Goal: Task Accomplishment & Management: Manage account settings

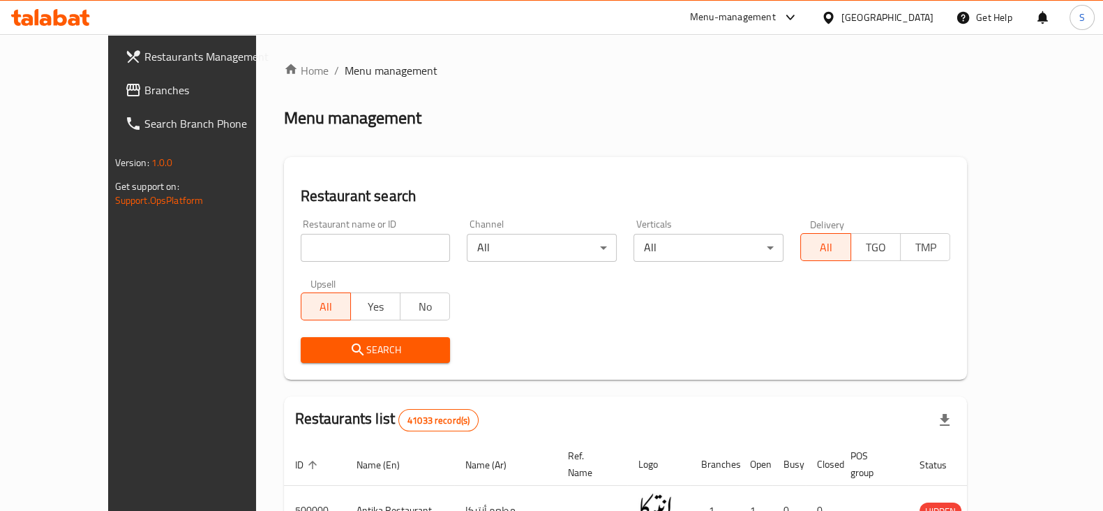
click at [301, 249] on input "search" at bounding box center [376, 248] width 150 height 28
type input "alfard"
click at [320, 358] on span "Search" at bounding box center [376, 349] width 128 height 17
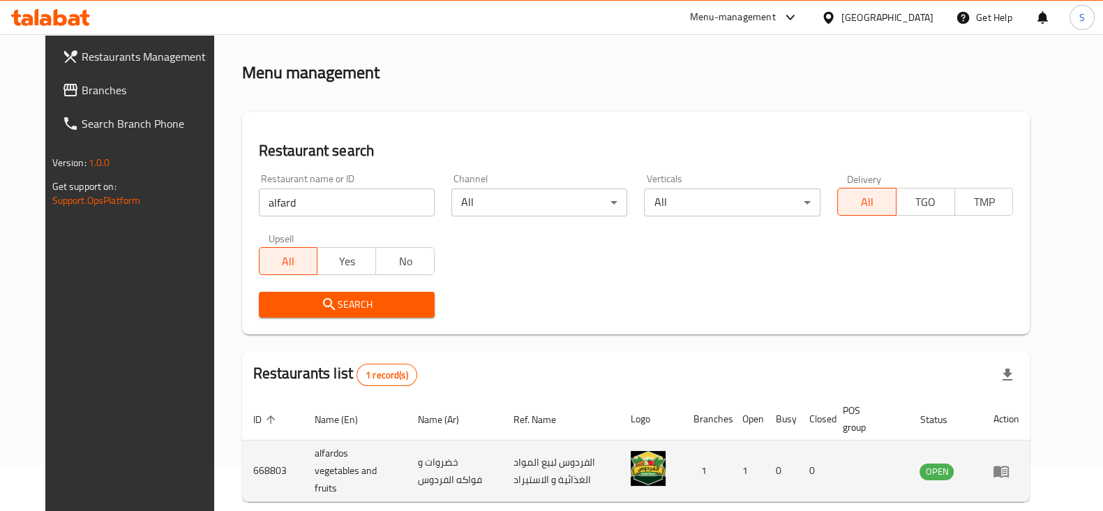
scroll to position [100, 0]
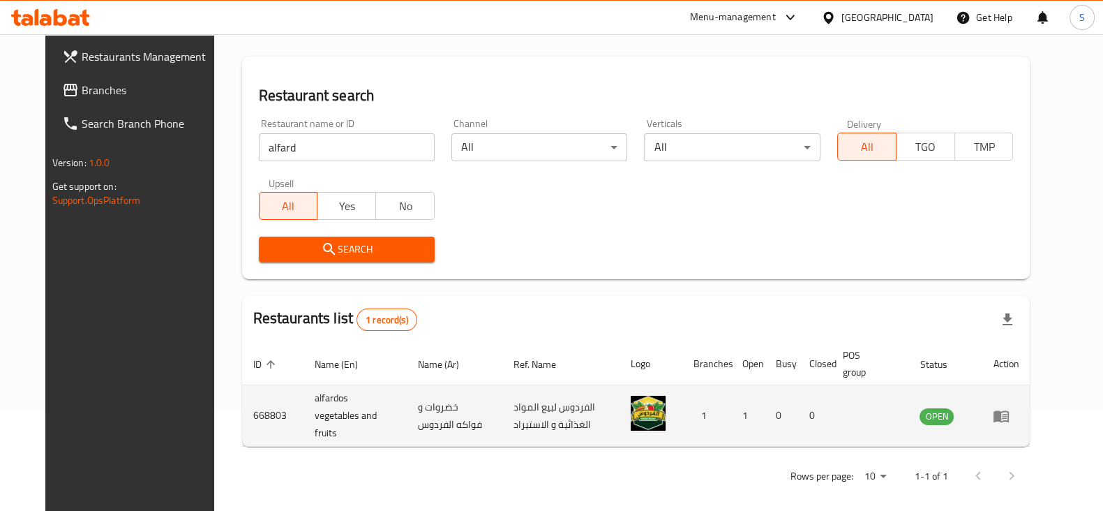
click at [1030, 414] on td "enhanced table" at bounding box center [1006, 415] width 48 height 61
click at [1010, 416] on icon "enhanced table" at bounding box center [1001, 416] width 17 height 17
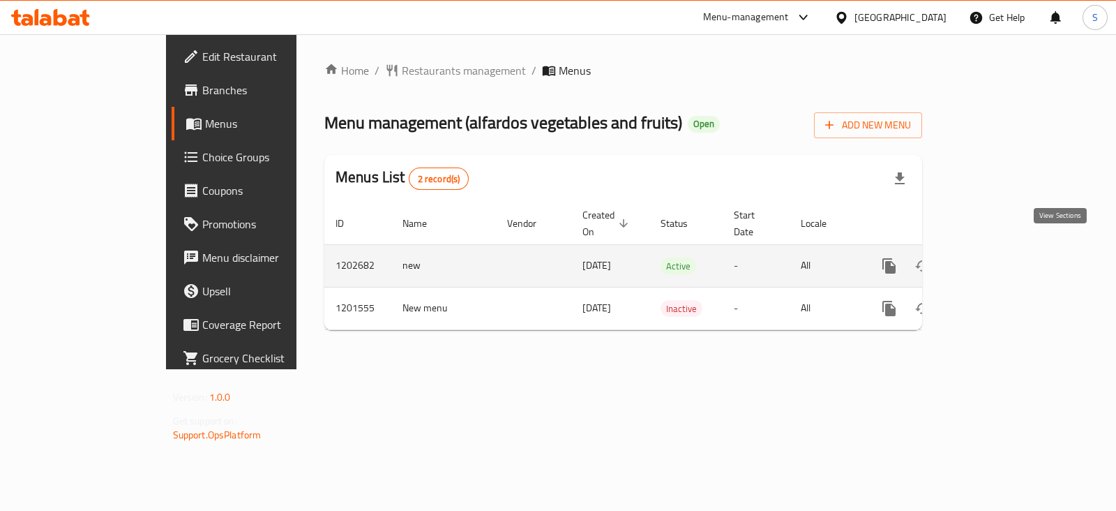
click at [999, 257] on icon "enhanced table" at bounding box center [990, 265] width 17 height 17
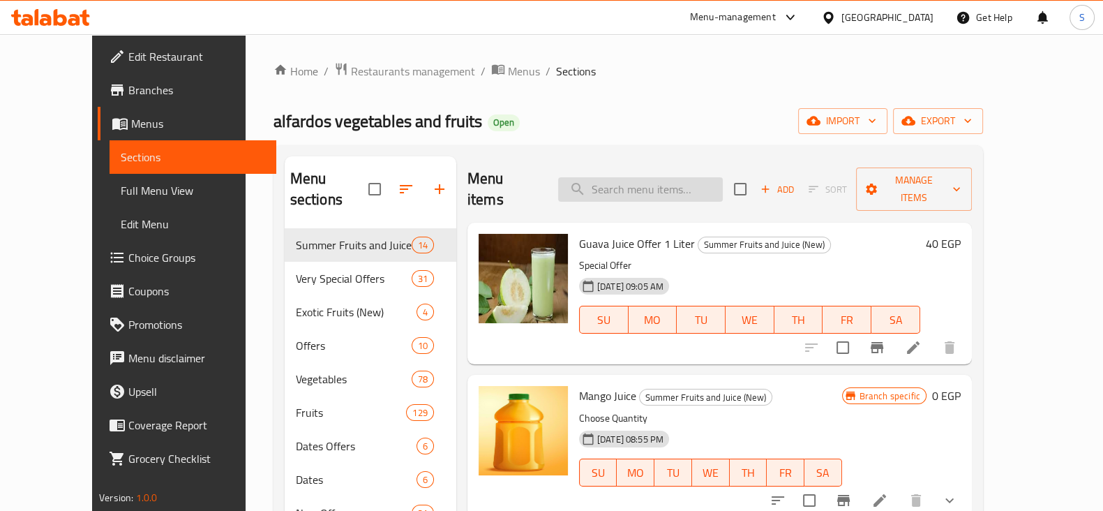
click at [652, 177] on input "search" at bounding box center [640, 189] width 165 height 24
paste input "تين"
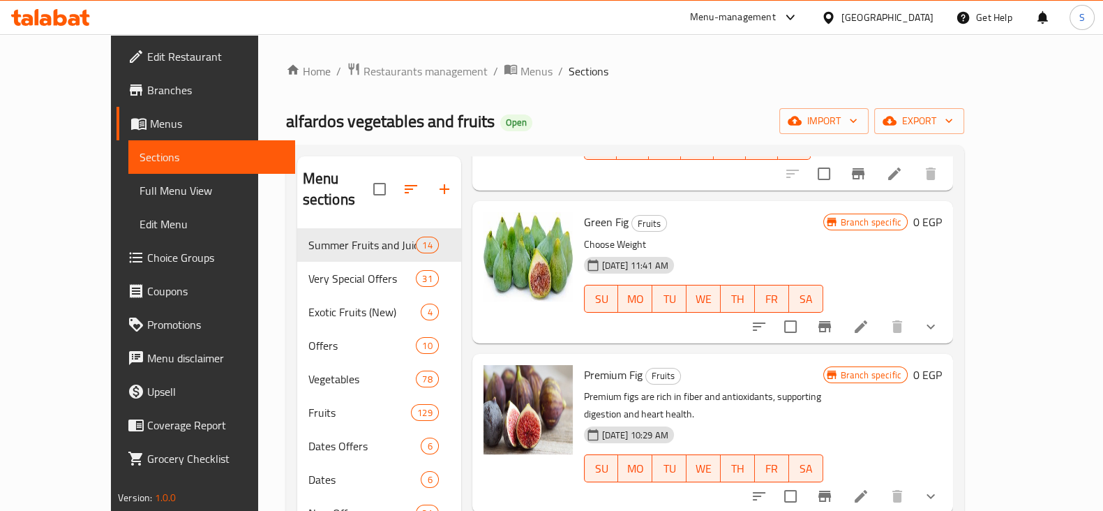
scroll to position [244, 0]
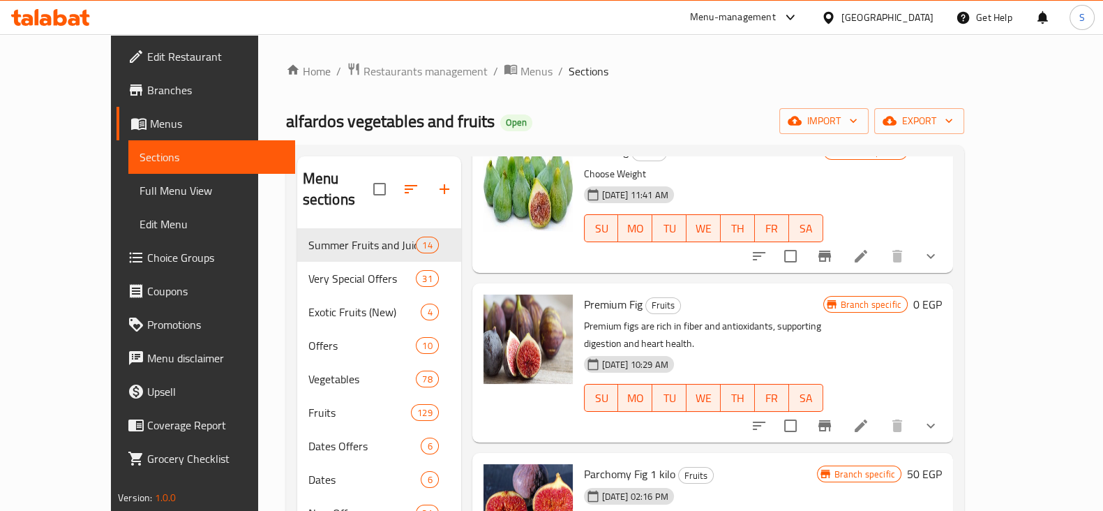
type input "تين"
click at [939, 417] on icon "show more" at bounding box center [930, 425] width 17 height 17
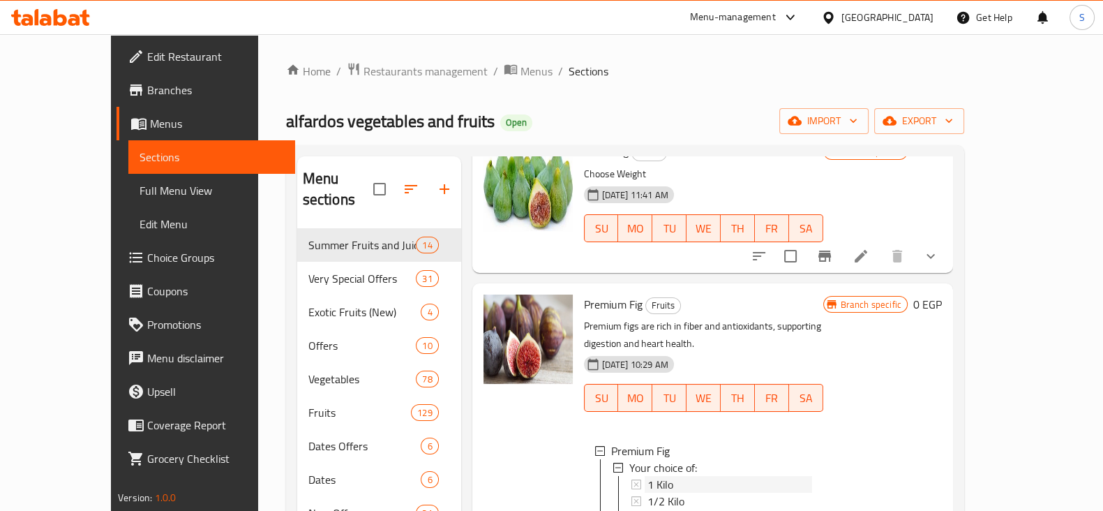
click at [648, 476] on span "1 Kilo" at bounding box center [661, 484] width 26 height 17
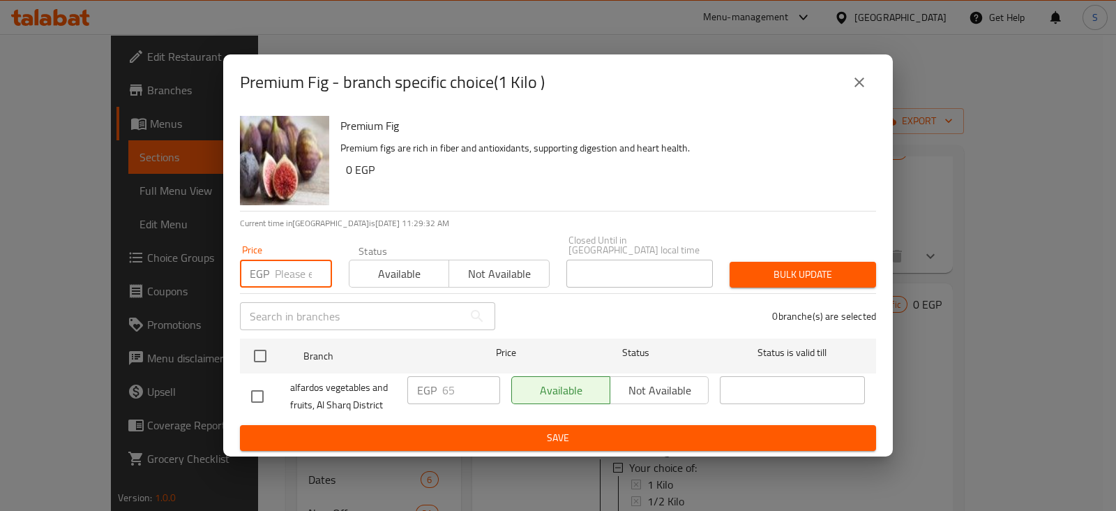
click at [276, 274] on input "number" at bounding box center [303, 274] width 57 height 28
type input "68"
click at [401, 267] on span "Available" at bounding box center [399, 274] width 89 height 20
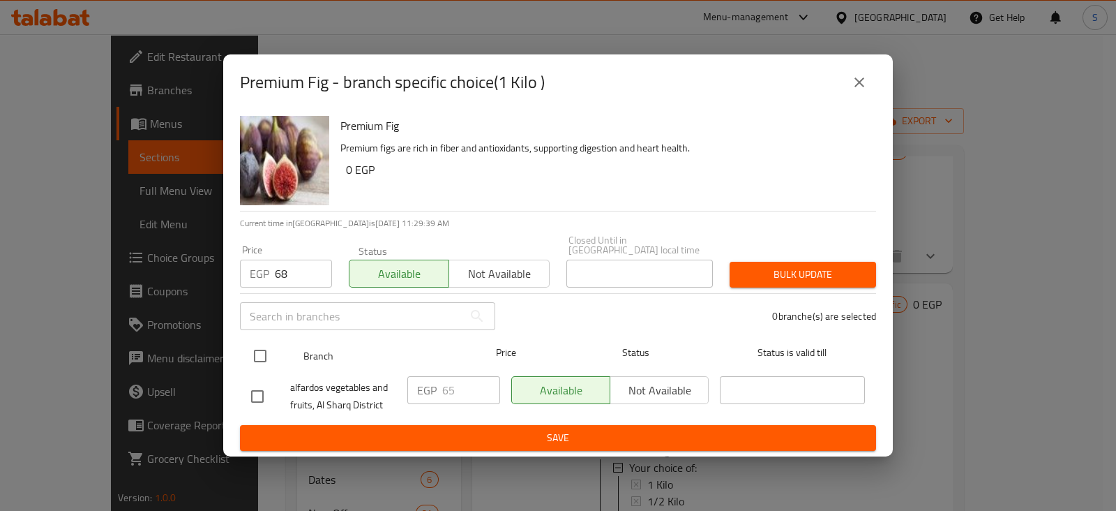
click at [260, 348] on input "checkbox" at bounding box center [260, 355] width 29 height 29
checkbox input "true"
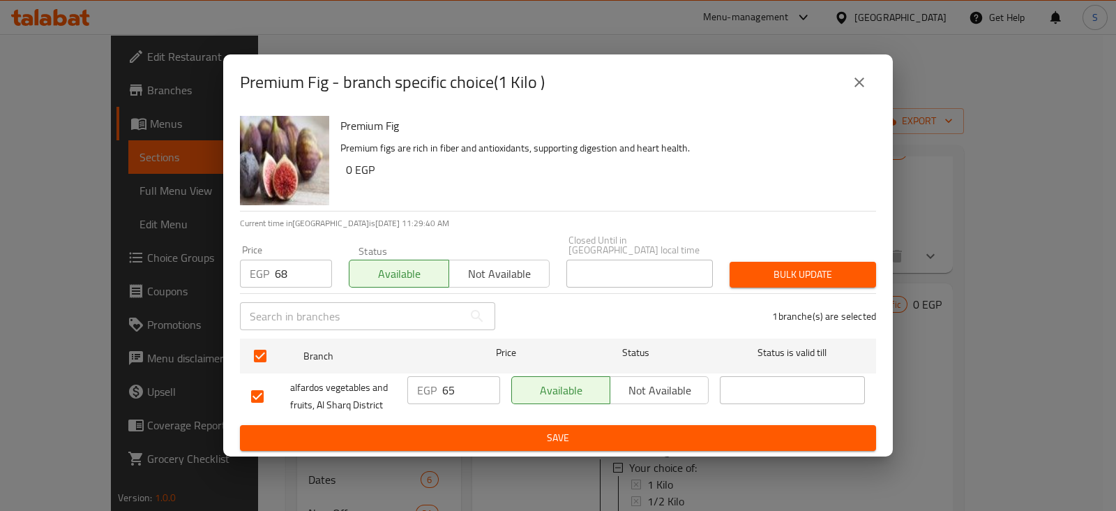
click at [814, 276] on span "Bulk update" at bounding box center [803, 274] width 124 height 17
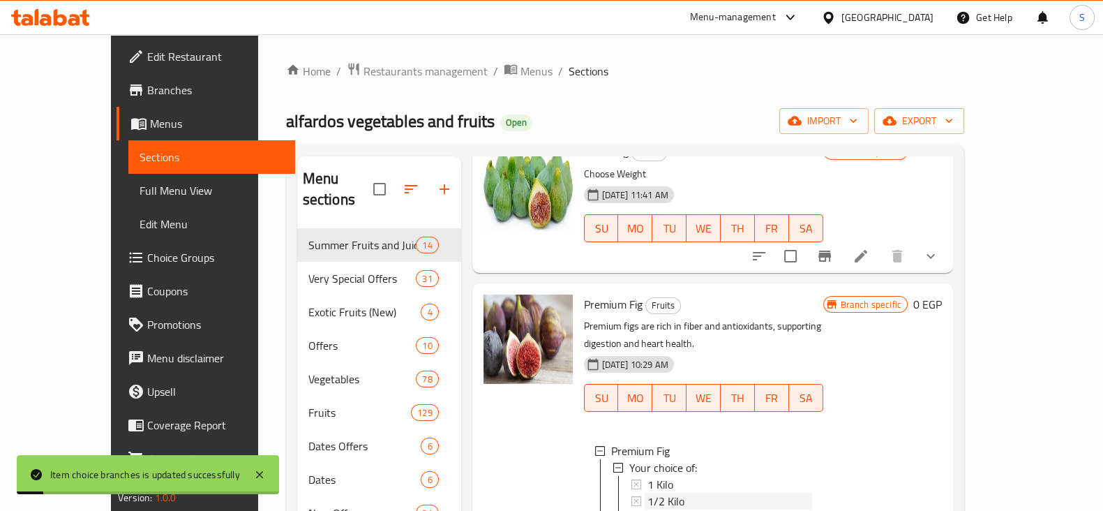
click at [648, 480] on span "1/2 Kilo" at bounding box center [666, 501] width 37 height 17
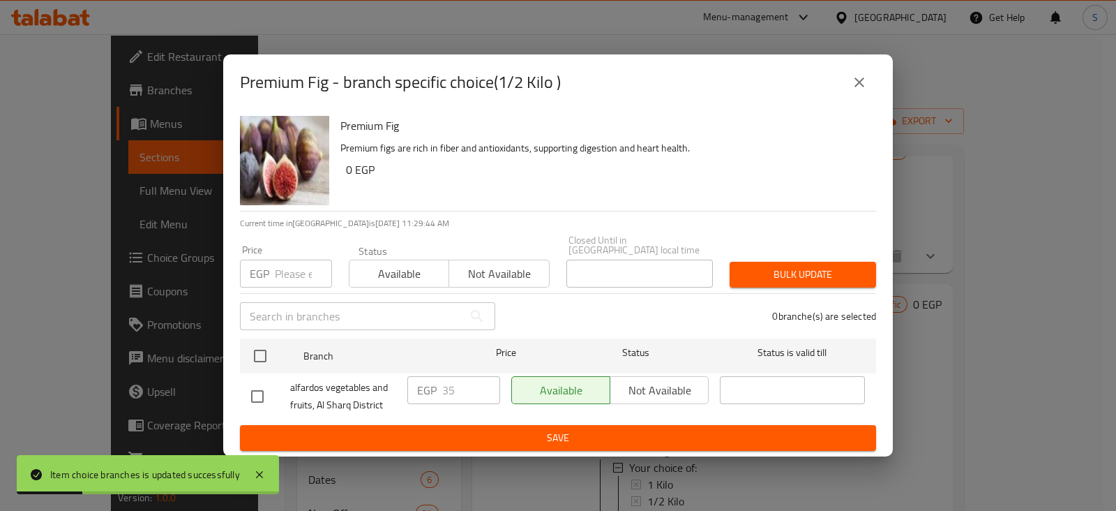
click at [295, 264] on input "number" at bounding box center [303, 274] width 57 height 28
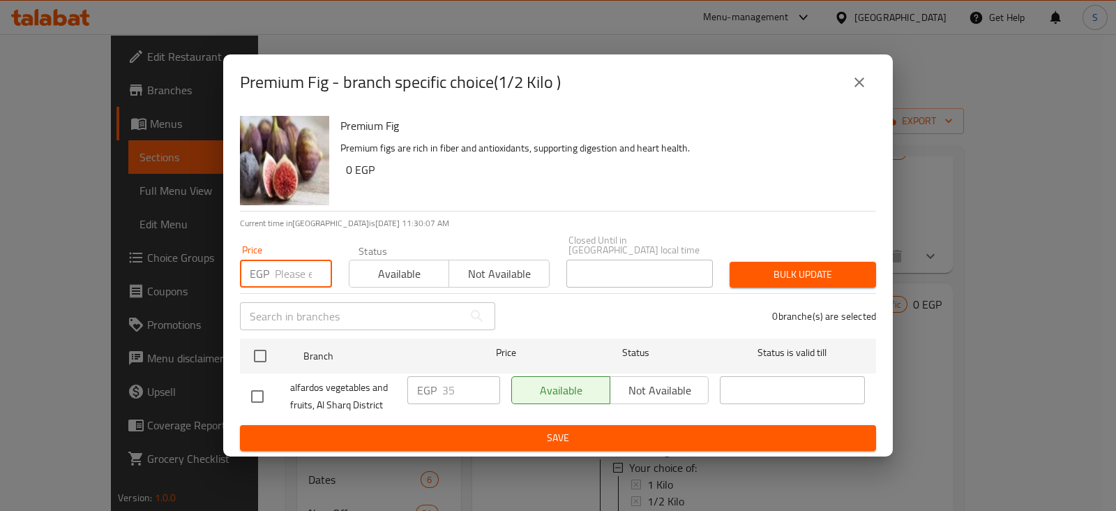
click at [858, 82] on icon "close" at bounding box center [859, 82] width 17 height 17
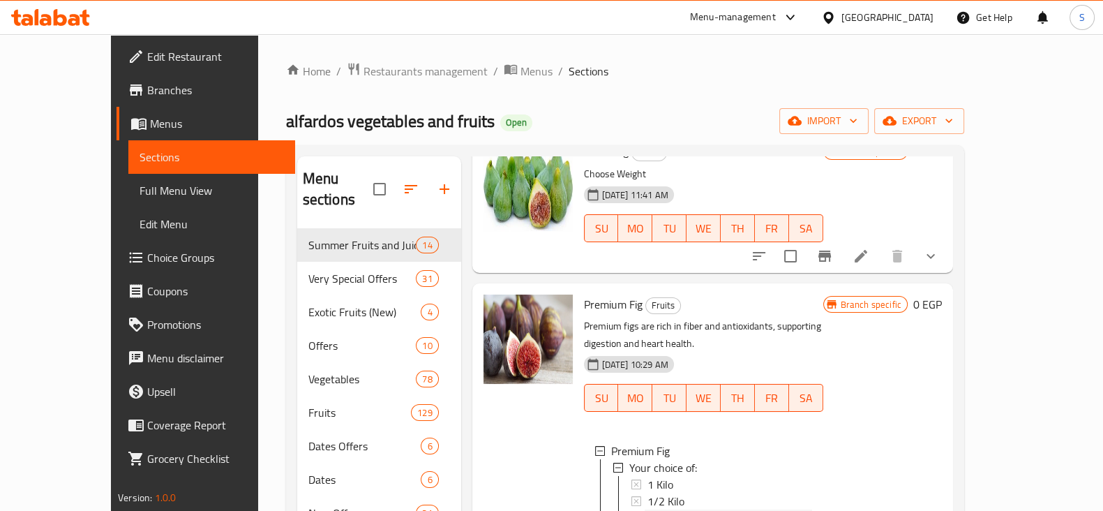
click at [666, 480] on div "1/4 Kilo" at bounding box center [730, 517] width 165 height 17
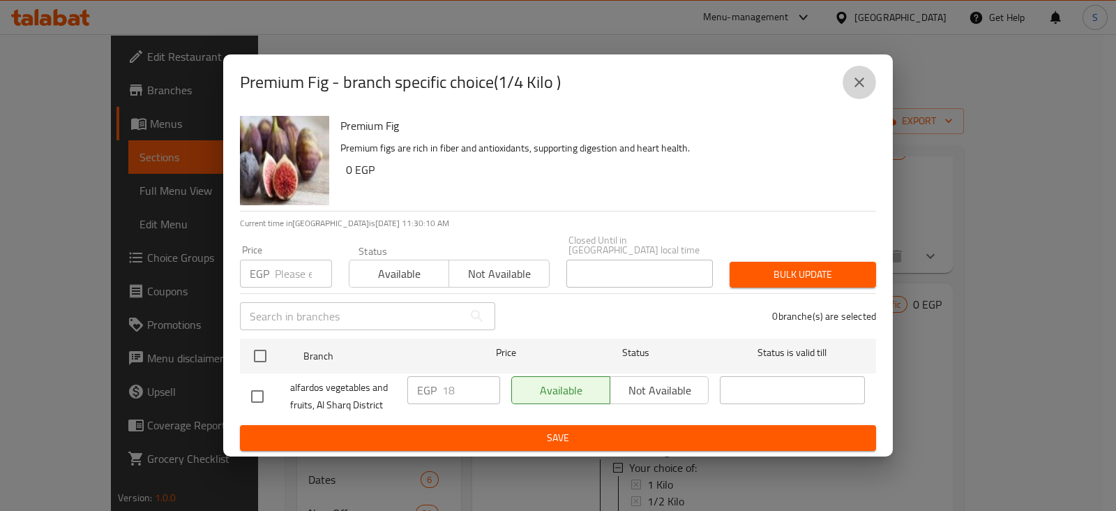
click at [864, 84] on icon "close" at bounding box center [859, 82] width 17 height 17
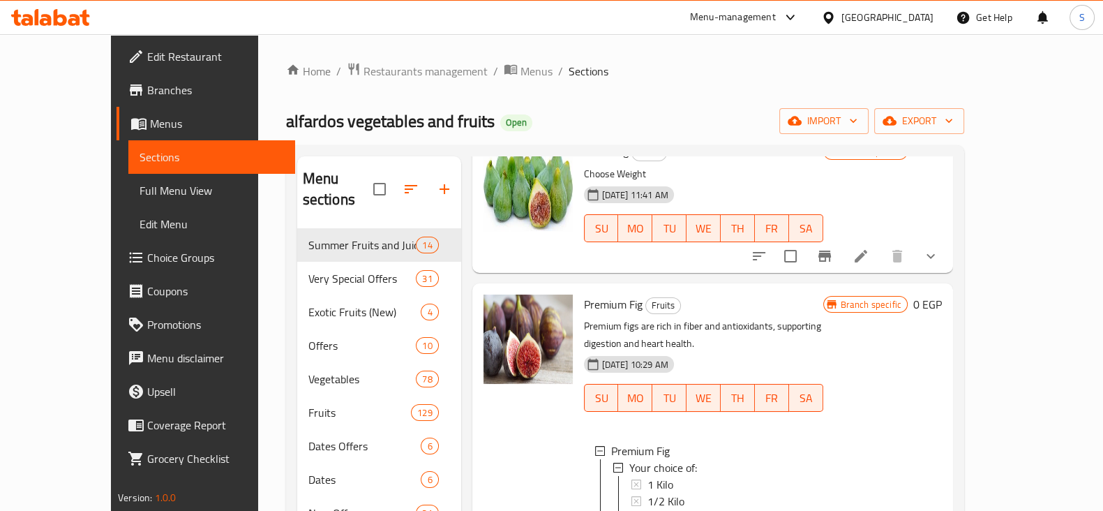
scroll to position [0, 0]
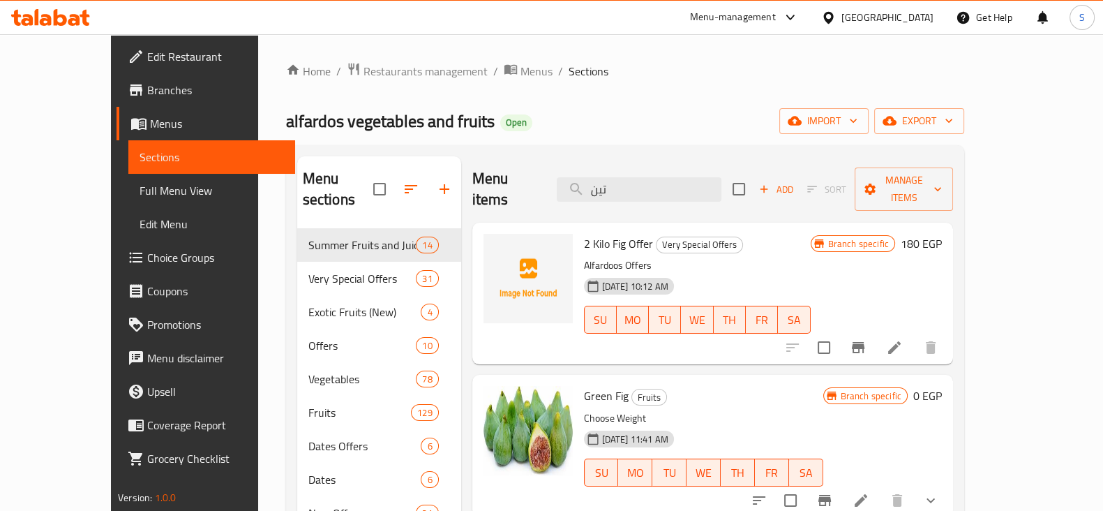
drag, startPoint x: 650, startPoint y: 182, endPoint x: 557, endPoint y: 182, distance: 93.5
click at [557, 182] on div "Menu items تين Add Sort Manage items" at bounding box center [712, 189] width 481 height 66
paste input "ويس"
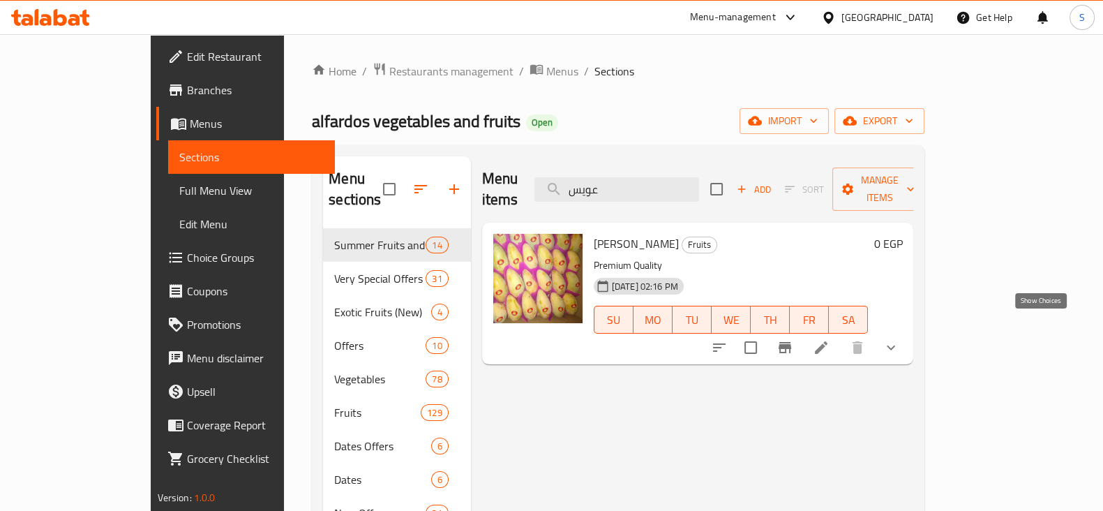
type input "عويس"
drag, startPoint x: 1043, startPoint y: 325, endPoint x: 1041, endPoint y: 333, distance: 7.8
click at [899, 339] on icon "show more" at bounding box center [891, 347] width 17 height 17
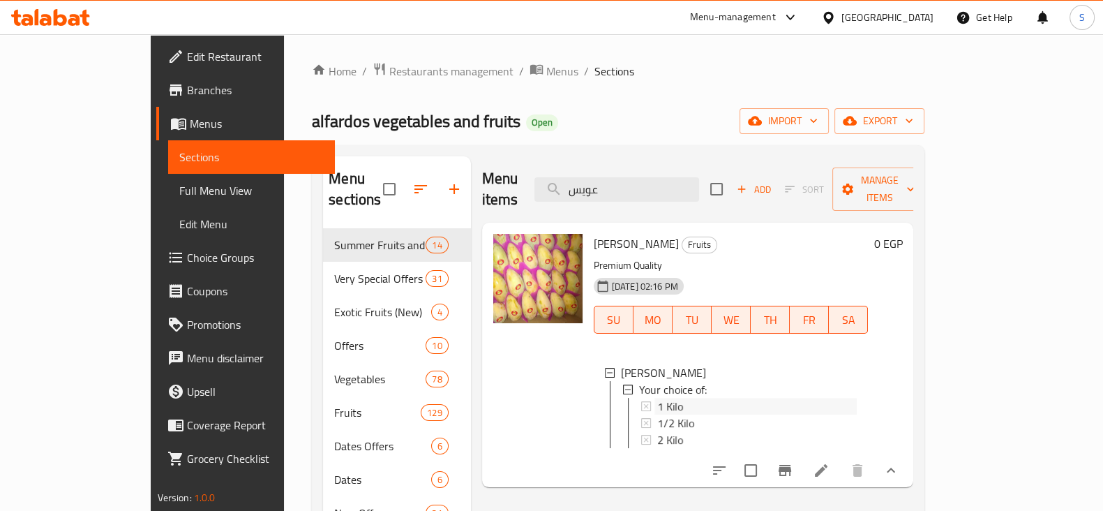
click at [657, 398] on div "1 Kilo" at bounding box center [757, 406] width 200 height 17
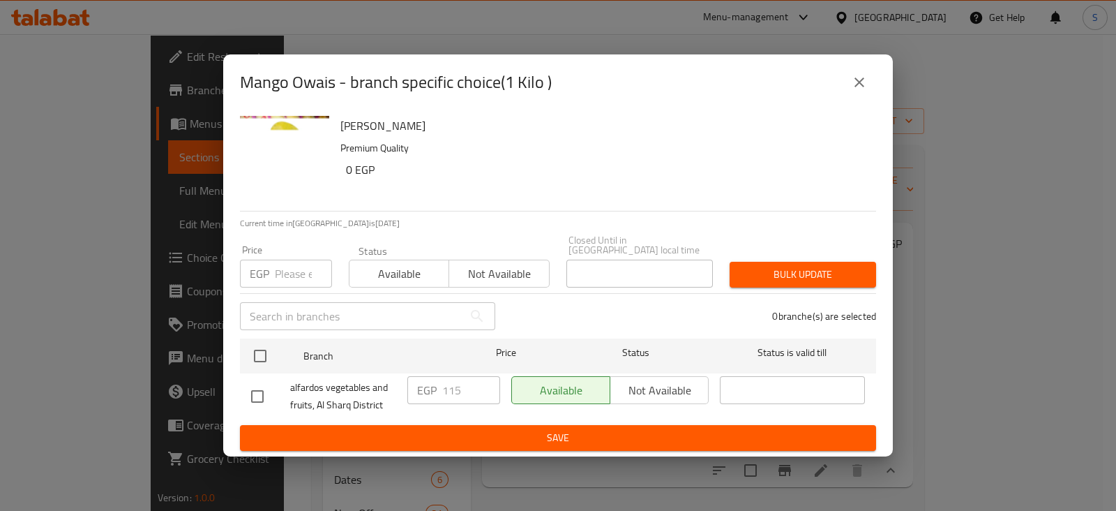
click at [289, 268] on input "number" at bounding box center [303, 274] width 57 height 28
type input "135"
click at [412, 264] on span "Available" at bounding box center [399, 274] width 89 height 20
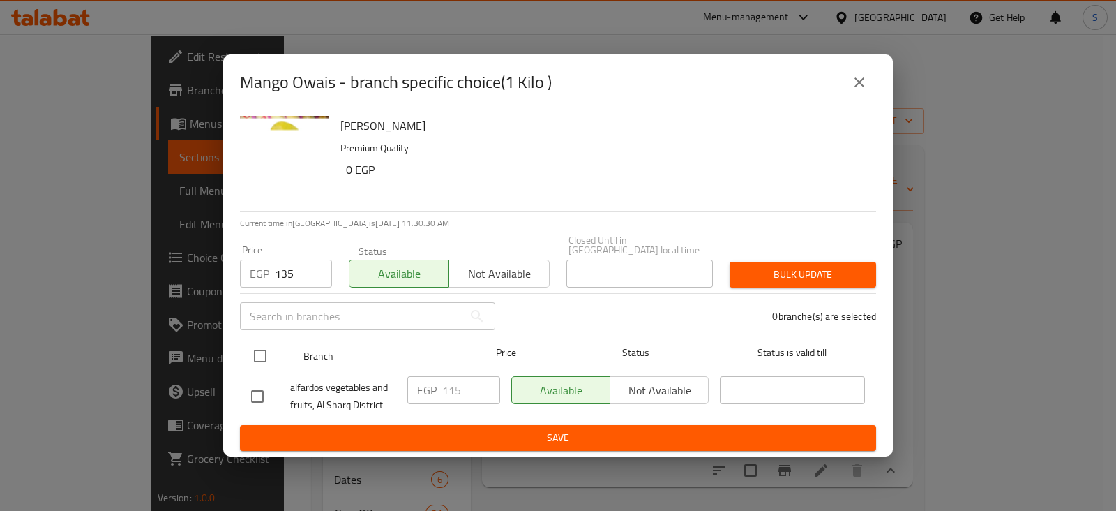
click at [264, 352] on input "checkbox" at bounding box center [260, 355] width 29 height 29
checkbox input "true"
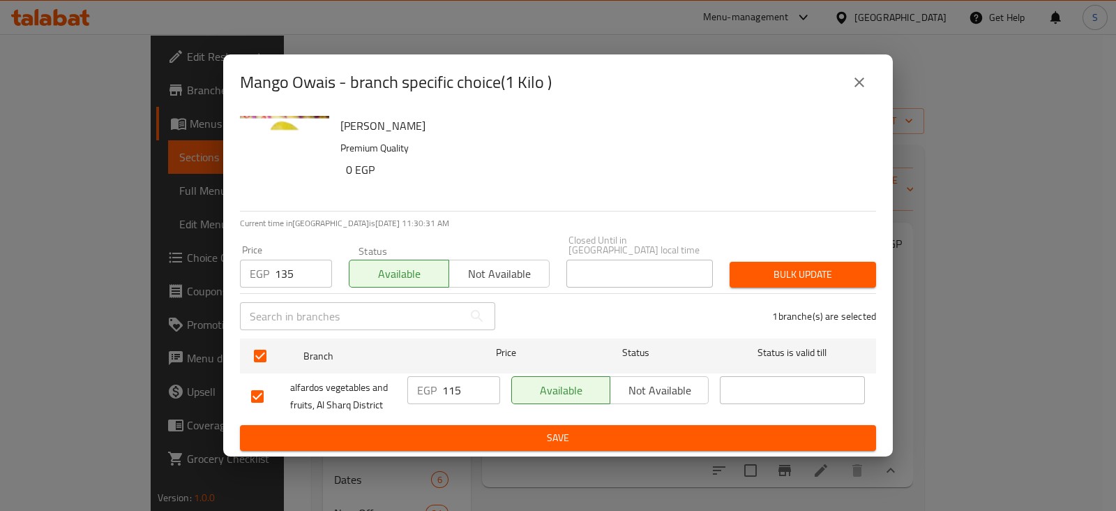
click at [822, 278] on span "Bulk update" at bounding box center [803, 274] width 124 height 17
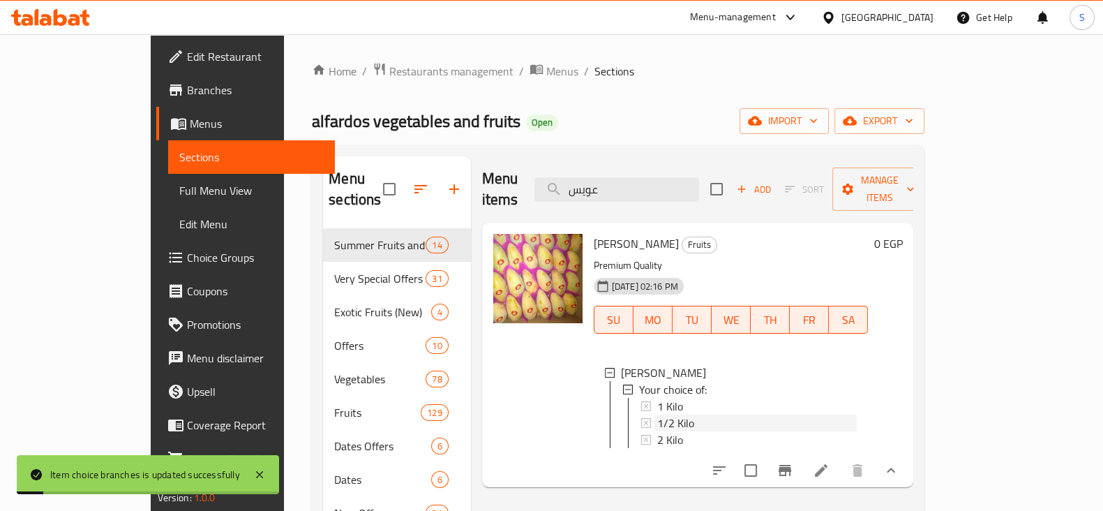
click at [657, 414] on span "1/2 Kilo" at bounding box center [675, 422] width 37 height 17
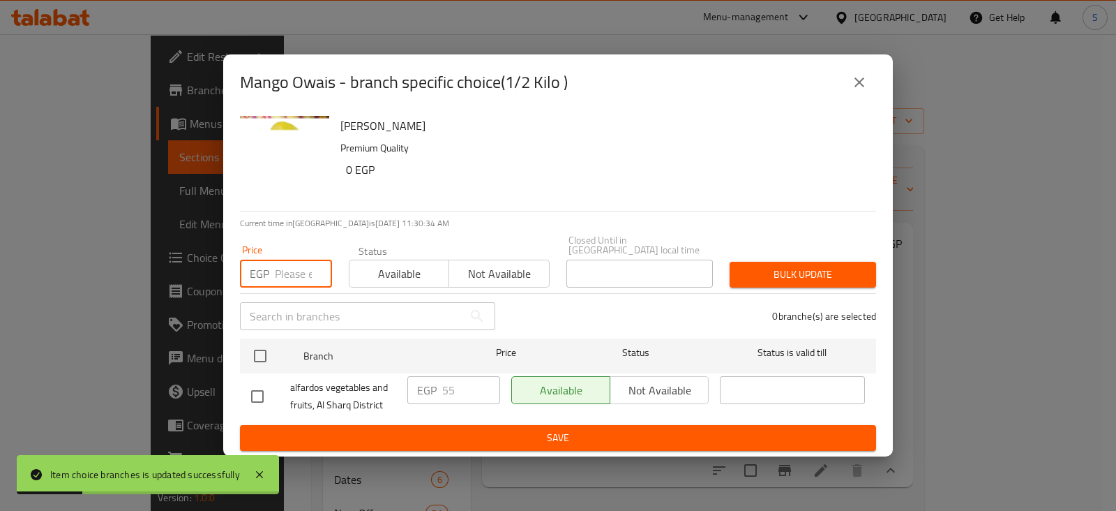
click at [299, 269] on input "number" at bounding box center [303, 274] width 57 height 28
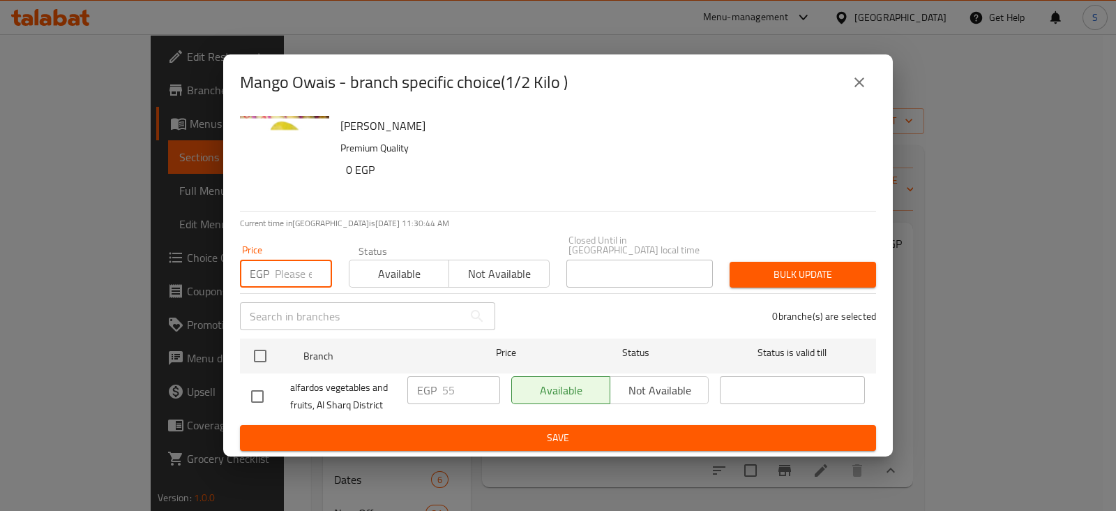
click at [299, 269] on input "number" at bounding box center [303, 274] width 57 height 28
type input "68"
click at [382, 264] on span "Available" at bounding box center [399, 274] width 89 height 20
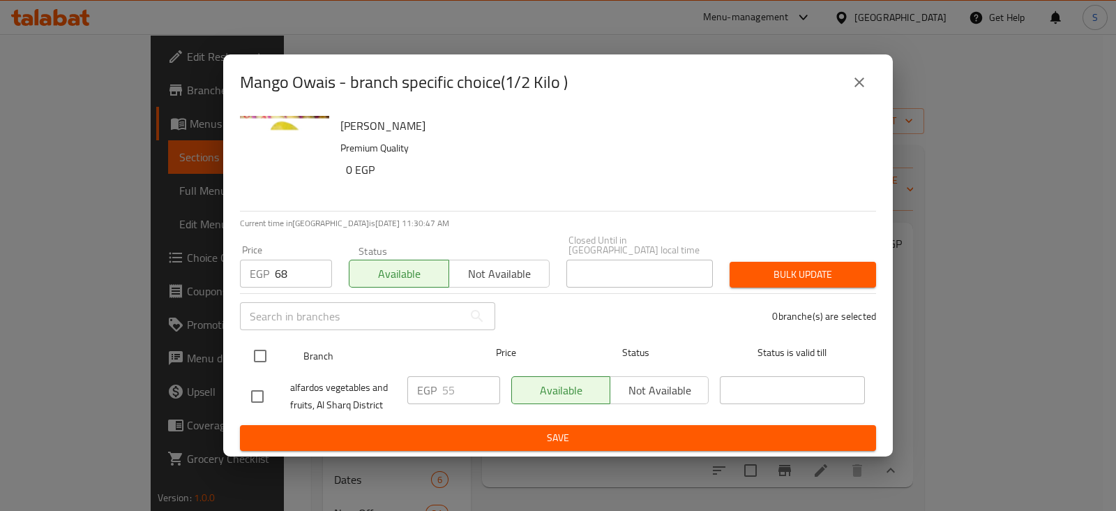
click at [257, 359] on input "checkbox" at bounding box center [260, 355] width 29 height 29
checkbox input "true"
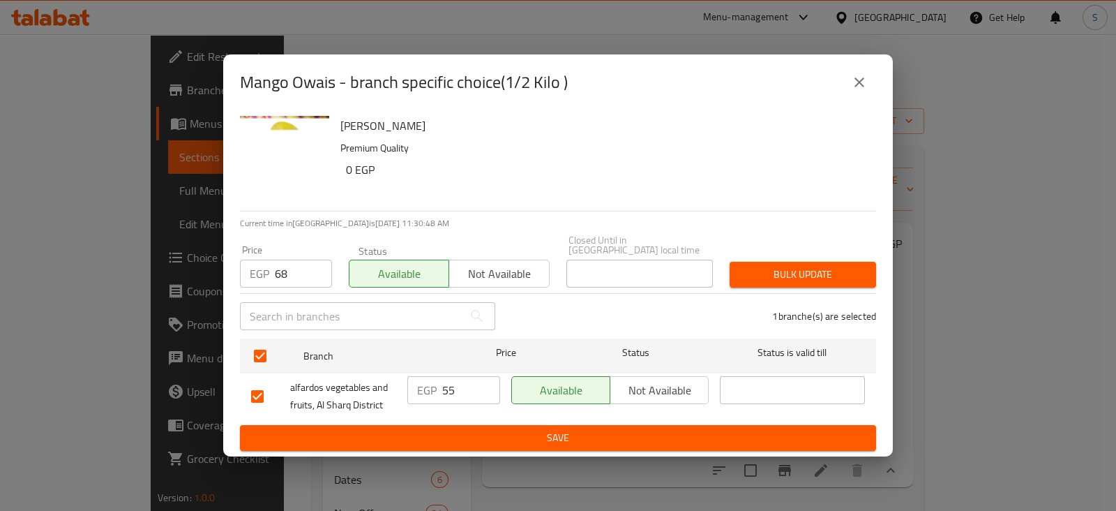
click at [748, 266] on span "Bulk update" at bounding box center [803, 274] width 124 height 17
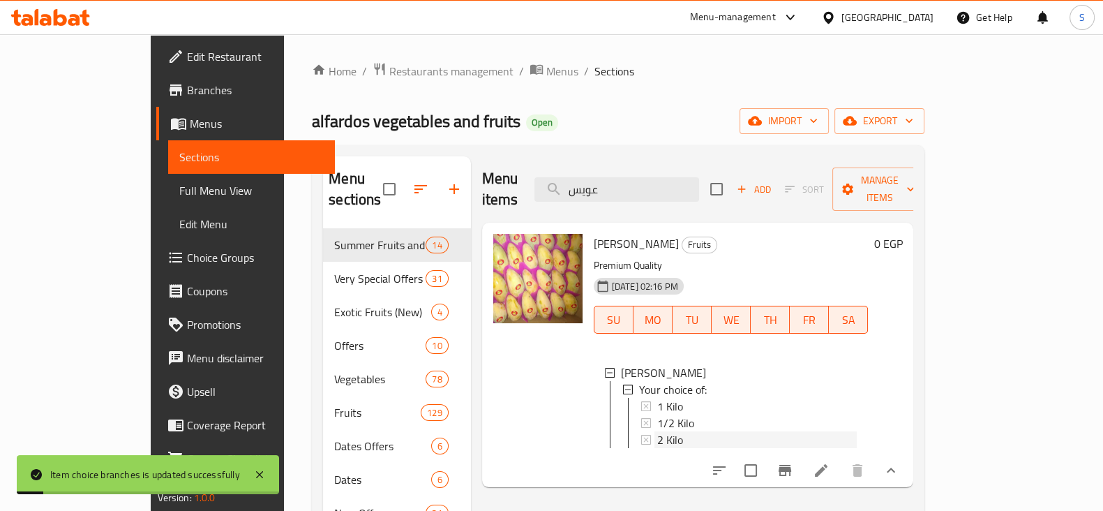
click at [657, 431] on span "2 Kilo" at bounding box center [670, 439] width 26 height 17
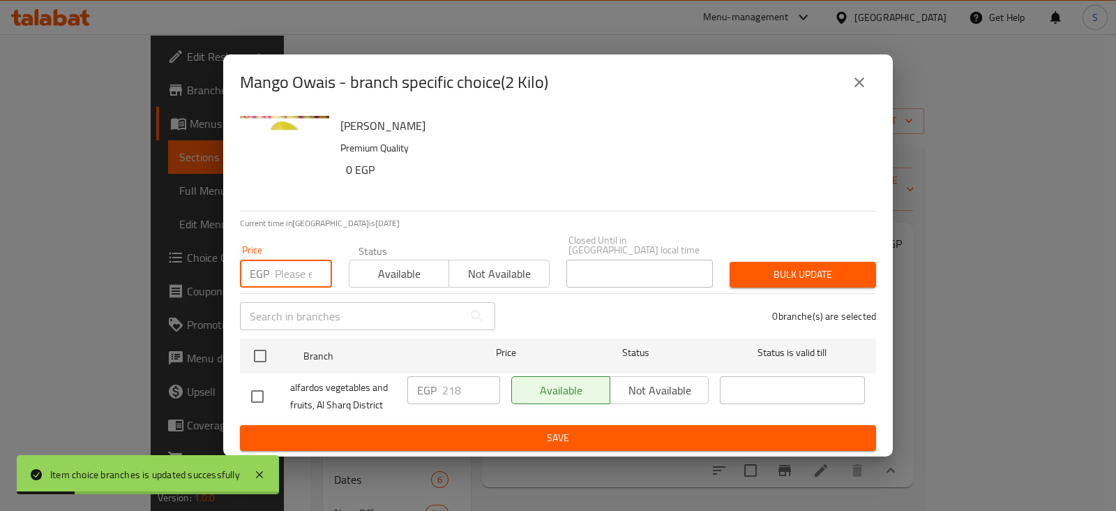
click at [287, 260] on input "number" at bounding box center [303, 274] width 57 height 28
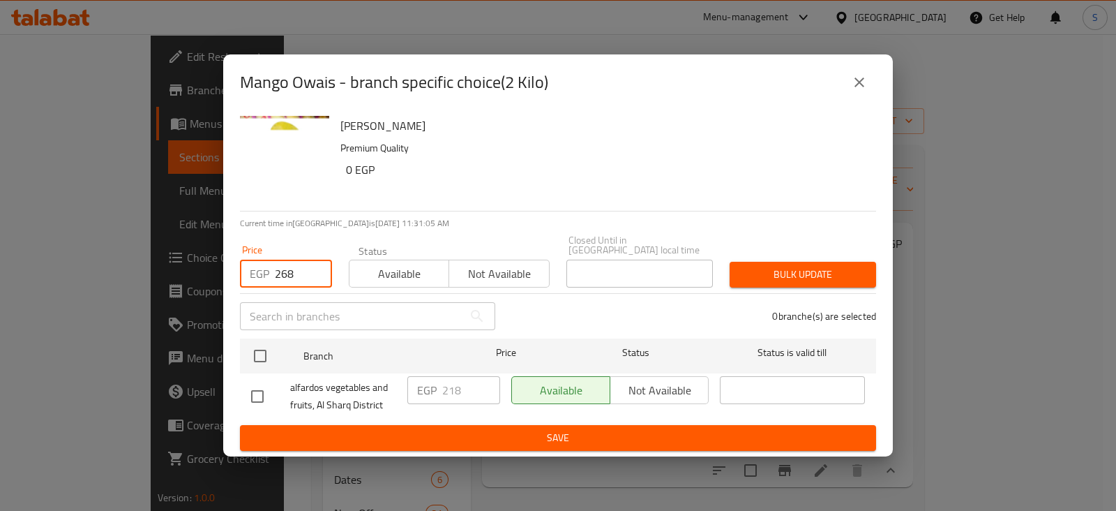
type input "268"
click at [395, 267] on span "Available" at bounding box center [399, 274] width 89 height 20
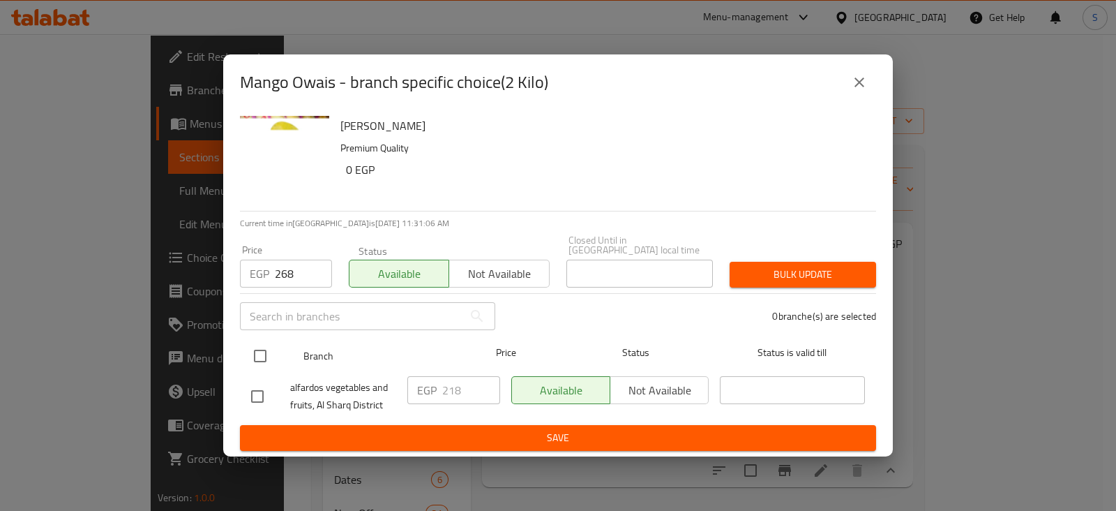
click at [255, 352] on input "checkbox" at bounding box center [260, 355] width 29 height 29
checkbox input "true"
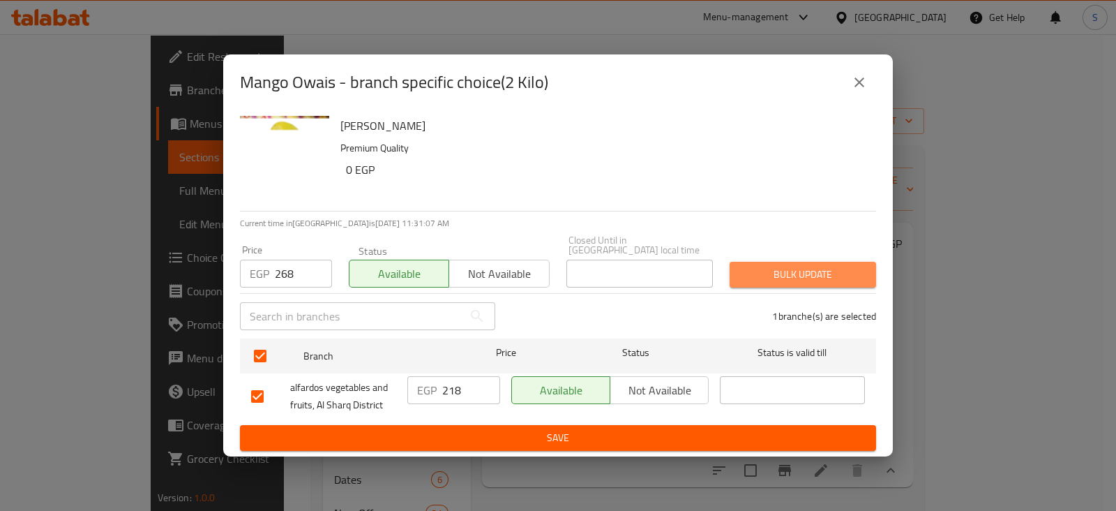
click at [800, 269] on span "Bulk update" at bounding box center [803, 274] width 124 height 17
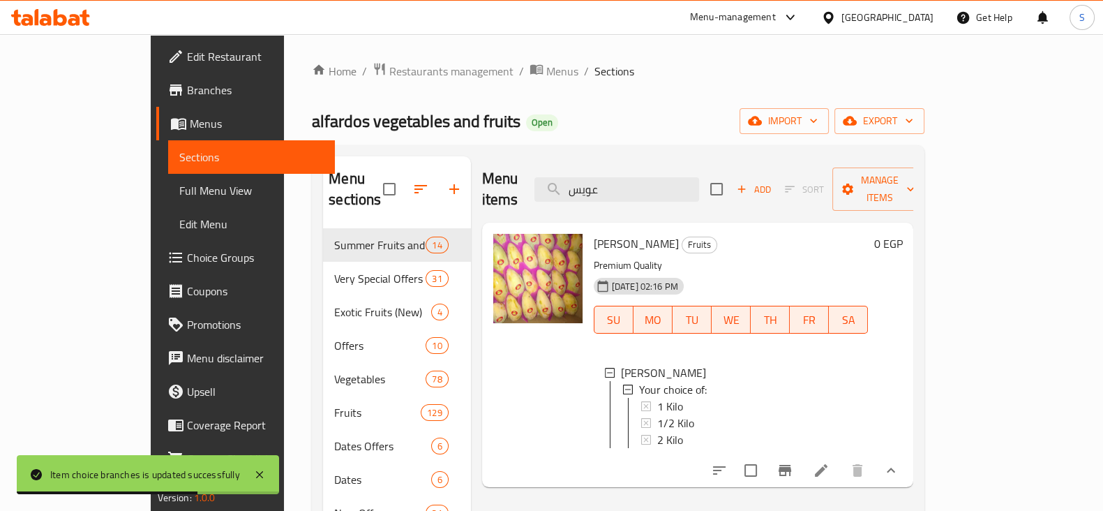
drag, startPoint x: 662, startPoint y: 178, endPoint x: 548, endPoint y: 174, distance: 114.5
click at [548, 175] on div "Menu items عويس Add Sort Manage items" at bounding box center [698, 189] width 432 height 66
paste input "فص"
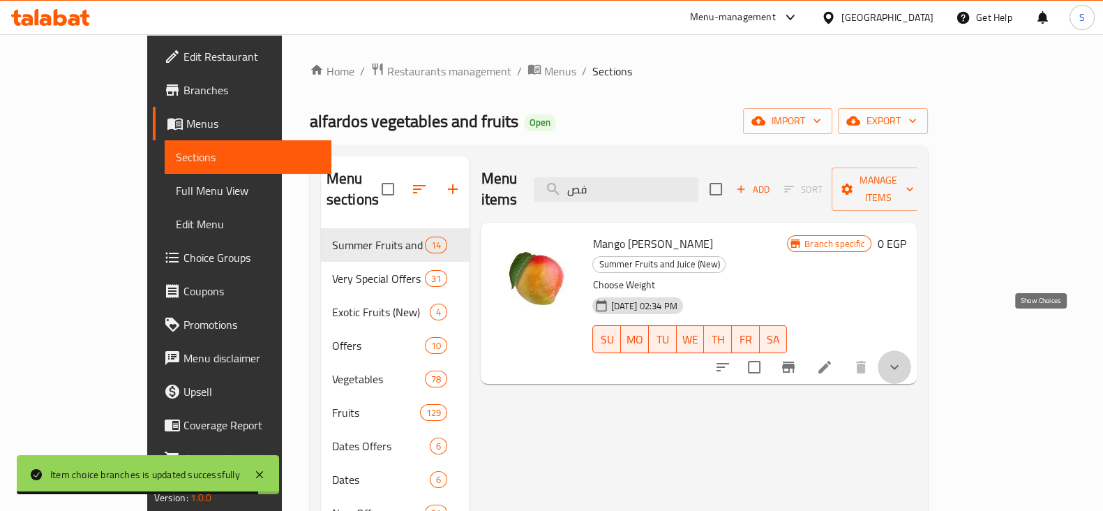
click at [903, 359] on icon "show more" at bounding box center [894, 367] width 17 height 17
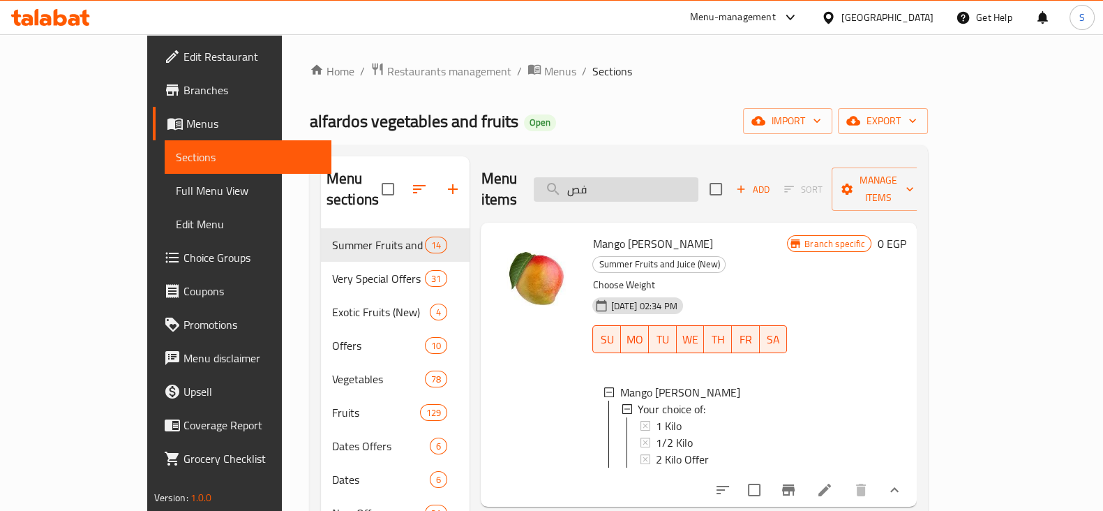
drag, startPoint x: 650, startPoint y: 178, endPoint x: 599, endPoint y: 178, distance: 50.2
click at [600, 178] on input "فص" at bounding box center [616, 189] width 165 height 24
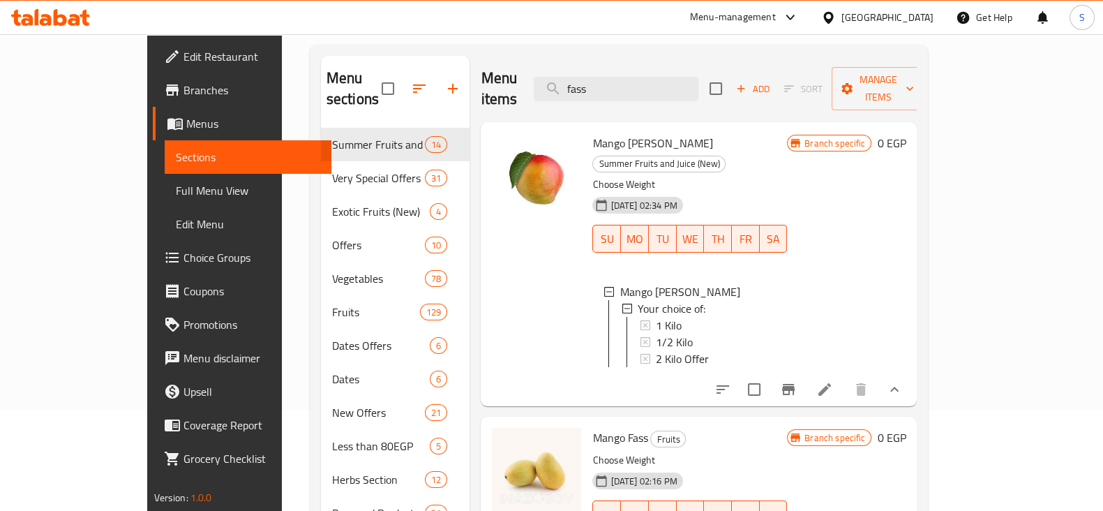
scroll to position [195, 0]
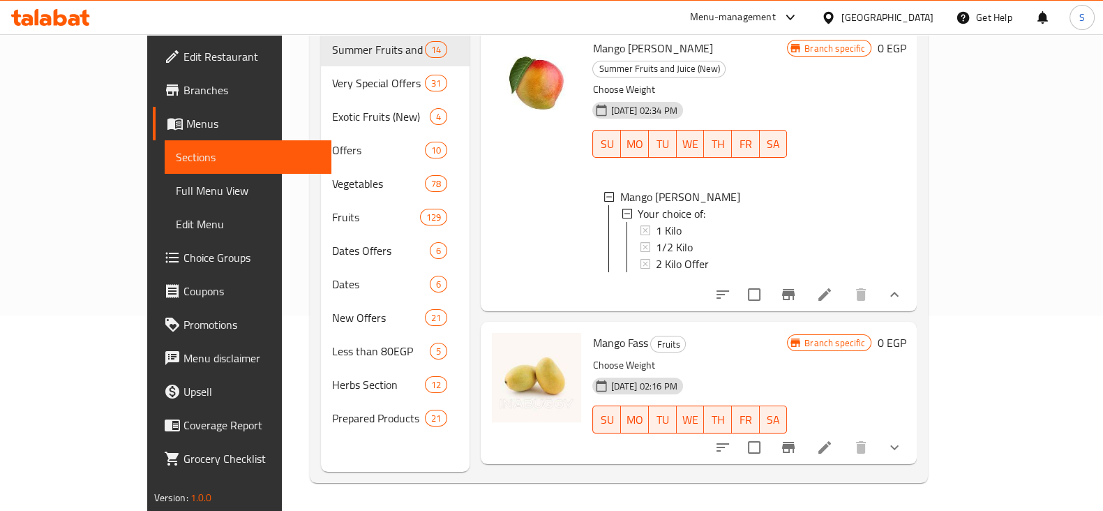
type input "fass"
click at [903, 439] on icon "show more" at bounding box center [894, 447] width 17 height 17
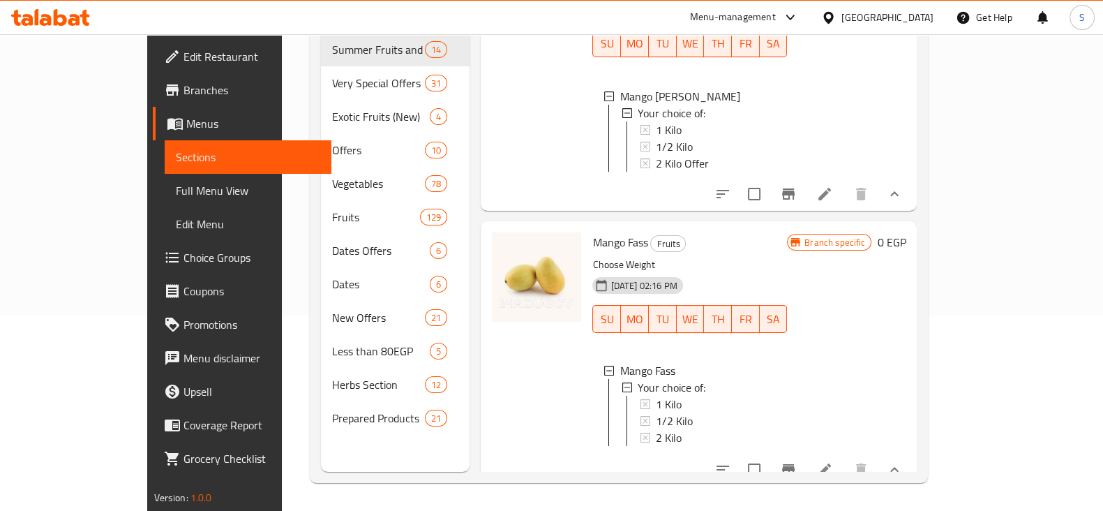
scroll to position [101, 0]
click at [656, 395] on span "1 Kilo" at bounding box center [669, 403] width 26 height 17
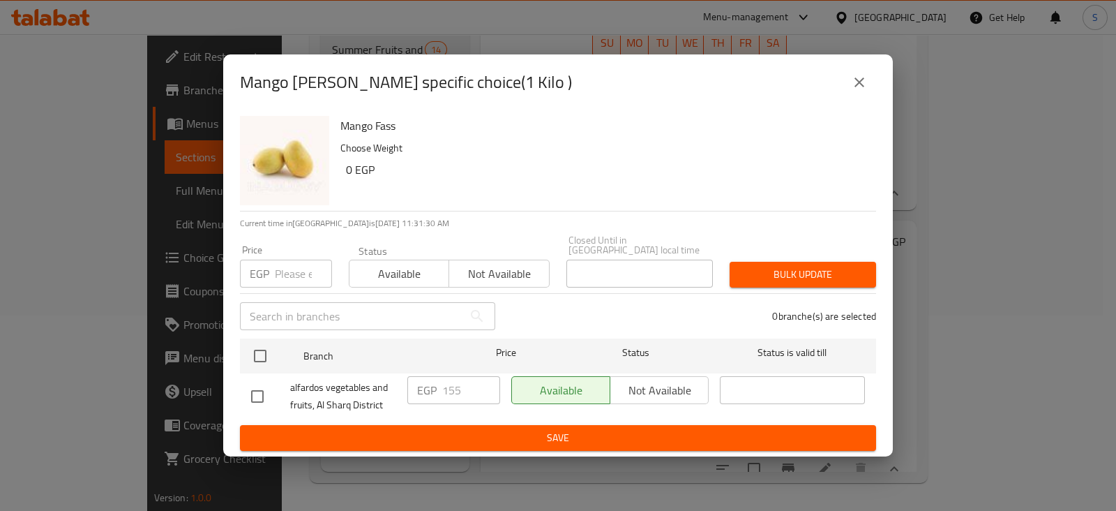
click at [290, 260] on input "number" at bounding box center [303, 274] width 57 height 28
type input "165"
click at [382, 264] on span "Available" at bounding box center [399, 274] width 89 height 20
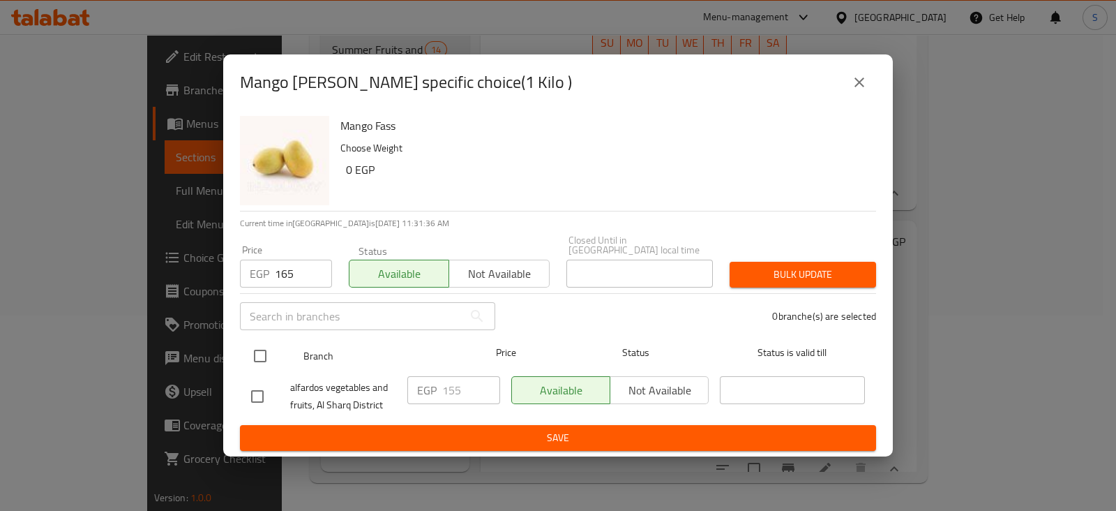
click at [257, 353] on input "checkbox" at bounding box center [260, 355] width 29 height 29
checkbox input "true"
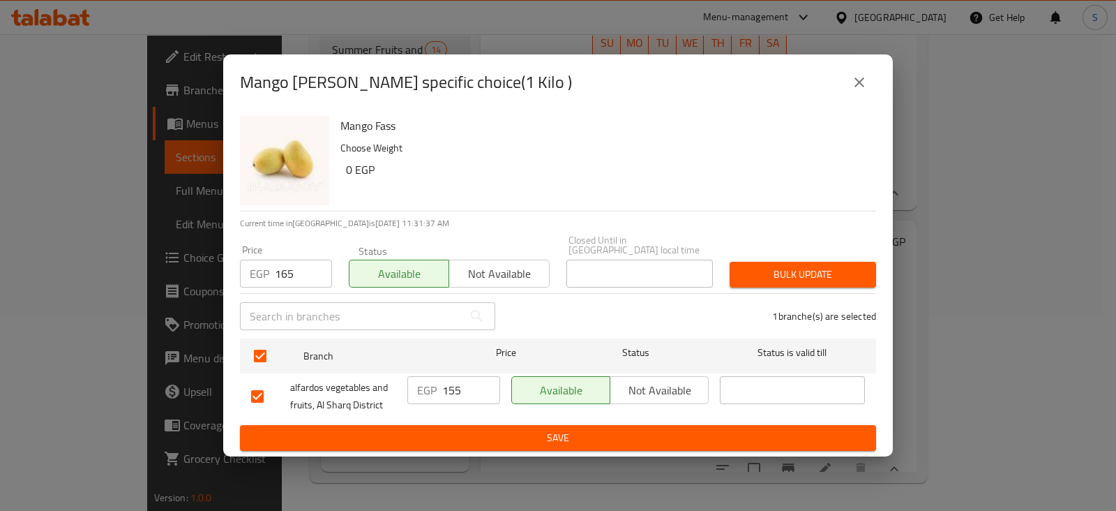
click at [775, 270] on span "Bulk update" at bounding box center [803, 274] width 124 height 17
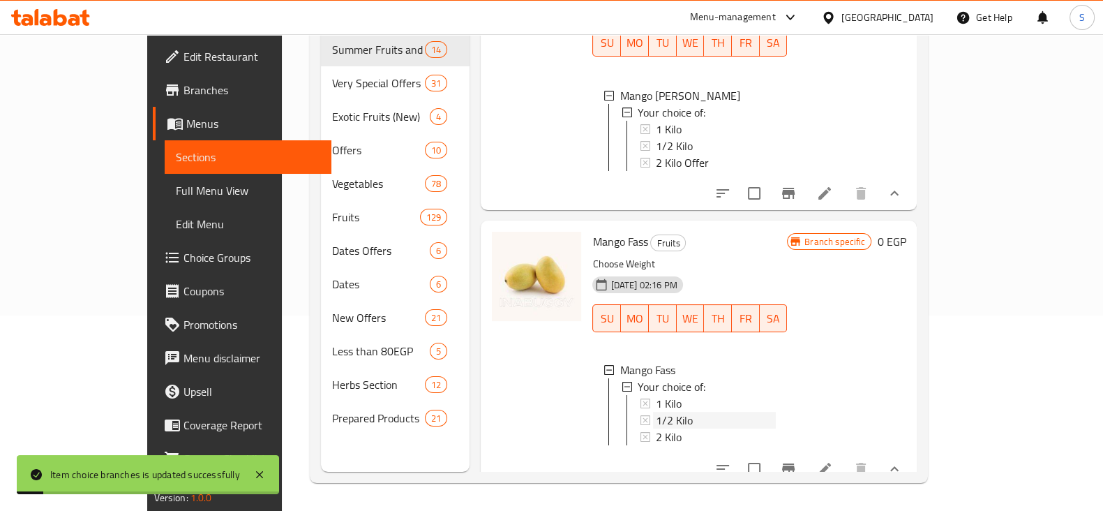
click at [656, 412] on span "1/2 Kilo" at bounding box center [674, 420] width 37 height 17
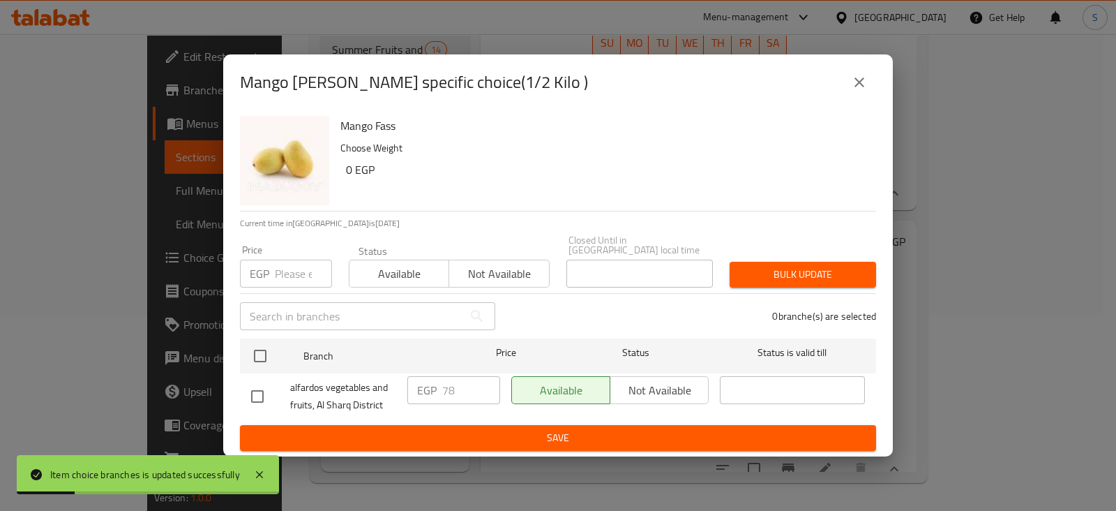
click at [281, 269] on input "number" at bounding box center [303, 274] width 57 height 28
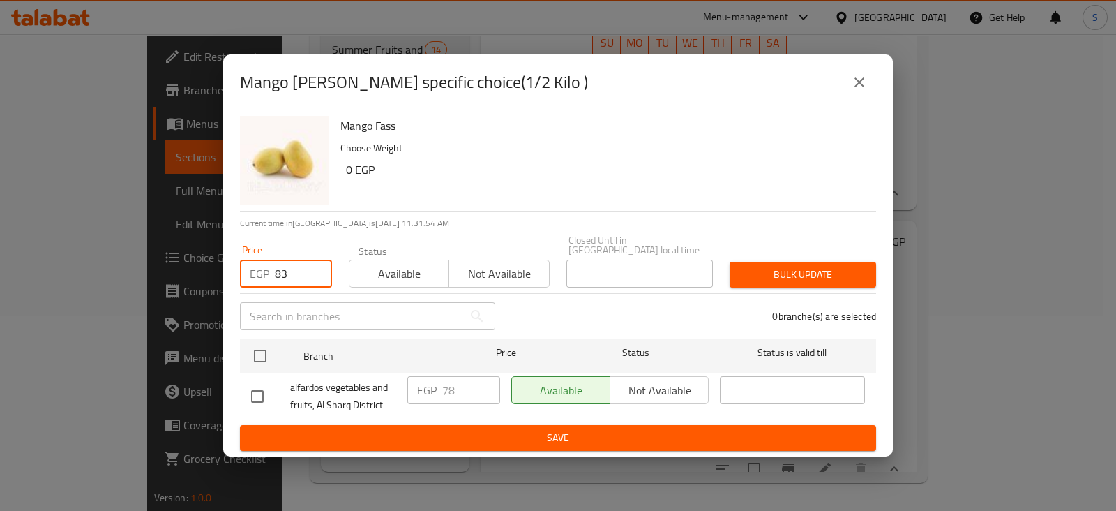
type input "83"
click at [408, 268] on span "Available" at bounding box center [399, 274] width 89 height 20
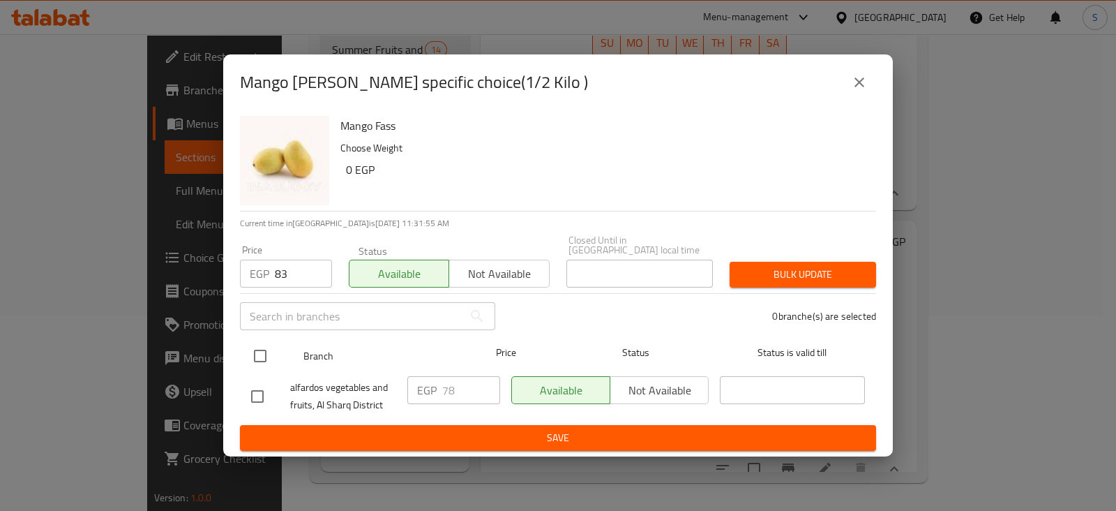
click at [258, 347] on input "checkbox" at bounding box center [260, 355] width 29 height 29
checkbox input "true"
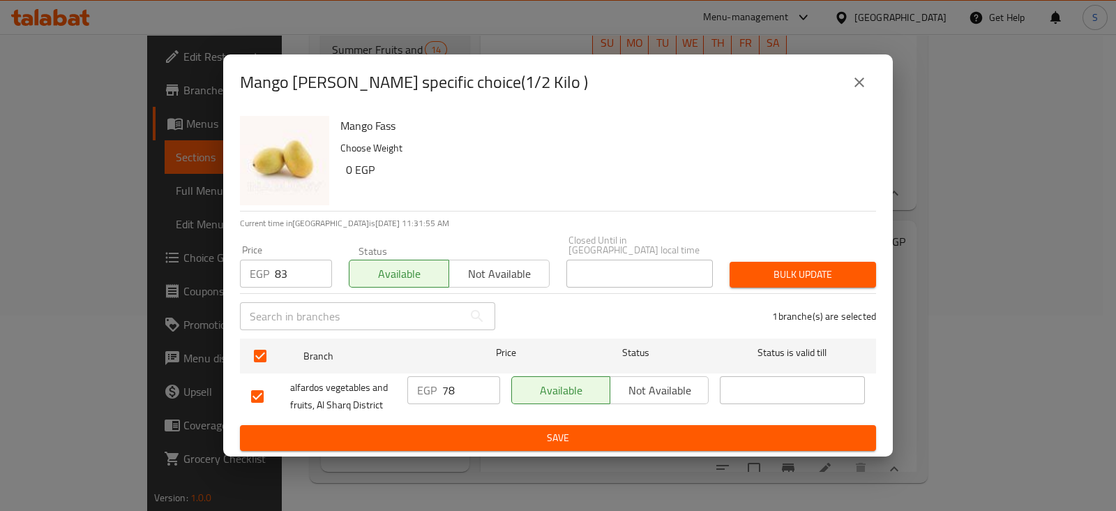
click at [809, 270] on span "Bulk update" at bounding box center [803, 274] width 124 height 17
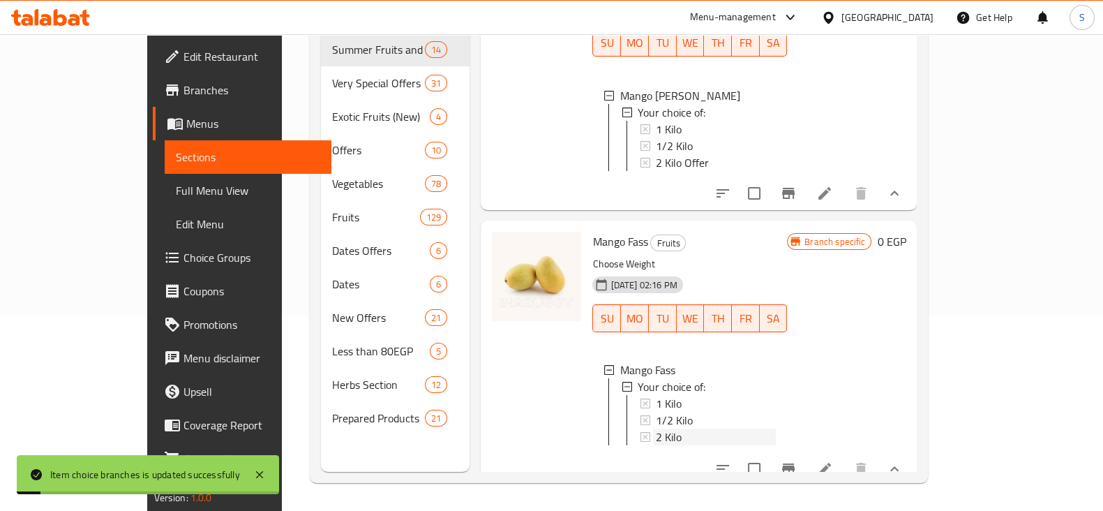
click at [656, 428] on span "2 Kilo" at bounding box center [669, 436] width 26 height 17
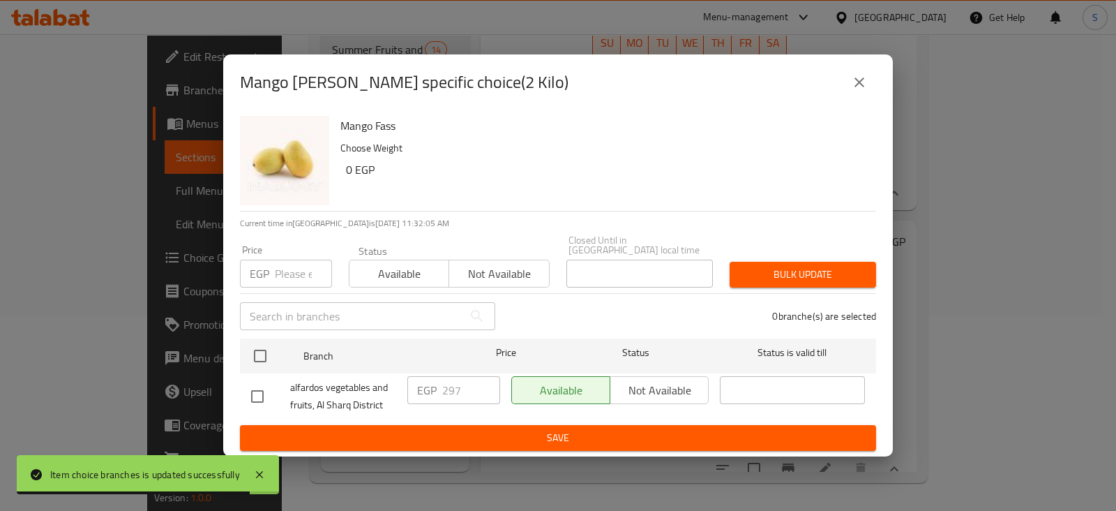
click at [304, 279] on input "number" at bounding box center [303, 274] width 57 height 28
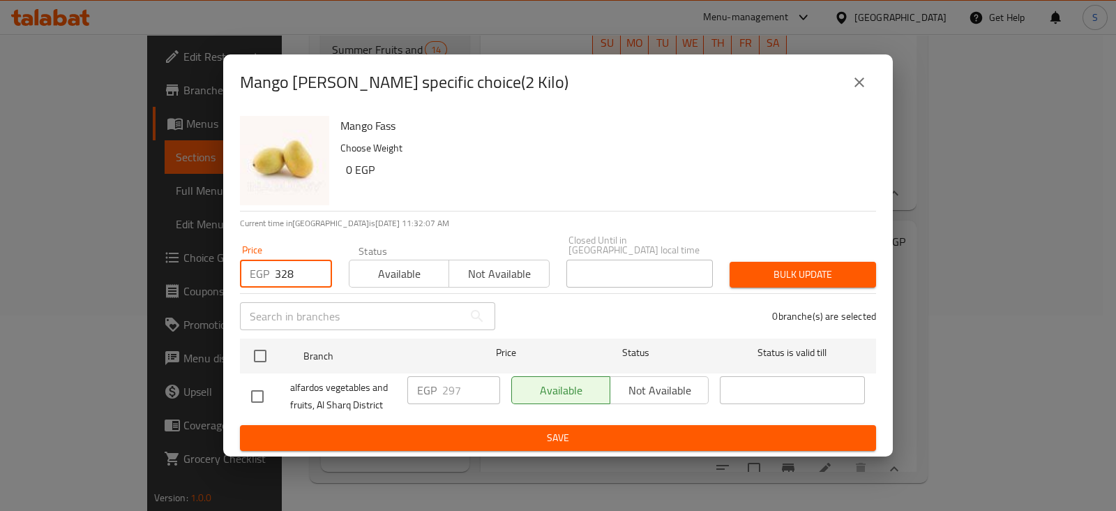
type input "328"
click at [387, 267] on span "Available" at bounding box center [399, 274] width 89 height 20
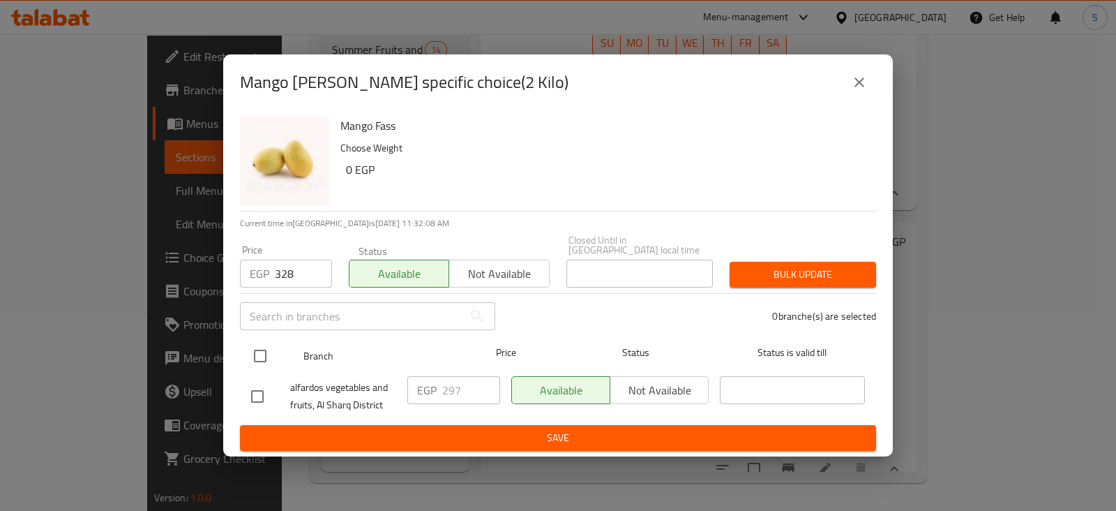
click at [260, 347] on input "checkbox" at bounding box center [260, 355] width 29 height 29
checkbox input "true"
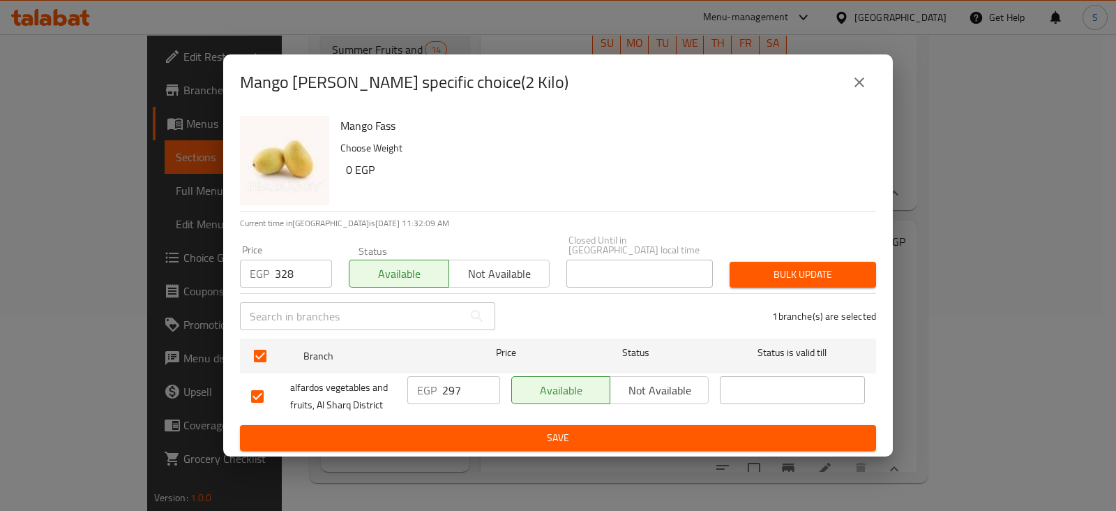
click at [753, 266] on span "Bulk update" at bounding box center [803, 274] width 124 height 17
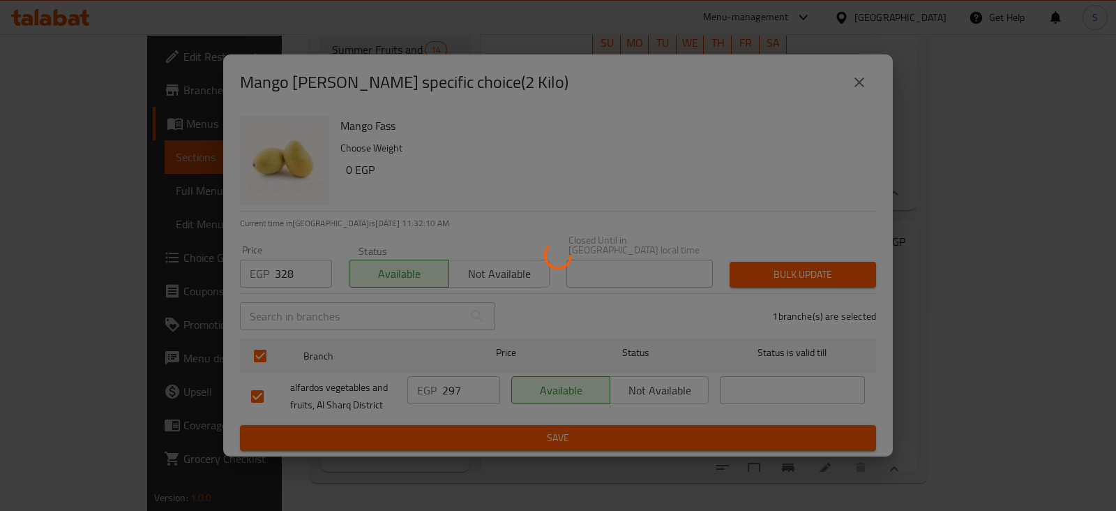
click at [753, 260] on div at bounding box center [558, 255] width 1116 height 511
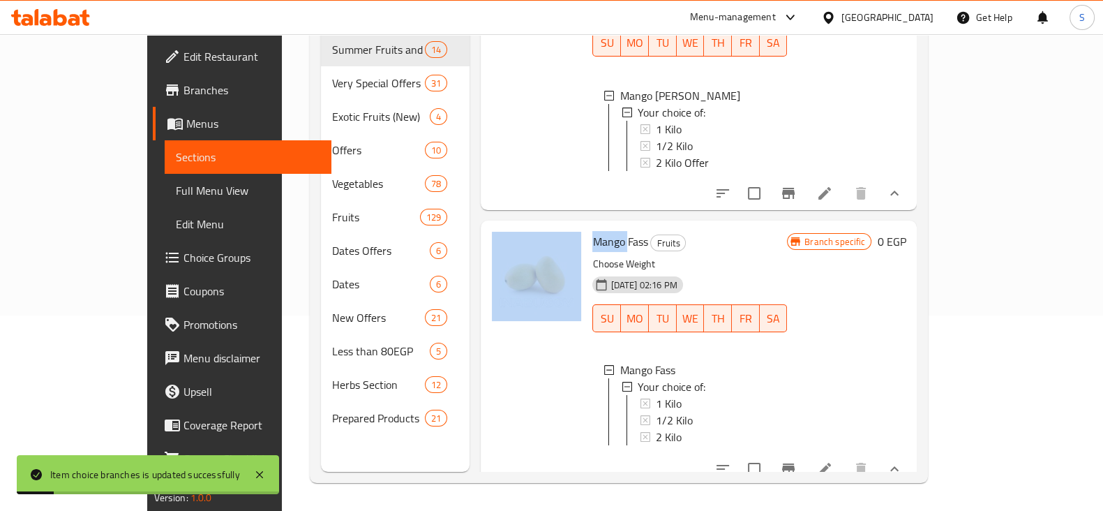
click at [516, 347] on div at bounding box center [536, 352] width 100 height 253
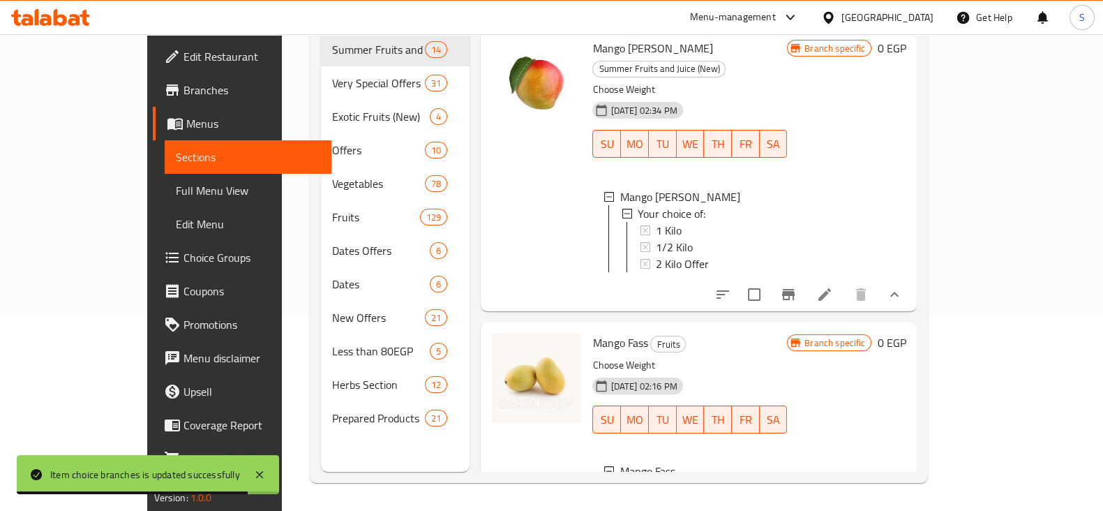
scroll to position [0, 0]
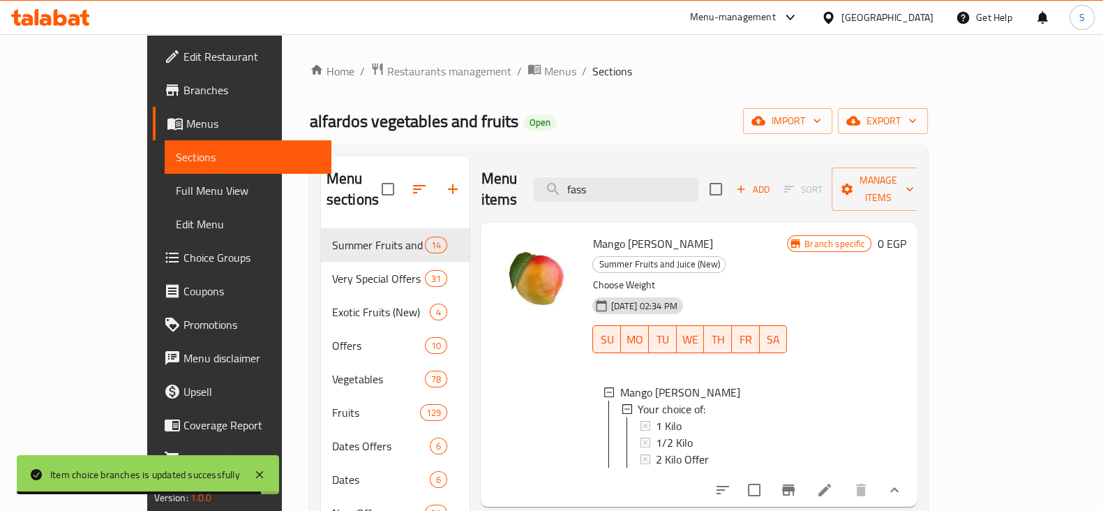
drag, startPoint x: 645, startPoint y: 176, endPoint x: 576, endPoint y: 172, distance: 69.9
click at [581, 177] on div "Menu items fass Add Sort Manage items" at bounding box center [699, 189] width 436 height 66
paste input "كمثرى"
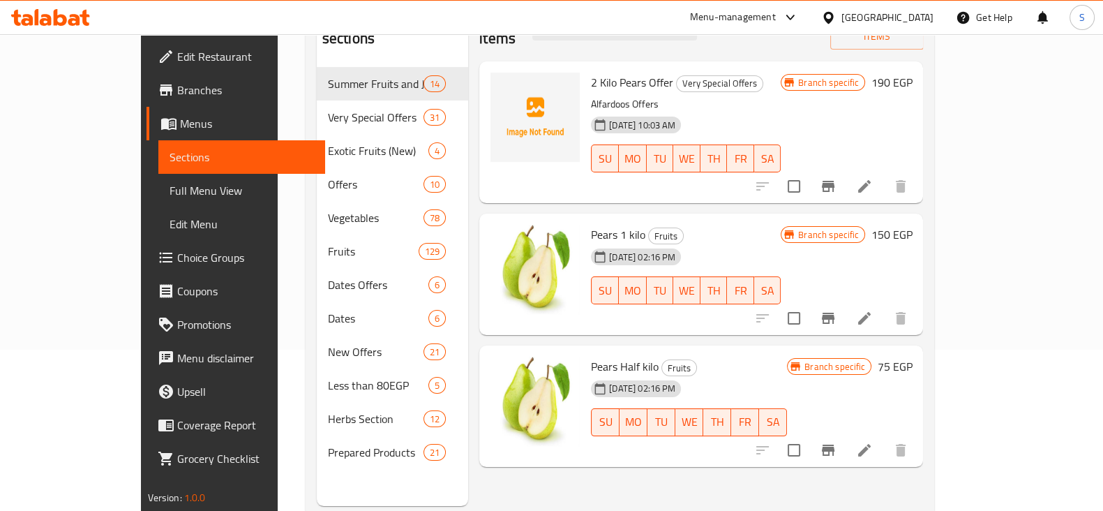
scroll to position [174, 0]
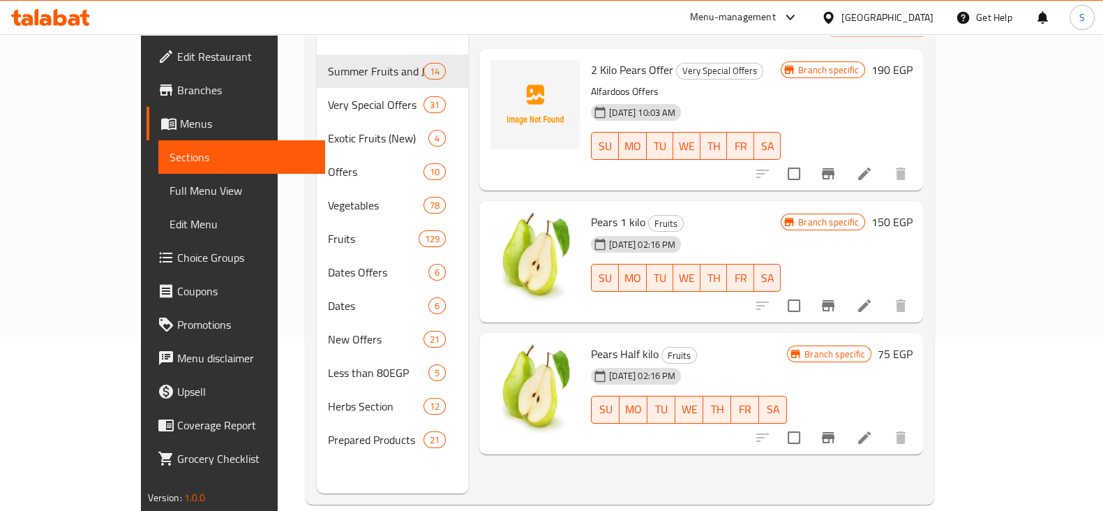
type input "كمثرى"
click at [835, 300] on icon "Branch-specific-item" at bounding box center [828, 305] width 13 height 11
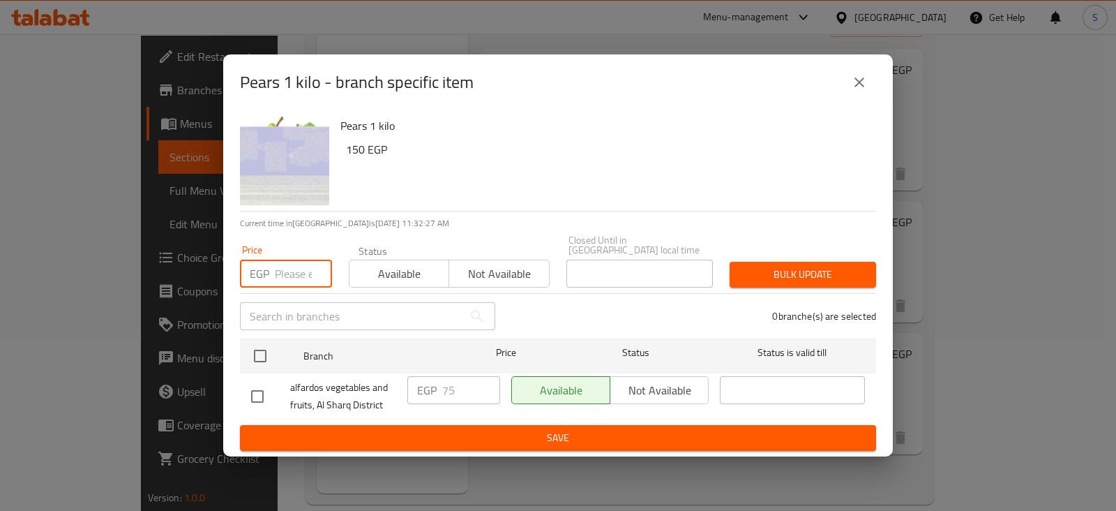
click at [293, 260] on input "number" at bounding box center [303, 274] width 57 height 28
click at [285, 263] on input "number" at bounding box center [303, 274] width 57 height 28
click at [855, 83] on icon "close" at bounding box center [859, 82] width 17 height 17
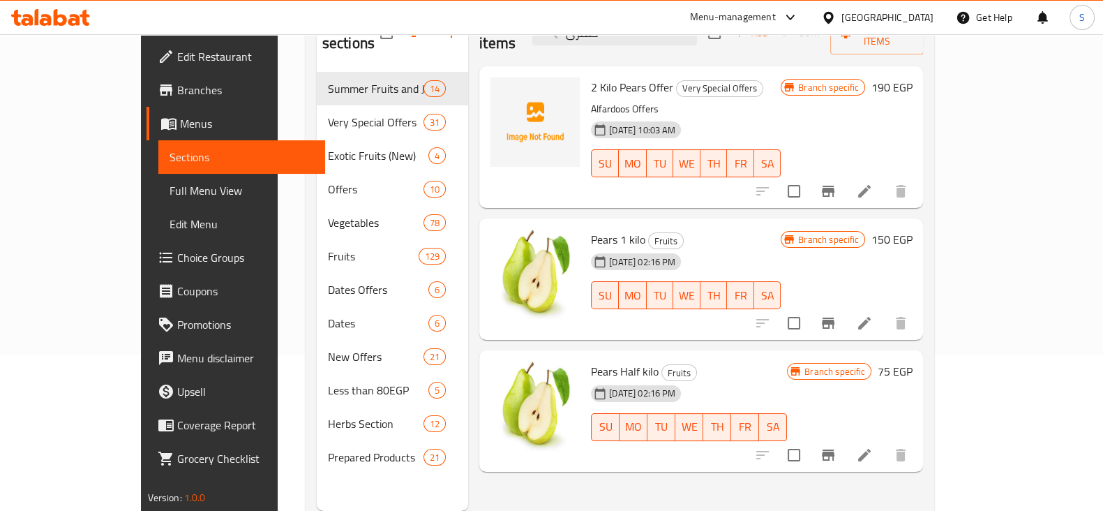
scroll to position [0, 0]
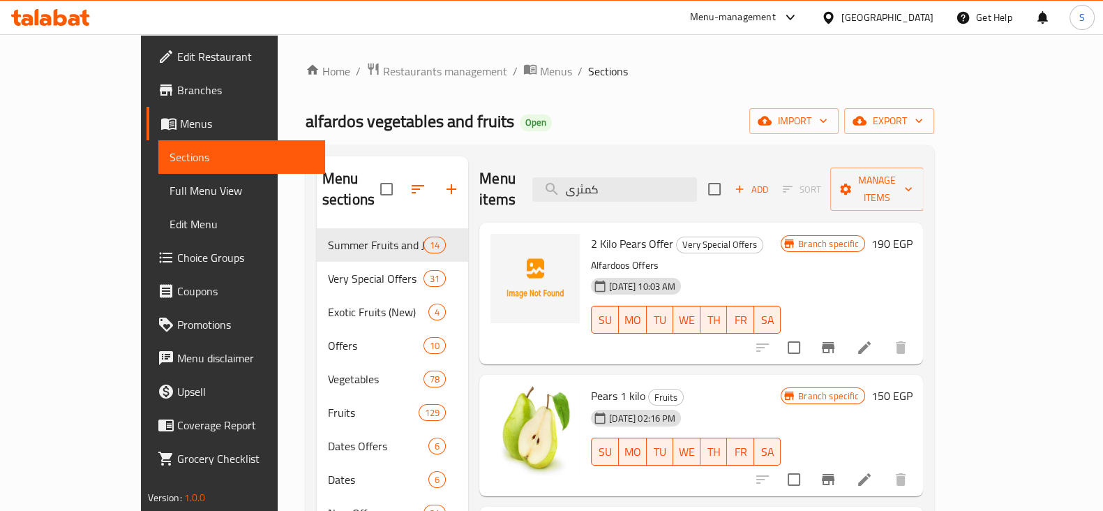
drag, startPoint x: 684, startPoint y: 183, endPoint x: 536, endPoint y: 180, distance: 148.0
click at [537, 180] on div "Menu items كمثرى Add Sort Manage items" at bounding box center [701, 189] width 444 height 66
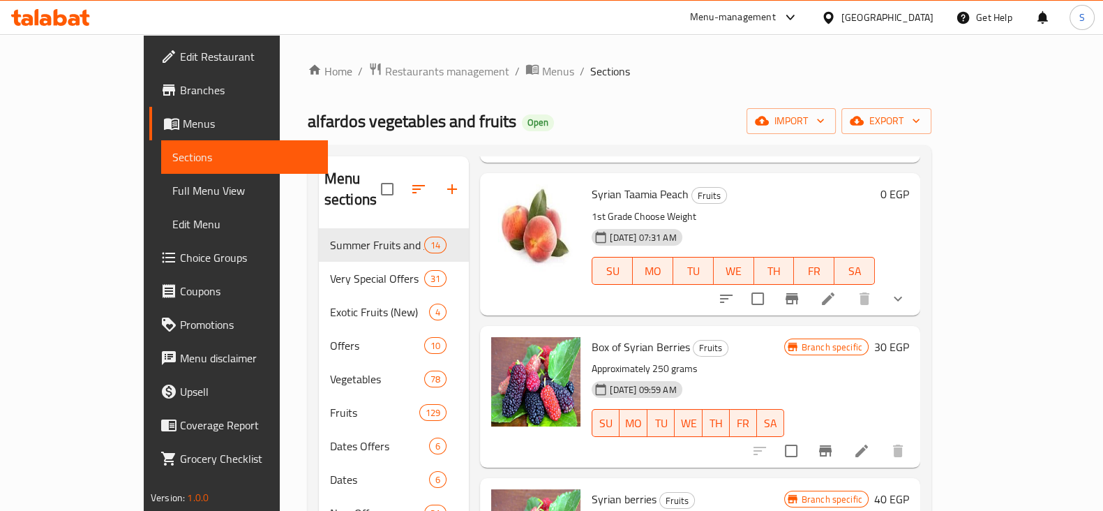
scroll to position [174, 0]
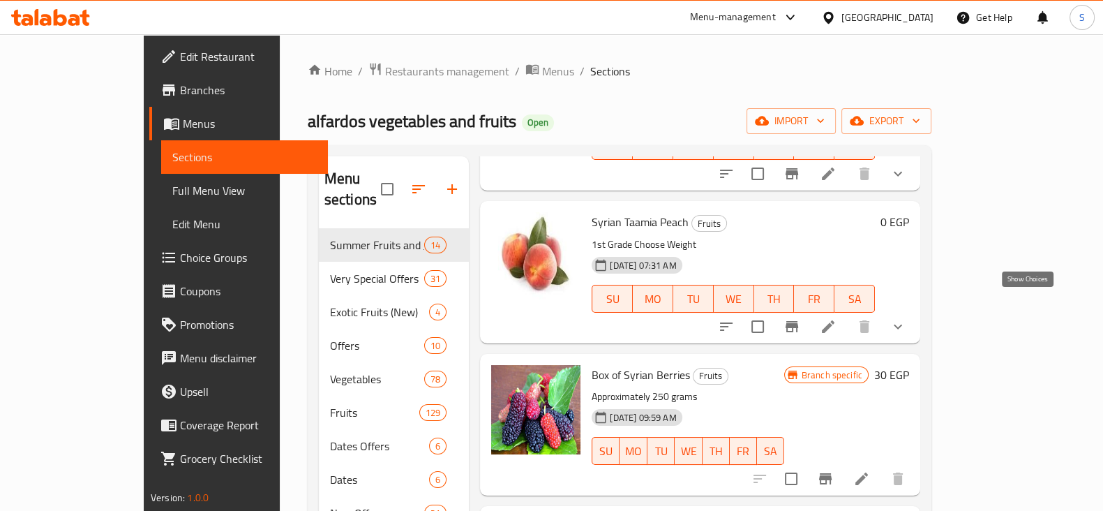
type input "syrian"
click at [906, 318] on icon "show more" at bounding box center [898, 326] width 17 height 17
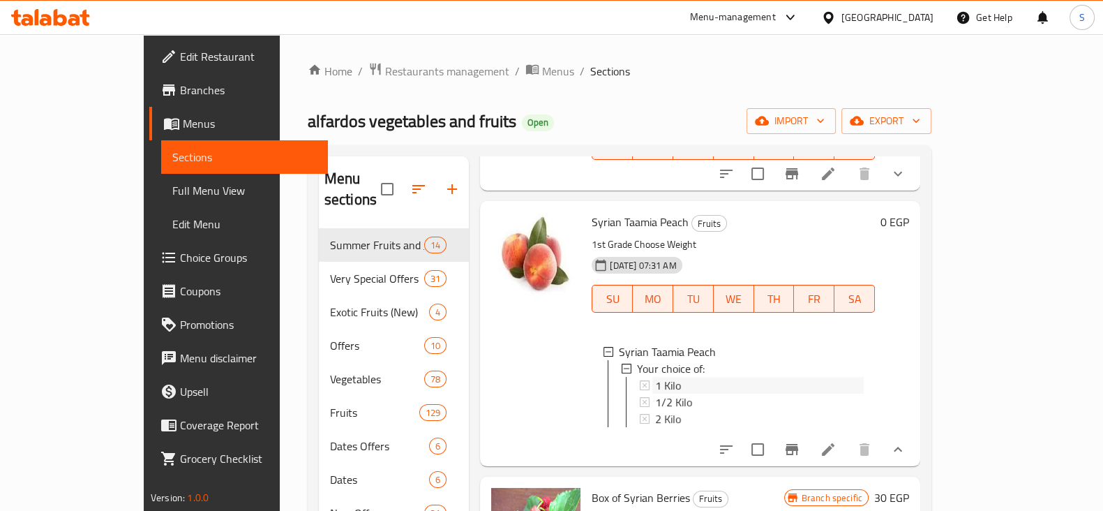
click at [679, 377] on div "1 Kilo" at bounding box center [759, 385] width 209 height 17
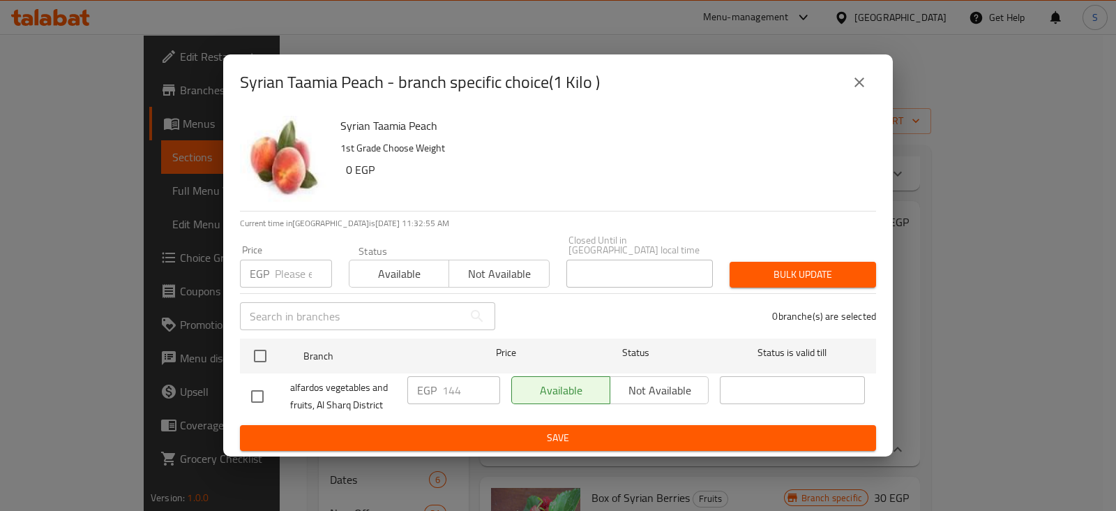
click at [290, 267] on input "number" at bounding box center [303, 274] width 57 height 28
type input "155"
click at [396, 271] on span "Available" at bounding box center [399, 274] width 89 height 20
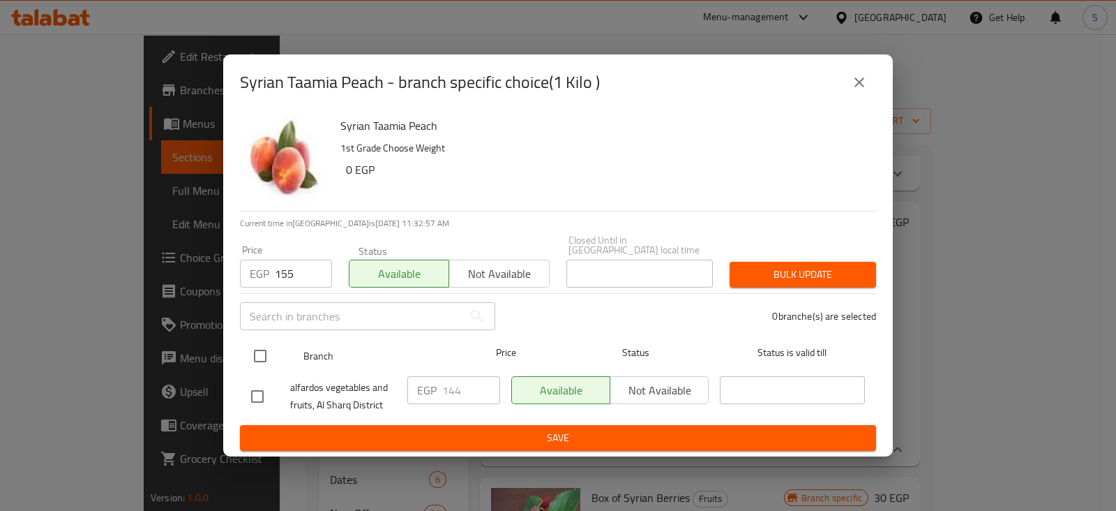
click at [260, 343] on input "checkbox" at bounding box center [260, 355] width 29 height 29
checkbox input "true"
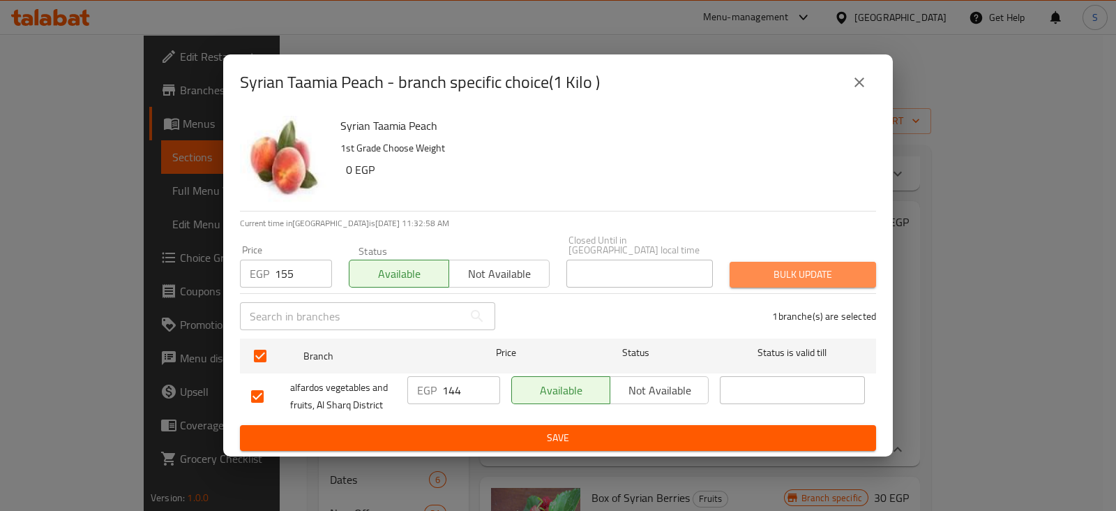
click at [802, 269] on span "Bulk update" at bounding box center [803, 274] width 124 height 17
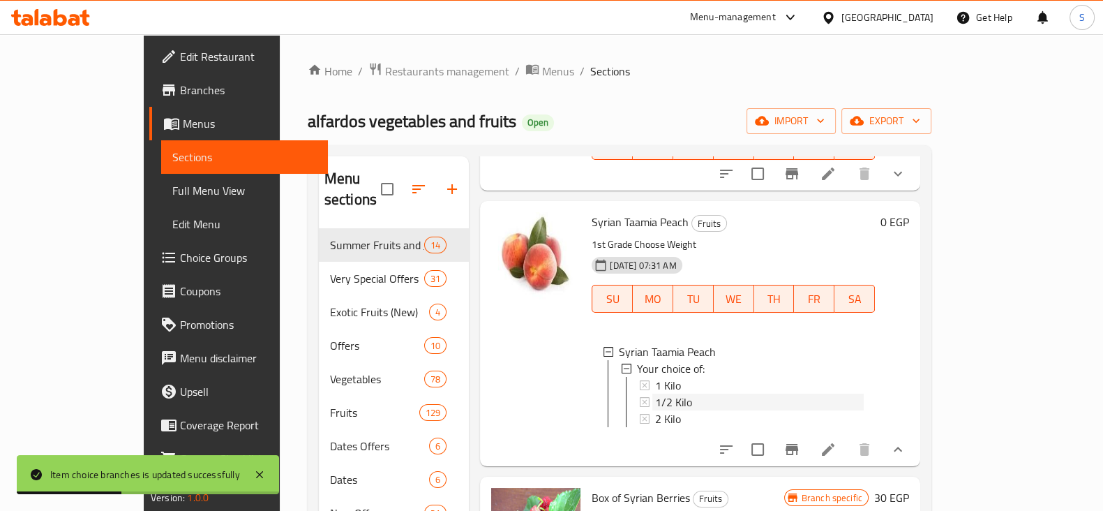
click at [655, 394] on span "1/2 Kilo" at bounding box center [673, 402] width 37 height 17
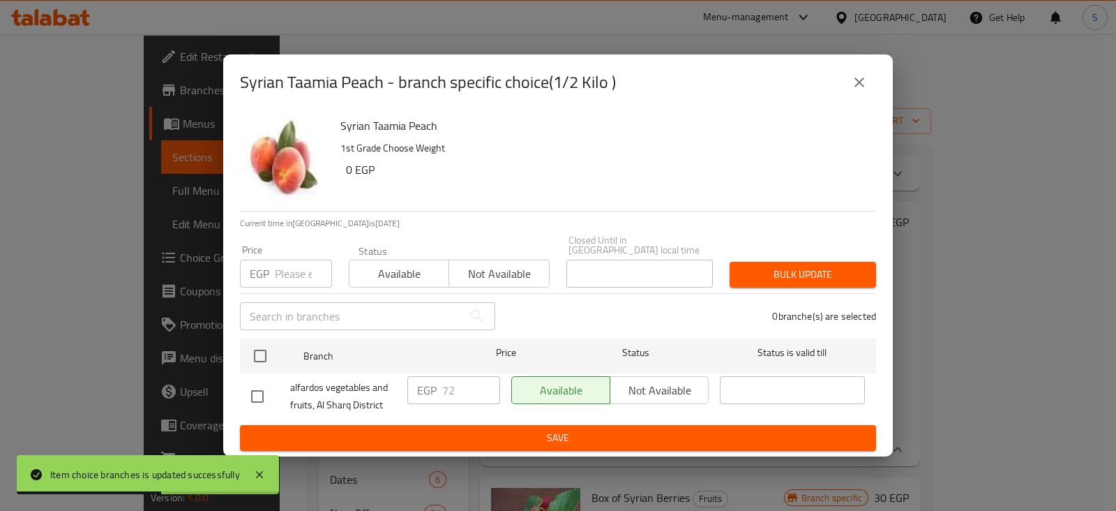
click at [297, 270] on input "number" at bounding box center [303, 274] width 57 height 28
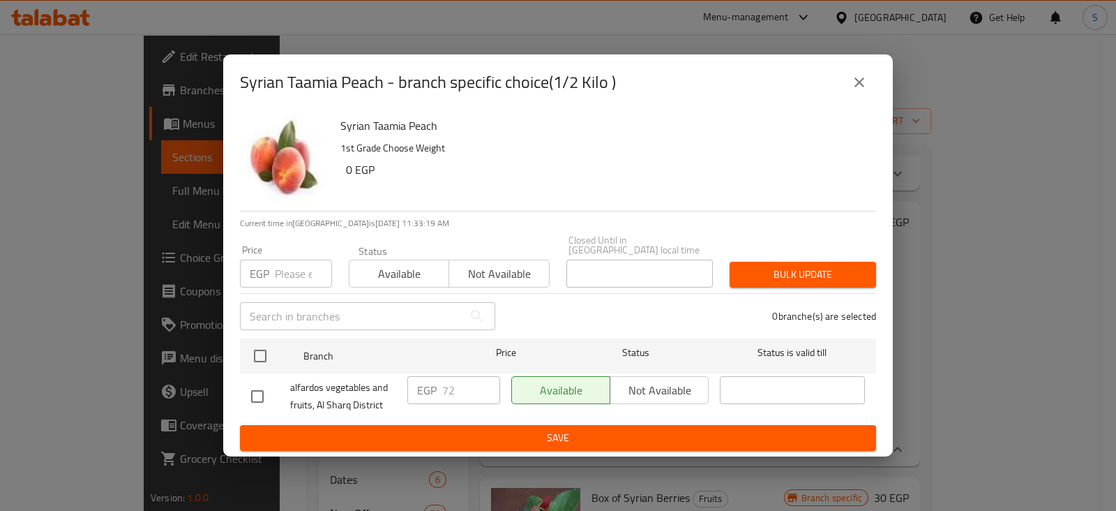
click at [290, 277] on input "number" at bounding box center [303, 274] width 57 height 28
type input "78"
click at [367, 267] on span "Available" at bounding box center [399, 274] width 89 height 20
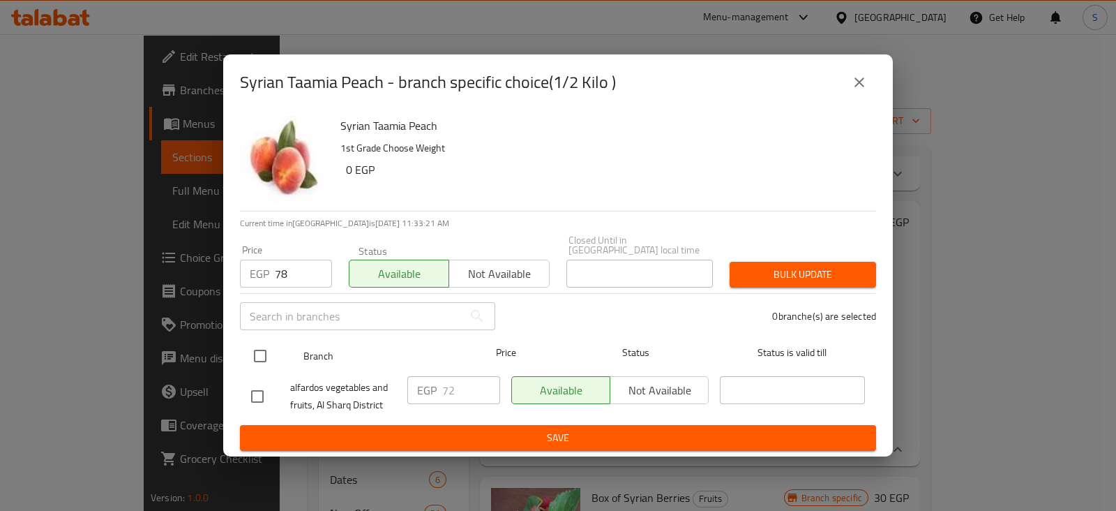
click at [257, 357] on input "checkbox" at bounding box center [260, 355] width 29 height 29
checkbox input "true"
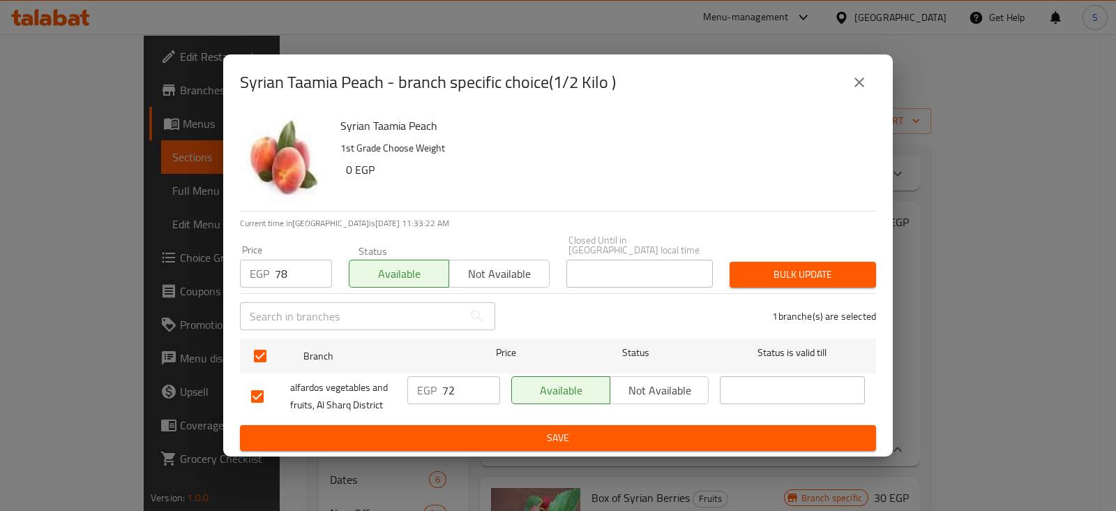
click at [773, 267] on span "Bulk update" at bounding box center [803, 274] width 124 height 17
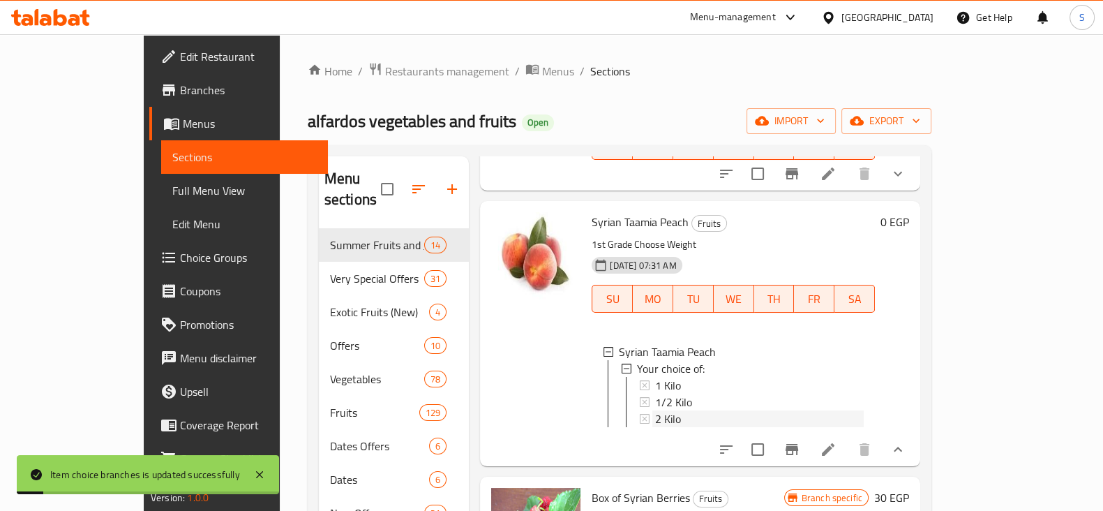
click at [655, 410] on span "2 Kilo" at bounding box center [668, 418] width 26 height 17
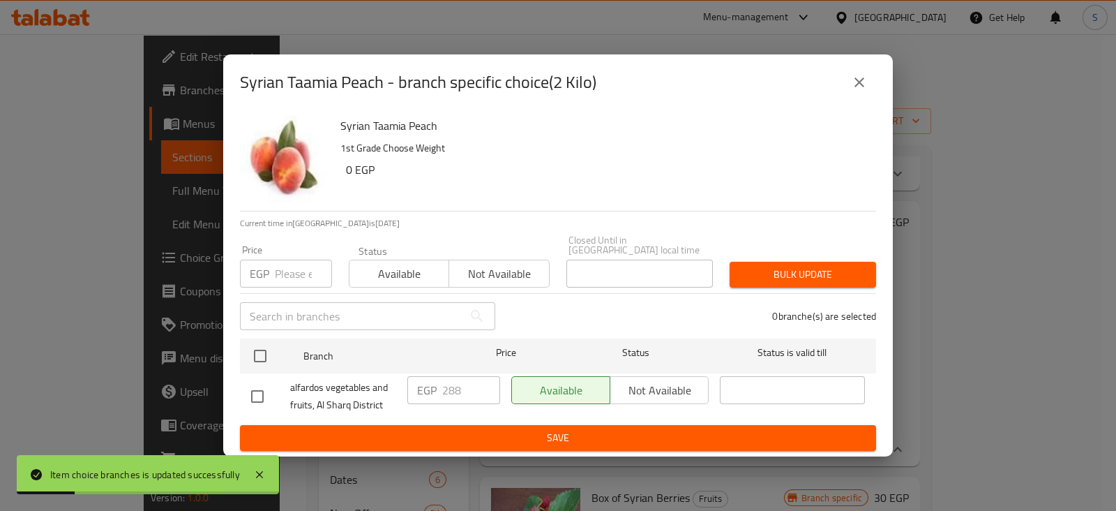
click at [283, 267] on input "number" at bounding box center [303, 274] width 57 height 28
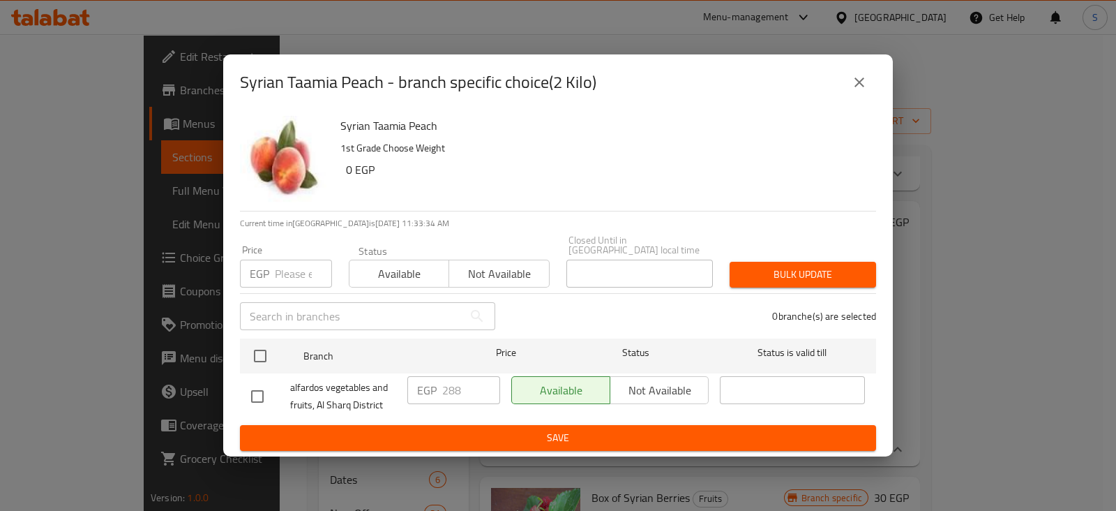
click at [290, 276] on input "number" at bounding box center [303, 274] width 57 height 28
type input "307"
click at [387, 269] on span "Available" at bounding box center [399, 274] width 89 height 20
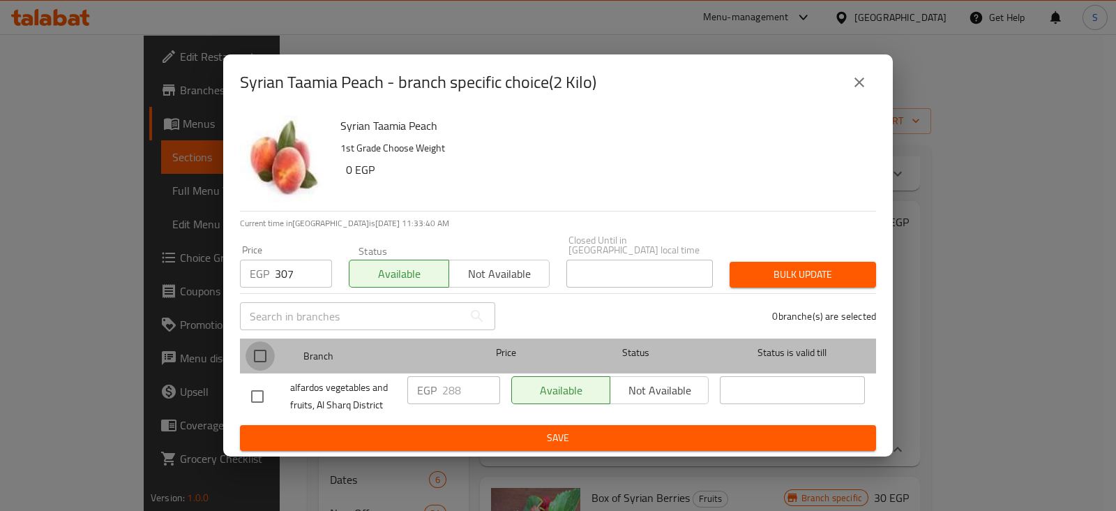
drag, startPoint x: 266, startPoint y: 357, endPoint x: 304, endPoint y: 348, distance: 39.3
click at [267, 357] on input "checkbox" at bounding box center [260, 355] width 29 height 29
checkbox input "true"
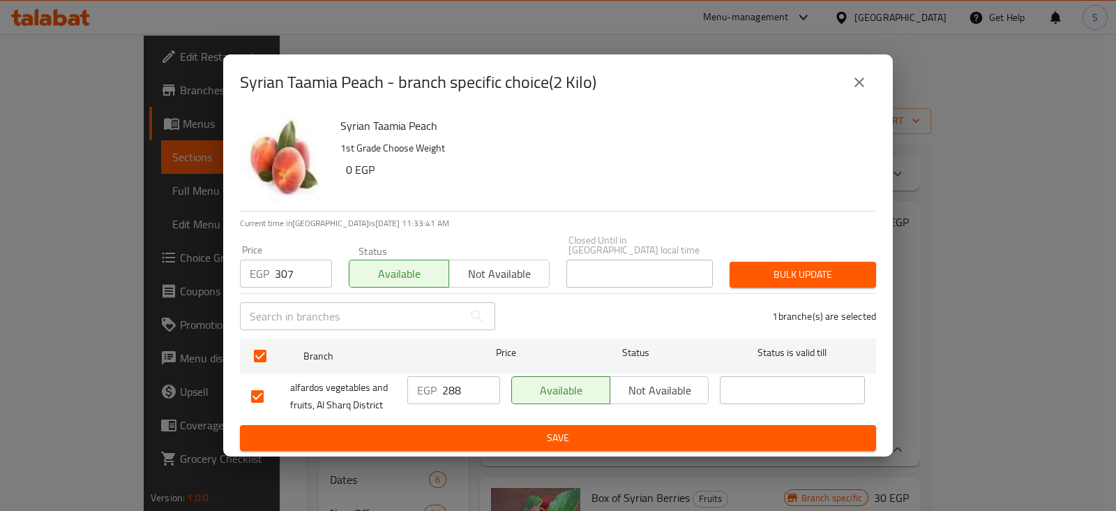
click at [765, 270] on span "Bulk update" at bounding box center [803, 274] width 124 height 17
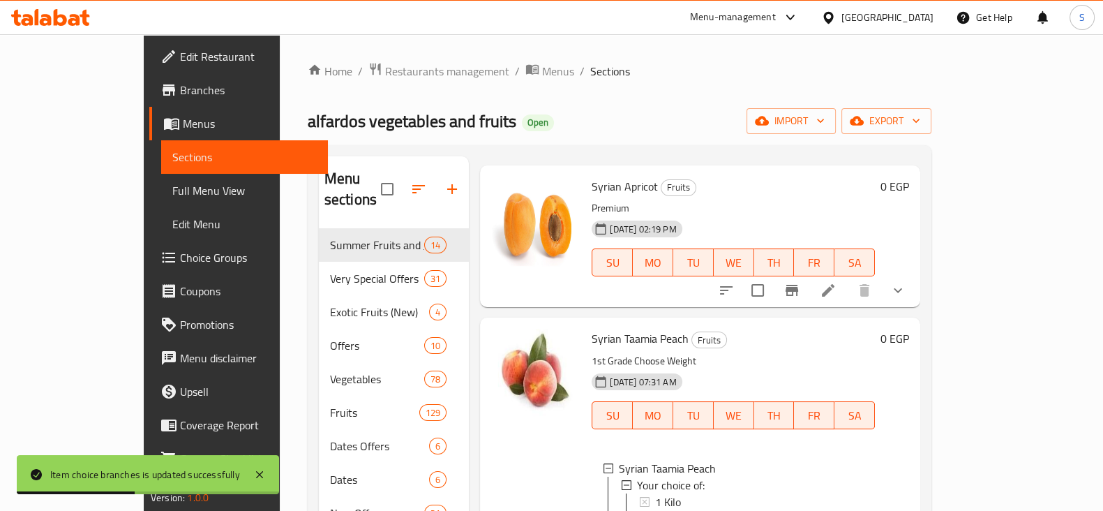
scroll to position [0, 0]
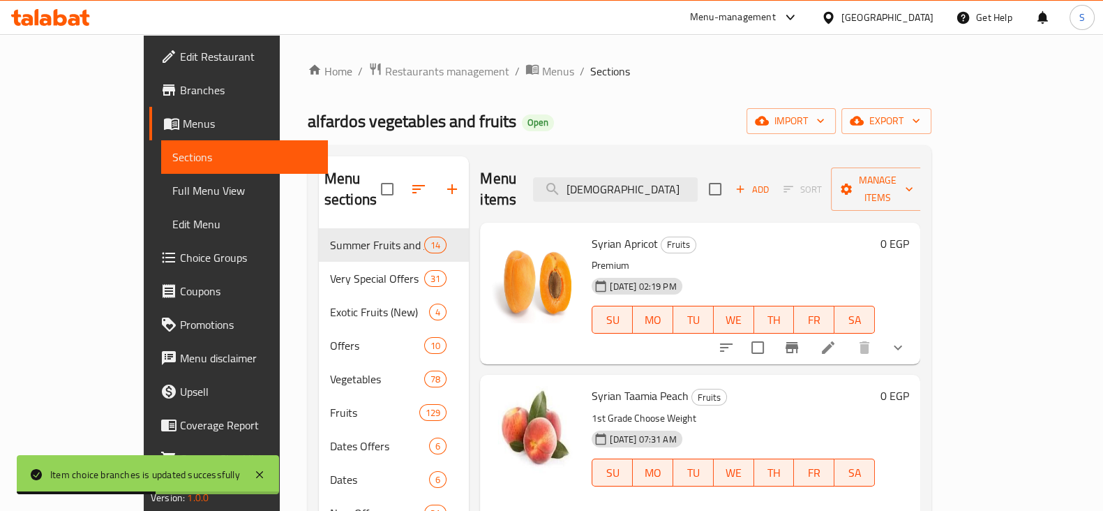
drag, startPoint x: 679, startPoint y: 179, endPoint x: 521, endPoint y: 179, distance: 158.4
click at [527, 183] on div "Menu items syrian Add Sort Manage items" at bounding box center [700, 189] width 440 height 66
paste input "خوخ"
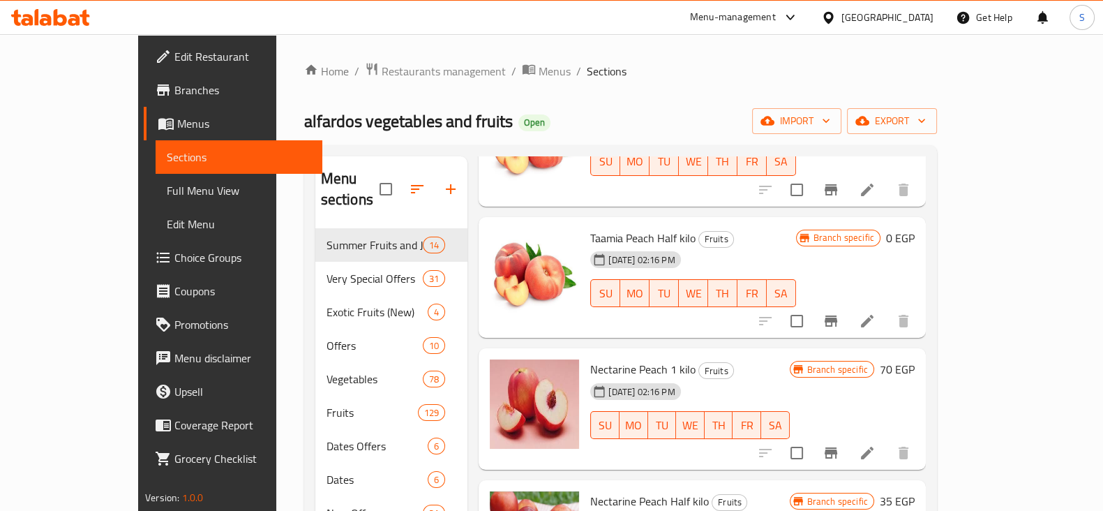
scroll to position [2006, 0]
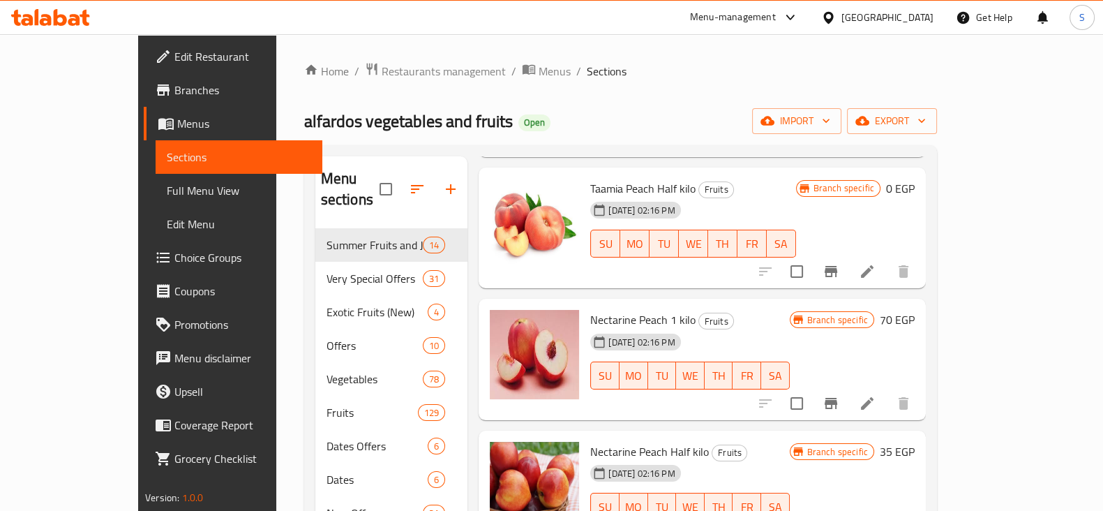
type input "خوخ"
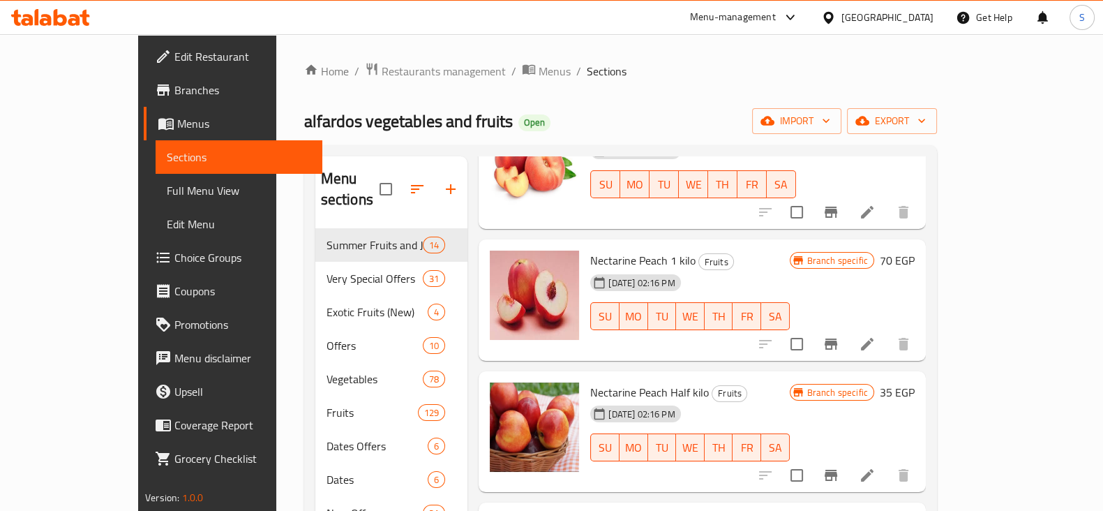
scroll to position [2093, 0]
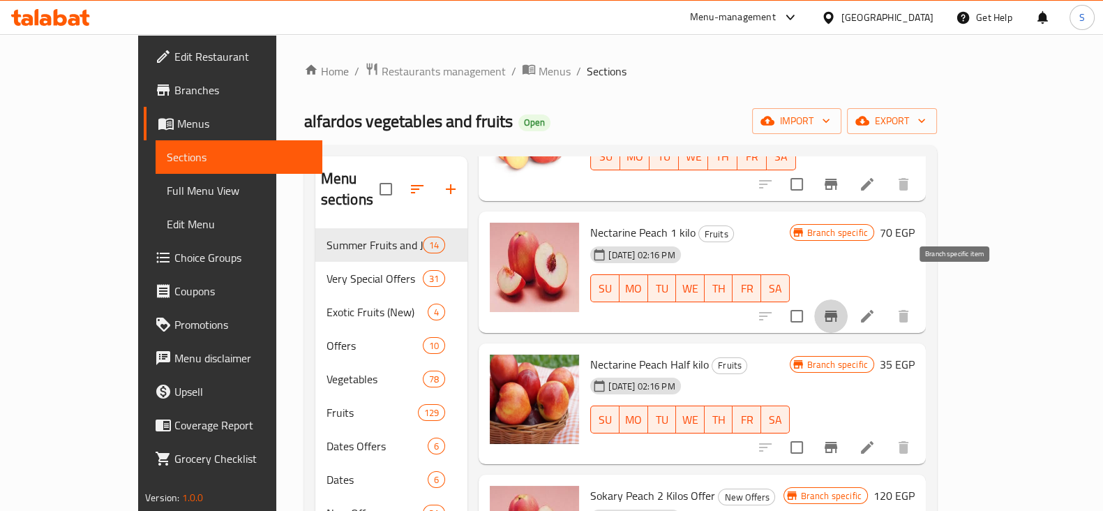
click at [837, 311] on icon "Branch-specific-item" at bounding box center [831, 316] width 13 height 11
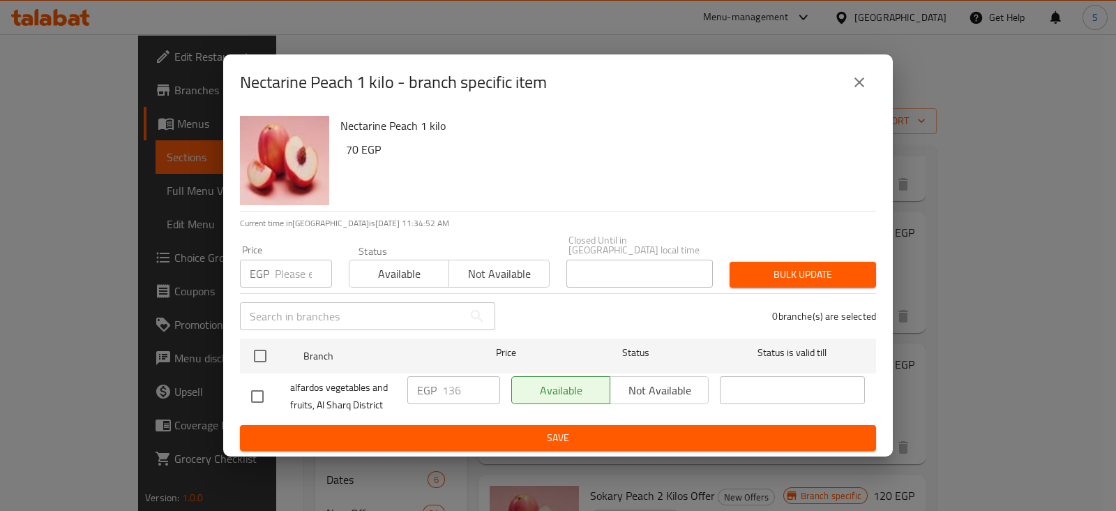
click at [285, 271] on input "number" at bounding box center [303, 274] width 57 height 28
type input "145"
click at [401, 264] on span "Available" at bounding box center [399, 274] width 89 height 20
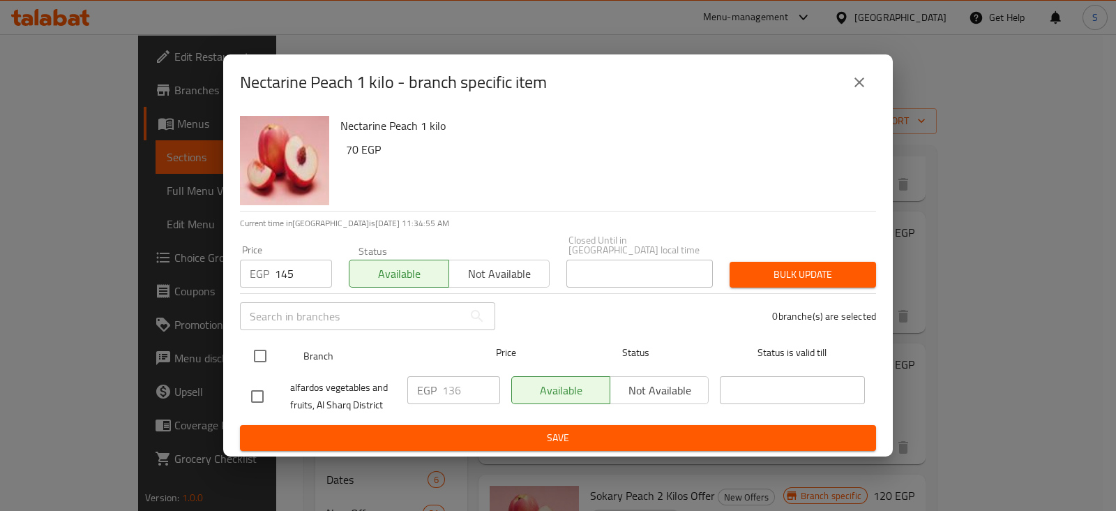
click at [262, 354] on input "checkbox" at bounding box center [260, 355] width 29 height 29
checkbox input "true"
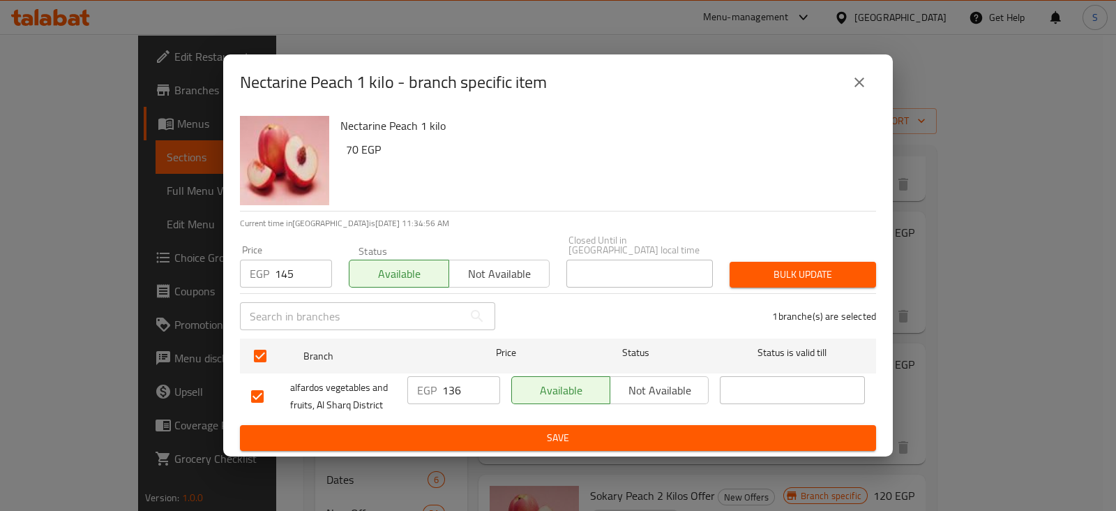
click at [789, 277] on span "Bulk update" at bounding box center [803, 274] width 124 height 17
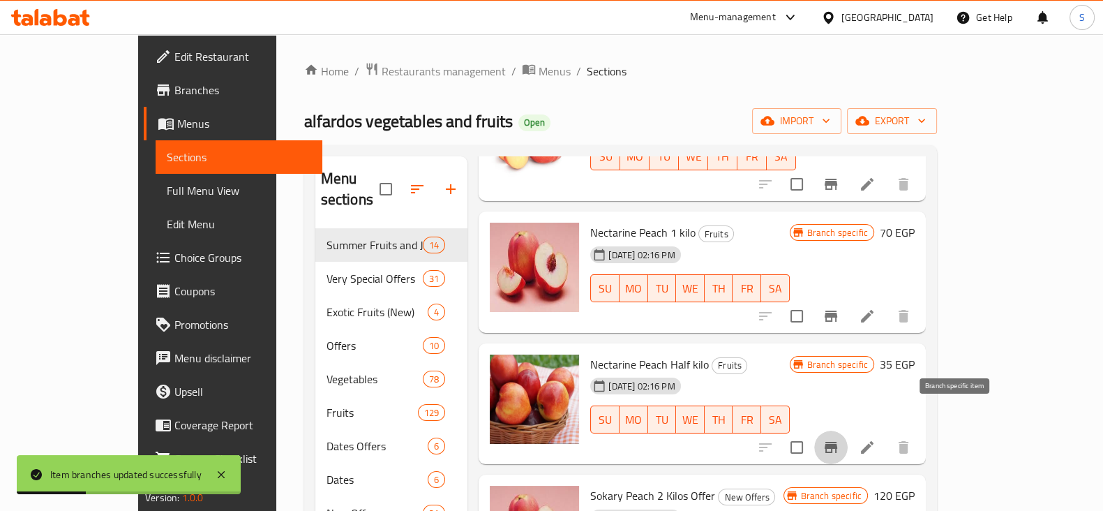
click at [837, 442] on icon "Branch-specific-item" at bounding box center [831, 447] width 13 height 11
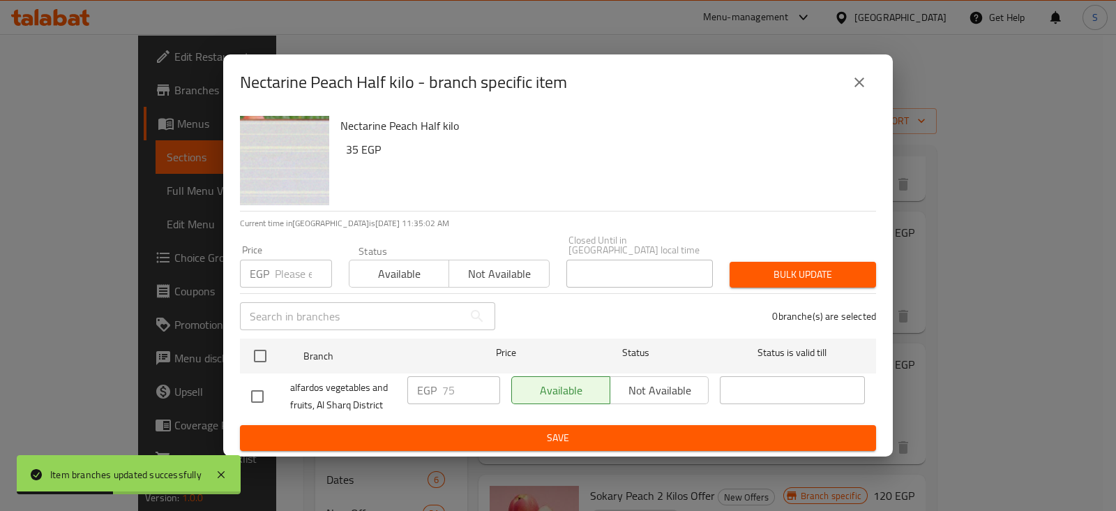
click at [292, 277] on input "number" at bounding box center [303, 274] width 57 height 28
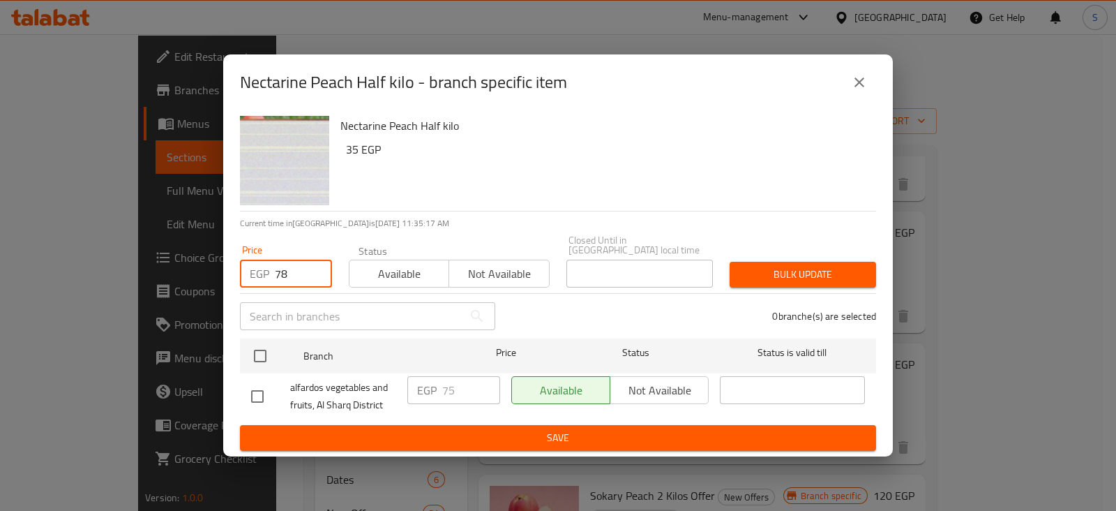
type input "78"
click at [418, 278] on span "Available" at bounding box center [399, 274] width 89 height 20
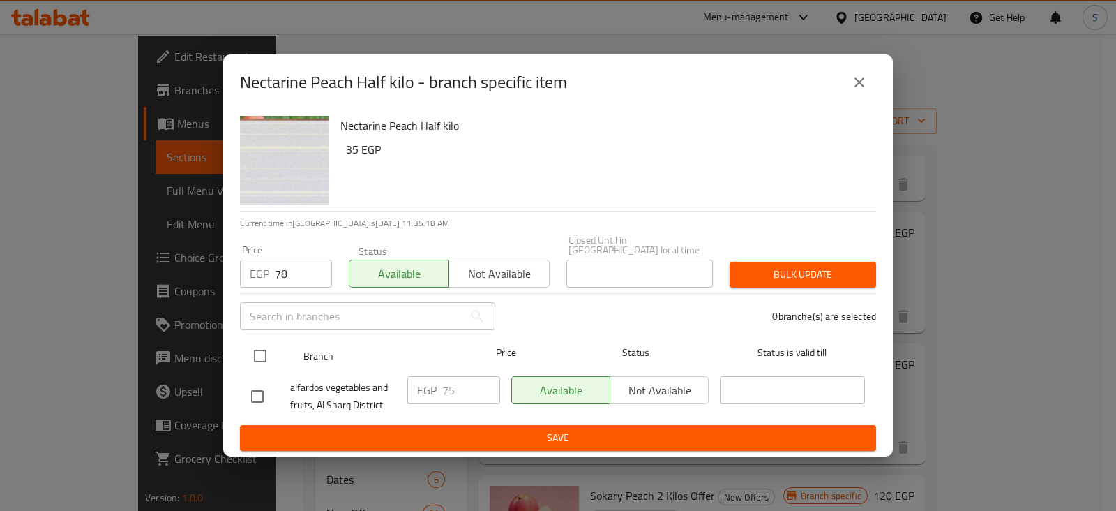
click at [255, 353] on input "checkbox" at bounding box center [260, 355] width 29 height 29
checkbox input "true"
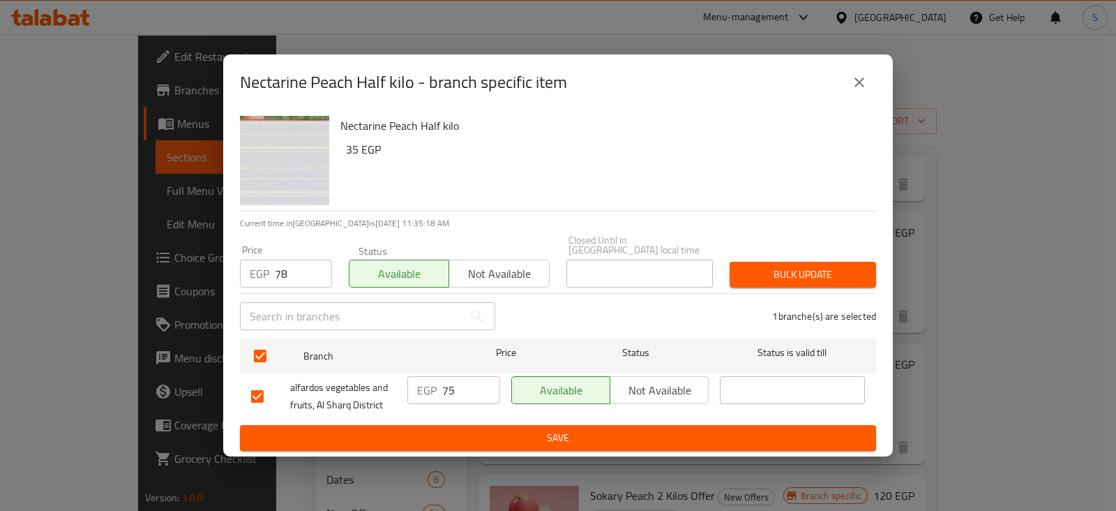
click at [781, 267] on span "Bulk update" at bounding box center [803, 274] width 124 height 17
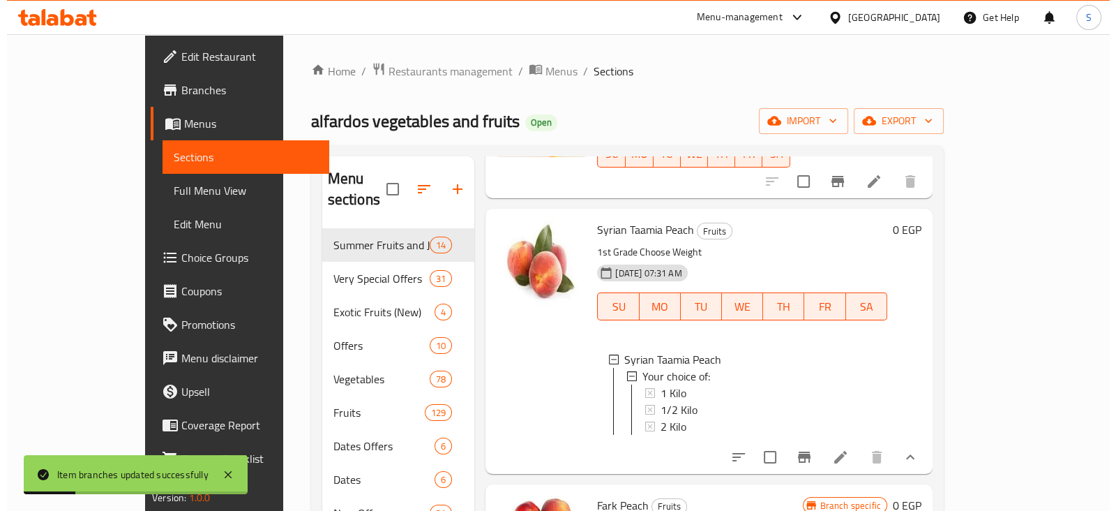
scroll to position [0, 0]
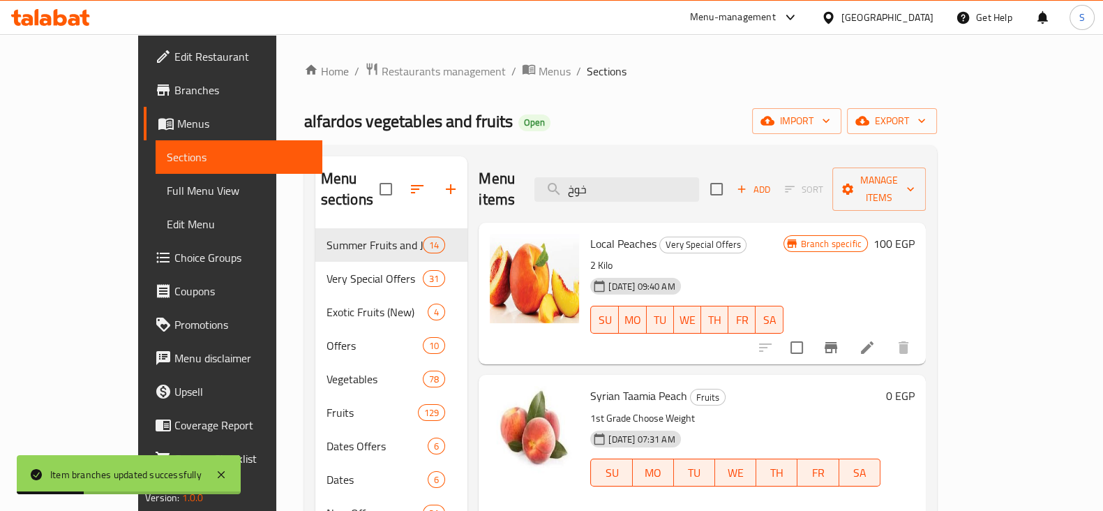
click at [649, 161] on div "Menu items خوخ Add Sort Manage items" at bounding box center [702, 189] width 447 height 66
drag, startPoint x: 647, startPoint y: 176, endPoint x: 537, endPoint y: 183, distance: 110.5
click at [558, 182] on div "Menu items خوخ Add Sort Manage items" at bounding box center [702, 189] width 447 height 66
paste input "نعومى"
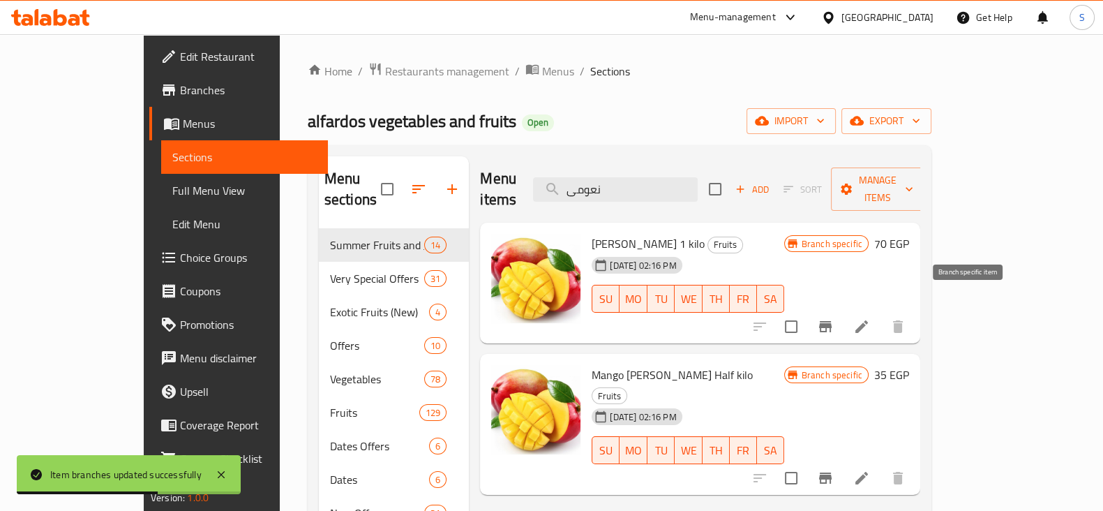
type input "نعومى"
click at [842, 313] on button "Branch-specific-item" at bounding box center [825, 326] width 33 height 33
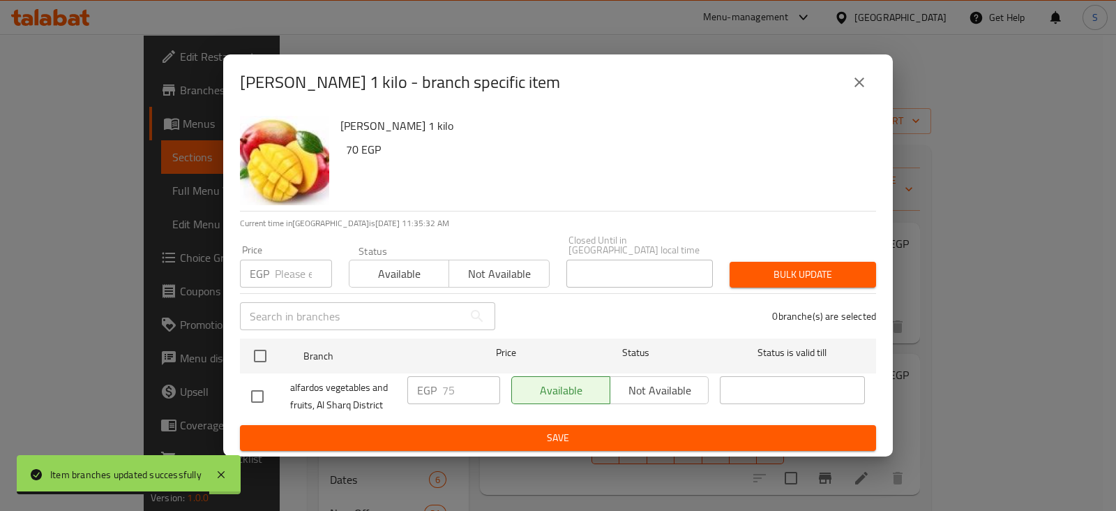
click at [299, 278] on input "number" at bounding box center [303, 274] width 57 height 28
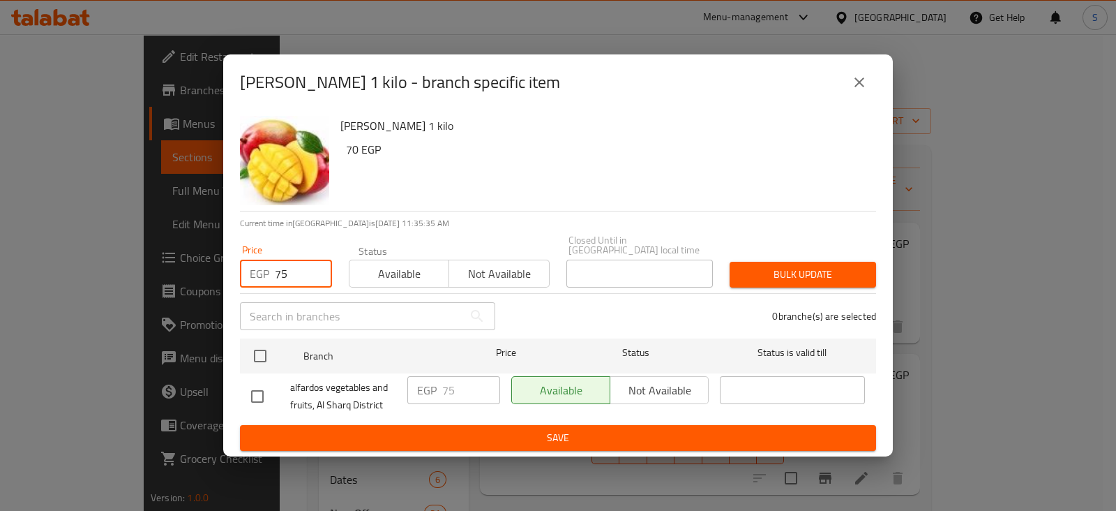
drag, startPoint x: 291, startPoint y: 268, endPoint x: 234, endPoint y: 267, distance: 57.2
click at [241, 267] on div "EGP 75 Price" at bounding box center [286, 274] width 92 height 28
type input "80"
click at [373, 270] on span "Available" at bounding box center [399, 274] width 89 height 20
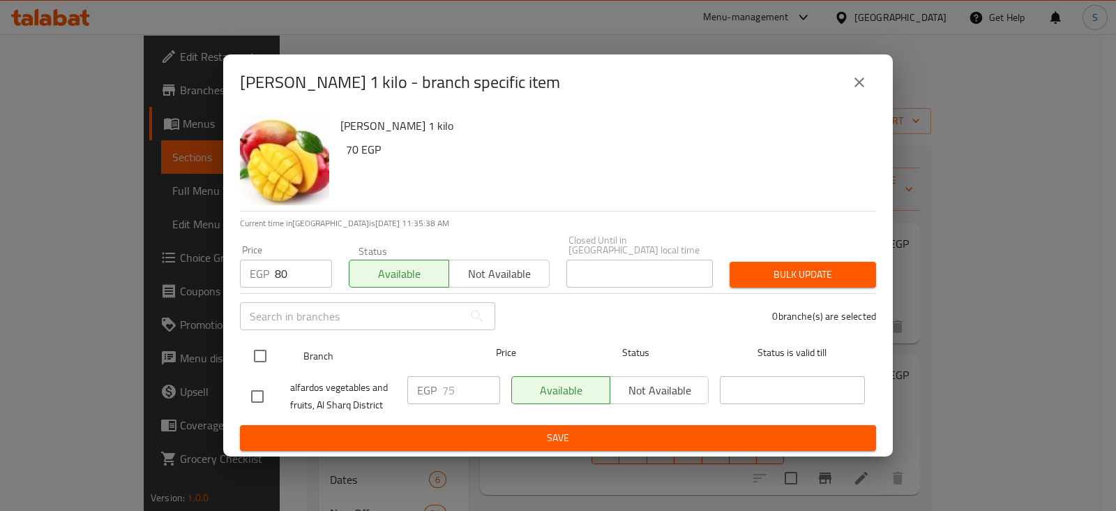
click at [262, 352] on input "checkbox" at bounding box center [260, 355] width 29 height 29
checkbox input "true"
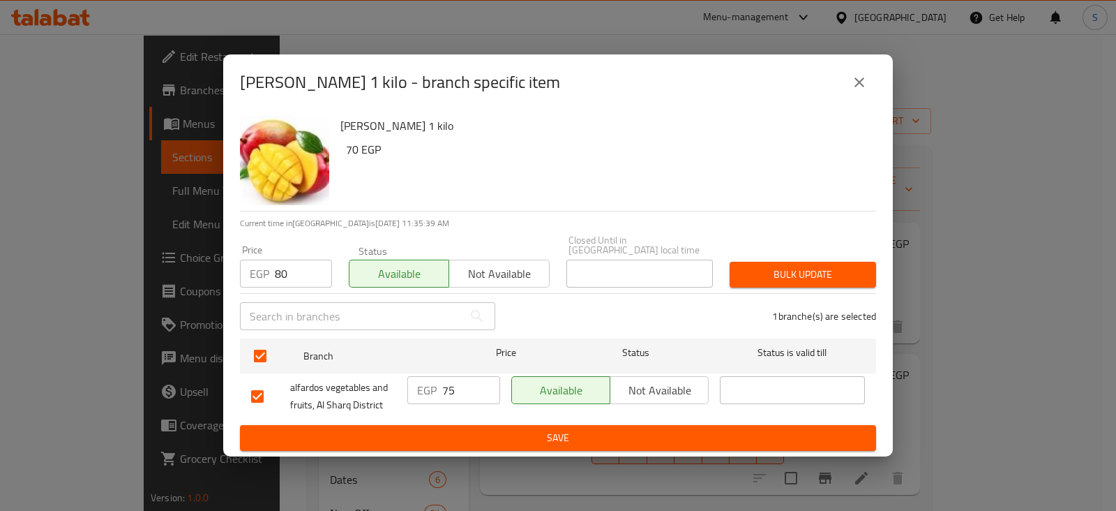
click at [830, 266] on span "Bulk update" at bounding box center [803, 274] width 124 height 17
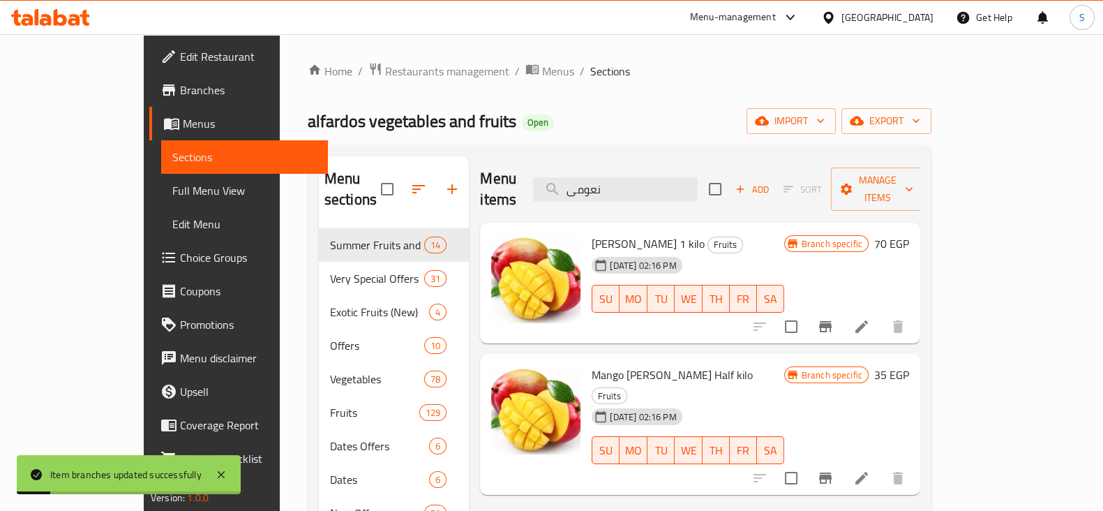
click at [834, 470] on icon "Branch-specific-item" at bounding box center [825, 478] width 17 height 17
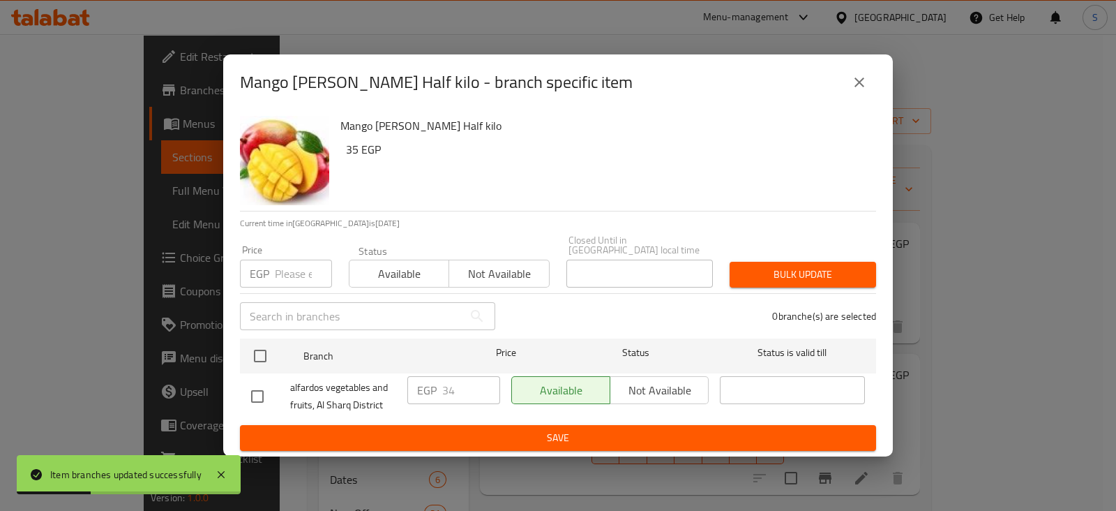
click at [290, 267] on input "number" at bounding box center [303, 274] width 57 height 28
click at [290, 271] on input "number" at bounding box center [303, 274] width 57 height 28
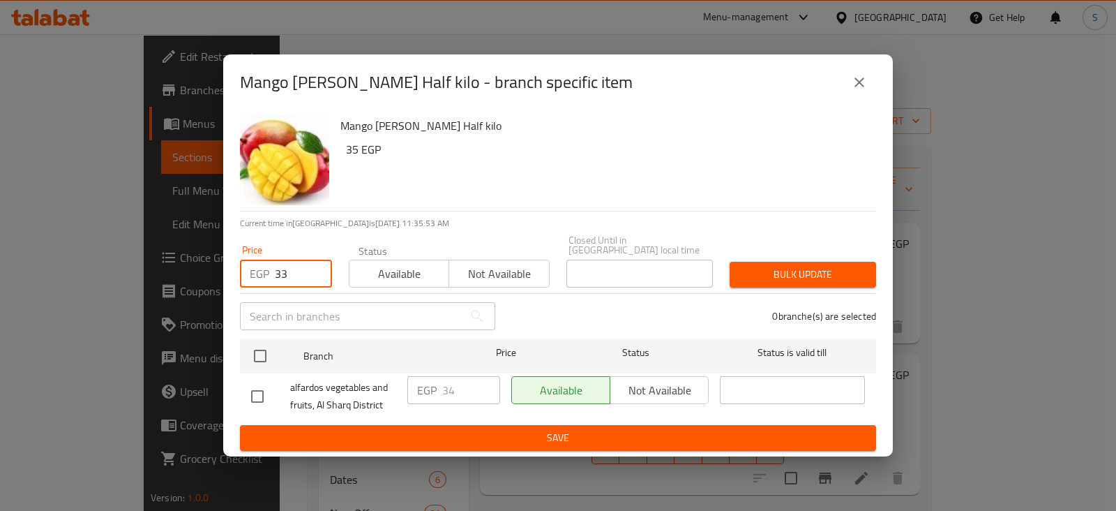
type input "33"
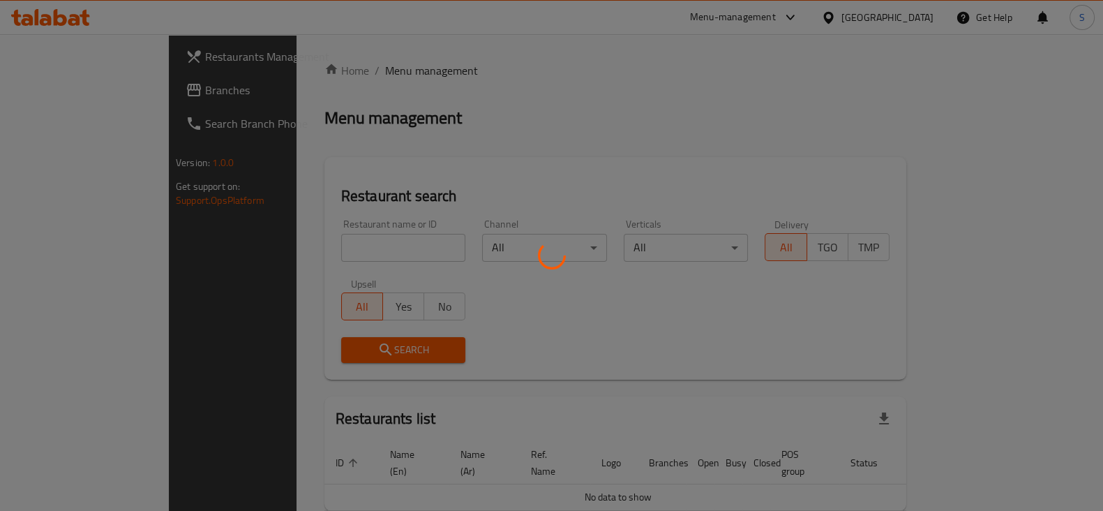
click at [307, 249] on div at bounding box center [551, 255] width 1103 height 511
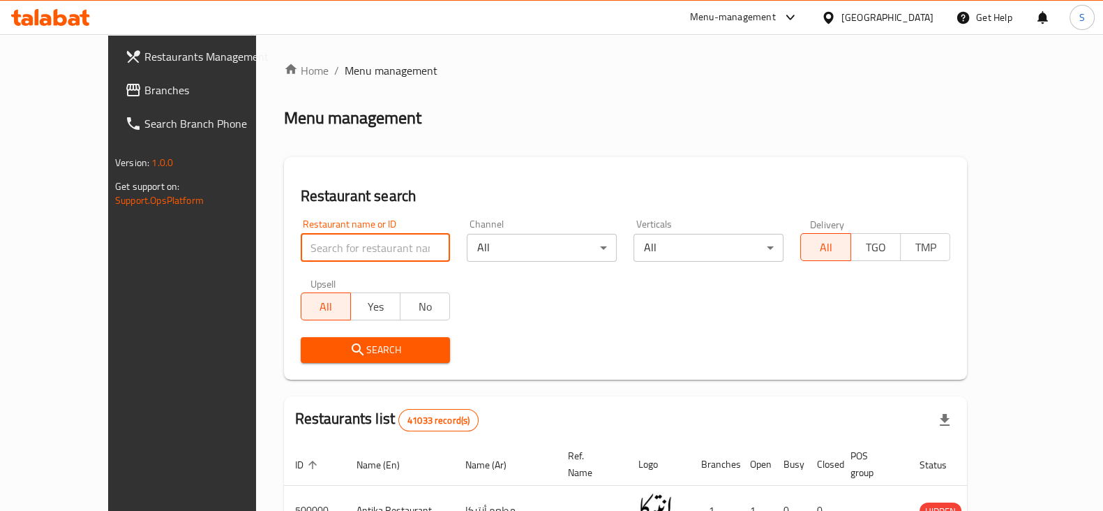
click at [307, 249] on input "search" at bounding box center [376, 248] width 150 height 28
click at [301, 246] on input "search" at bounding box center [376, 248] width 150 height 28
click at [313, 245] on input "search" at bounding box center [376, 248] width 150 height 28
type input "khodar"
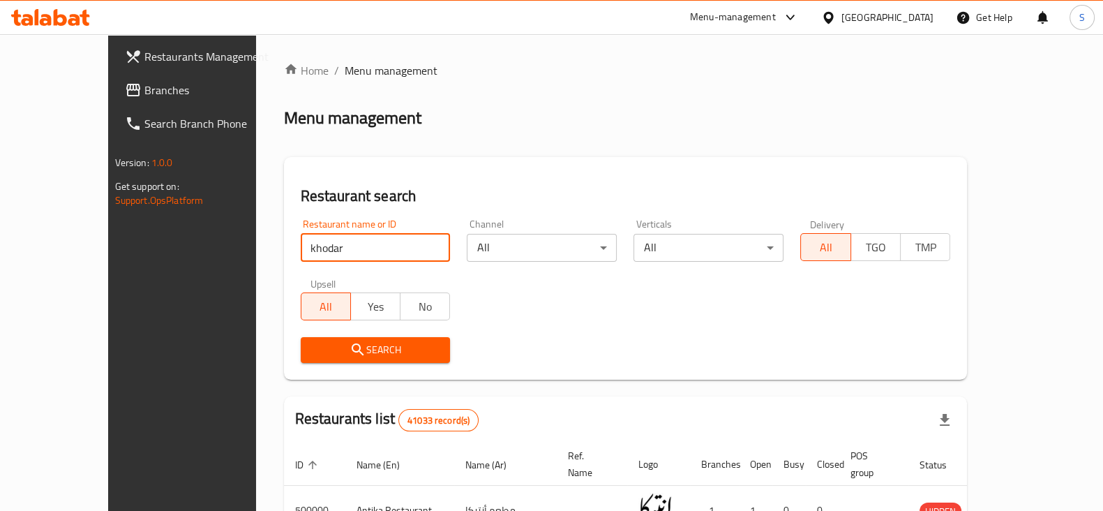
click at [350, 351] on icon "submit" at bounding box center [358, 349] width 17 height 17
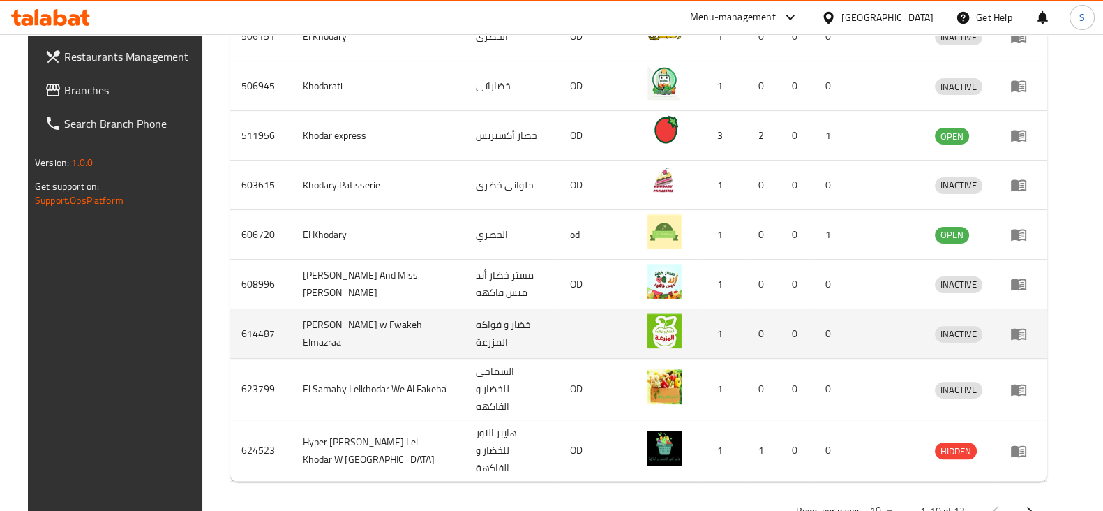
scroll to position [547, 0]
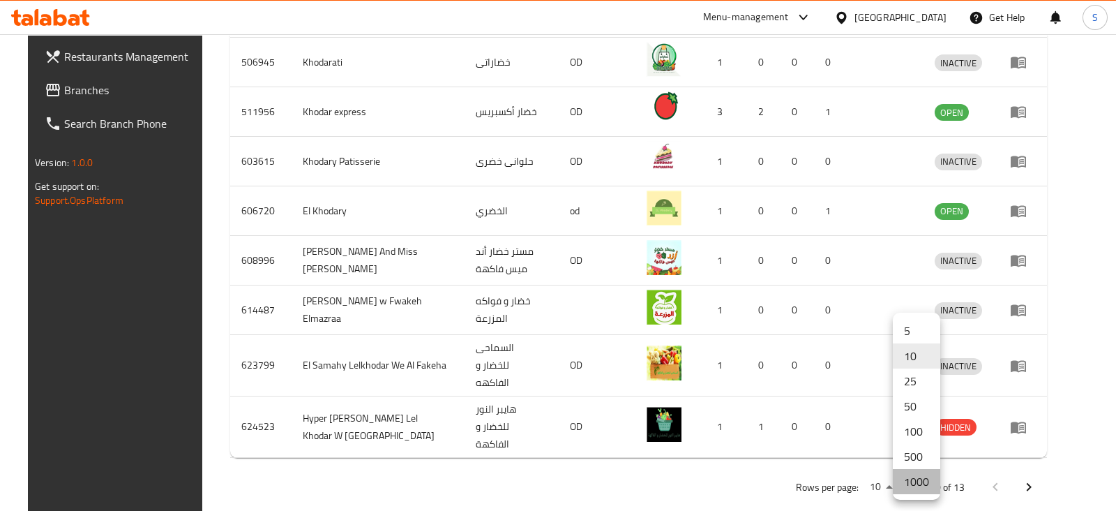
click at [909, 477] on li "1000" at bounding box center [916, 481] width 47 height 25
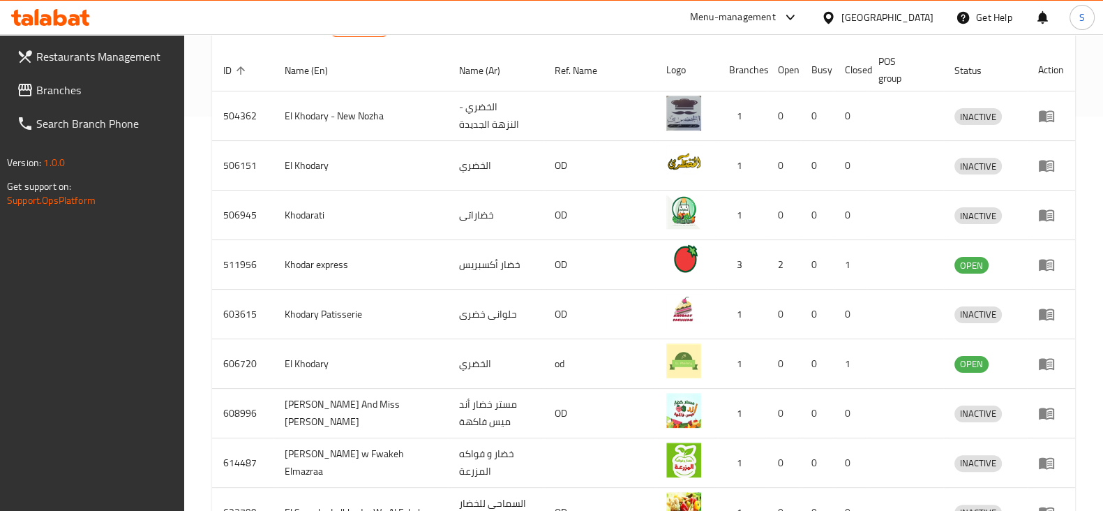
scroll to position [347, 0]
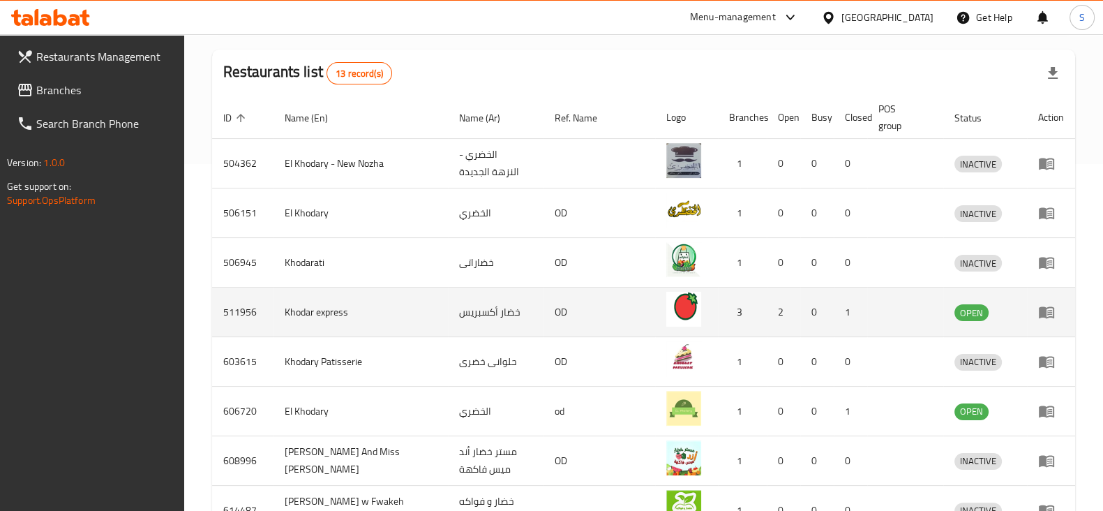
click at [1038, 309] on icon "enhanced table" at bounding box center [1046, 312] width 17 height 17
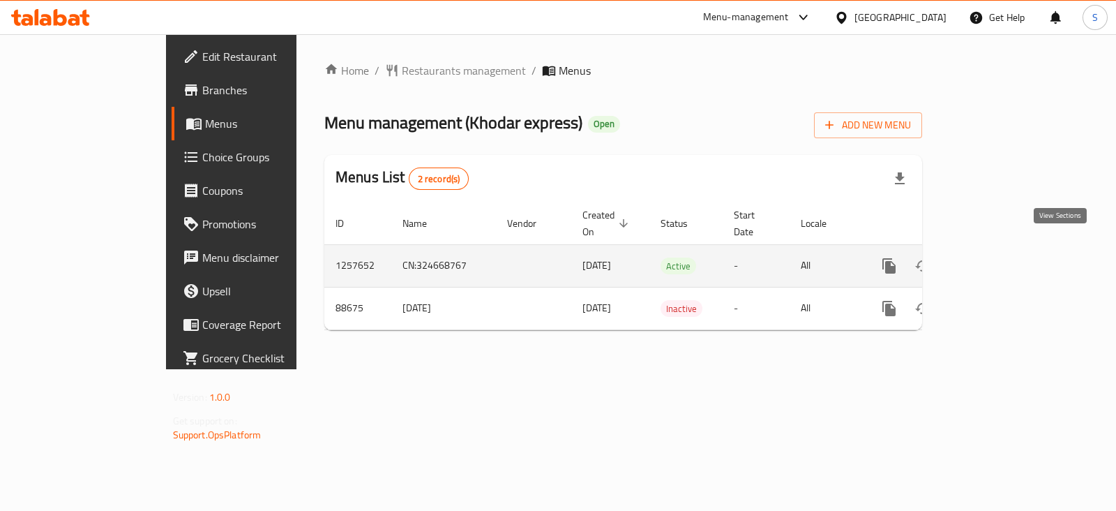
click at [996, 260] on icon "enhanced table" at bounding box center [990, 266] width 13 height 13
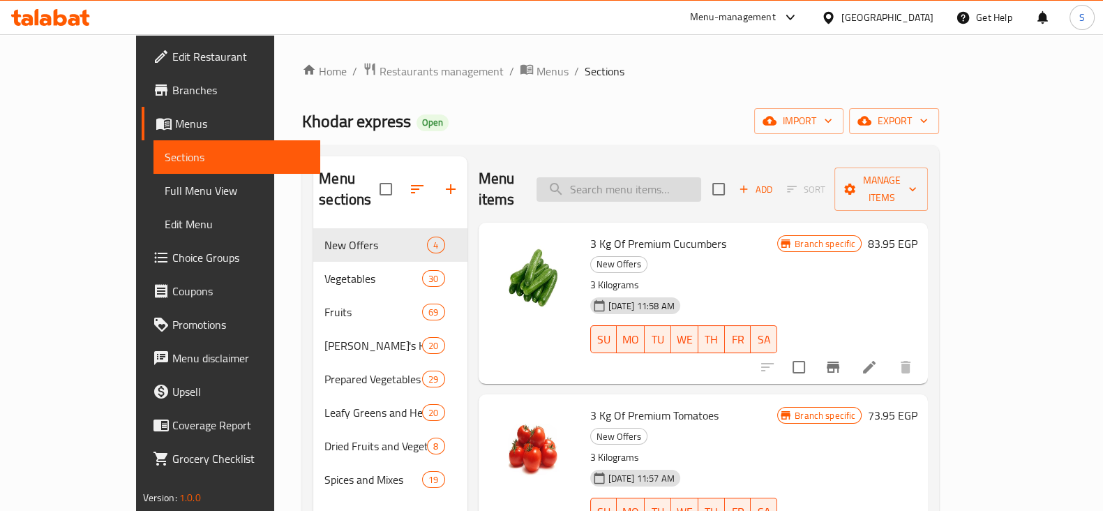
click at [634, 180] on input "search" at bounding box center [619, 189] width 165 height 24
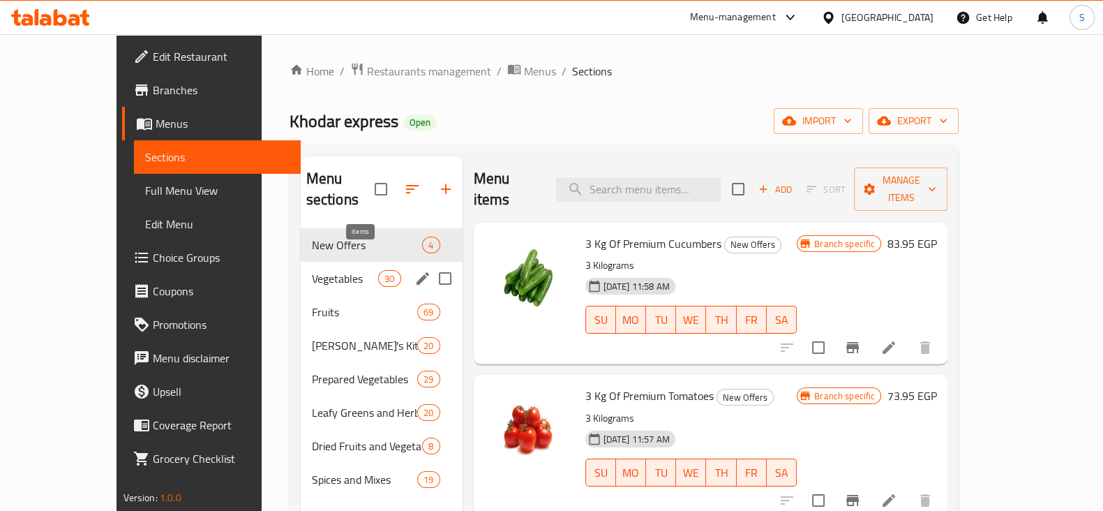
scroll to position [87, 0]
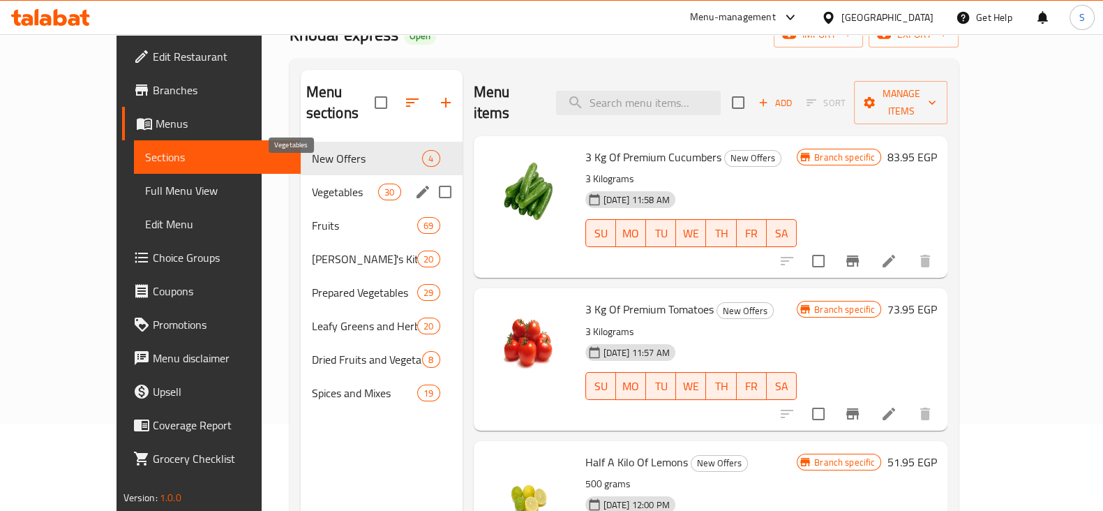
click at [312, 184] on span "Vegetables" at bounding box center [345, 192] width 67 height 17
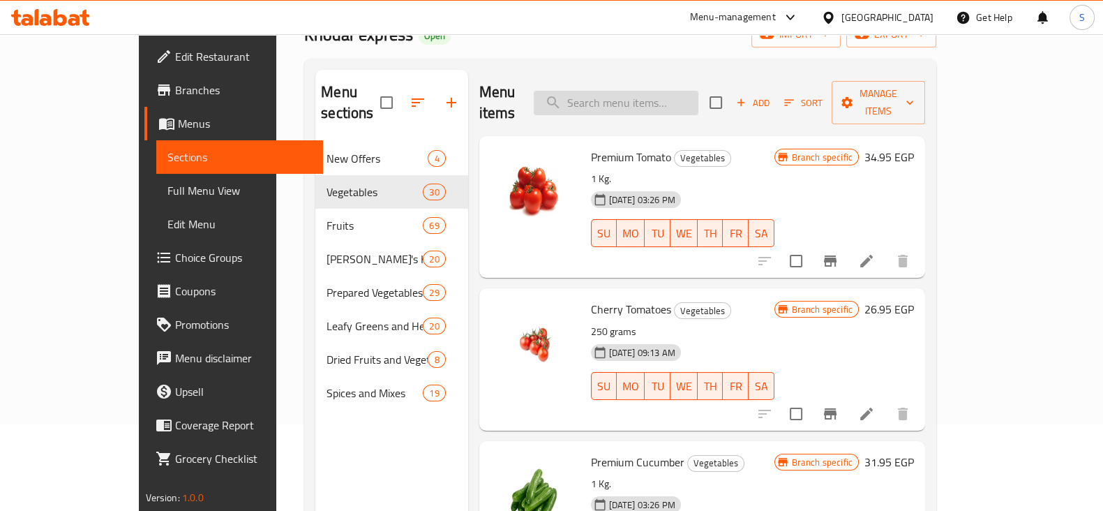
click at [666, 94] on input "search" at bounding box center [616, 103] width 165 height 24
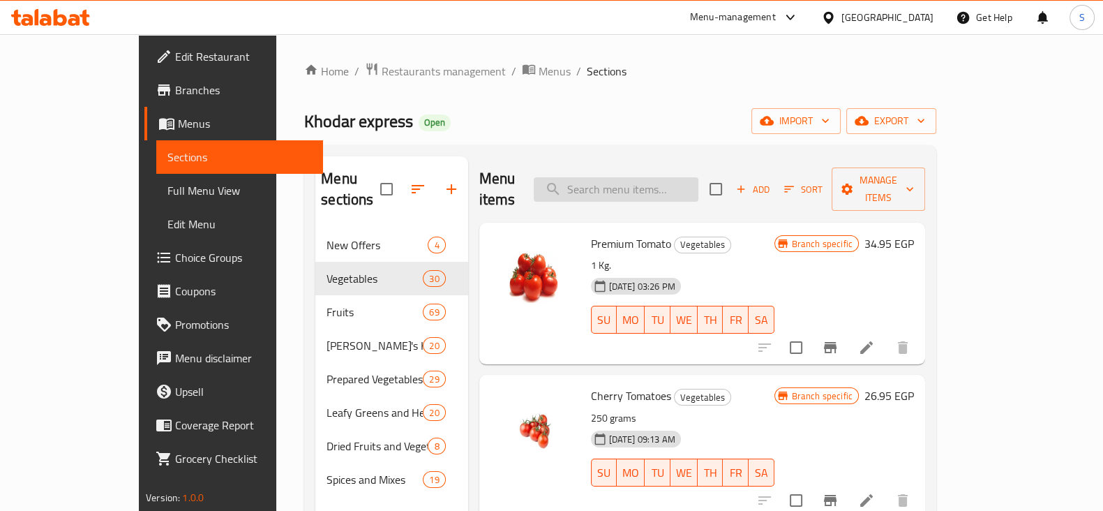
click at [634, 180] on input "search" at bounding box center [616, 189] width 165 height 24
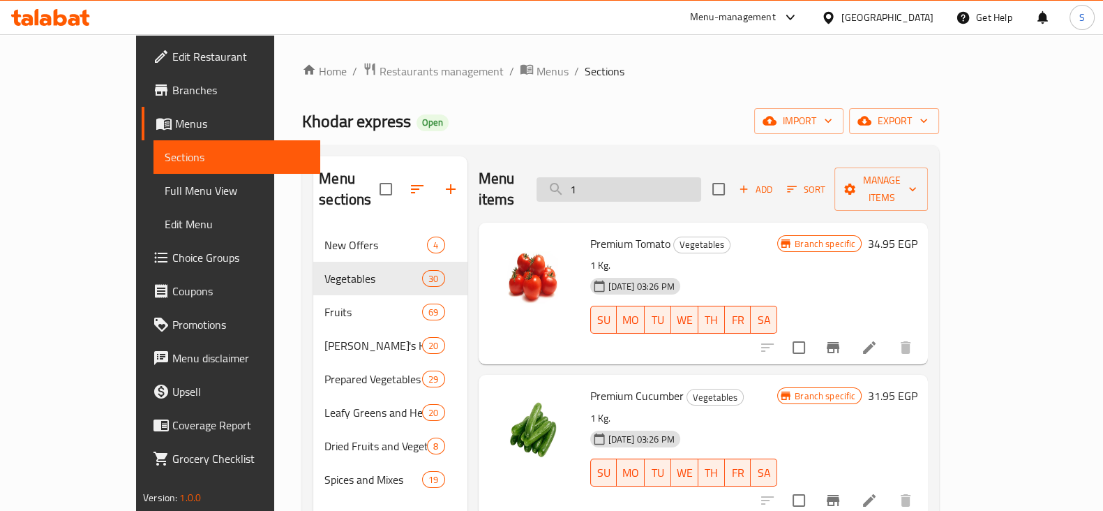
drag, startPoint x: 635, startPoint y: 179, endPoint x: 613, endPoint y: 186, distance: 23.6
click at [595, 179] on input "1" at bounding box center [619, 189] width 165 height 24
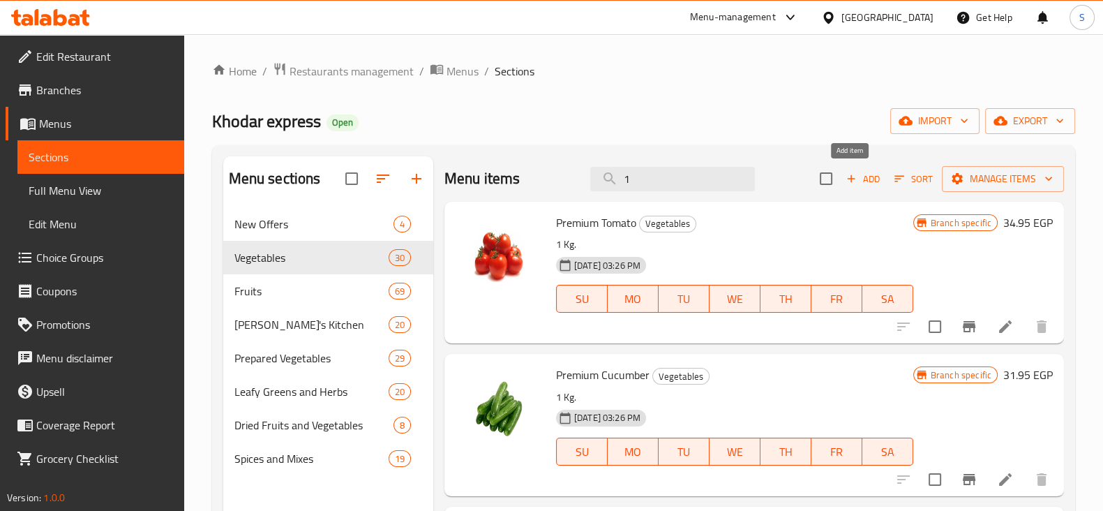
type input "1"
click at [857, 179] on span "Add" at bounding box center [863, 179] width 38 height 16
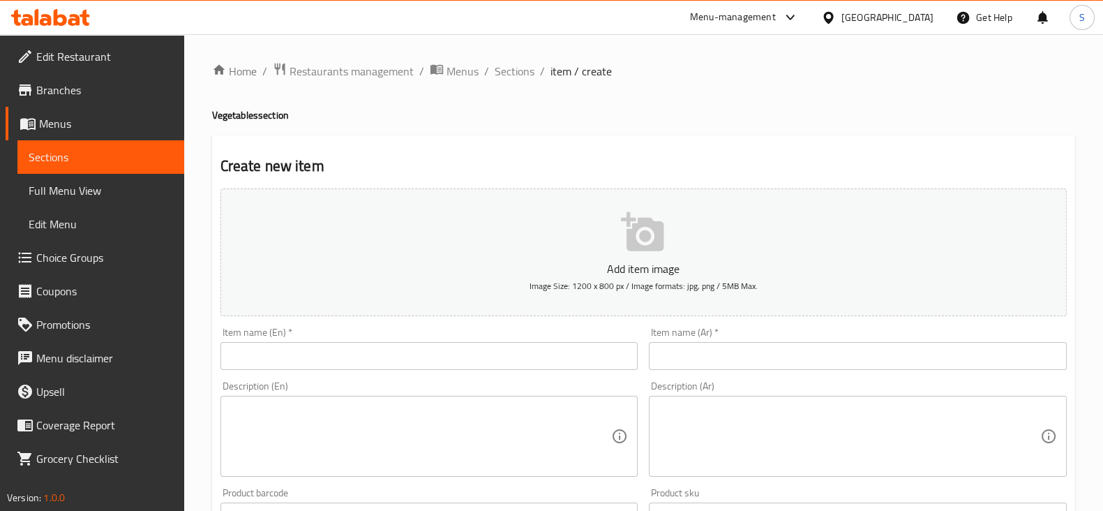
click at [736, 360] on input "text" at bounding box center [858, 356] width 418 height 28
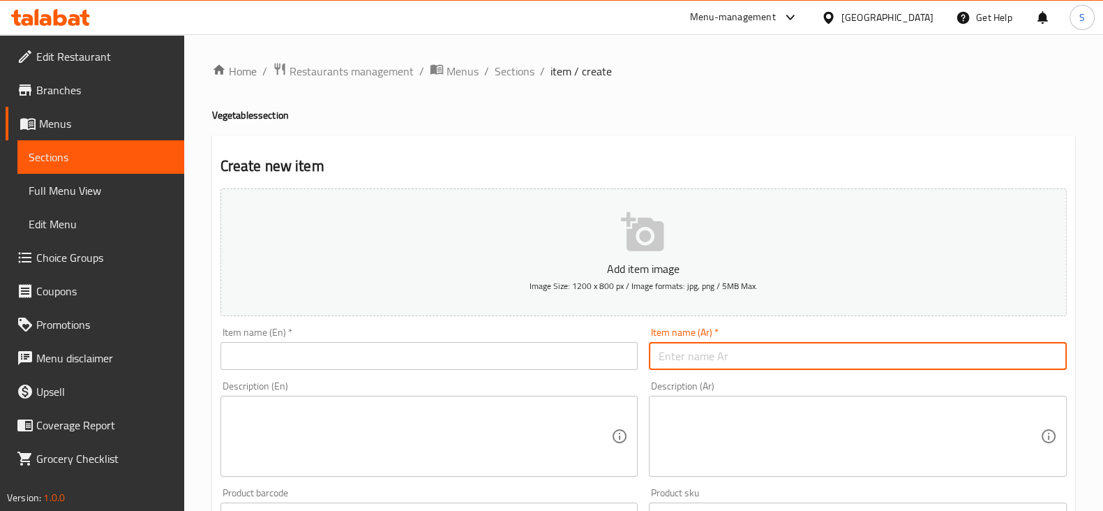
paste input "3 KG Of Premium Potatoes"
type input "3 KG Of Premium Potatoes"
click at [446, 354] on input "text" at bounding box center [430, 356] width 418 height 28
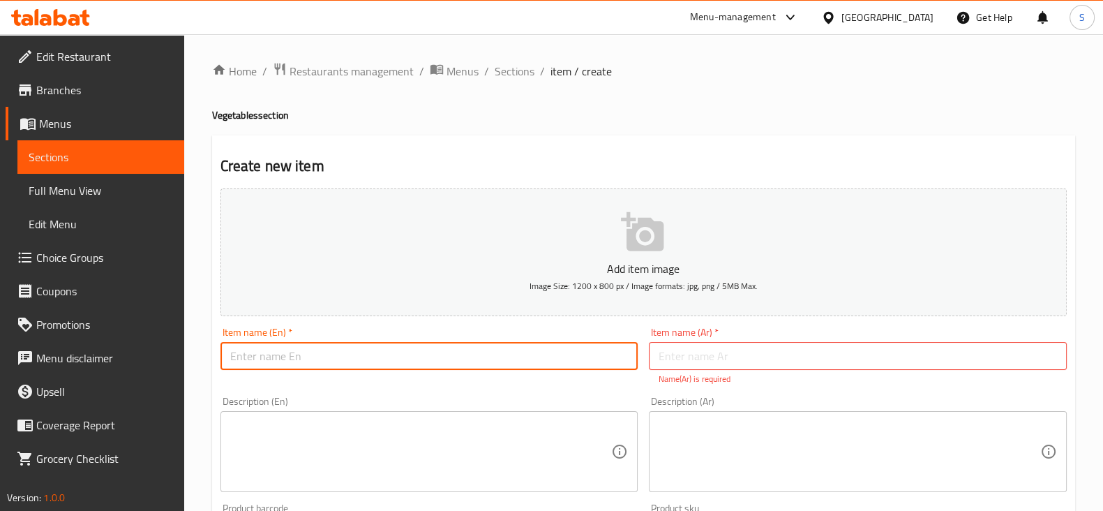
paste input "3 KG Of Premium Potatoes"
type input "3 KG Of Premium Potatoes"
click at [733, 354] on input "text" at bounding box center [858, 356] width 418 height 28
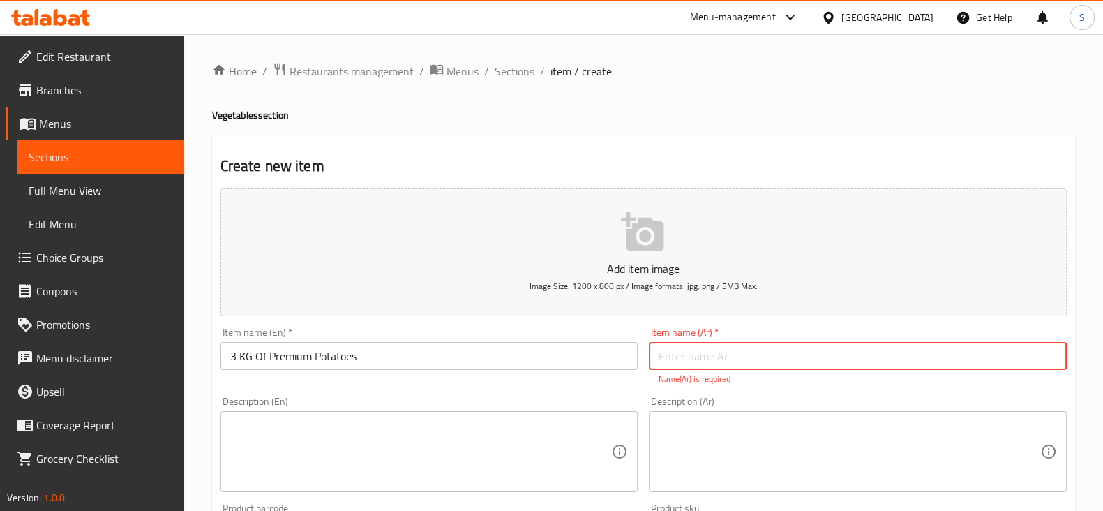
paste input "AR Name: ٣ كيلو بطاطس فاخر"
click at [680, 354] on input "AR Name: ٣ كيلو بطاطس فاخر" at bounding box center [858, 356] width 418 height 28
drag, startPoint x: 682, startPoint y: 355, endPoint x: 658, endPoint y: 354, distance: 24.5
click at [658, 354] on input "AR : ٣ كيلو بطاطس فاخر" at bounding box center [858, 356] width 418 height 28
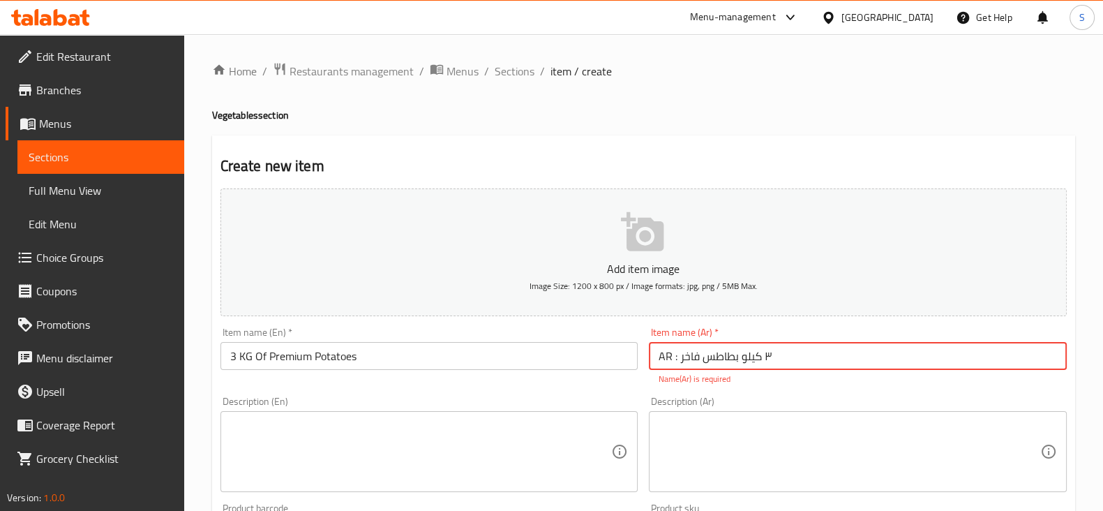
click at [658, 354] on input "AR : ٣ كيلو بطاطس فاخر" at bounding box center [858, 356] width 418 height 28
click at [666, 357] on input "AR : ٣ كيلو بطاطس فاخر" at bounding box center [858, 356] width 418 height 28
click at [659, 357] on input ": ٣ كيلو بطاطس فاخر" at bounding box center [858, 356] width 418 height 28
type input "٣ كيلو بطاطس فاخر"
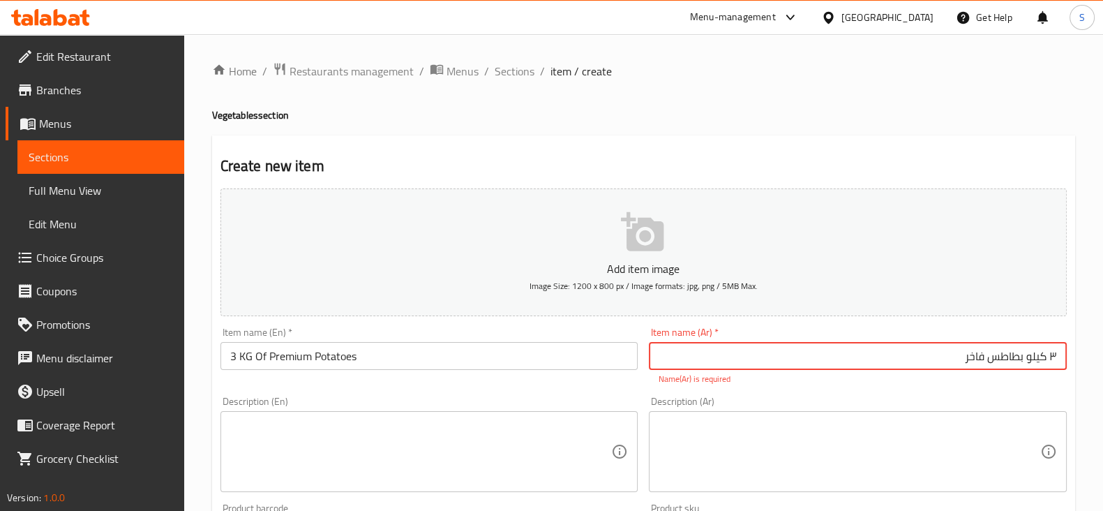
click at [278, 447] on textarea at bounding box center [421, 452] width 382 height 66
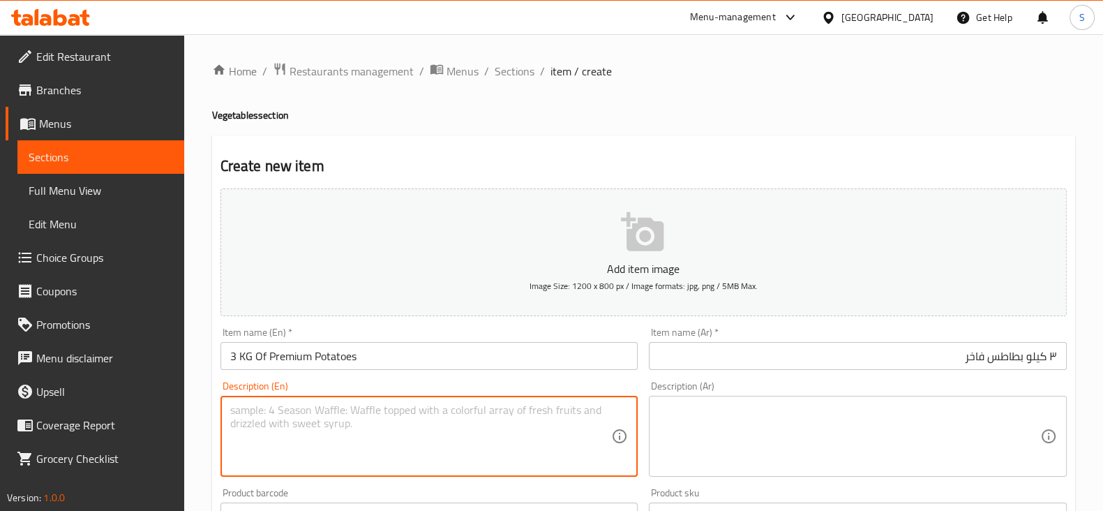
paste textarea "3 Kilograms"
type textarea "3 Kilograms"
click at [714, 417] on textarea at bounding box center [850, 436] width 382 height 66
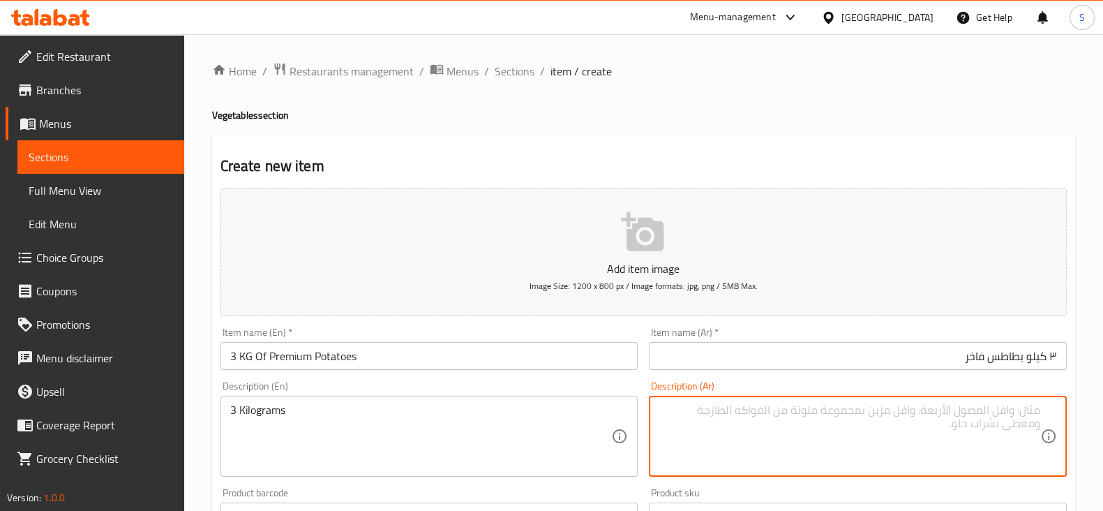
paste textarea "AR Desc.: ٣ كيلوجرام"
drag, startPoint x: 998, startPoint y: 416, endPoint x: 1026, endPoint y: 415, distance: 27.9
click at [1026, 415] on textarea "AR Desc.: ٣ كيلوجرام" at bounding box center [850, 436] width 382 height 66
click at [1015, 408] on textarea "AR Desc.: ٣ كيلوجرام" at bounding box center [850, 436] width 382 height 66
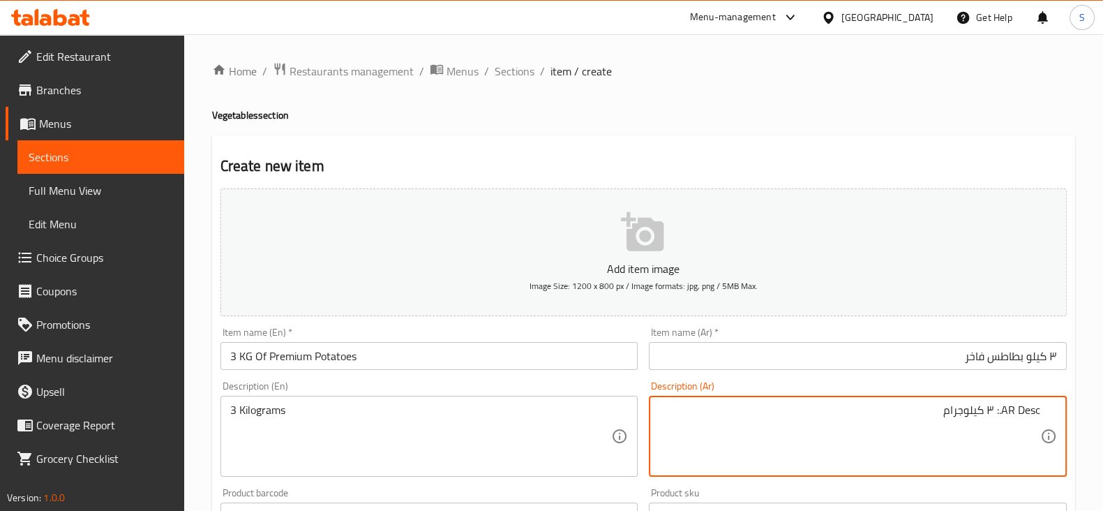
click at [1008, 413] on textarea "AR Desc.: ٣ كيلوجرام" at bounding box center [850, 436] width 382 height 66
click at [1026, 408] on textarea "Desc.: ٣ كيلوجرام" at bounding box center [850, 436] width 382 height 66
drag, startPoint x: 1033, startPoint y: 412, endPoint x: 1044, endPoint y: 413, distance: 11.3
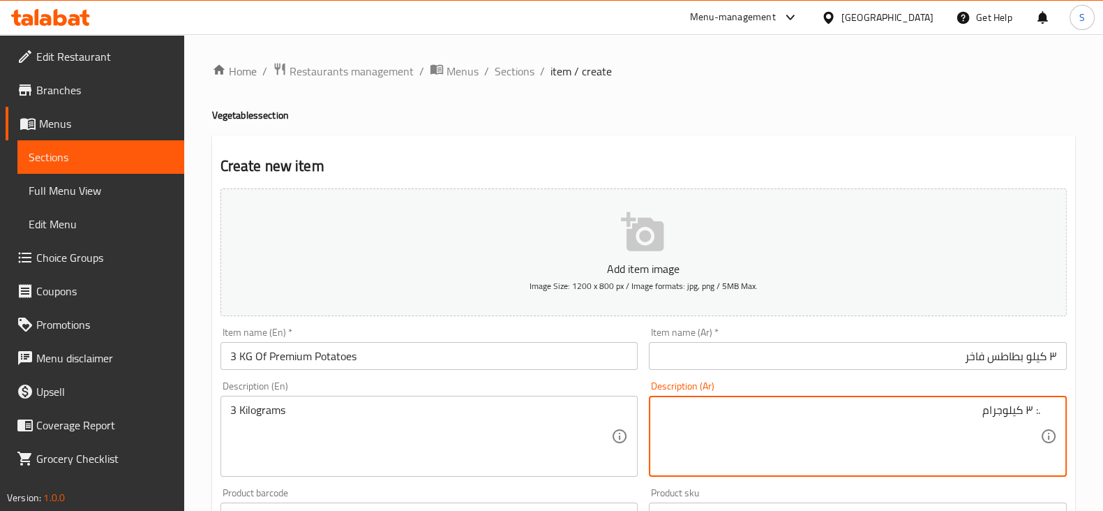
click at [1044, 413] on div ".: ٣ كيلوجرام Description (Ar)" at bounding box center [858, 436] width 418 height 81
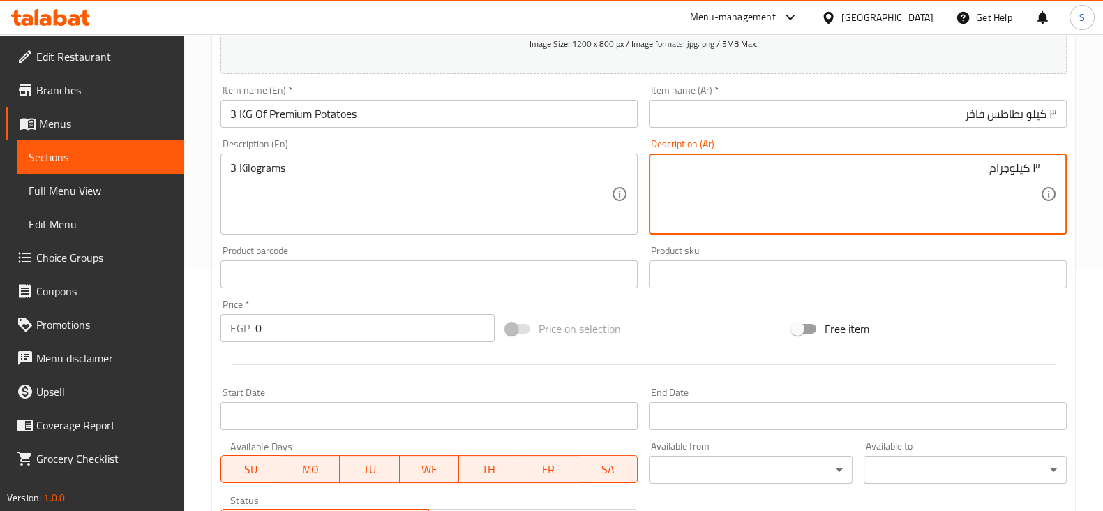
scroll to position [262, 0]
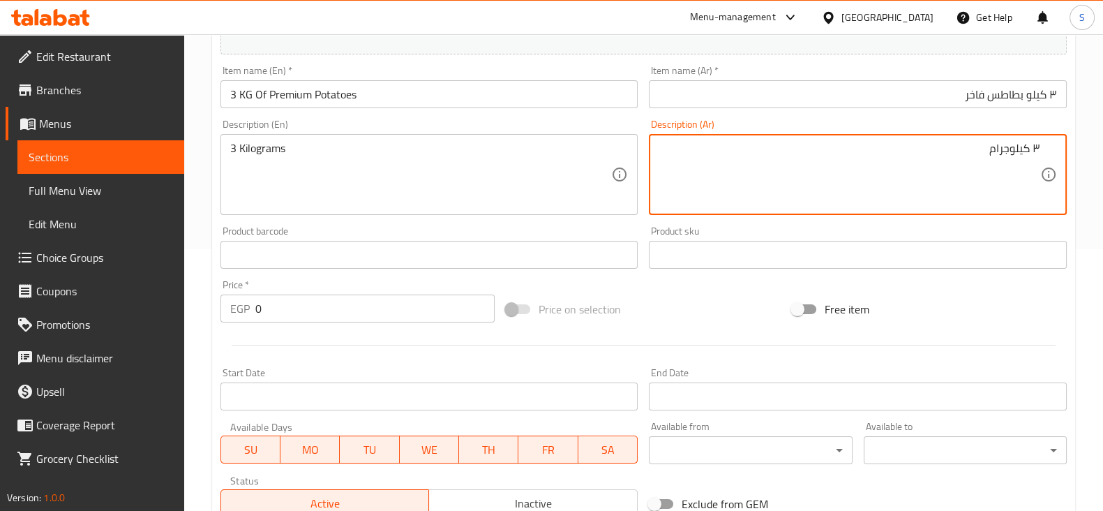
type textarea "٣ كيلوجرام"
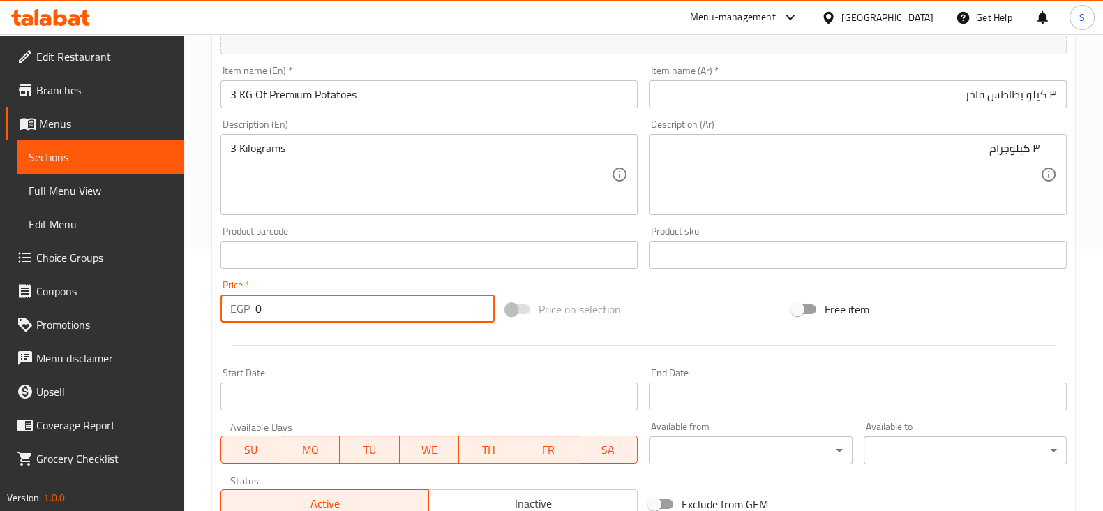
drag, startPoint x: 241, startPoint y: 311, endPoint x: 202, endPoint y: 309, distance: 39.1
click at [203, 311] on div "Home / Restaurants management / Menus / Sections / item / create Vegetables sec…" at bounding box center [643, 249] width 919 height 952
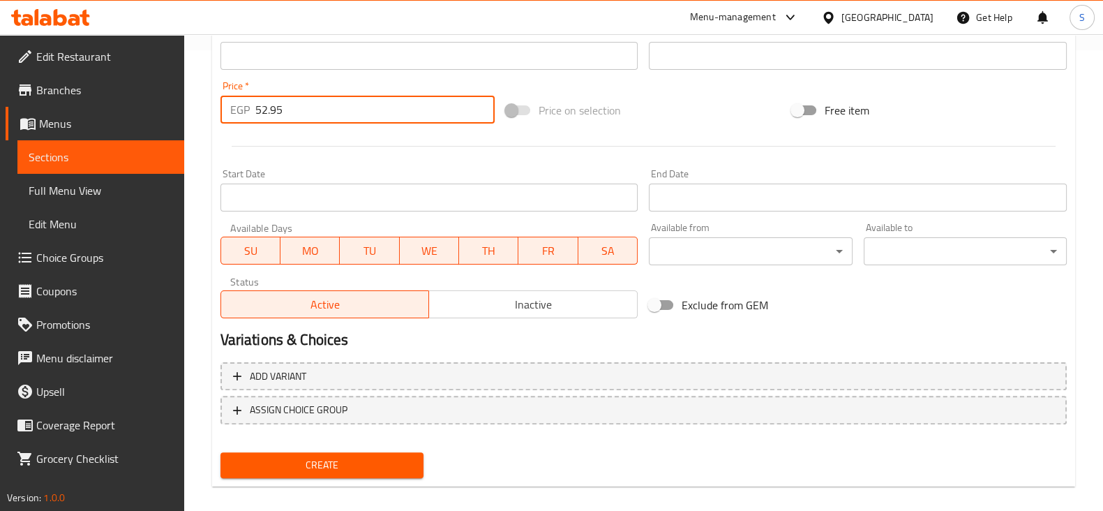
scroll to position [475, 0]
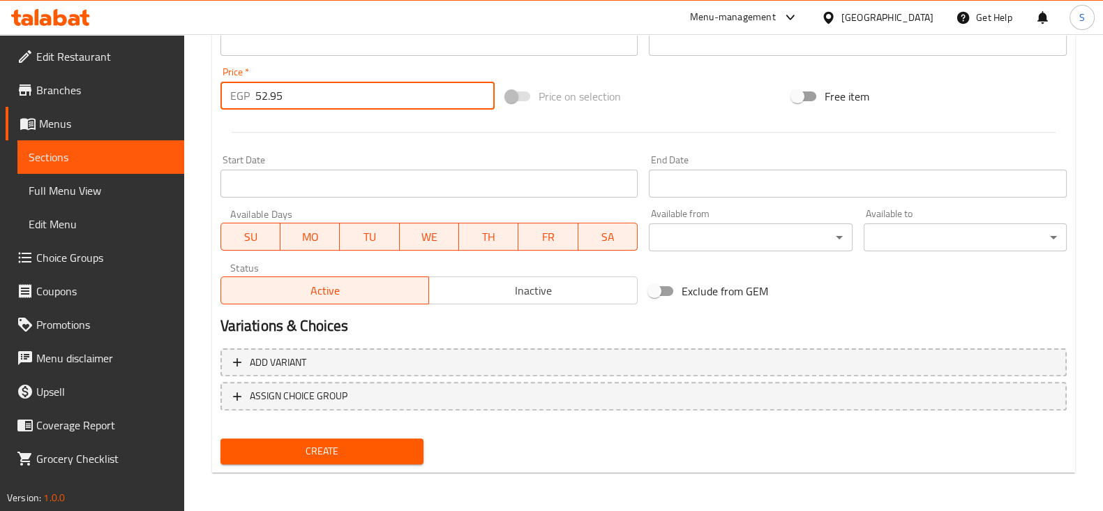
type input "52.95"
click at [326, 444] on span "Create" at bounding box center [322, 450] width 181 height 17
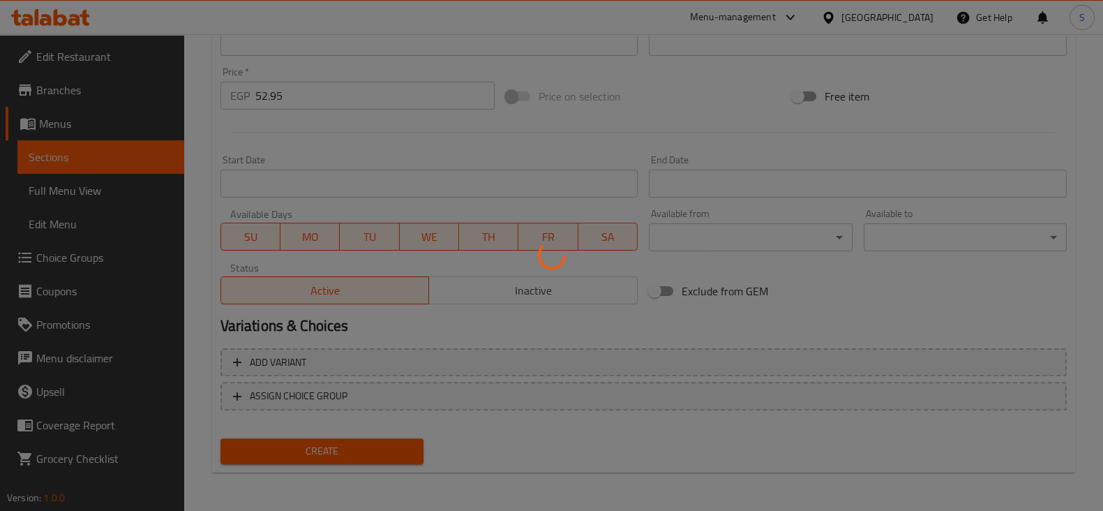
type input "0"
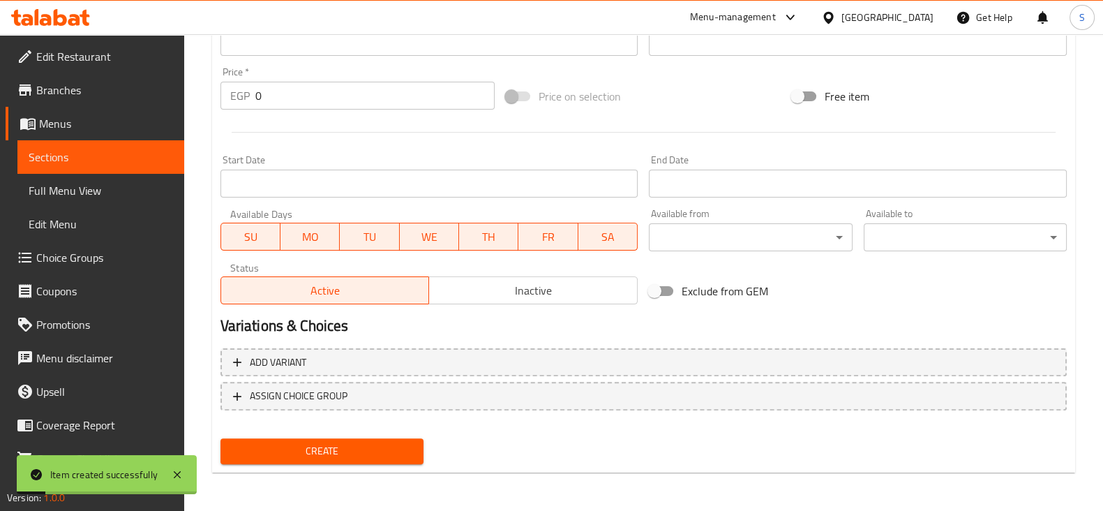
click at [76, 159] on span "Sections" at bounding box center [101, 157] width 144 height 17
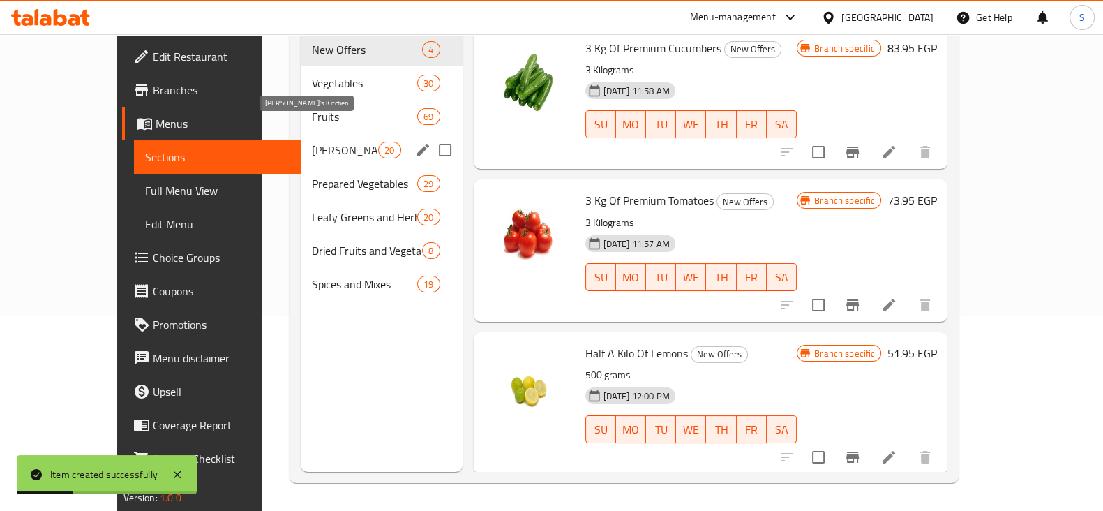
scroll to position [108, 0]
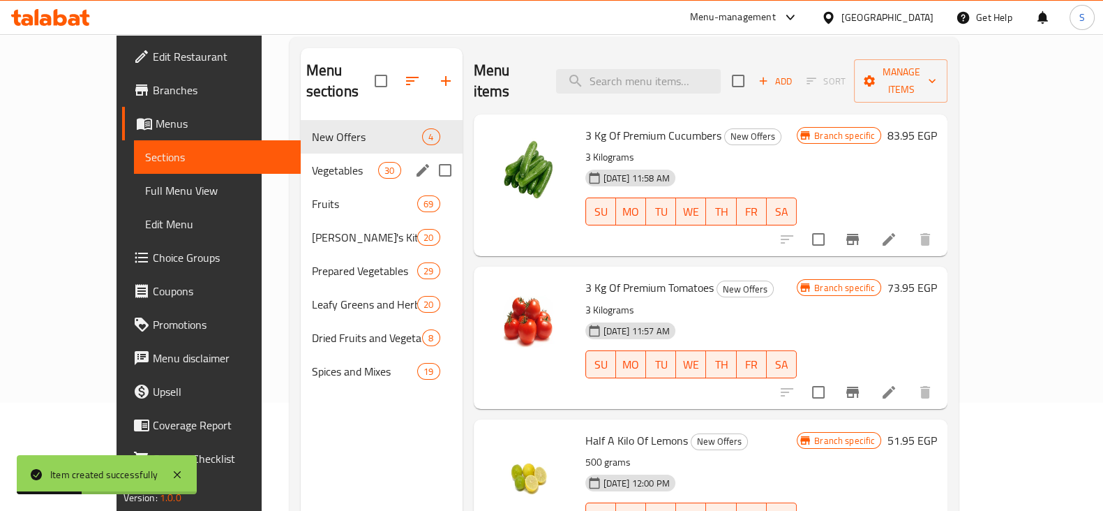
click at [312, 162] on span "Vegetables" at bounding box center [345, 170] width 67 height 17
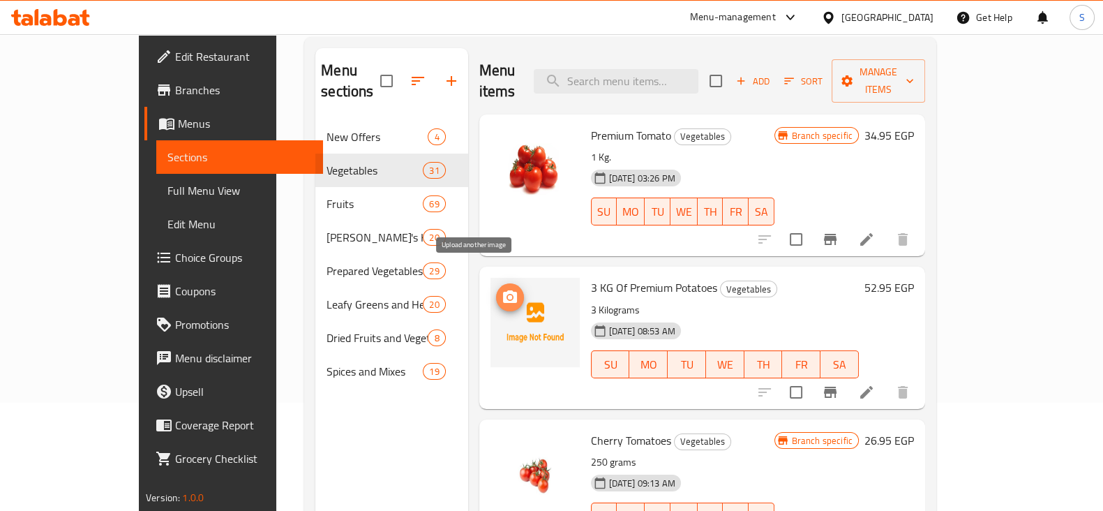
click at [502, 289] on icon "upload picture" at bounding box center [510, 297] width 17 height 17
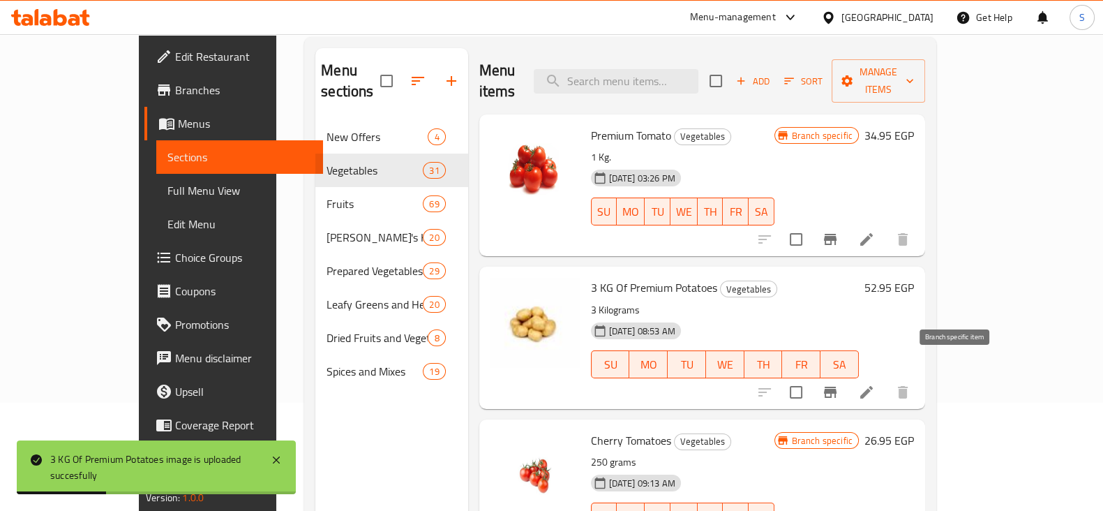
click at [839, 384] on icon "Branch-specific-item" at bounding box center [830, 392] width 17 height 17
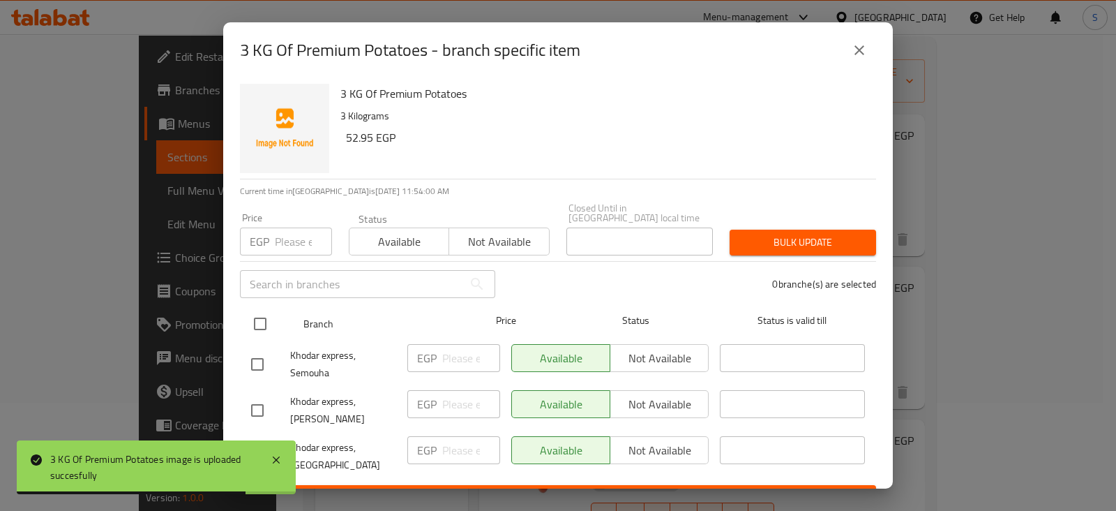
click at [262, 314] on input "checkbox" at bounding box center [260, 323] width 29 height 29
checkbox input "true"
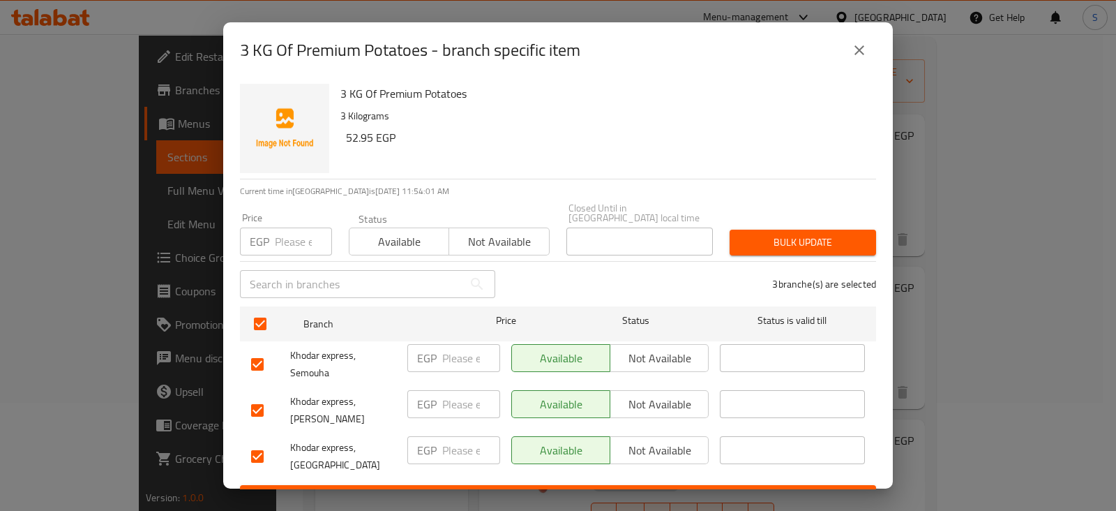
click at [475, 235] on span "Not available" at bounding box center [499, 242] width 89 height 20
click at [761, 234] on span "Bulk update" at bounding box center [803, 242] width 124 height 17
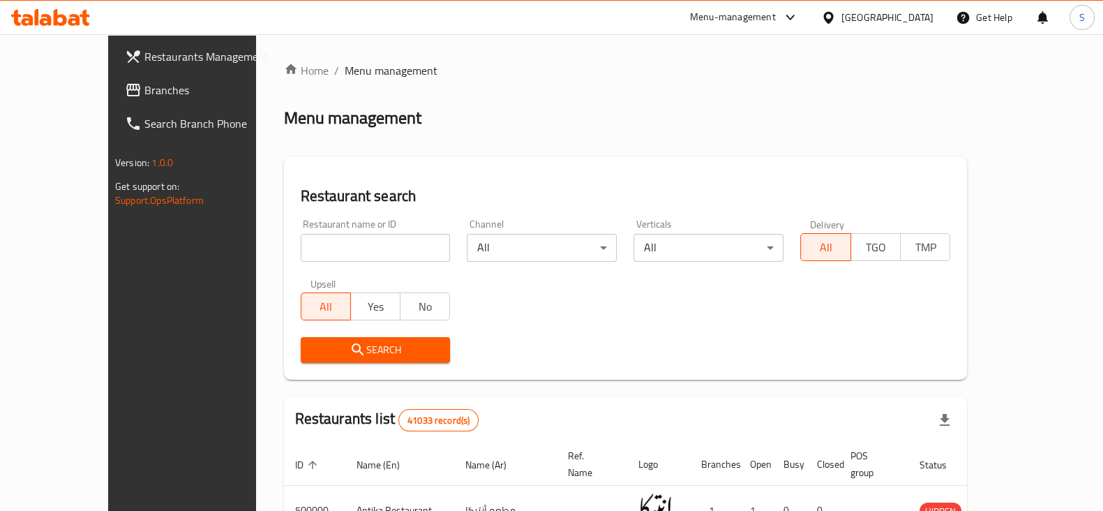
click at [776, 12] on div "Menu-management" at bounding box center [733, 17] width 86 height 17
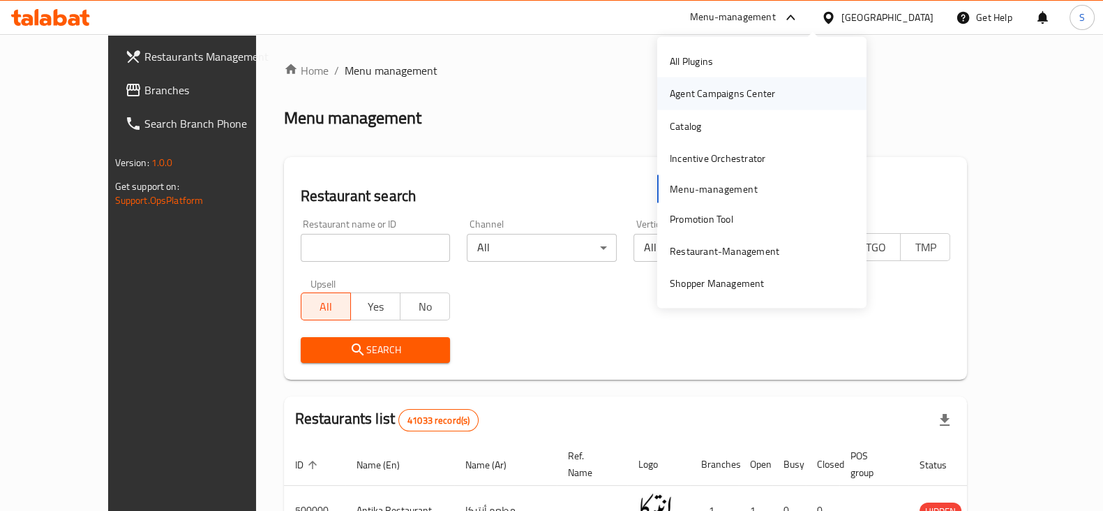
click at [721, 95] on div "Agent Campaigns Center" at bounding box center [722, 93] width 105 height 15
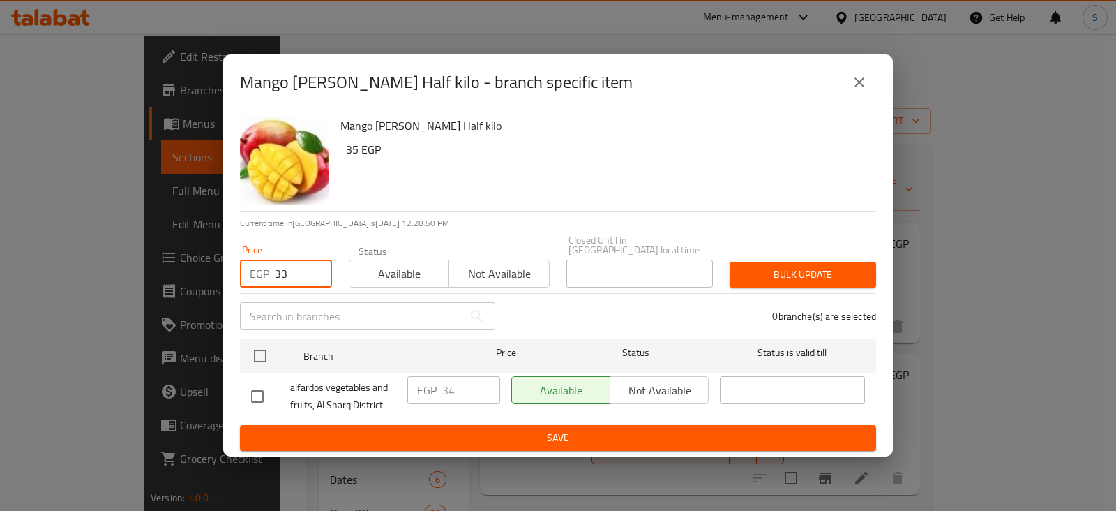
type input "3"
type input "34"
click at [386, 264] on span "Available" at bounding box center [399, 274] width 89 height 20
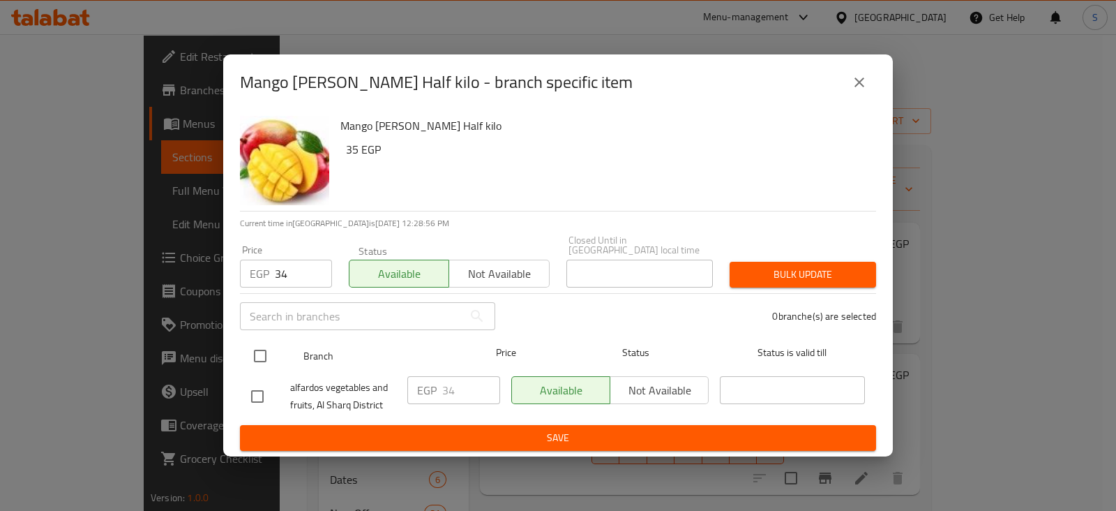
click at [265, 352] on input "checkbox" at bounding box center [260, 355] width 29 height 29
checkbox input "true"
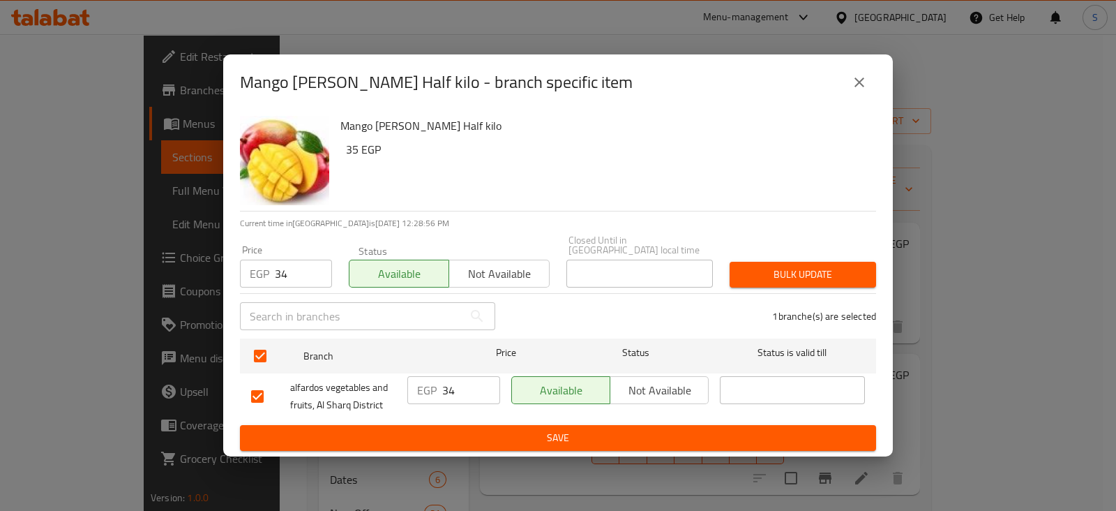
click at [795, 278] on span "Bulk update" at bounding box center [803, 274] width 124 height 17
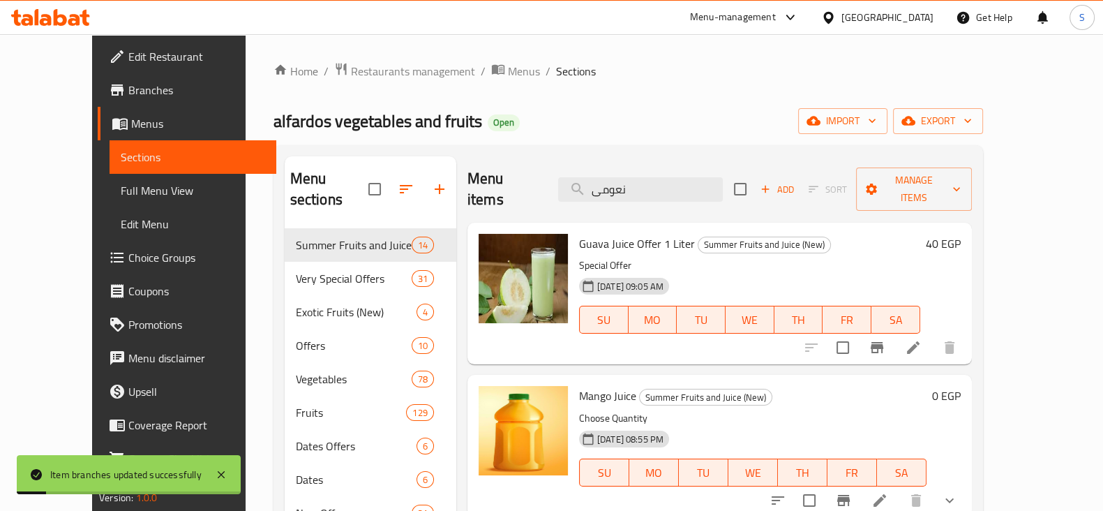
drag, startPoint x: 663, startPoint y: 175, endPoint x: 578, endPoint y: 171, distance: 84.5
click at [578, 171] on div "Menu items نعومى Add Sort Manage items" at bounding box center [720, 189] width 505 height 66
type input "ح"
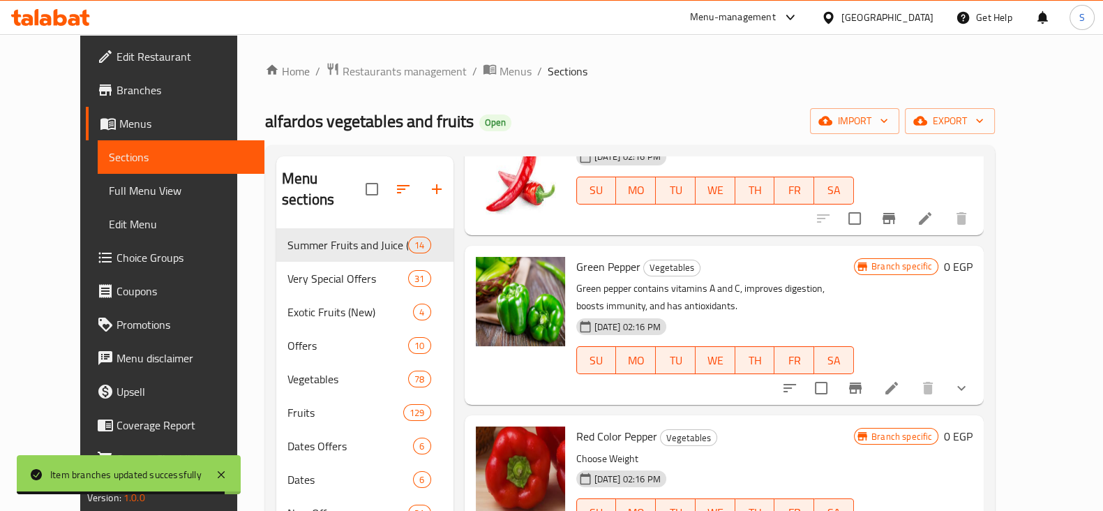
scroll to position [371, 0]
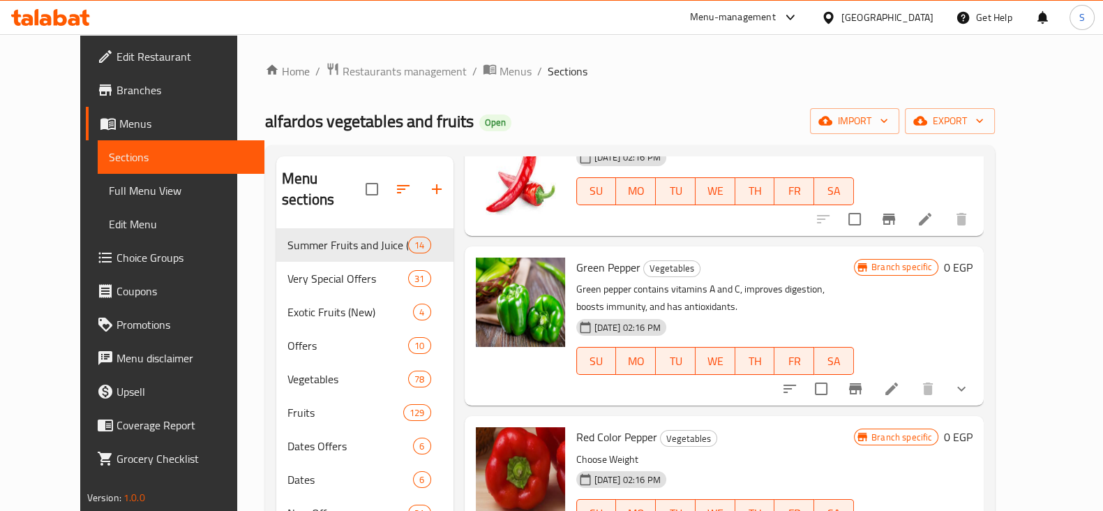
type input "فلفل"
click at [970, 383] on icon "show more" at bounding box center [961, 388] width 17 height 17
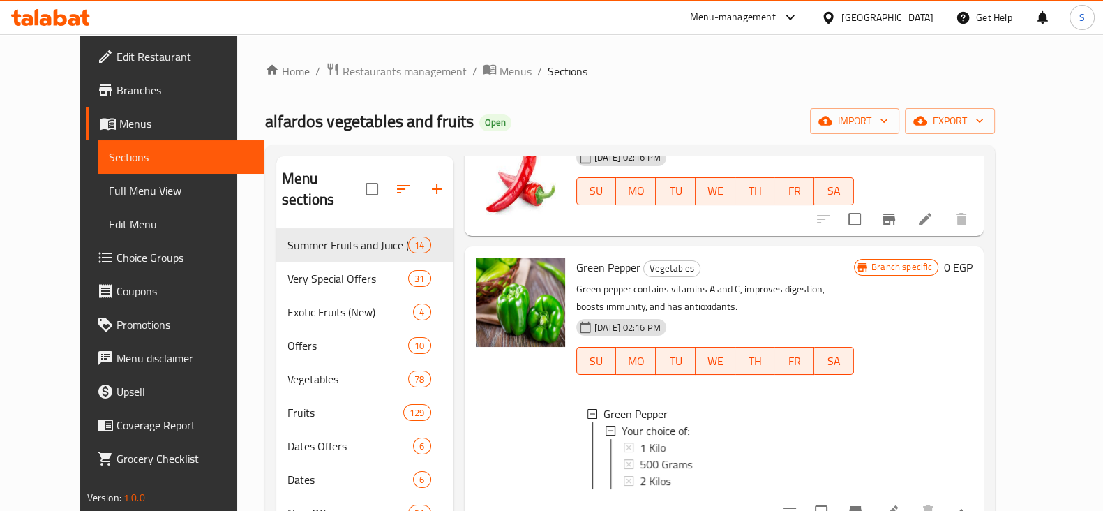
scroll to position [458, 0]
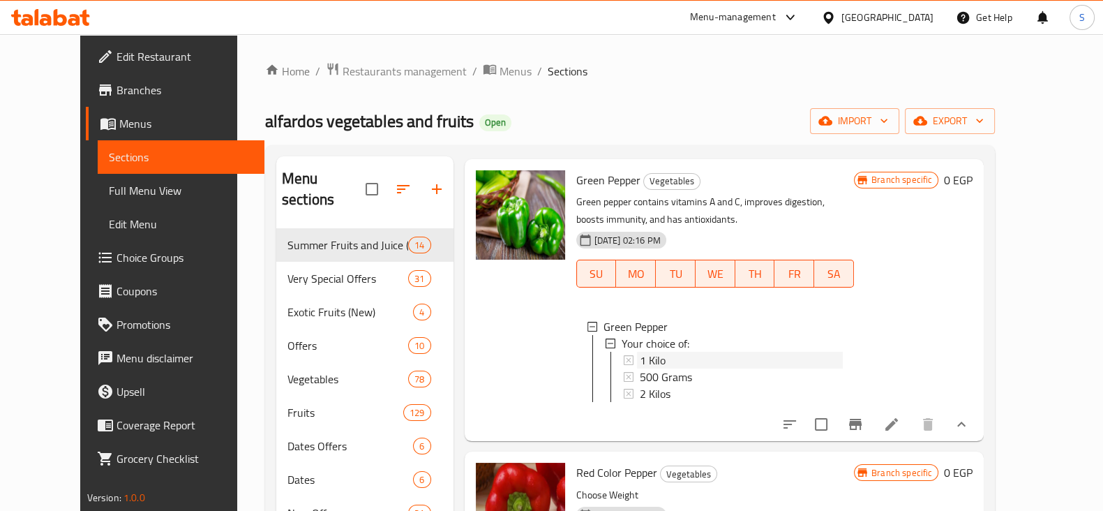
click at [640, 353] on span "1 Kilo" at bounding box center [653, 360] width 26 height 17
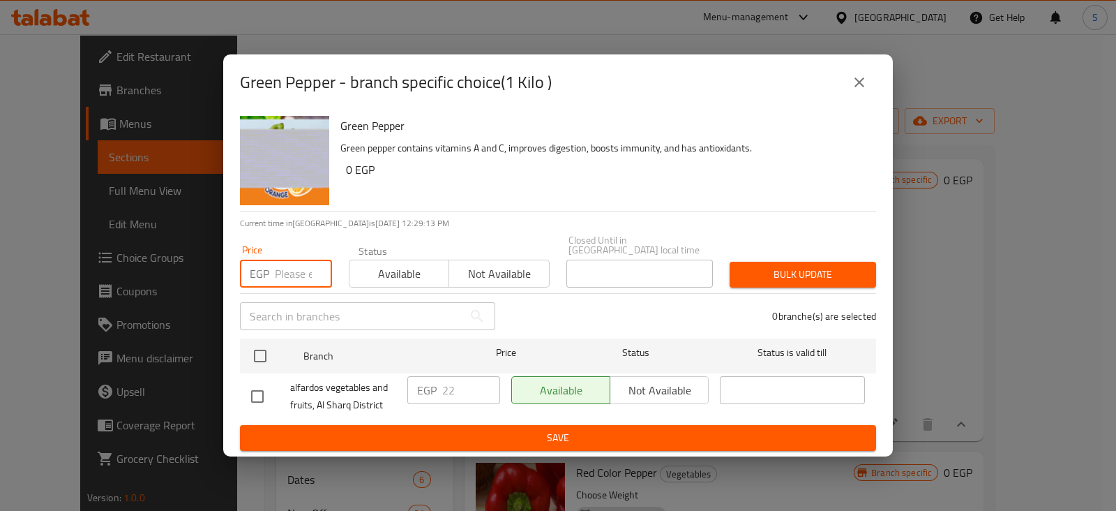
click at [276, 267] on input "number" at bounding box center [303, 274] width 57 height 28
type input "25"
click at [379, 271] on span "Available" at bounding box center [399, 274] width 89 height 20
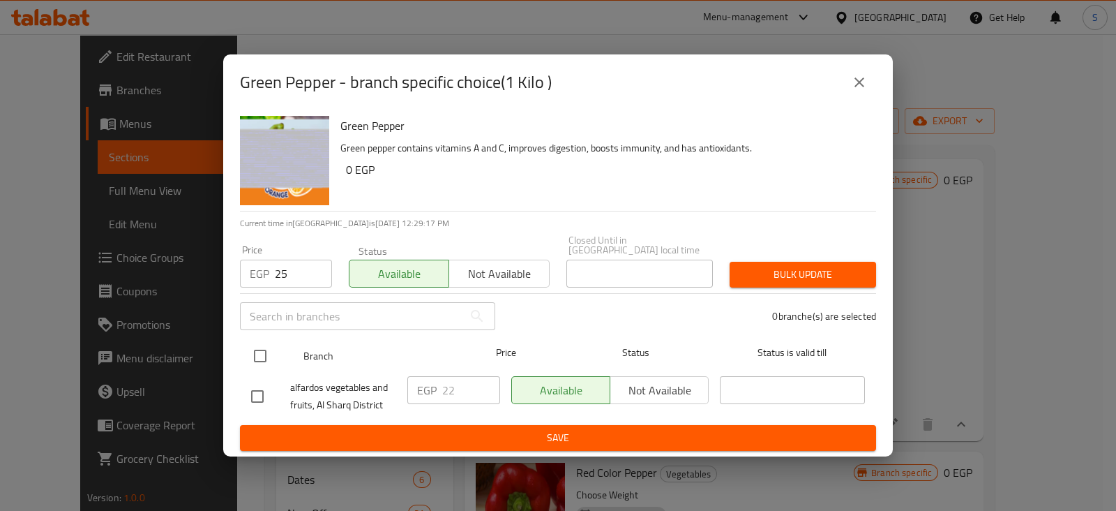
click at [254, 342] on input "checkbox" at bounding box center [260, 355] width 29 height 29
checkbox input "true"
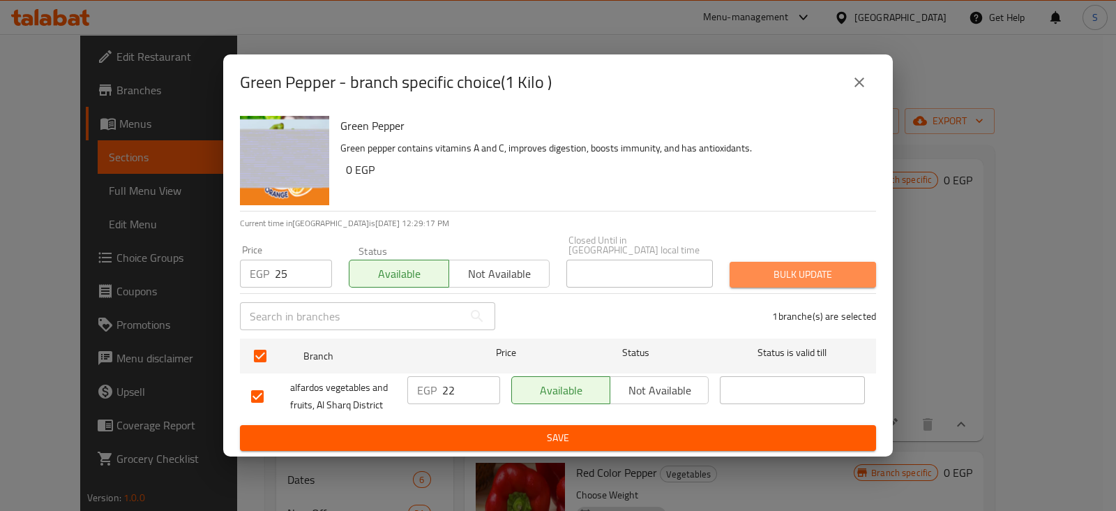
click at [795, 267] on span "Bulk update" at bounding box center [803, 274] width 124 height 17
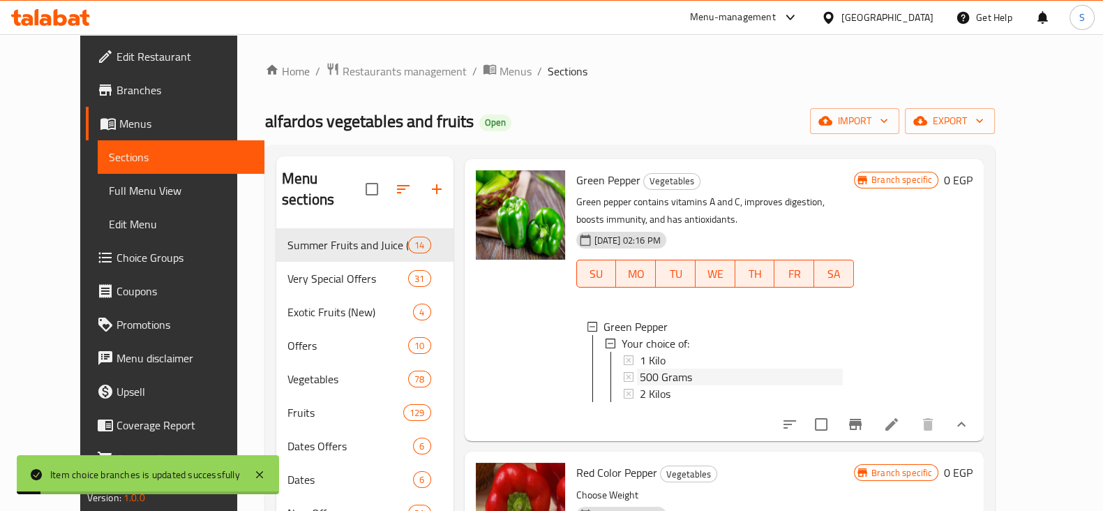
click at [655, 377] on span "500 Grams" at bounding box center [666, 376] width 52 height 17
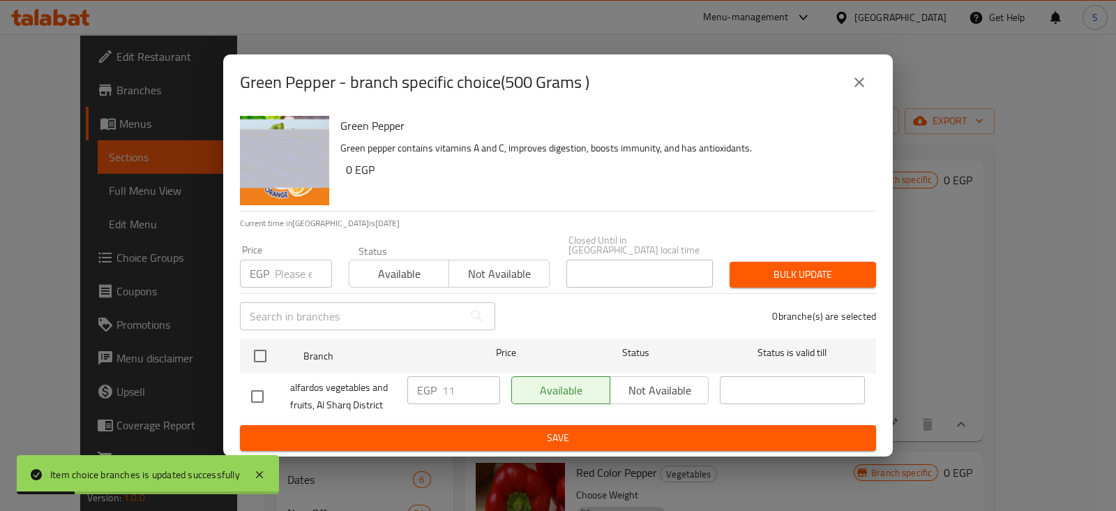
click at [283, 265] on input "number" at bounding box center [303, 274] width 57 height 28
type input "13"
click at [387, 260] on button "Available" at bounding box center [399, 274] width 100 height 28
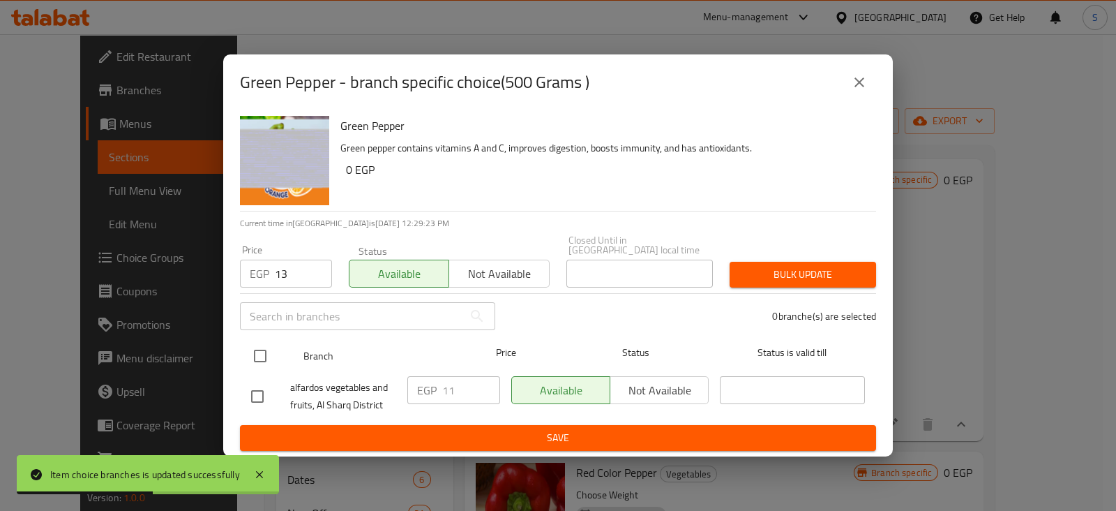
click at [257, 356] on input "checkbox" at bounding box center [260, 355] width 29 height 29
checkbox input "true"
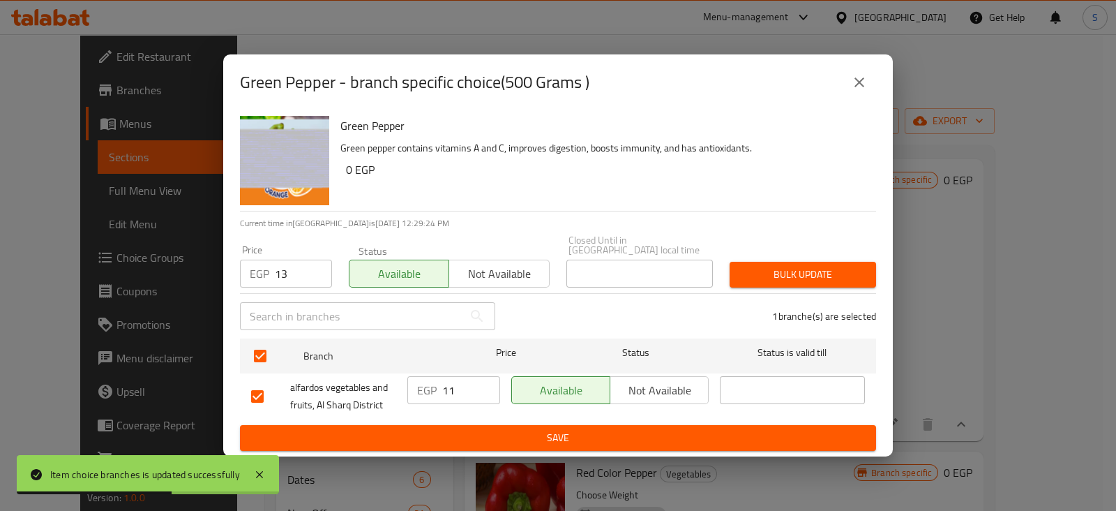
click at [799, 271] on span "Bulk update" at bounding box center [803, 274] width 124 height 17
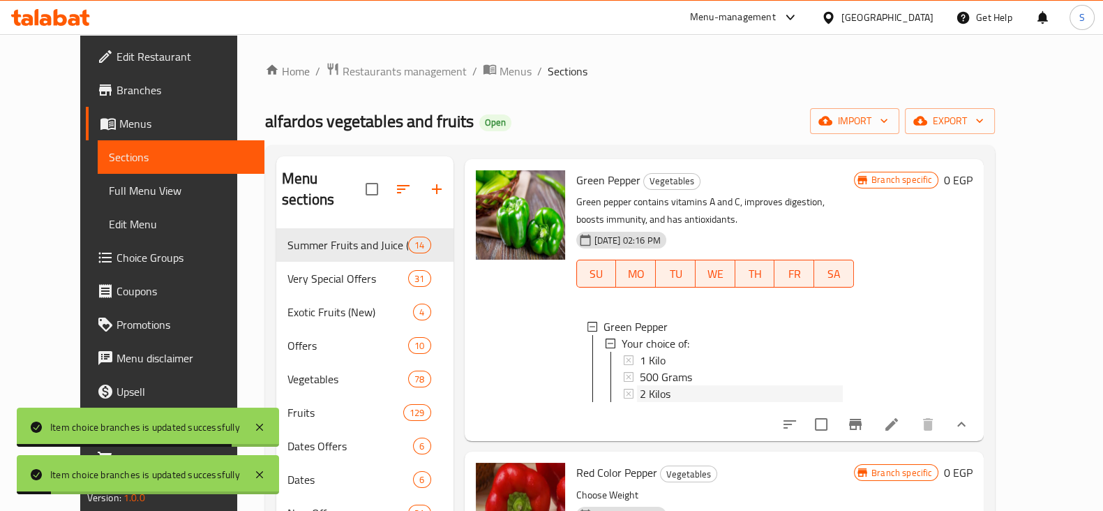
click at [640, 394] on span "2 Kilos" at bounding box center [655, 393] width 31 height 17
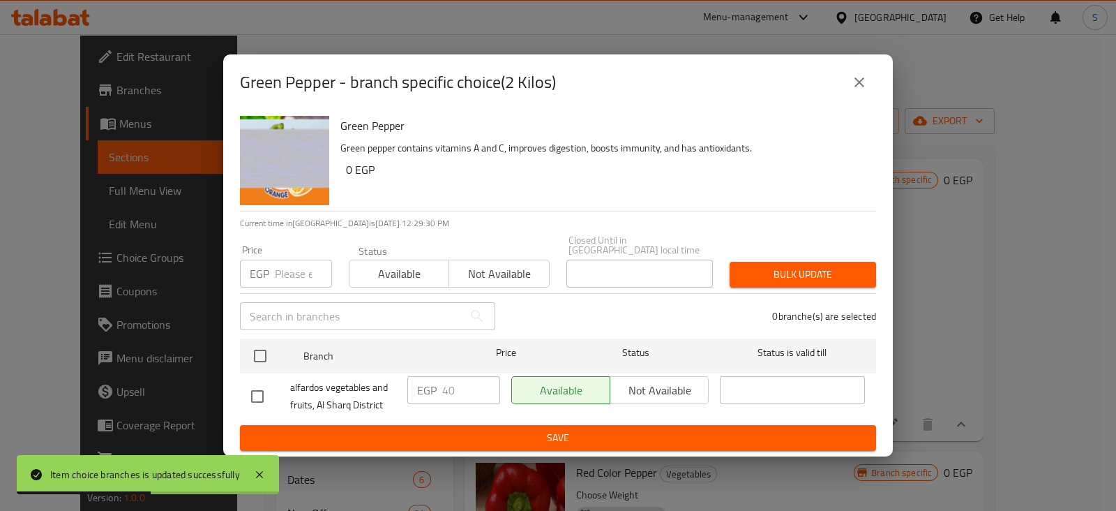
click at [285, 267] on input "number" at bounding box center [303, 274] width 57 height 28
click at [283, 271] on input "number" at bounding box center [303, 274] width 57 height 28
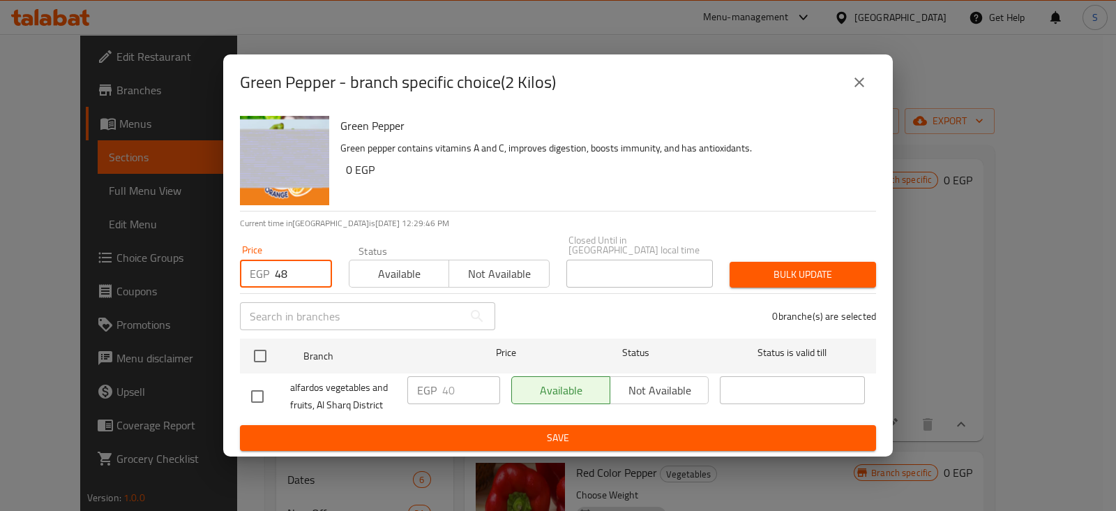
type input "4"
type input "50"
click at [371, 269] on span "Available" at bounding box center [399, 274] width 89 height 20
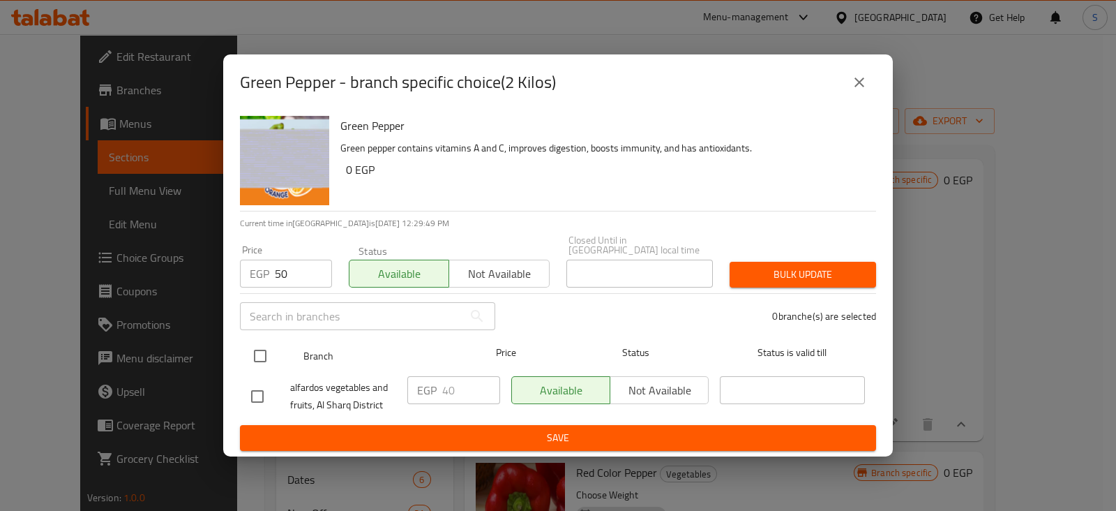
click at [258, 345] on input "checkbox" at bounding box center [260, 355] width 29 height 29
checkbox input "true"
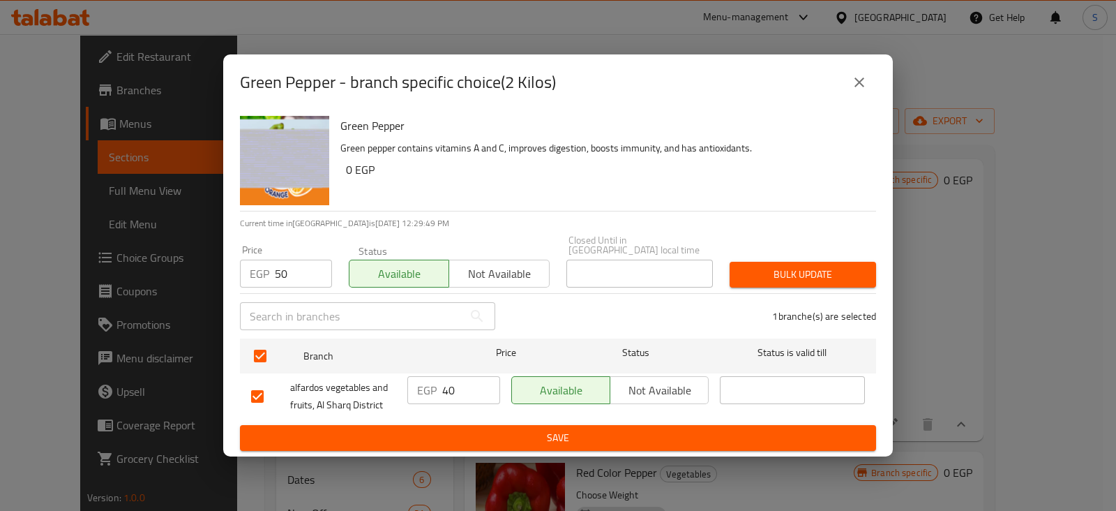
click at [774, 266] on span "Bulk update" at bounding box center [803, 274] width 124 height 17
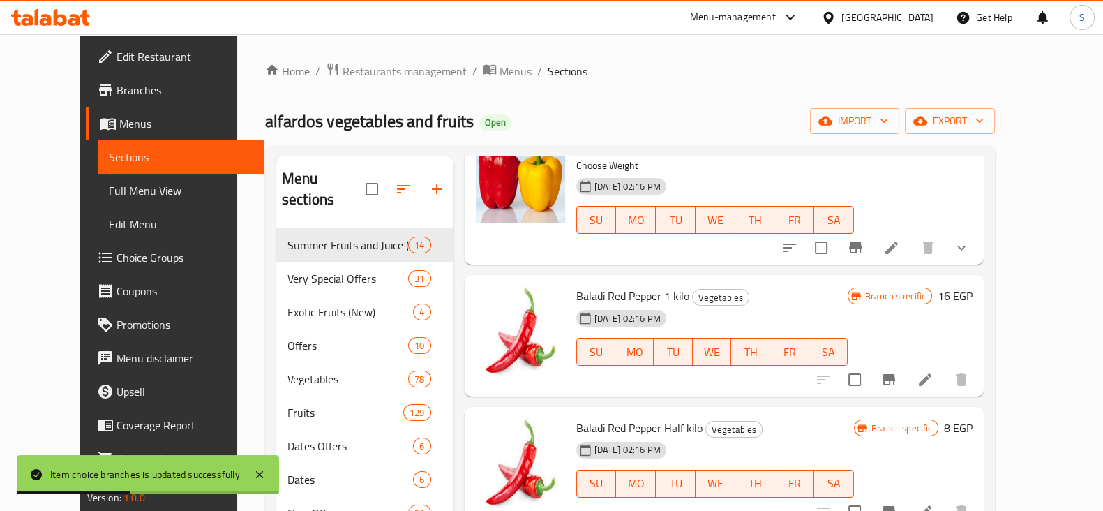
scroll to position [0, 0]
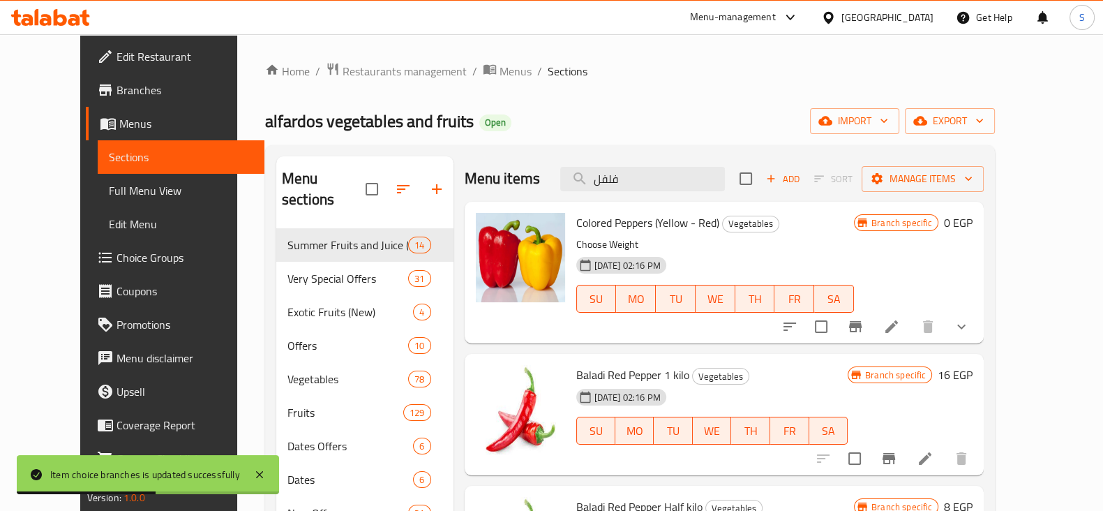
drag, startPoint x: 654, startPoint y: 178, endPoint x: 531, endPoint y: 186, distance: 123.1
click at [558, 190] on div "Menu items فلفل Add Sort Manage items" at bounding box center [725, 178] width 520 height 45
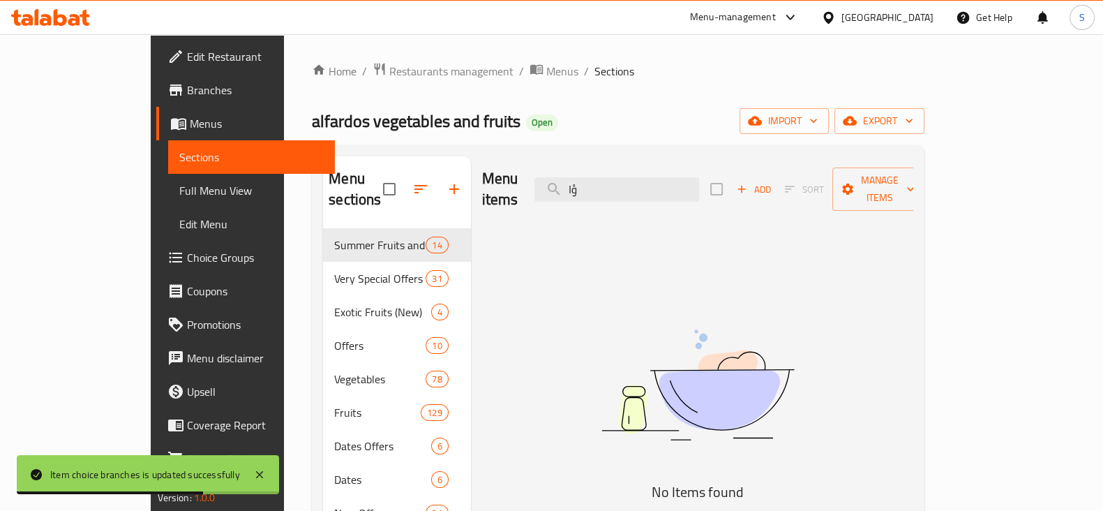
type input "ؤ"
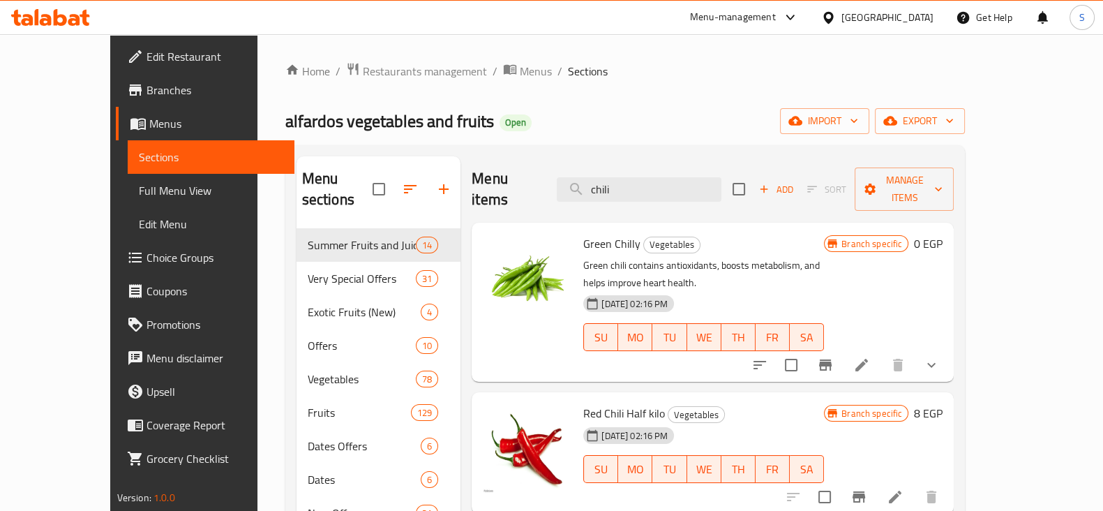
type input "chili"
click at [940, 357] on icon "show more" at bounding box center [931, 365] width 17 height 17
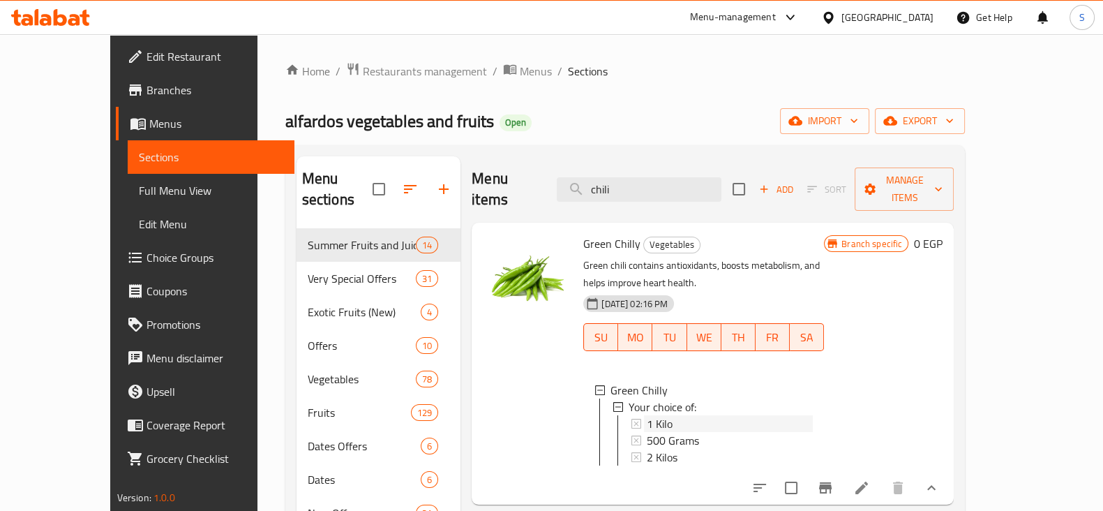
click at [662, 415] on div "1 Kilo" at bounding box center [730, 423] width 166 height 17
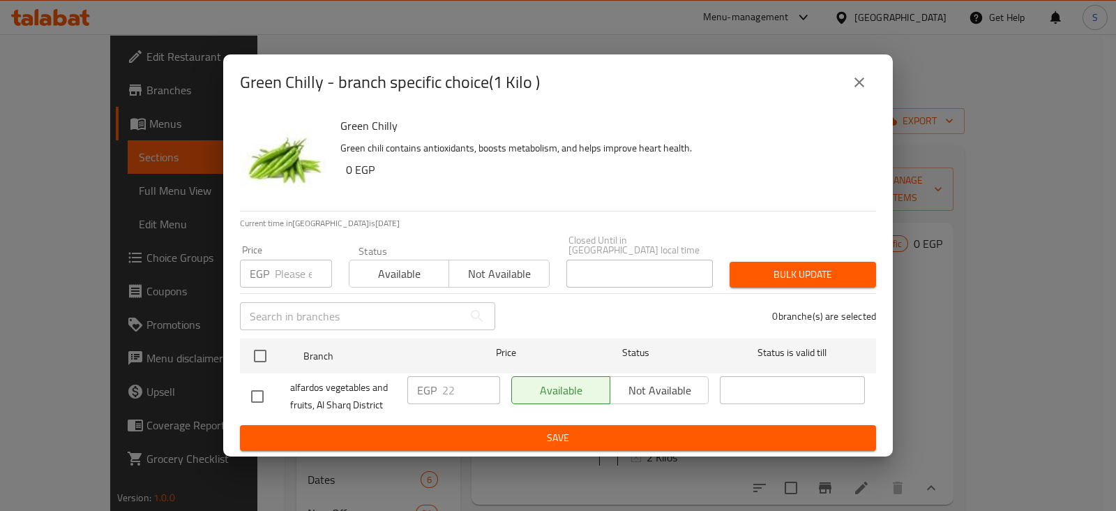
click at [283, 263] on input "number" at bounding box center [303, 274] width 57 height 28
type input "2"
type input "25"
click at [412, 285] on div "Status Available Not available" at bounding box center [450, 266] width 218 height 59
click at [395, 276] on span "Available" at bounding box center [399, 274] width 89 height 20
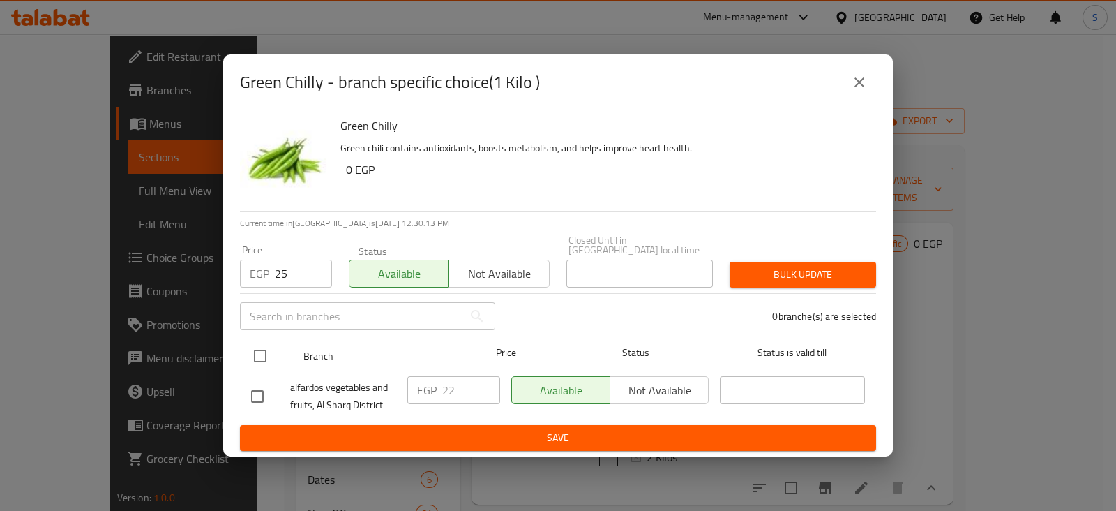
click at [260, 351] on input "checkbox" at bounding box center [260, 355] width 29 height 29
checkbox input "true"
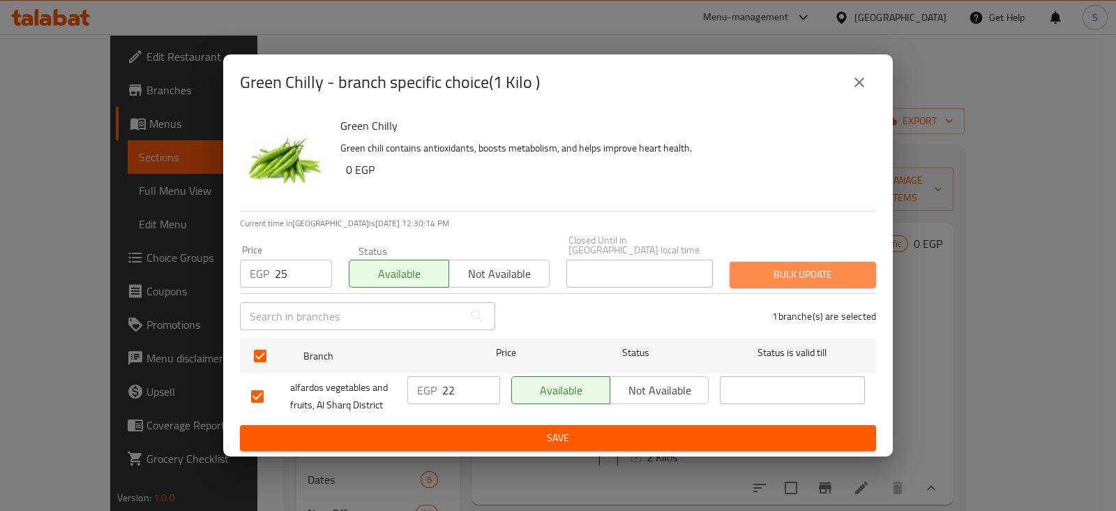
click at [795, 274] on span "Bulk update" at bounding box center [803, 274] width 124 height 17
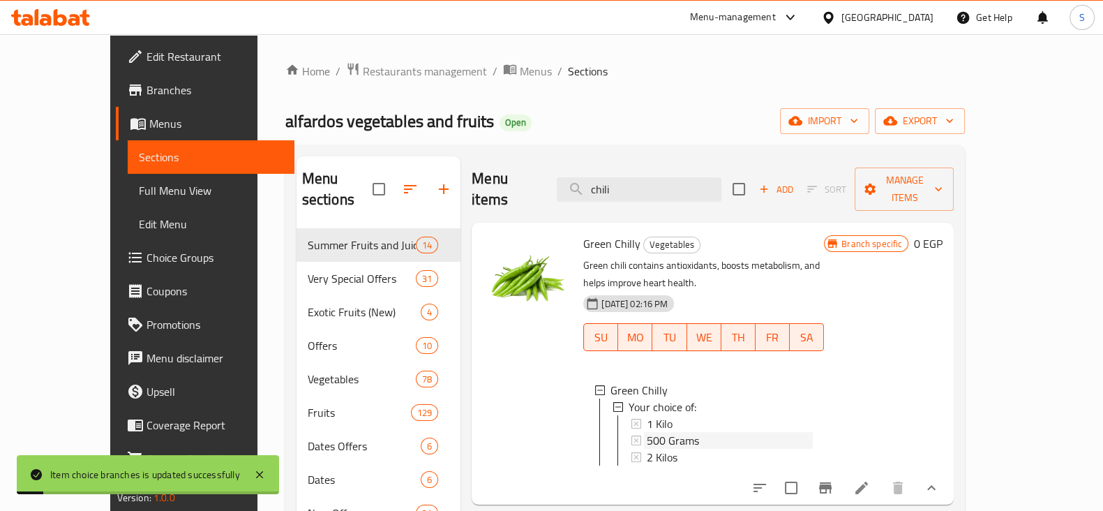
click at [663, 432] on span "500 Grams" at bounding box center [673, 440] width 52 height 17
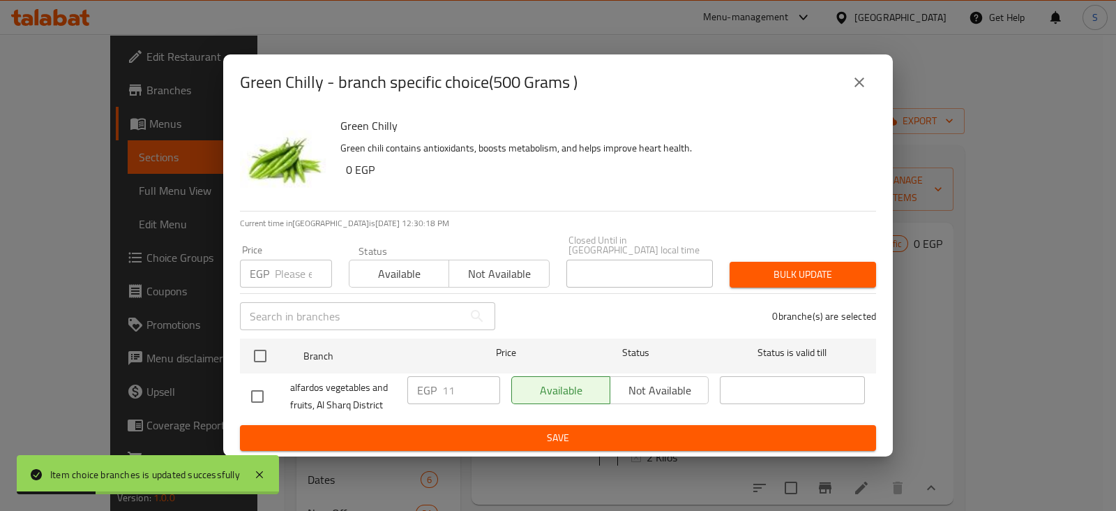
click at [276, 270] on input "number" at bounding box center [303, 274] width 57 height 28
type input "13"
click at [391, 264] on span "Available" at bounding box center [399, 274] width 89 height 20
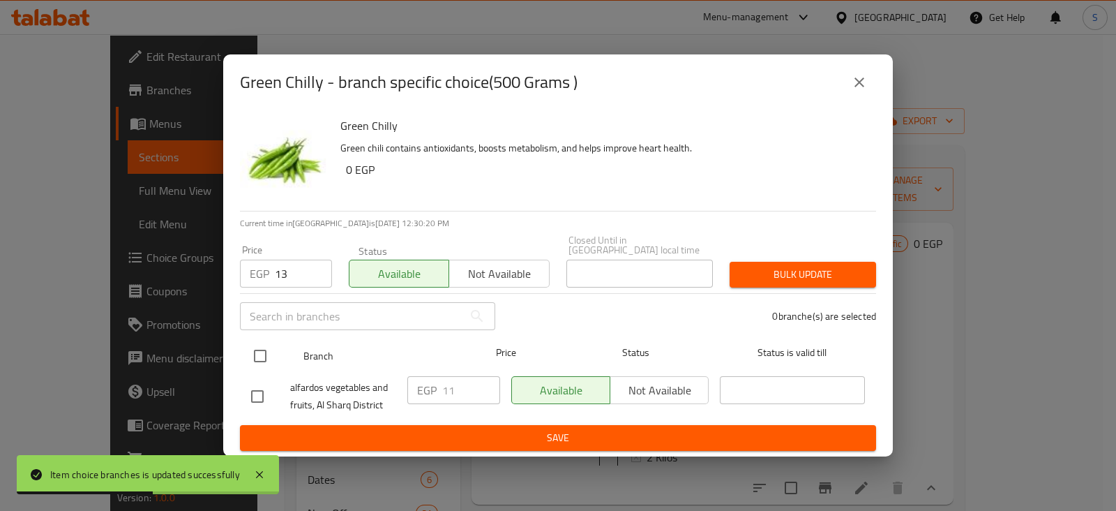
click at [256, 354] on input "checkbox" at bounding box center [260, 355] width 29 height 29
checkbox input "true"
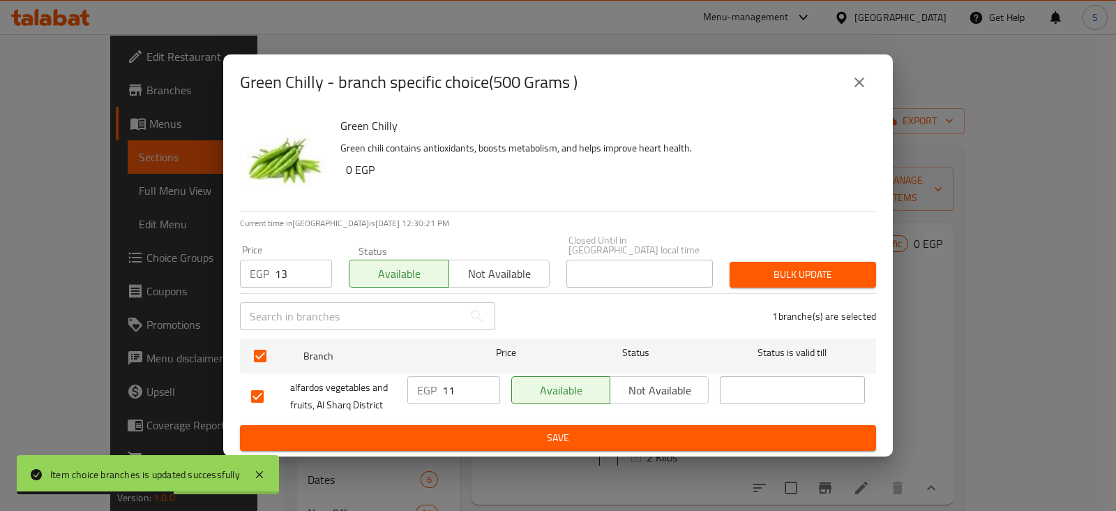
click at [777, 266] on span "Bulk update" at bounding box center [803, 274] width 124 height 17
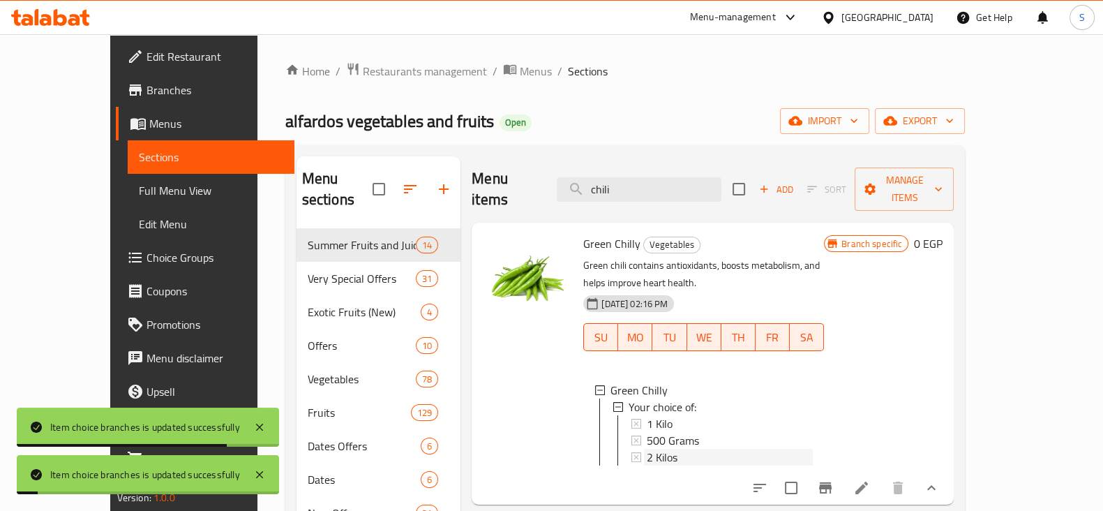
click at [654, 449] on div "2 Kilos" at bounding box center [730, 457] width 166 height 17
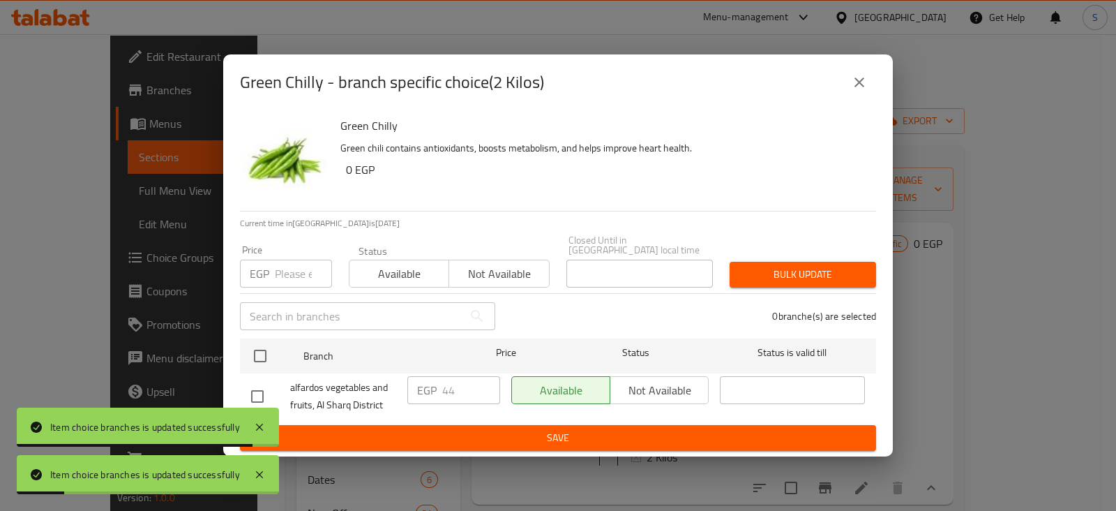
click at [283, 271] on input "number" at bounding box center [303, 274] width 57 height 28
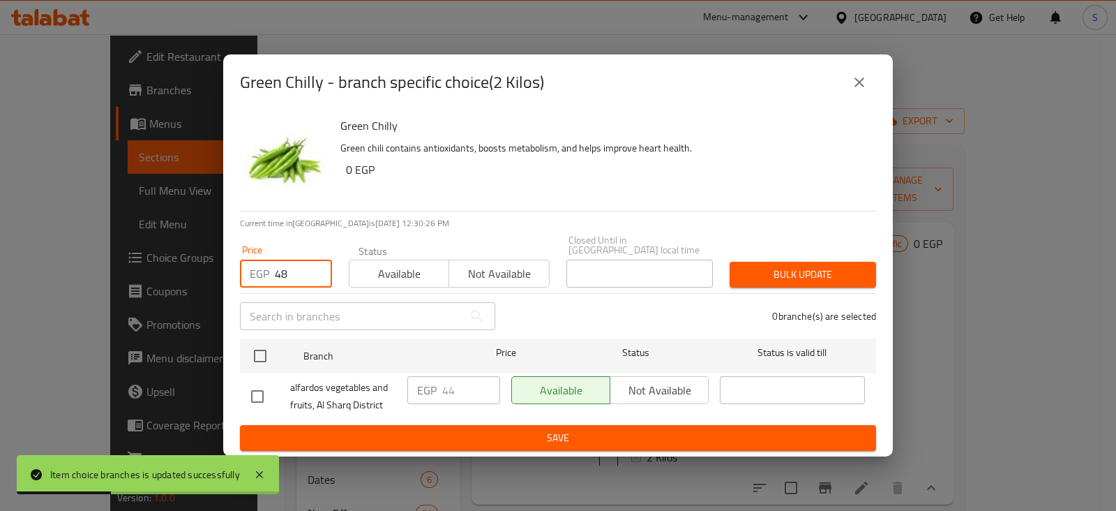
type input "48"
click at [368, 269] on span "Available" at bounding box center [399, 274] width 89 height 20
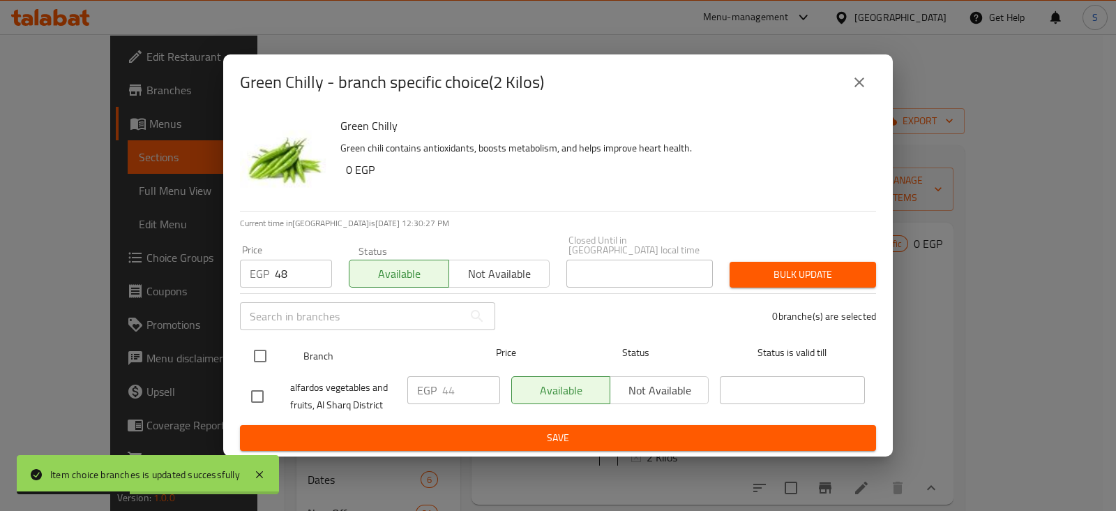
click at [267, 359] on input "checkbox" at bounding box center [260, 355] width 29 height 29
checkbox input "true"
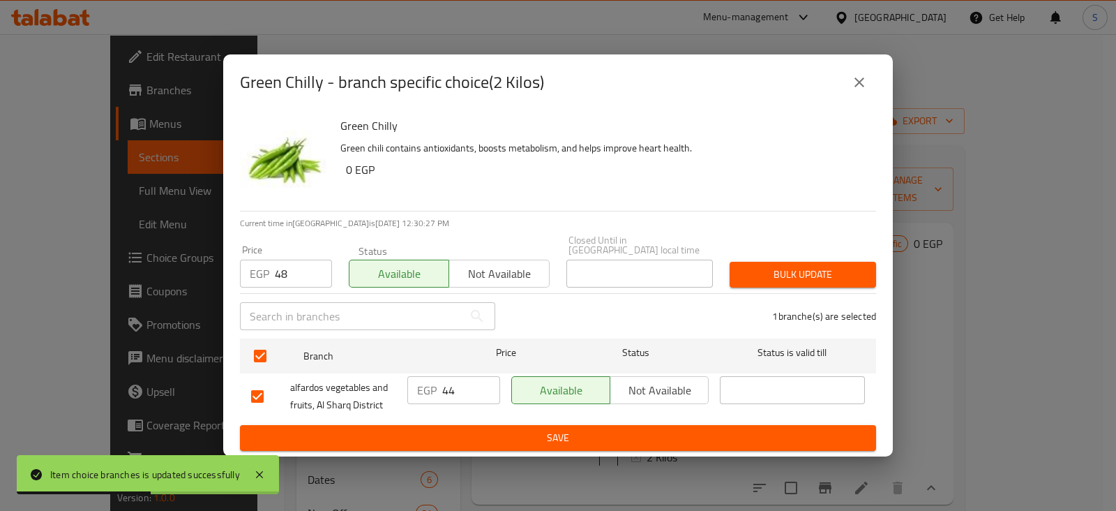
click at [816, 273] on span "Bulk update" at bounding box center [803, 274] width 124 height 17
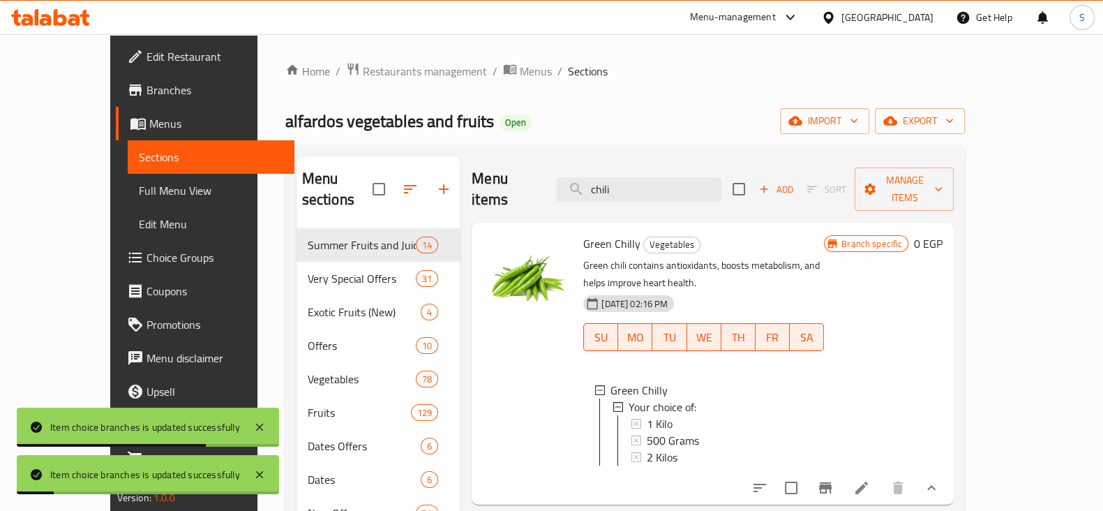
drag, startPoint x: 647, startPoint y: 184, endPoint x: 562, endPoint y: 182, distance: 84.5
click at [563, 182] on div "Menu items chili Add Sort Manage items" at bounding box center [713, 189] width 482 height 66
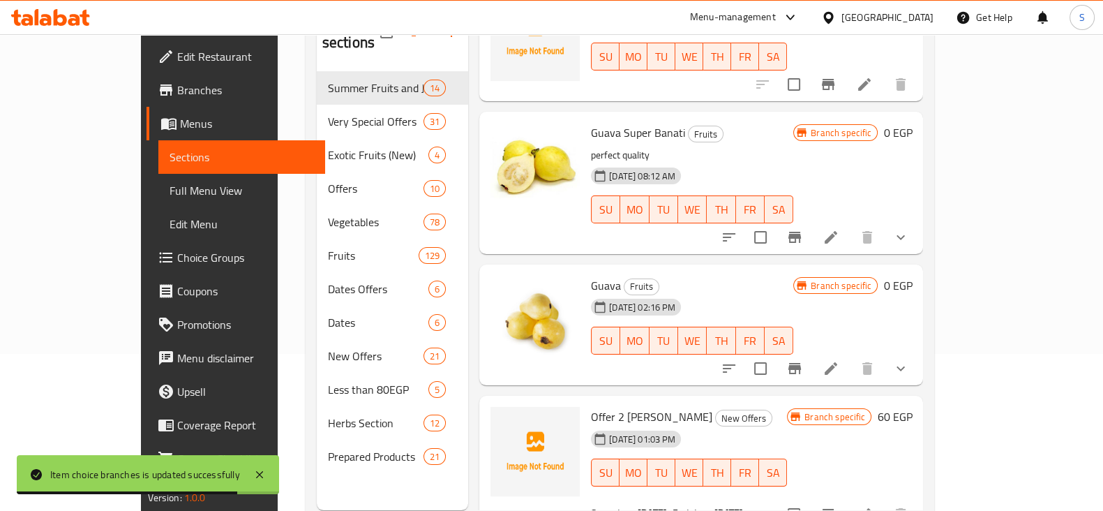
scroll to position [174, 0]
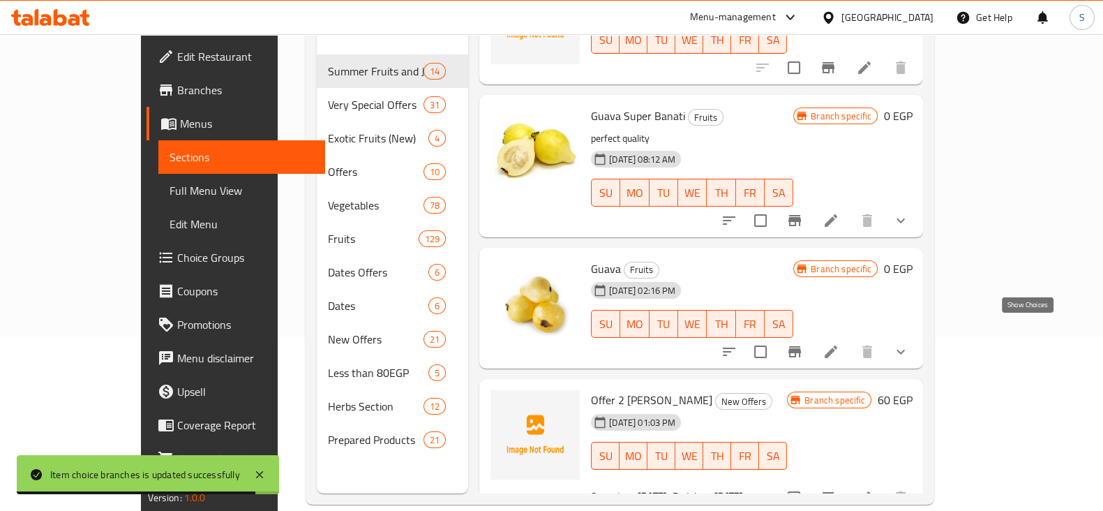
type input "gua"
click at [909, 343] on icon "show more" at bounding box center [900, 351] width 17 height 17
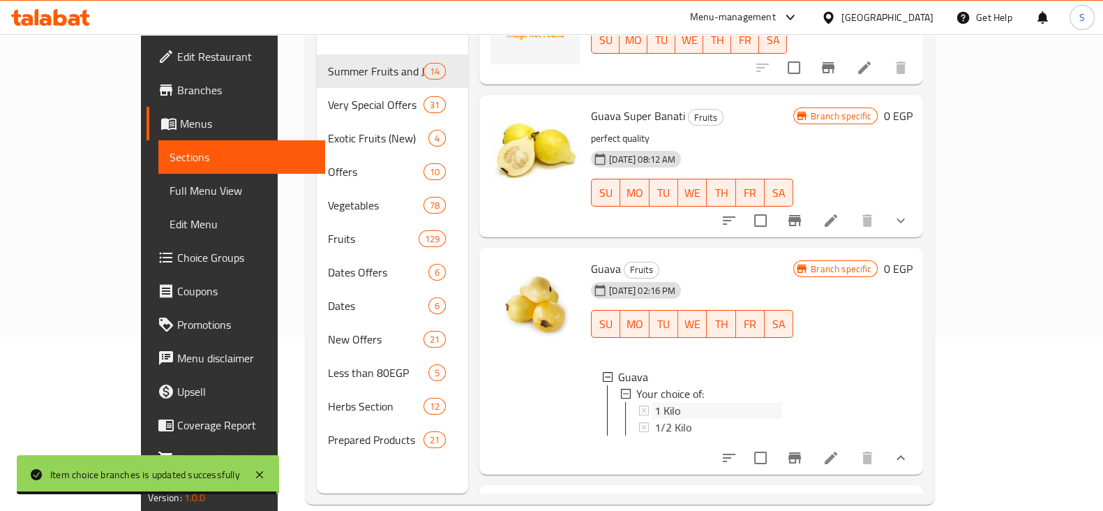
click at [685, 402] on div "1 Kilo" at bounding box center [719, 410] width 128 height 17
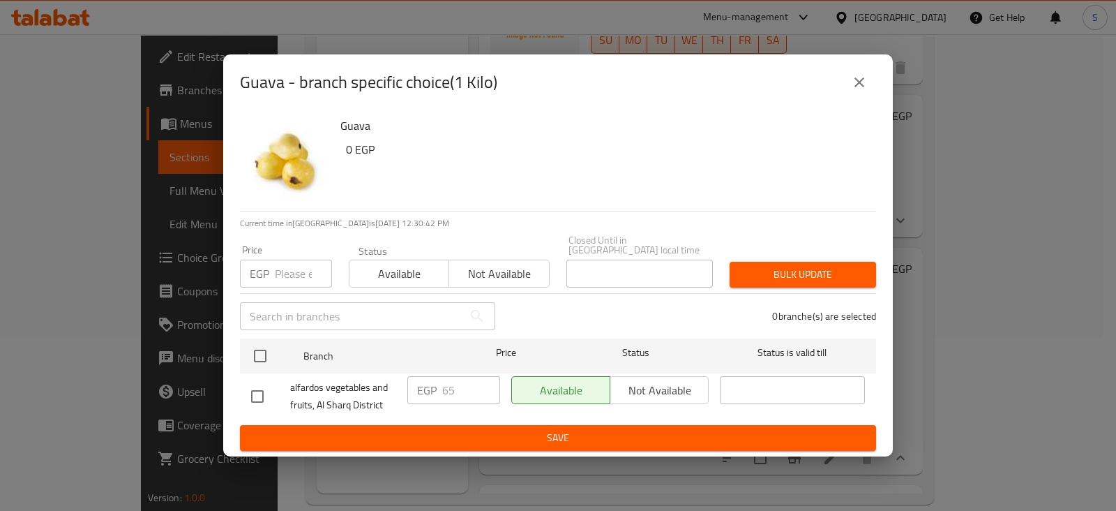
click at [284, 270] on input "number" at bounding box center [303, 274] width 57 height 28
type input "74"
click at [391, 265] on span "Available" at bounding box center [399, 274] width 89 height 20
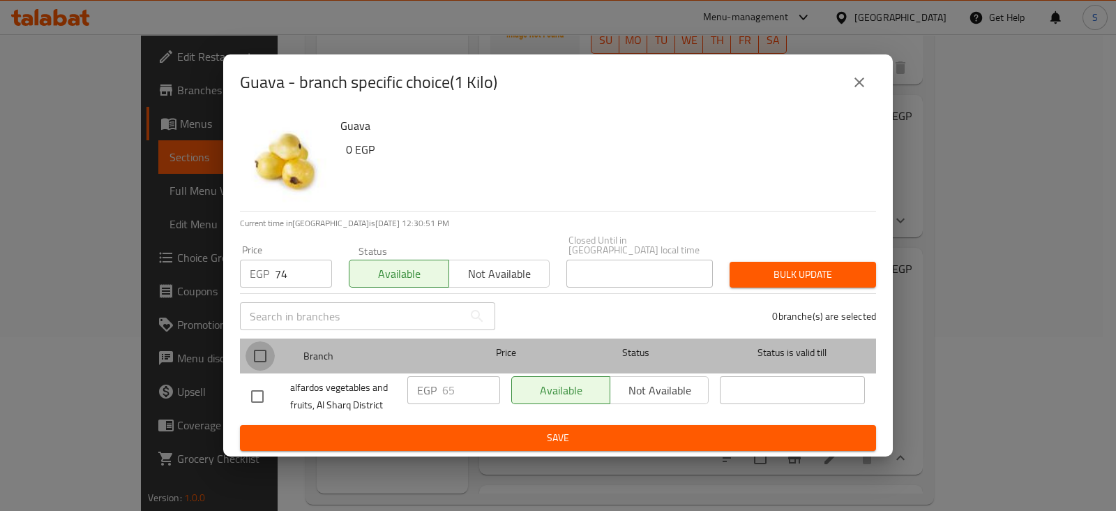
click at [264, 346] on input "checkbox" at bounding box center [260, 355] width 29 height 29
checkbox input "true"
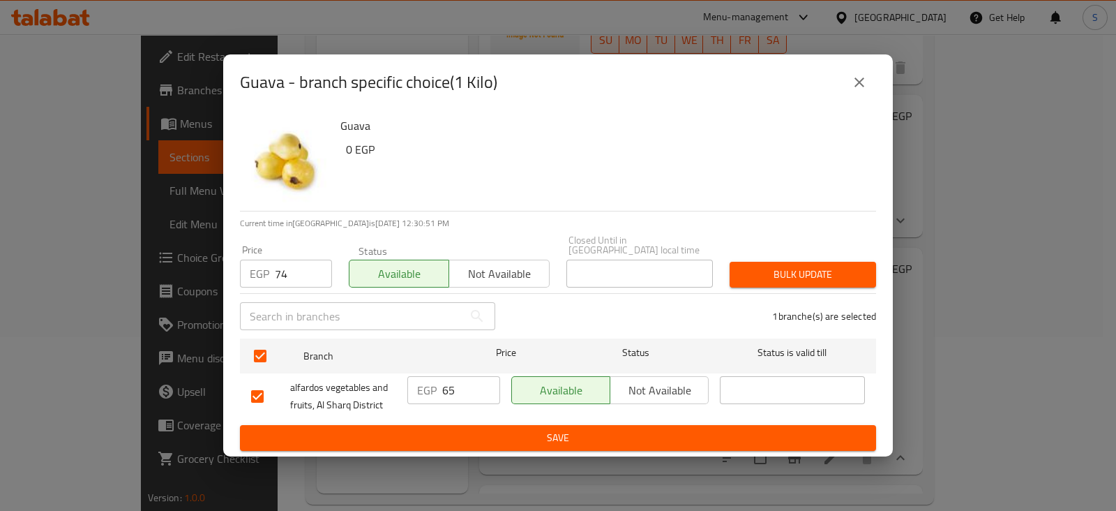
click at [742, 275] on span "Bulk update" at bounding box center [803, 274] width 124 height 17
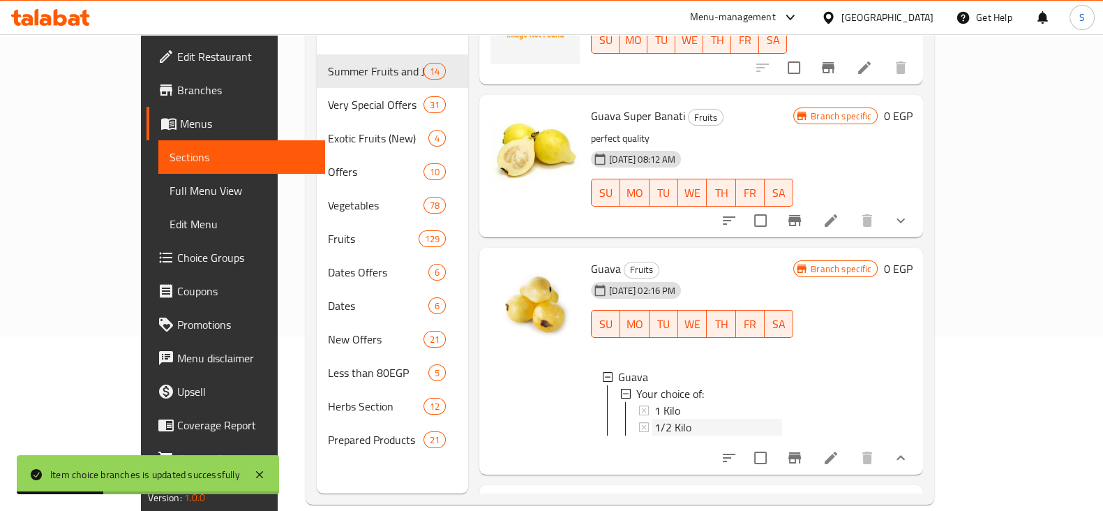
click at [655, 419] on span "1/2 Kilo" at bounding box center [673, 427] width 37 height 17
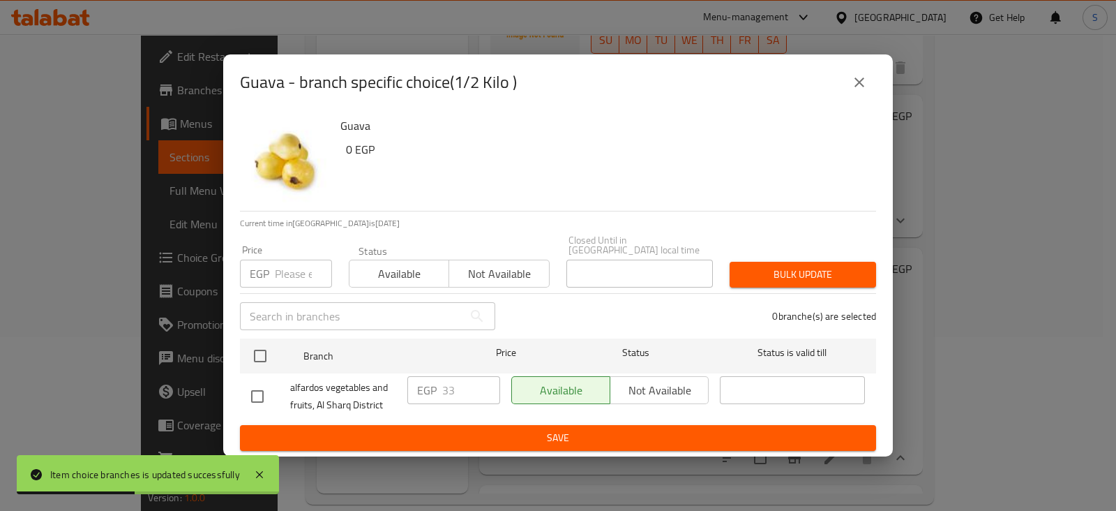
click at [290, 277] on input "number" at bounding box center [303, 274] width 57 height 28
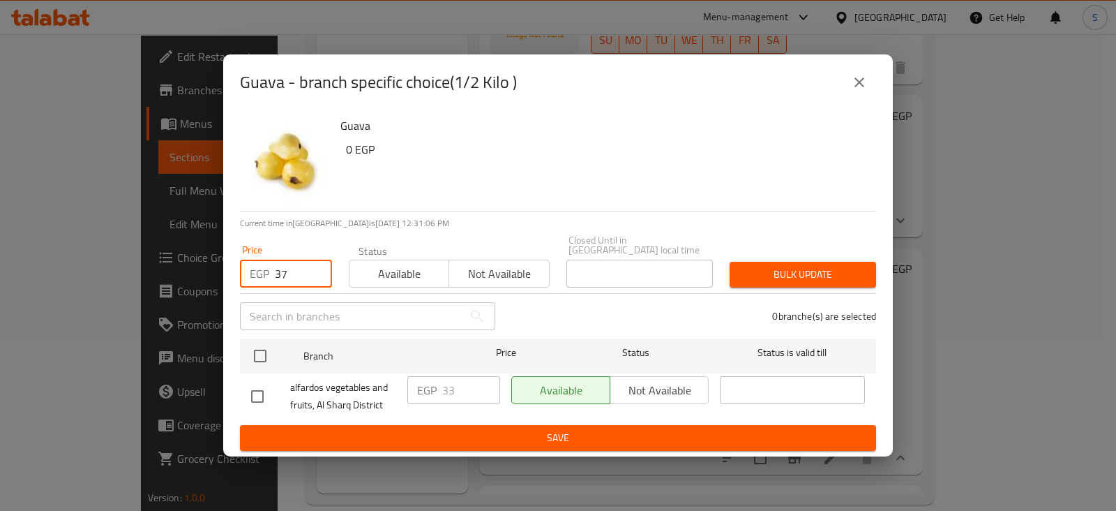
type input "37"
click at [371, 267] on span "Available" at bounding box center [399, 274] width 89 height 20
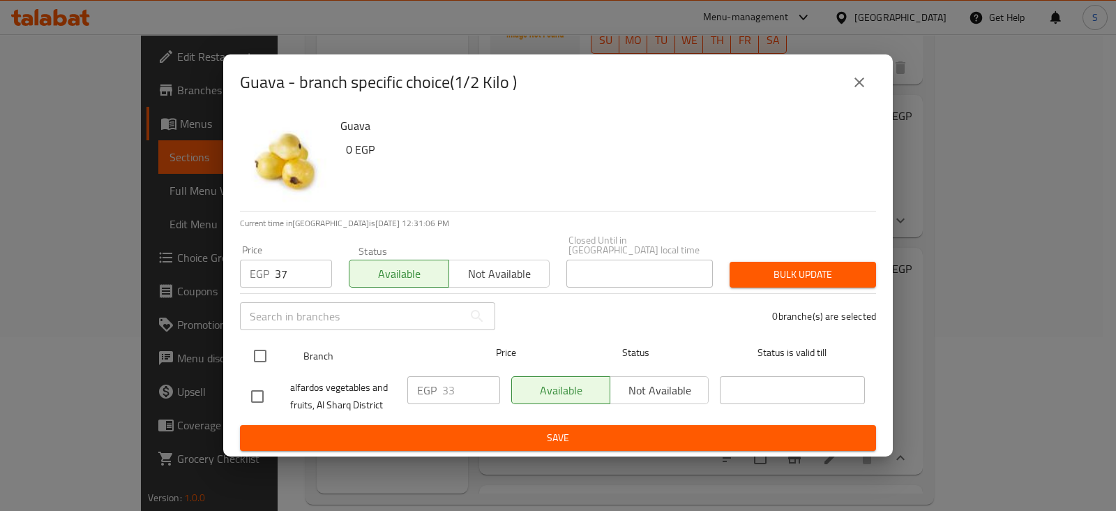
click at [251, 350] on input "checkbox" at bounding box center [260, 355] width 29 height 29
checkbox input "true"
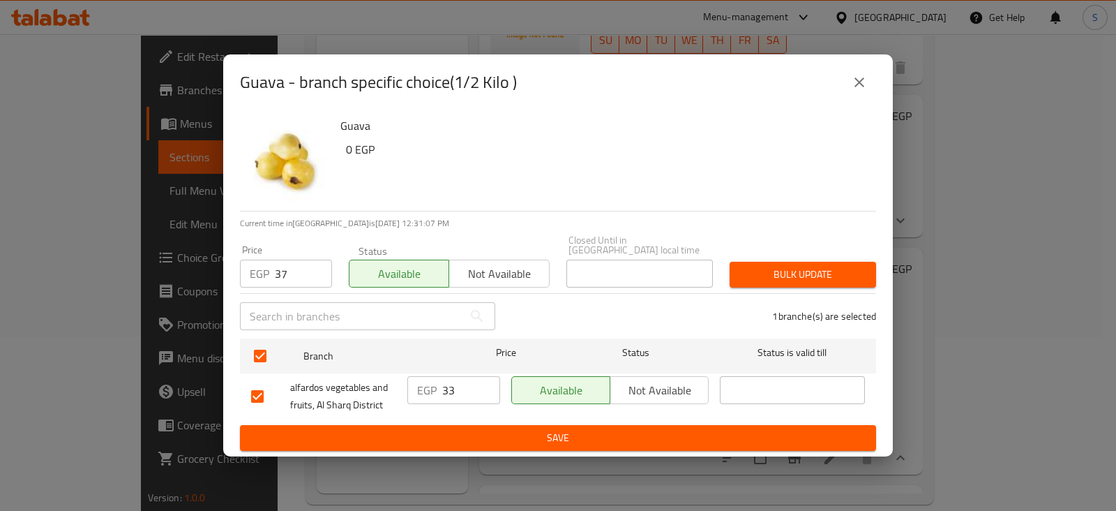
click at [806, 269] on span "Bulk update" at bounding box center [803, 274] width 124 height 17
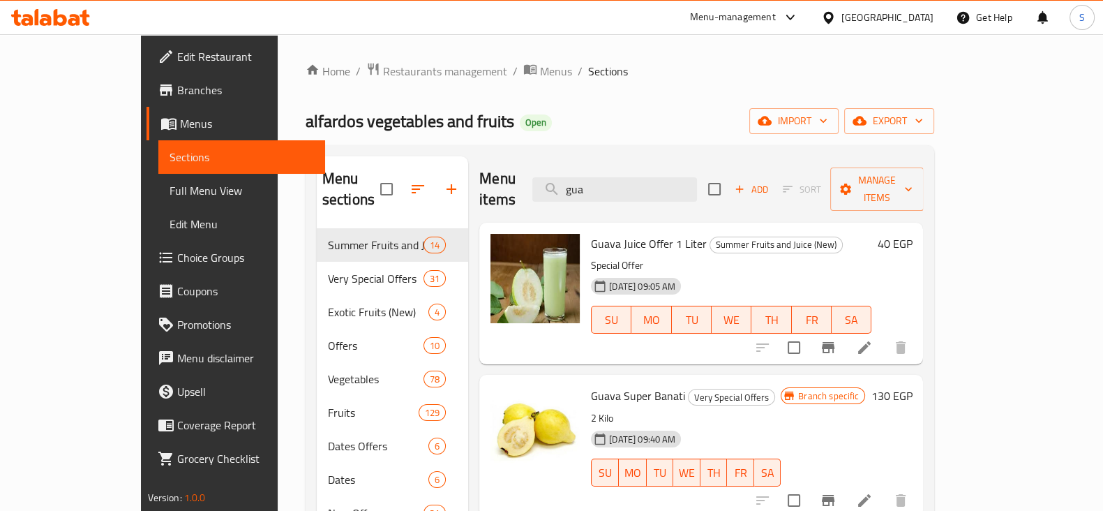
click at [776, 16] on div "Menu-management" at bounding box center [733, 17] width 86 height 17
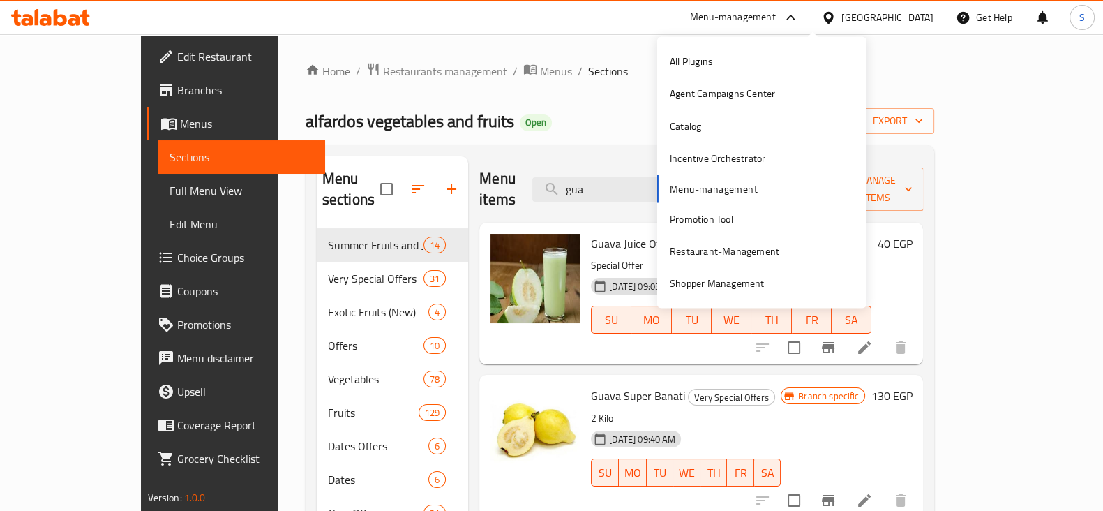
click at [712, 191] on div "All Plugins Agent Campaigns Center Catalog Incentive Orchestrator Menu-manageme…" at bounding box center [761, 172] width 209 height 255
click at [710, 151] on div "Incentive Orchestrator" at bounding box center [718, 158] width 96 height 15
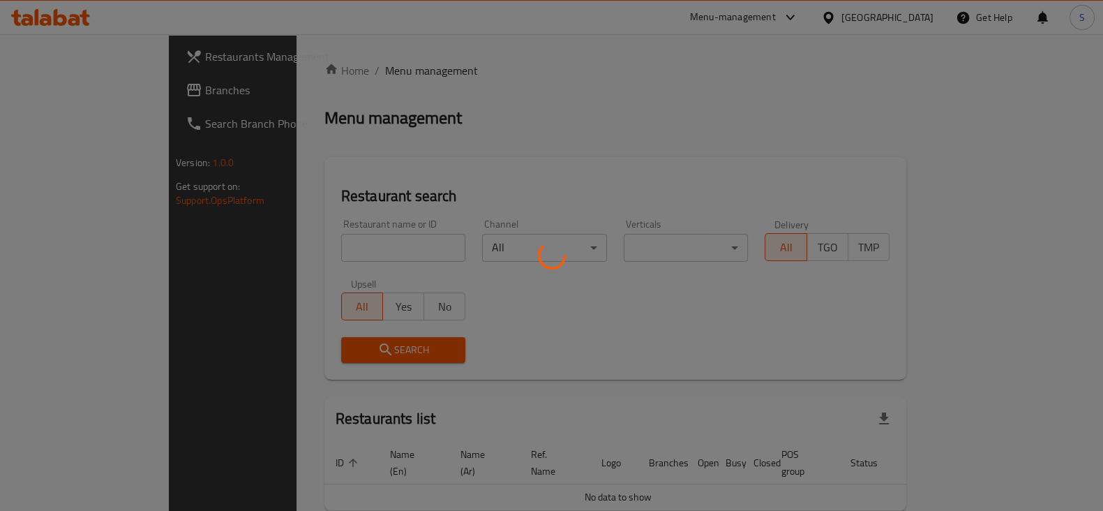
click at [308, 239] on div at bounding box center [551, 255] width 1103 height 511
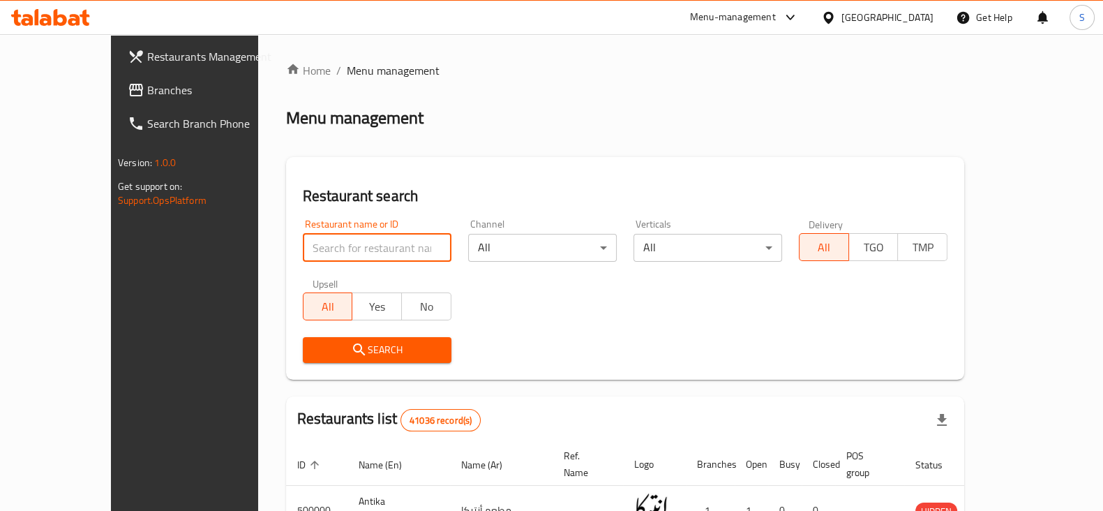
click at [305, 249] on input "search" at bounding box center [377, 248] width 149 height 28
click at [303, 248] on input "search" at bounding box center [377, 248] width 149 height 28
type input "ح"
type input "el sheikh"
click button "Search" at bounding box center [377, 350] width 149 height 26
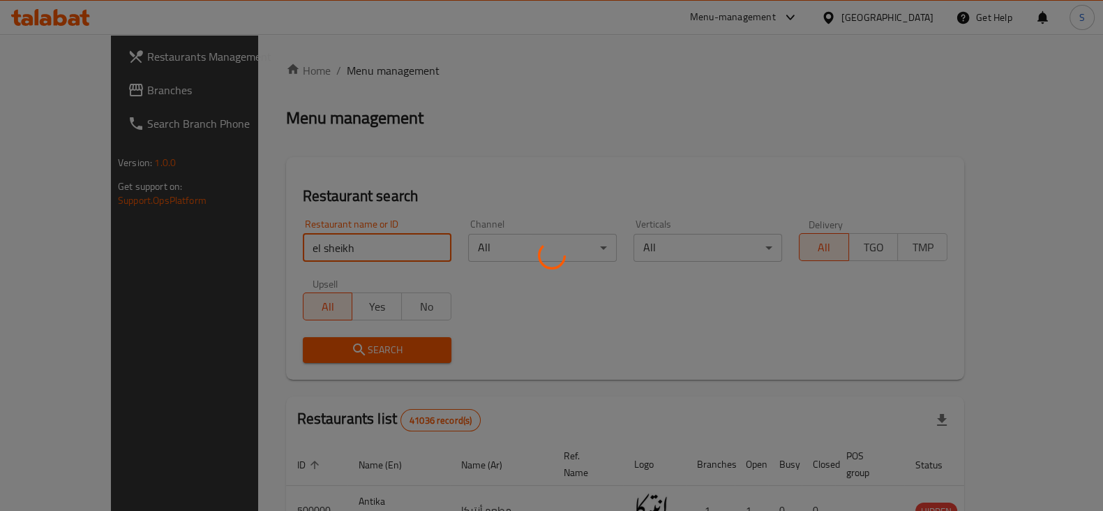
click button "Search" at bounding box center [377, 350] width 149 height 26
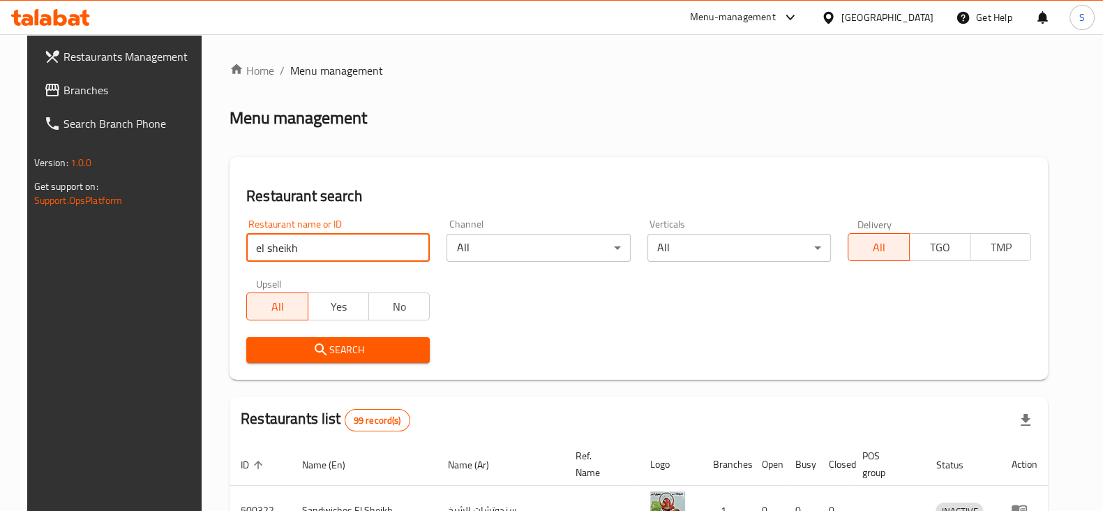
drag, startPoint x: 313, startPoint y: 238, endPoint x: 257, endPoint y: 229, distance: 57.2
click at [249, 231] on div "Restaurant name or ID el sheikh Restaurant name or ID" at bounding box center [338, 240] width 184 height 43
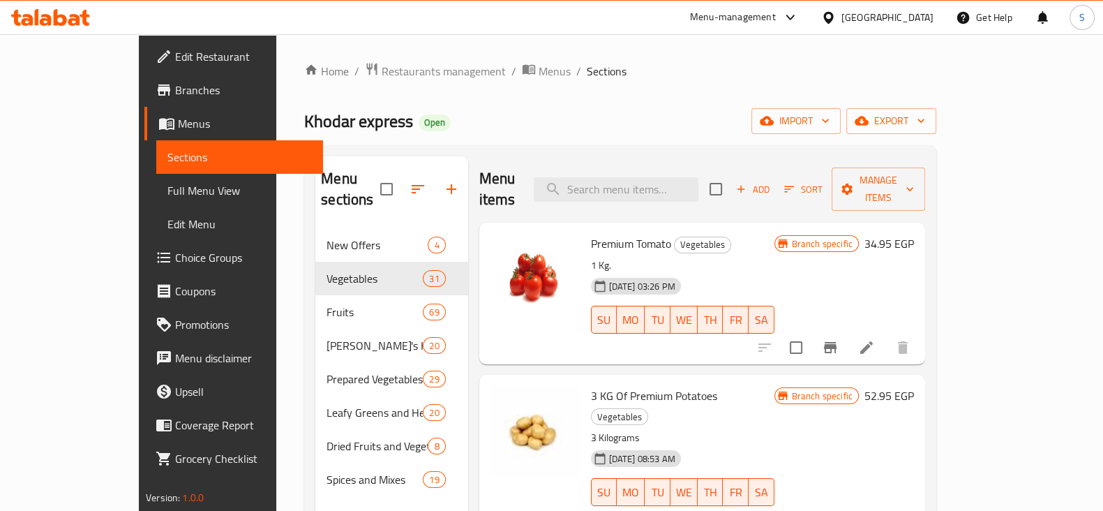
click at [776, 16] on div "Menu-management" at bounding box center [733, 17] width 86 height 17
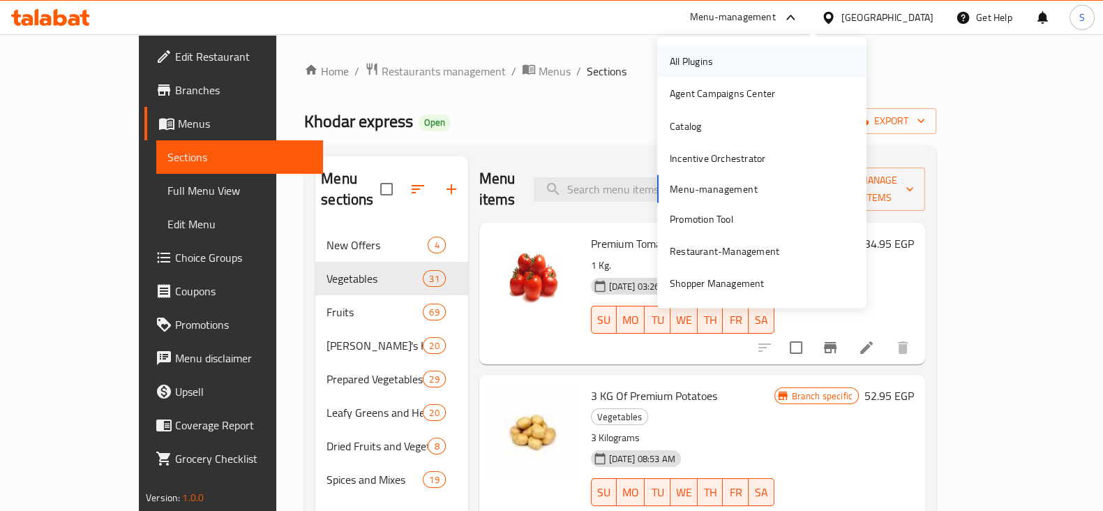
click at [775, 59] on div "All Plugins" at bounding box center [761, 61] width 209 height 32
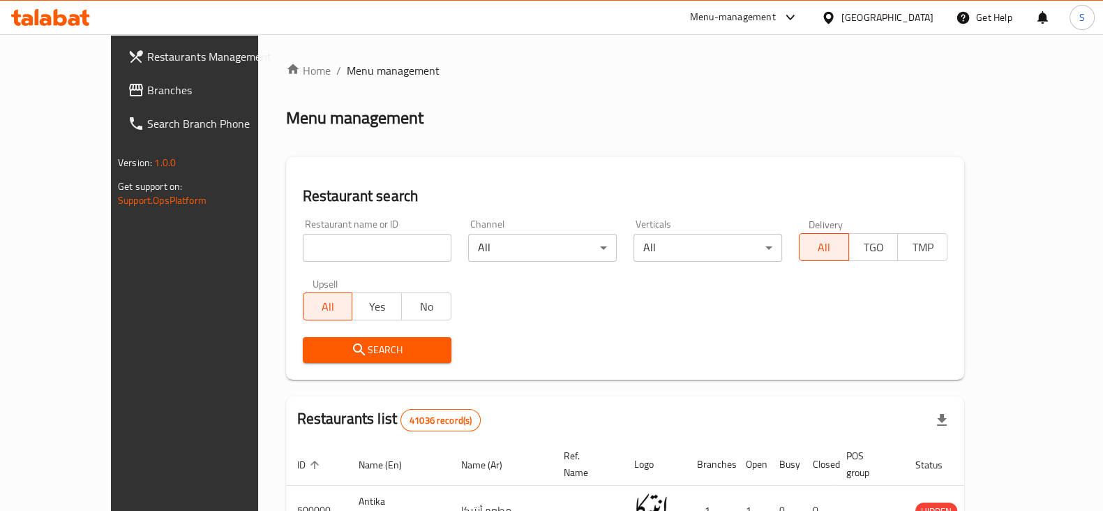
click at [303, 251] on input "search" at bounding box center [377, 248] width 149 height 28
type input "souq"
click button "Search" at bounding box center [377, 350] width 149 height 26
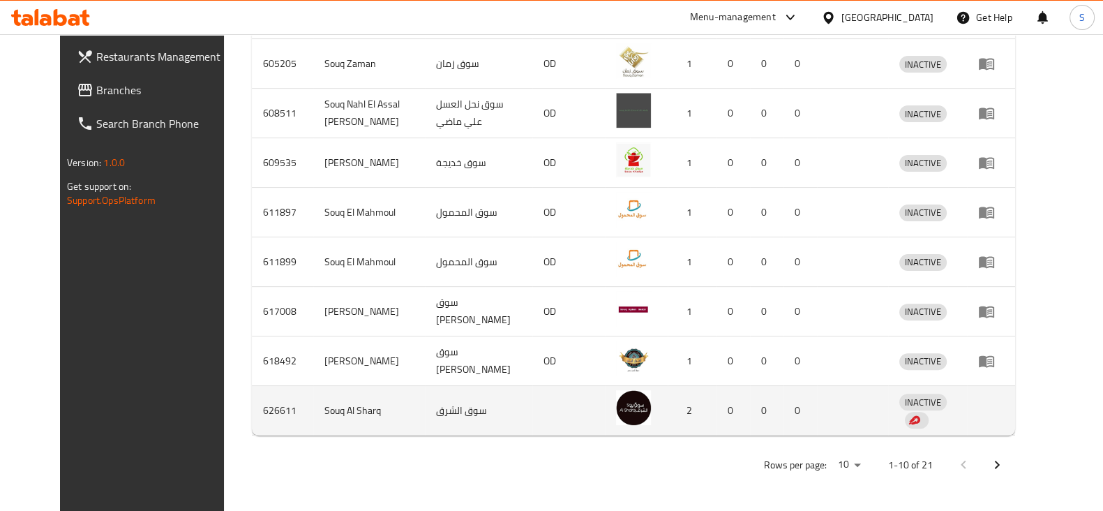
scroll to position [547, 0]
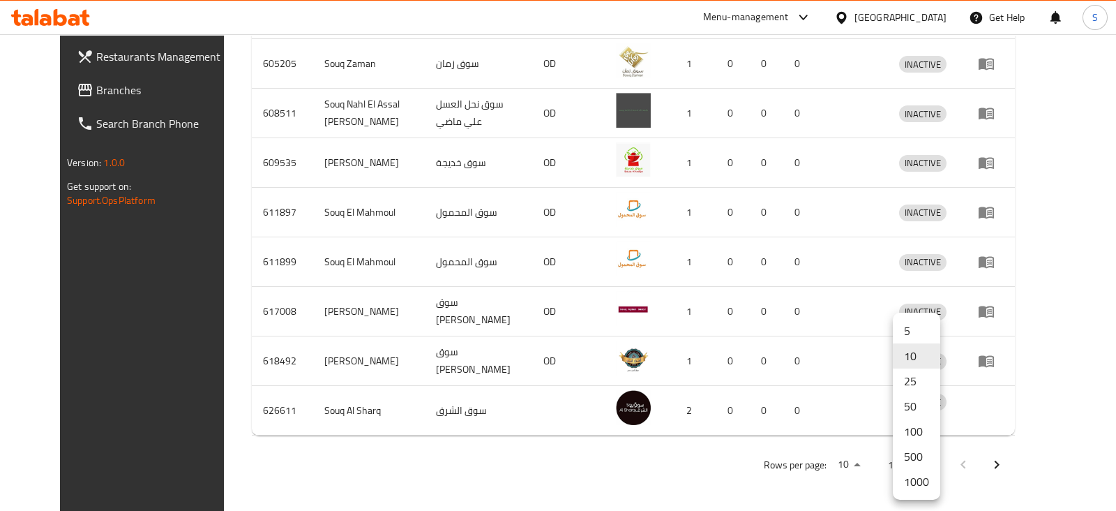
click at [911, 484] on li "1000" at bounding box center [916, 481] width 47 height 25
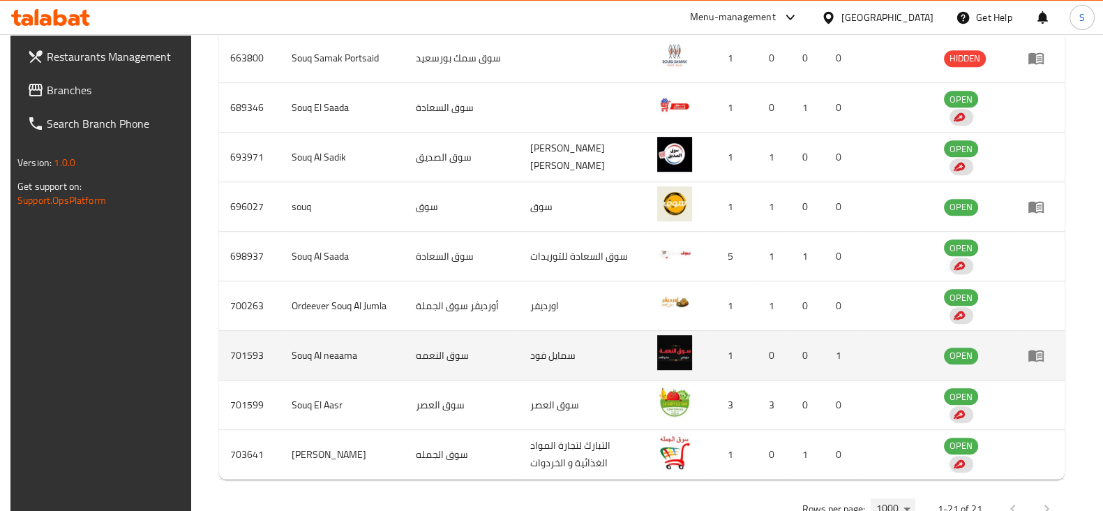
scroll to position [1093, 0]
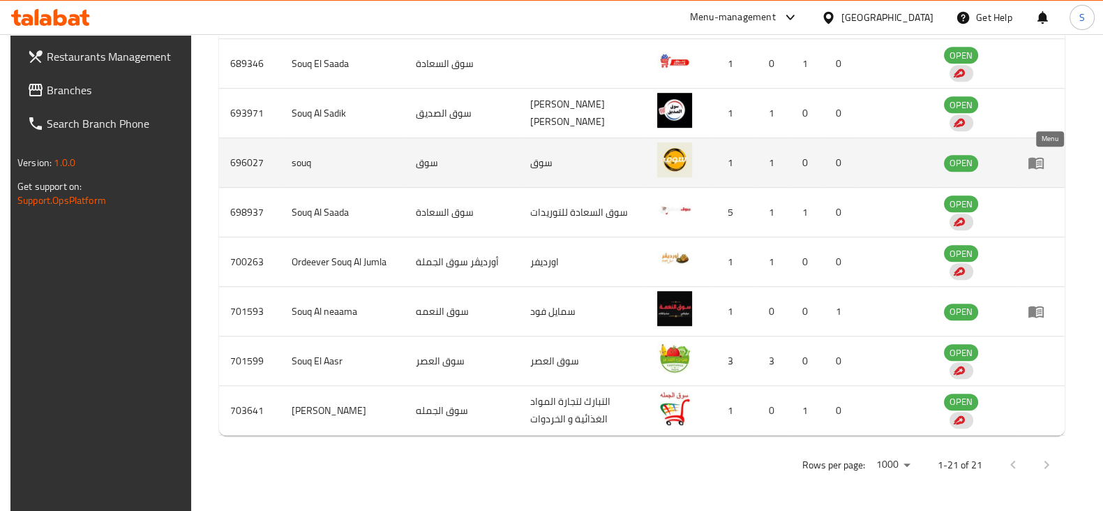
click at [1045, 158] on icon "enhanced table" at bounding box center [1036, 162] width 17 height 17
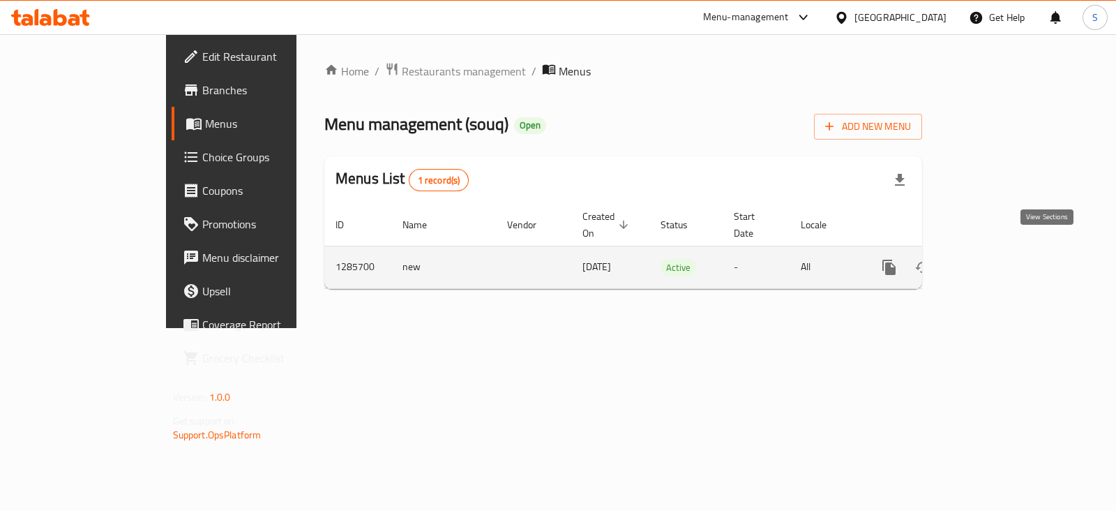
click at [996, 261] on icon "enhanced table" at bounding box center [990, 267] width 13 height 13
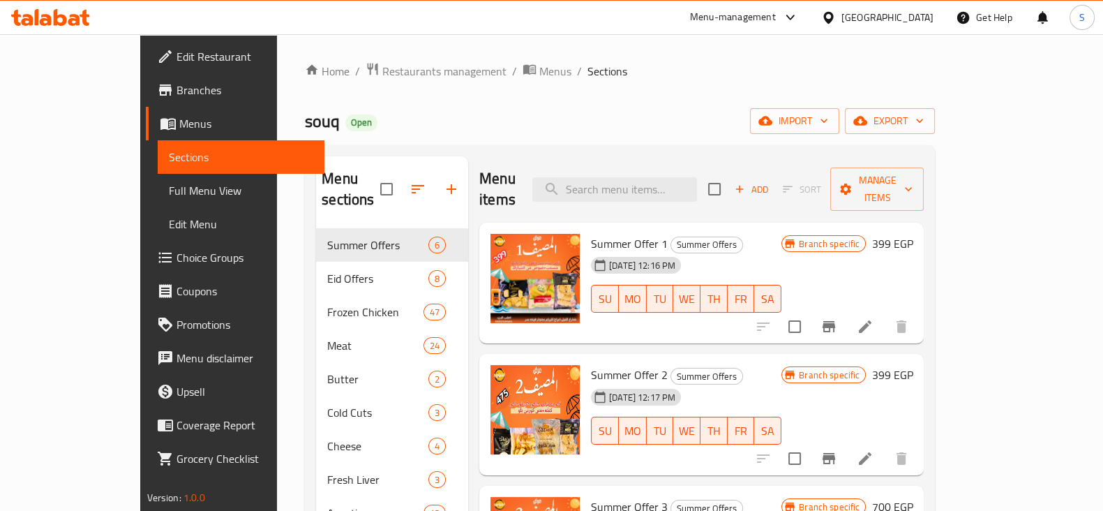
click at [835, 321] on icon "Branch-specific-item" at bounding box center [829, 326] width 13 height 11
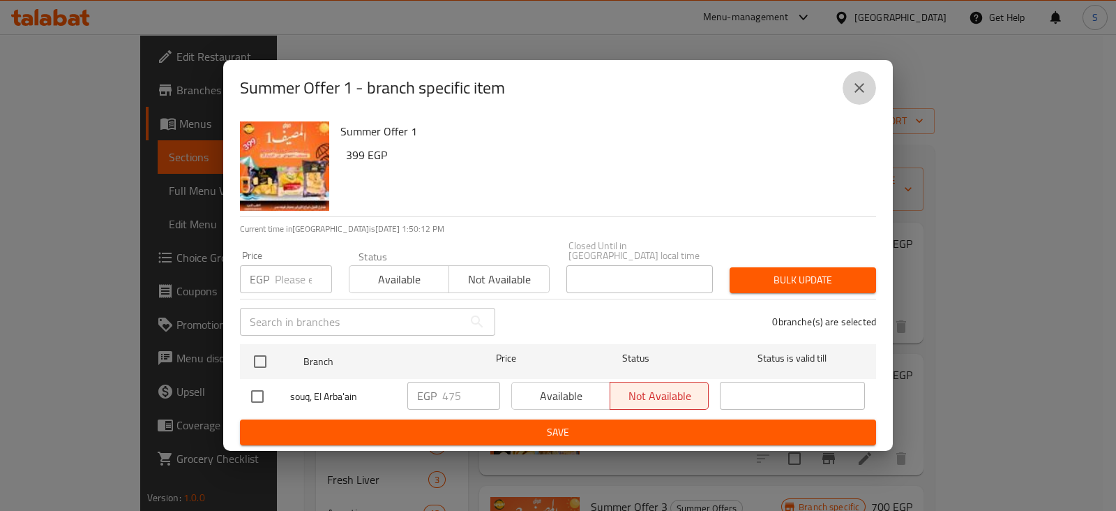
click at [862, 89] on icon "close" at bounding box center [859, 88] width 17 height 17
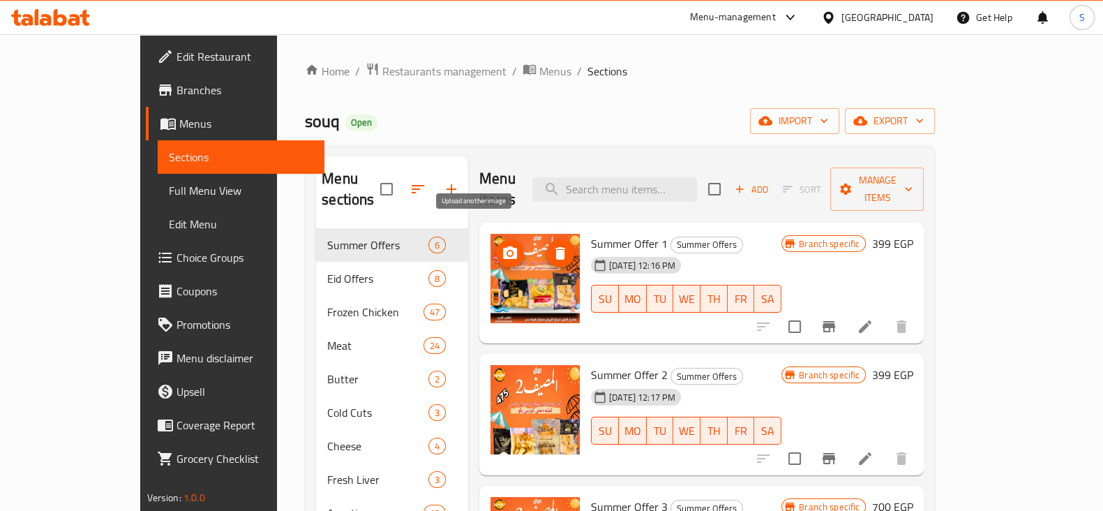
click at [503, 246] on icon "upload picture" at bounding box center [510, 252] width 14 height 13
click at [502, 245] on icon "upload picture" at bounding box center [510, 253] width 17 height 17
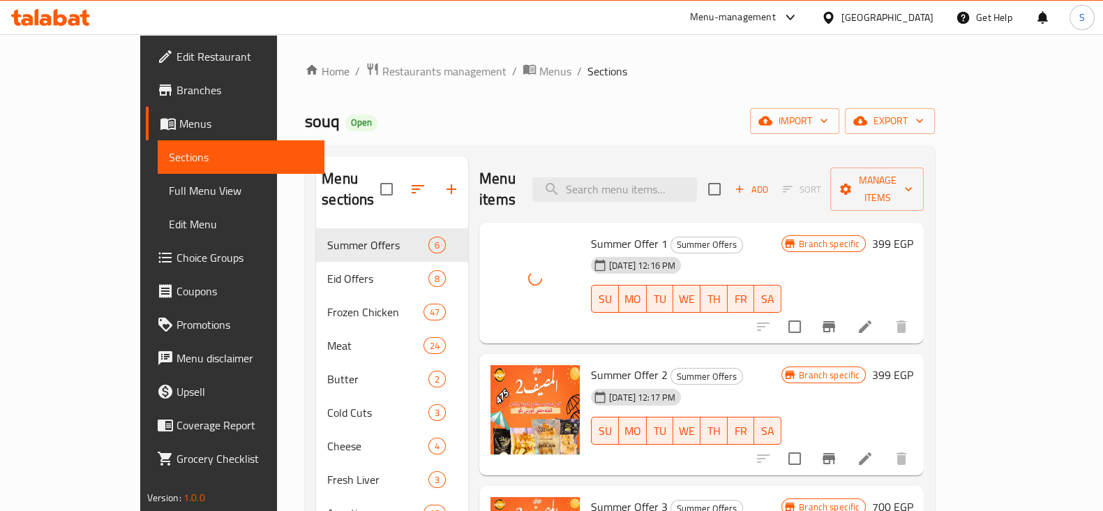
click at [835, 321] on icon "Branch-specific-item" at bounding box center [829, 326] width 13 height 11
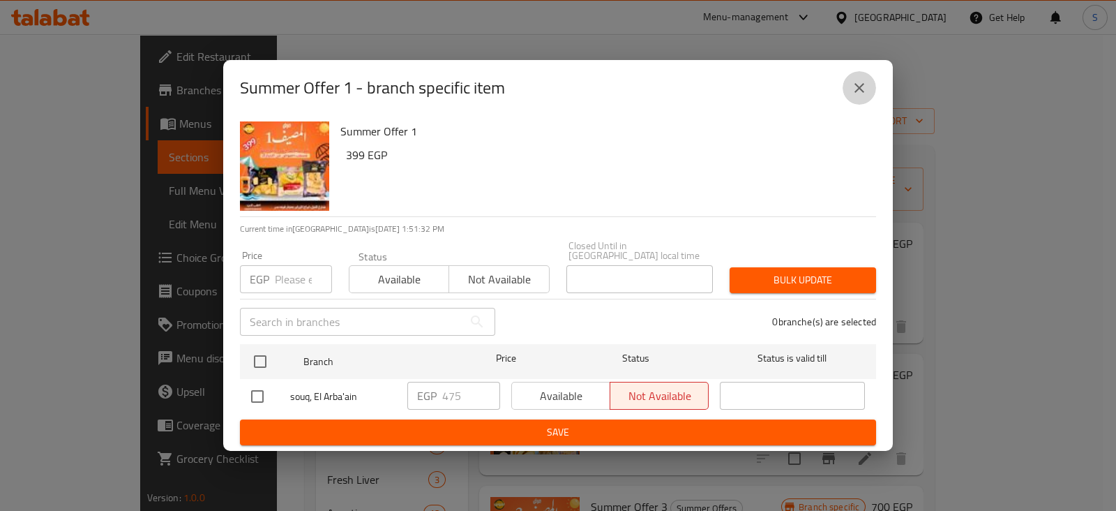
click at [859, 88] on icon "close" at bounding box center [859, 88] width 17 height 17
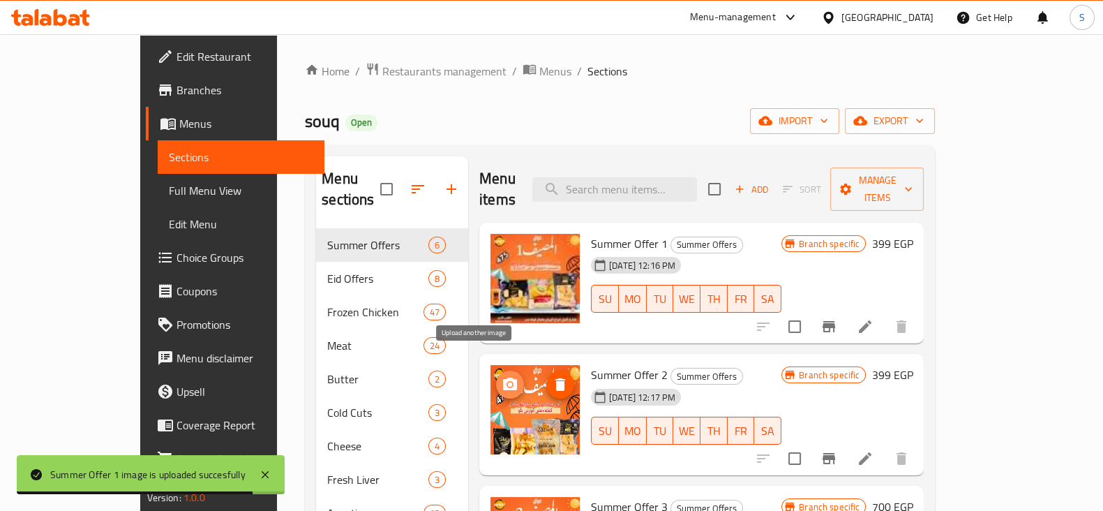
click at [503, 378] on icon "upload picture" at bounding box center [510, 384] width 14 height 13
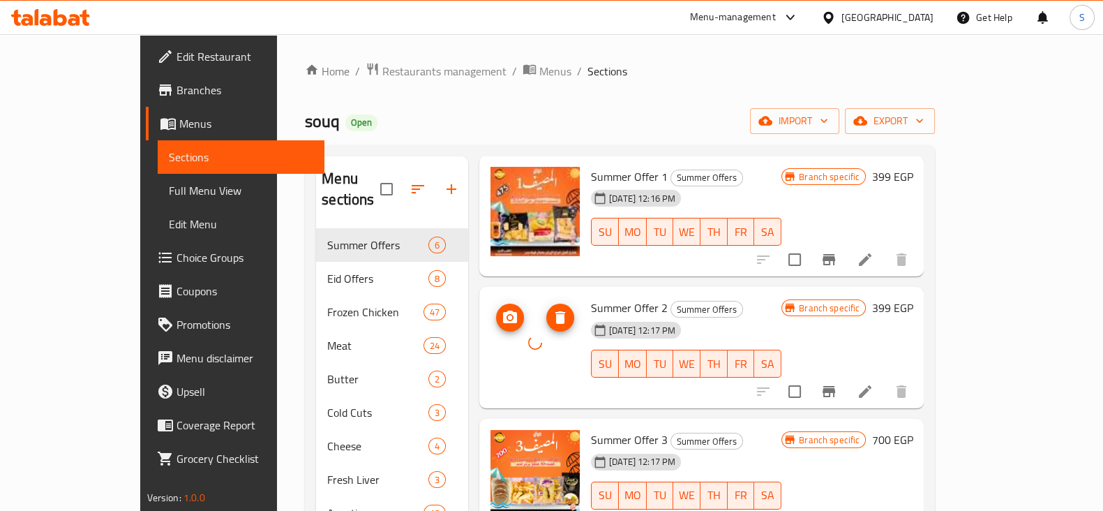
scroll to position [174, 0]
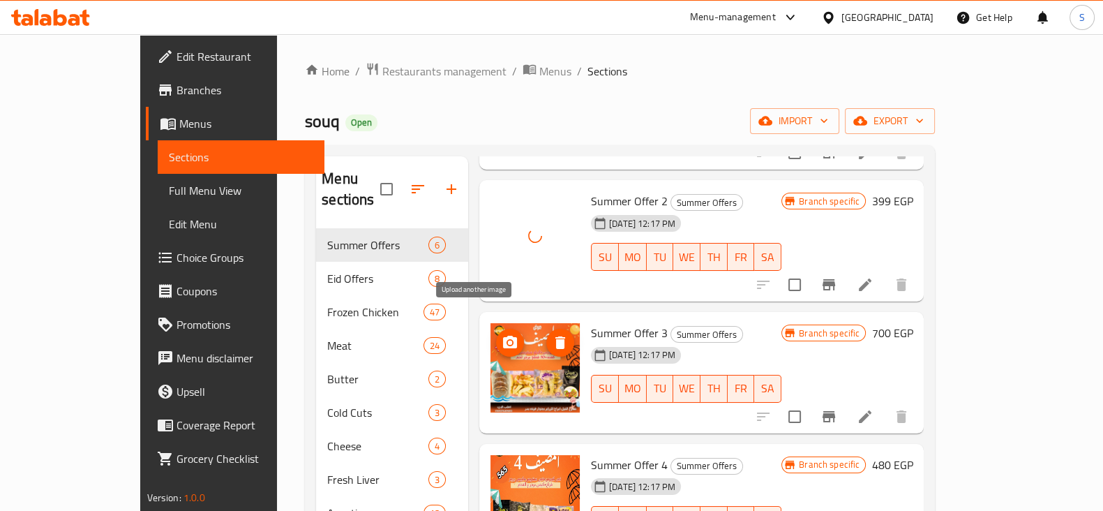
click at [503, 336] on icon "upload picture" at bounding box center [510, 342] width 14 height 13
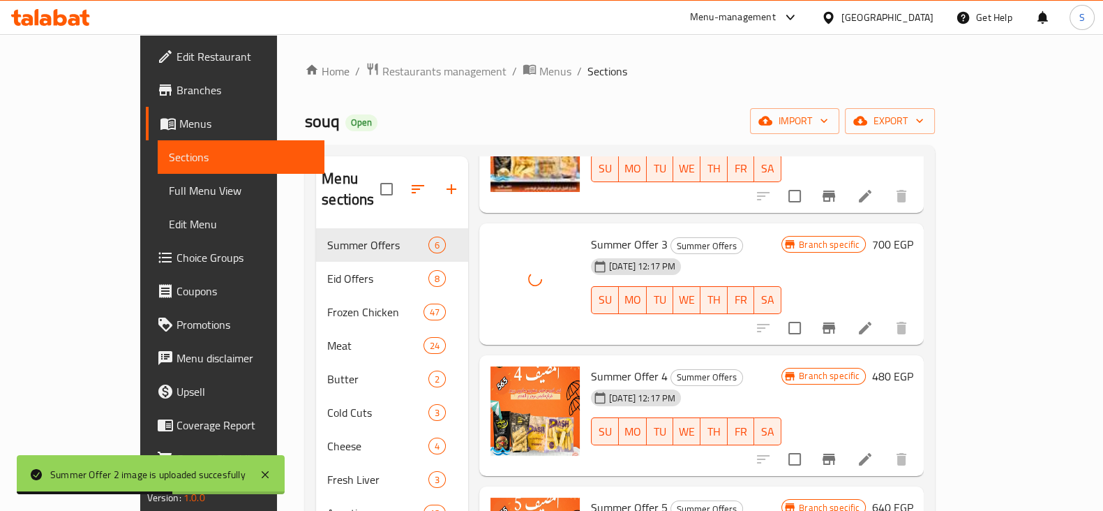
scroll to position [334, 0]
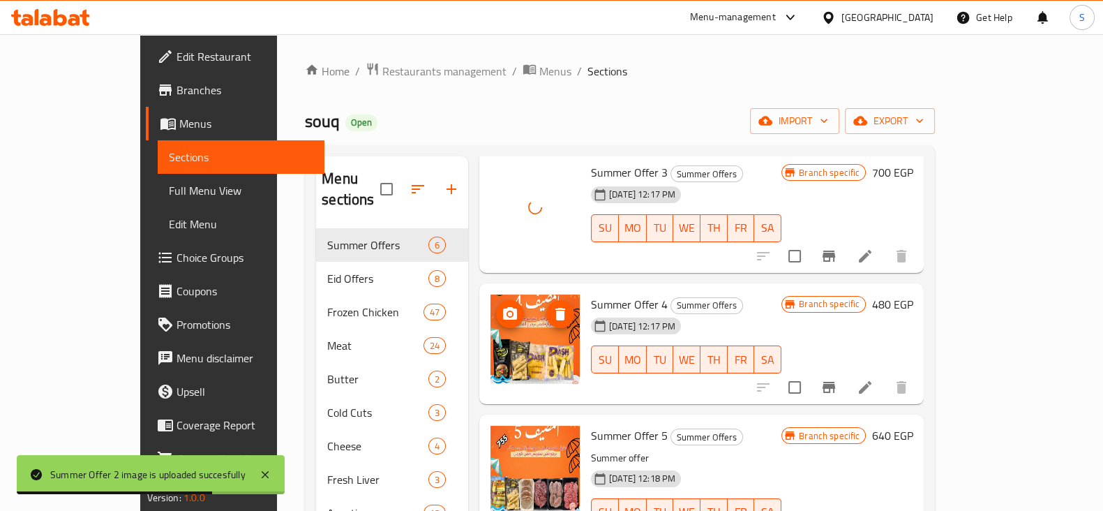
click at [503, 307] on icon "upload picture" at bounding box center [510, 313] width 14 height 13
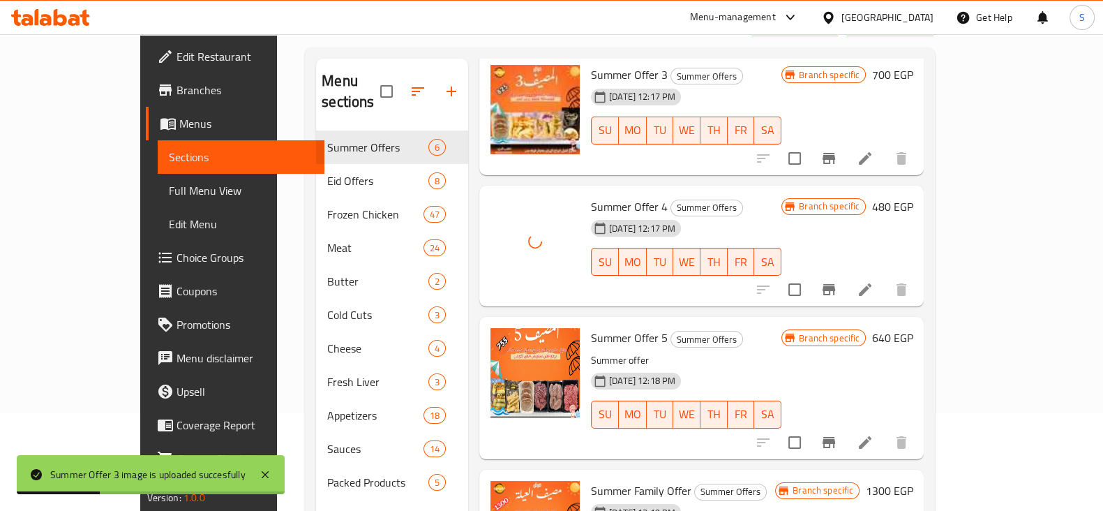
scroll to position [174, 0]
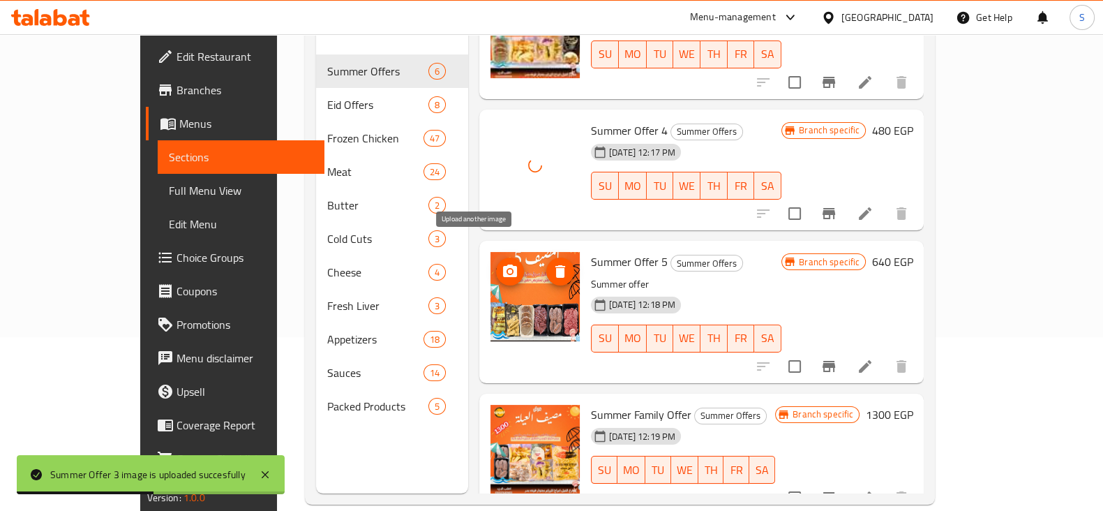
click at [503, 264] on icon "upload picture" at bounding box center [510, 270] width 14 height 13
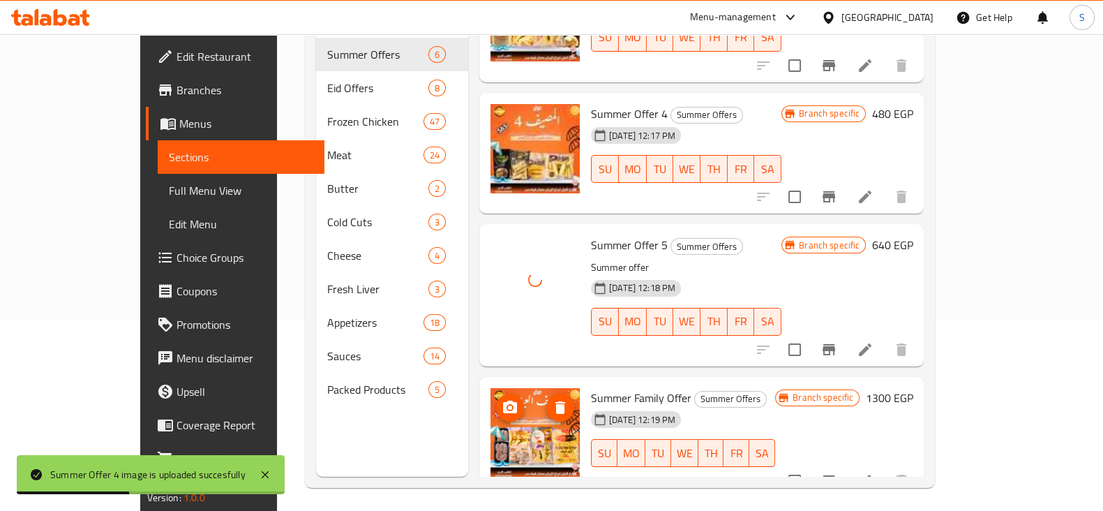
scroll to position [195, 0]
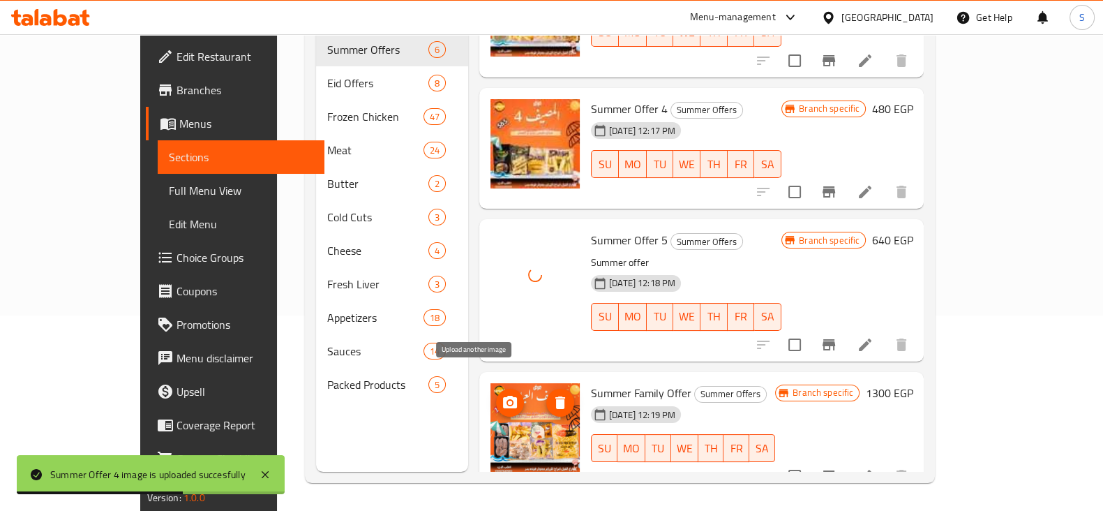
click at [503, 396] on icon "upload picture" at bounding box center [510, 402] width 14 height 13
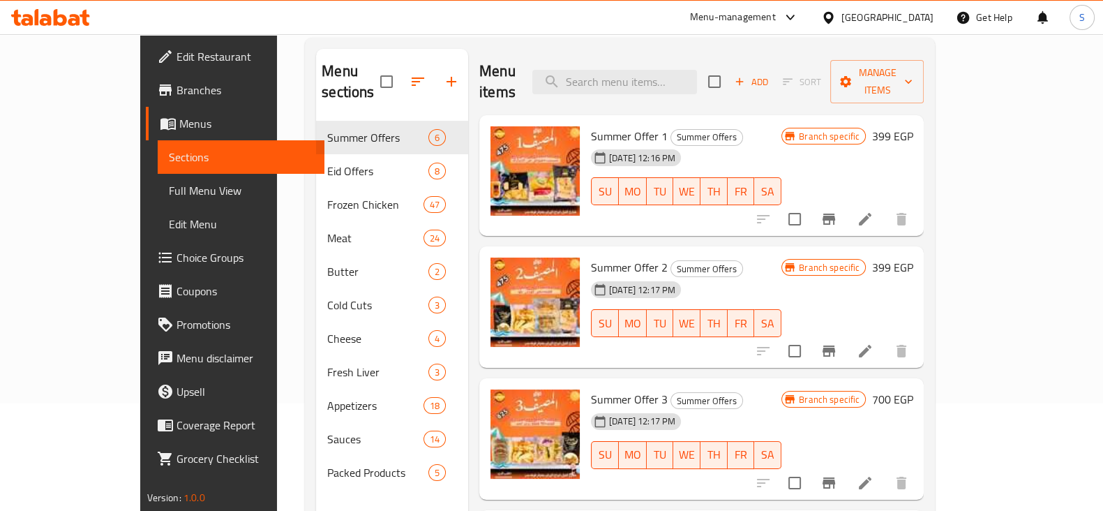
scroll to position [20, 0]
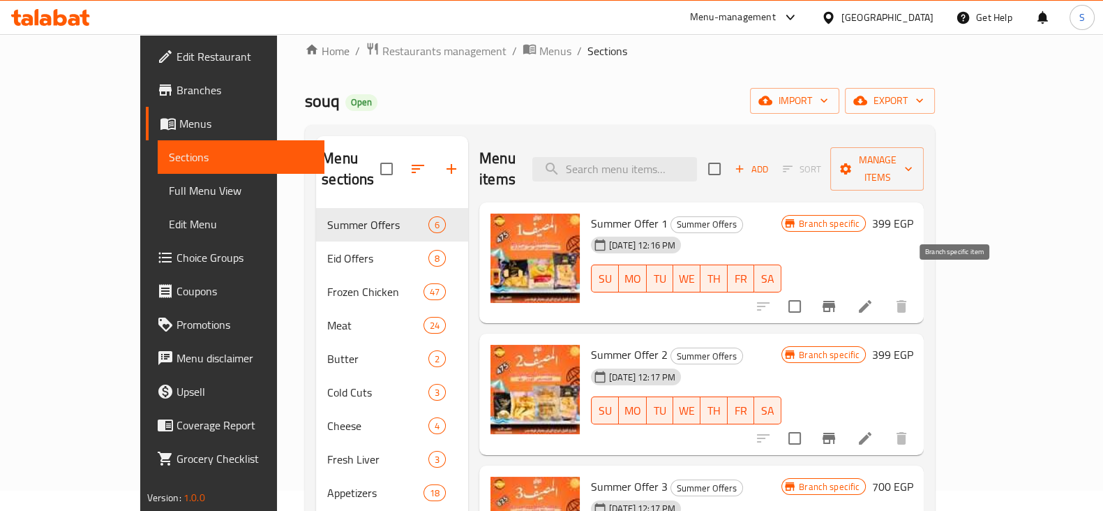
click at [835, 301] on icon "Branch-specific-item" at bounding box center [829, 306] width 13 height 11
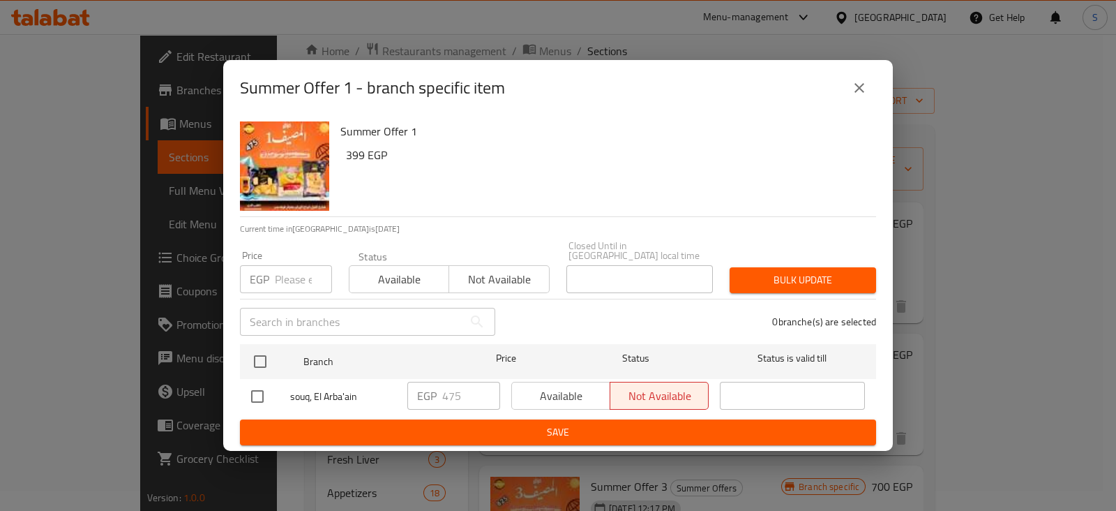
click at [571, 388] on div "Available Not available" at bounding box center [609, 396] width 197 height 28
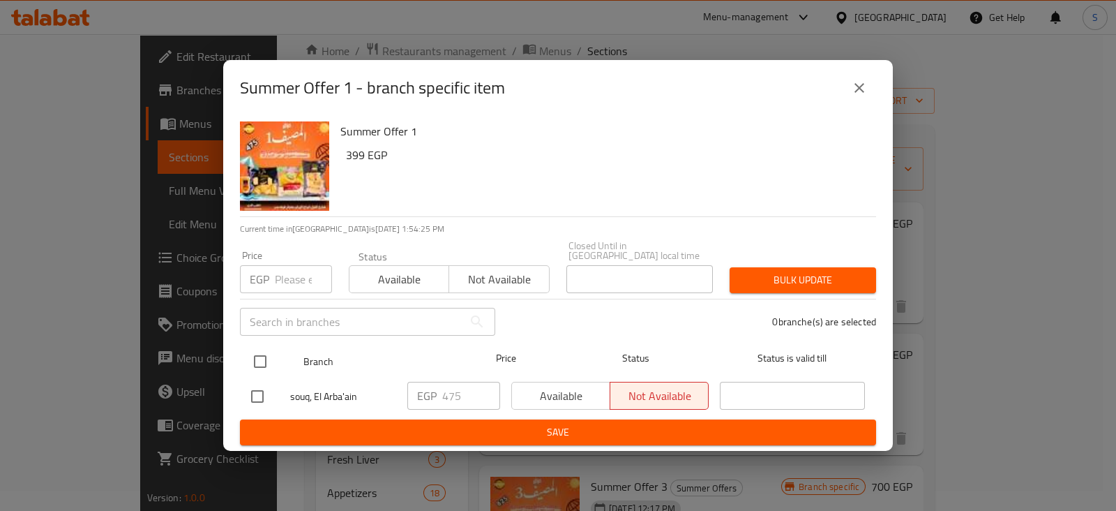
click at [257, 352] on input "checkbox" at bounding box center [260, 361] width 29 height 29
checkbox input "true"
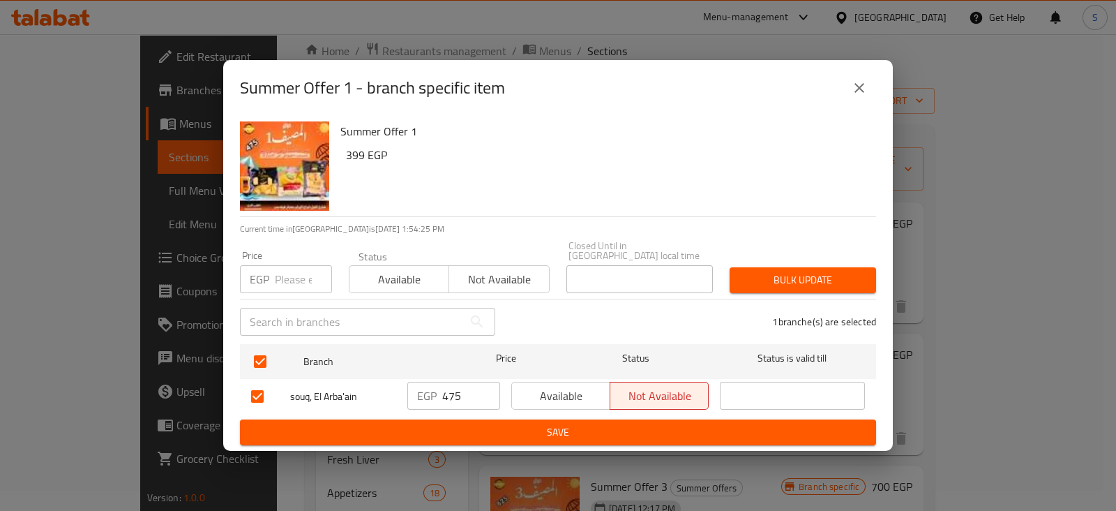
click at [548, 388] on span "Available" at bounding box center [561, 396] width 87 height 20
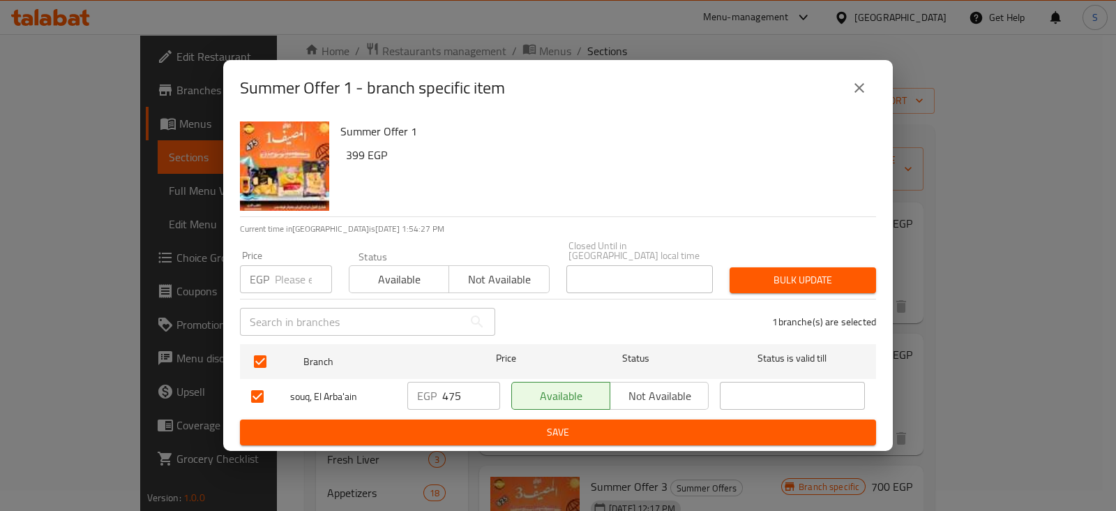
click at [814, 272] on span "Bulk update" at bounding box center [803, 279] width 124 height 17
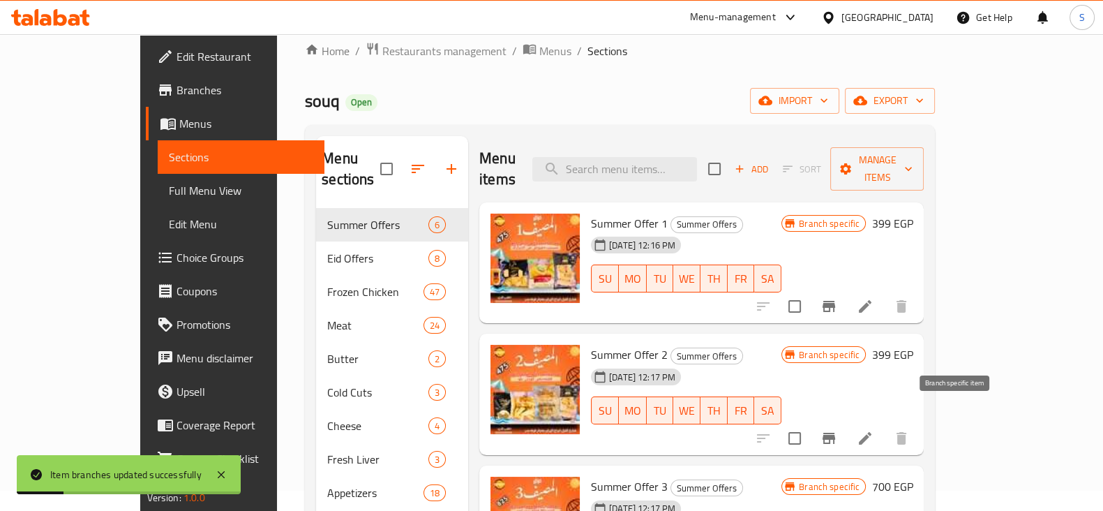
click at [835, 433] on icon "Branch-specific-item" at bounding box center [829, 438] width 13 height 11
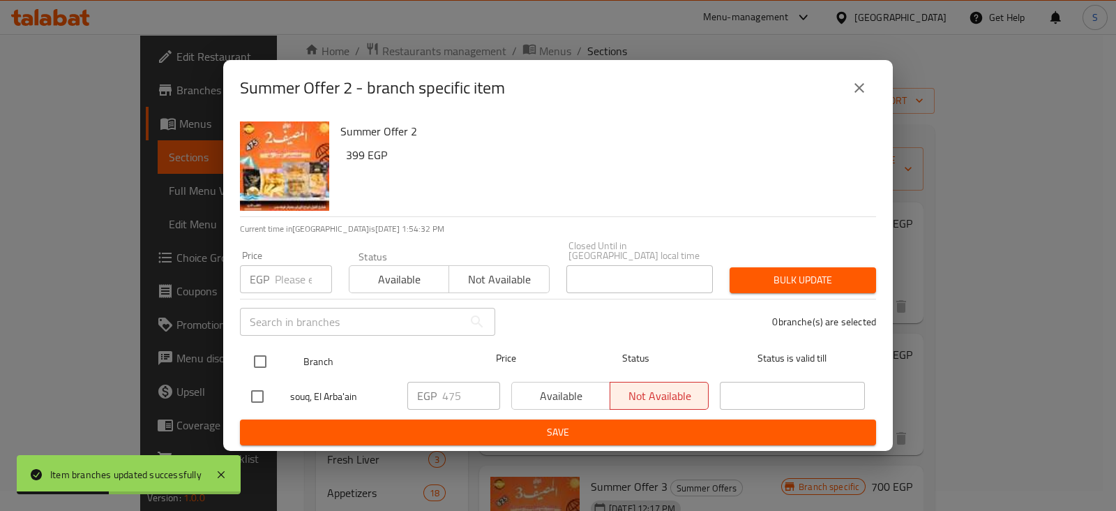
click at [259, 350] on input "checkbox" at bounding box center [260, 361] width 29 height 29
checkbox input "true"
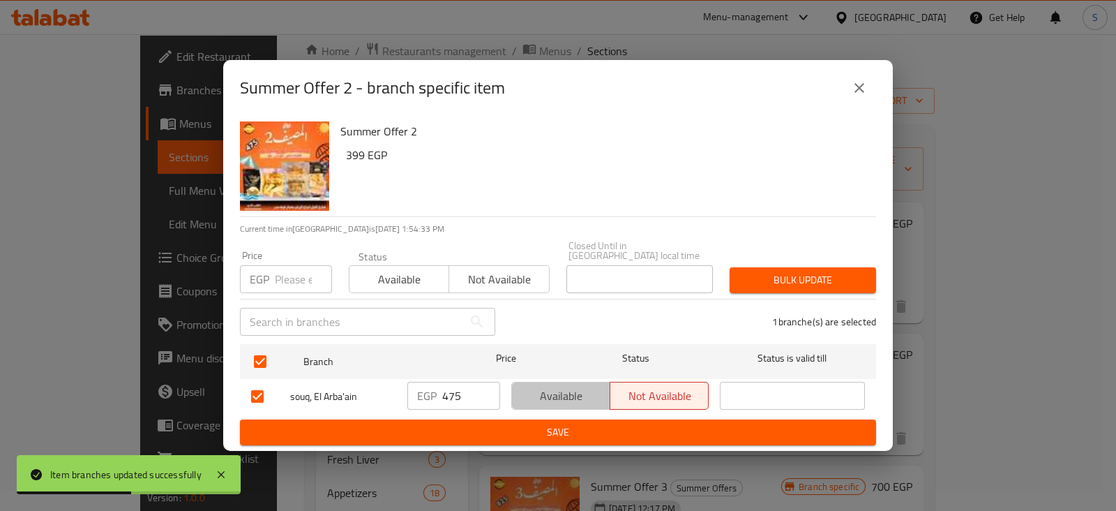
click at [536, 386] on span "Available" at bounding box center [561, 396] width 87 height 20
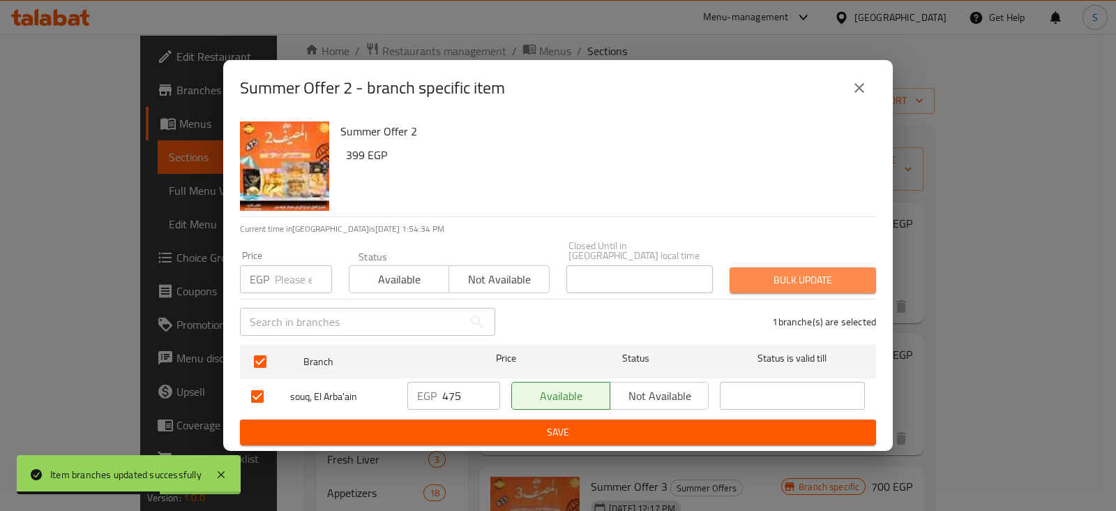
click at [806, 274] on span "Bulk update" at bounding box center [803, 279] width 124 height 17
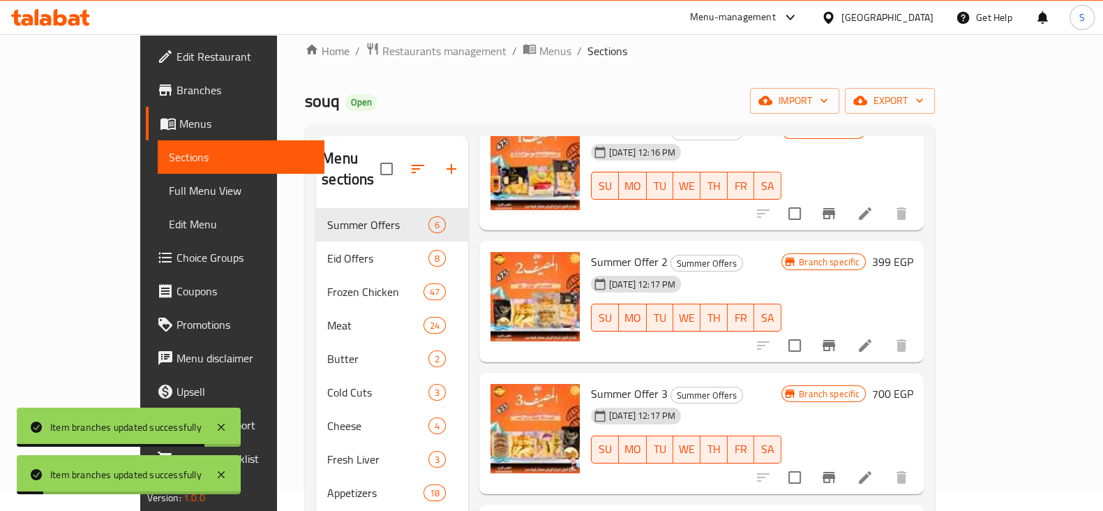
scroll to position [174, 0]
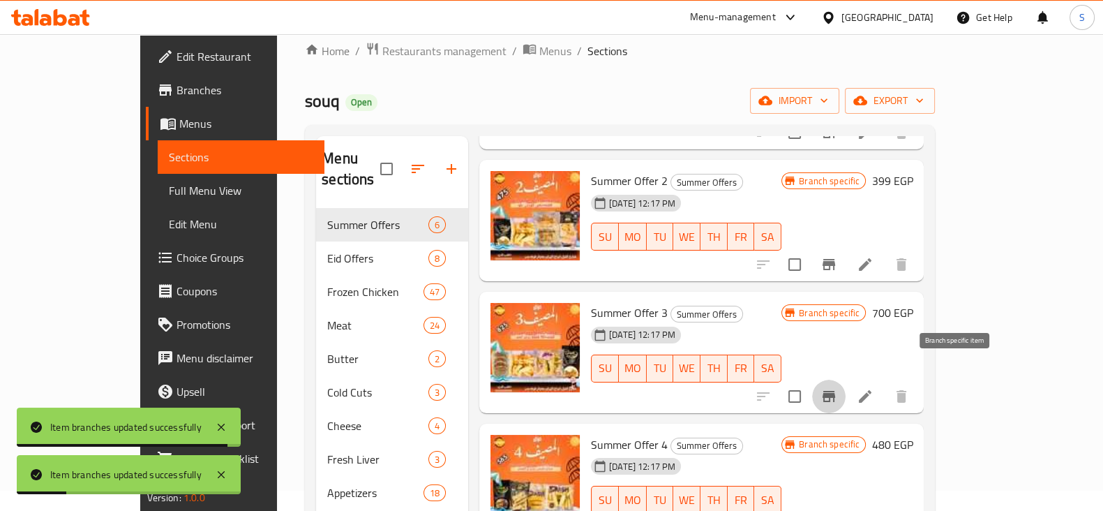
click at [835, 391] on icon "Branch-specific-item" at bounding box center [829, 396] width 13 height 11
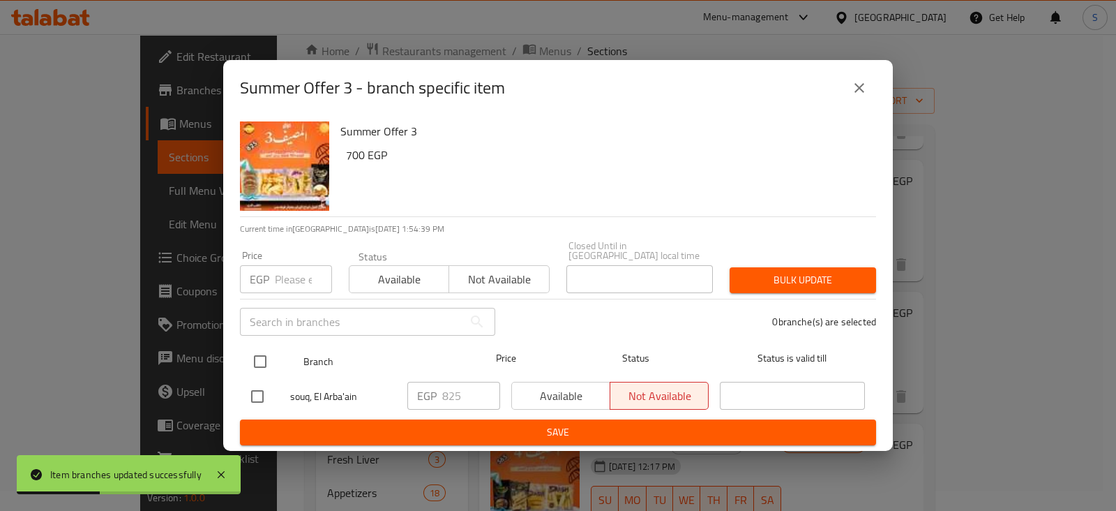
click at [263, 356] on input "checkbox" at bounding box center [260, 361] width 29 height 29
checkbox input "true"
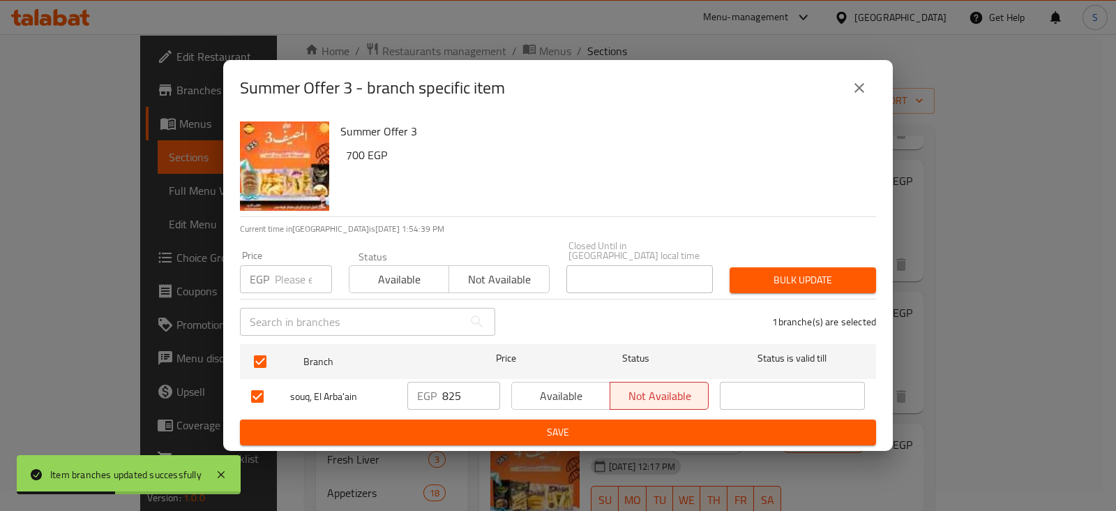
click at [536, 389] on span "Available" at bounding box center [561, 396] width 87 height 20
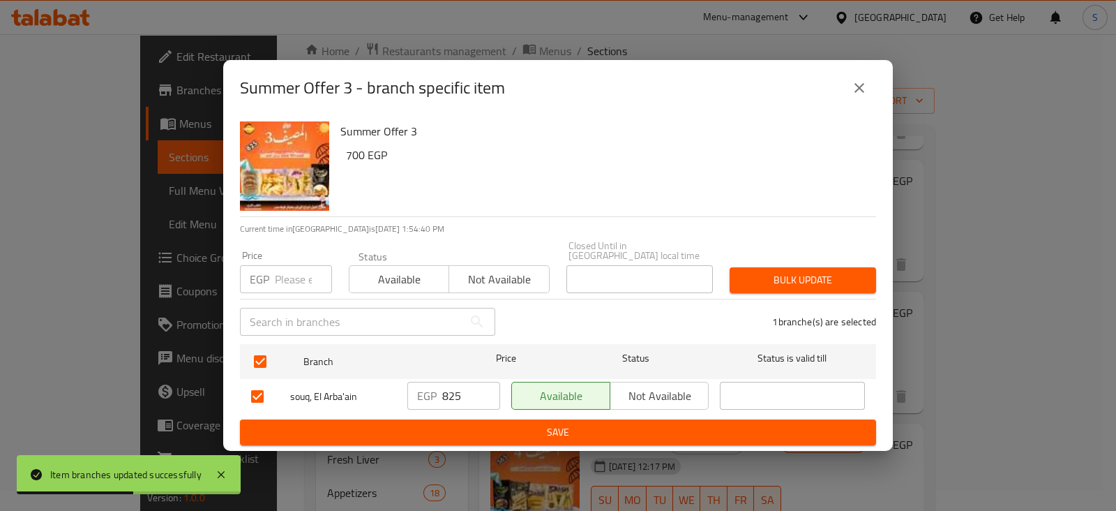
click at [846, 271] on span "Bulk update" at bounding box center [803, 279] width 124 height 17
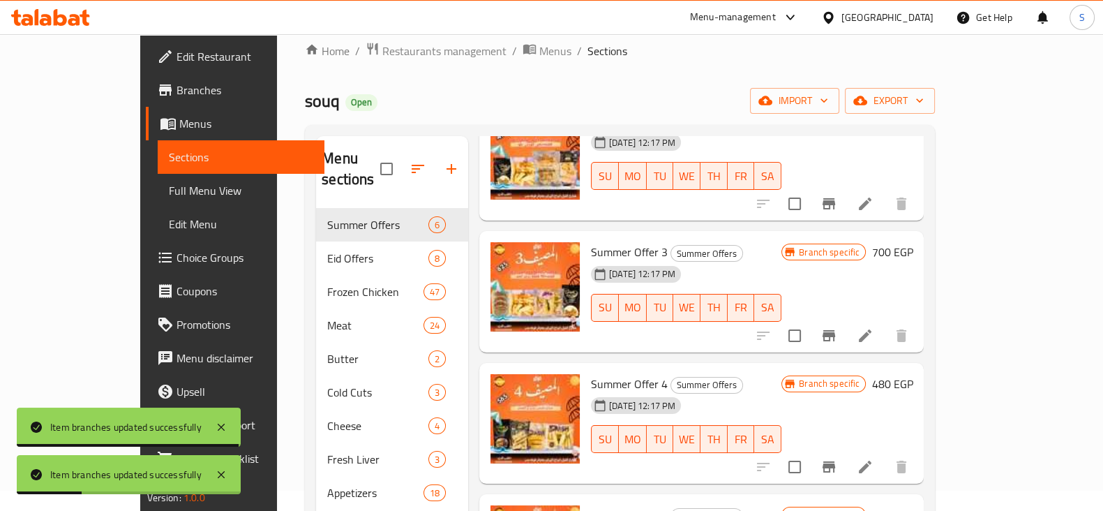
scroll to position [262, 0]
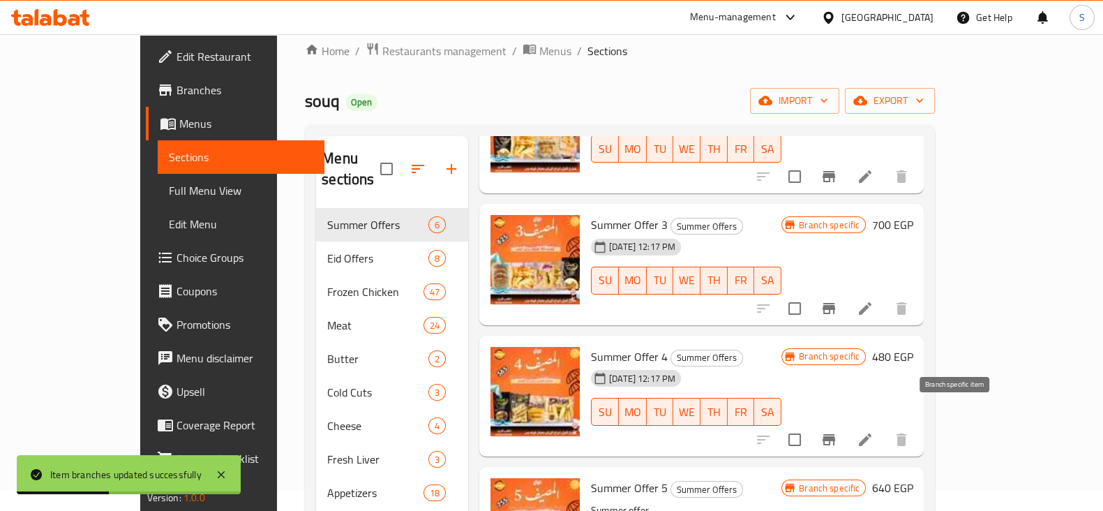
click at [835, 434] on icon "Branch-specific-item" at bounding box center [829, 439] width 13 height 11
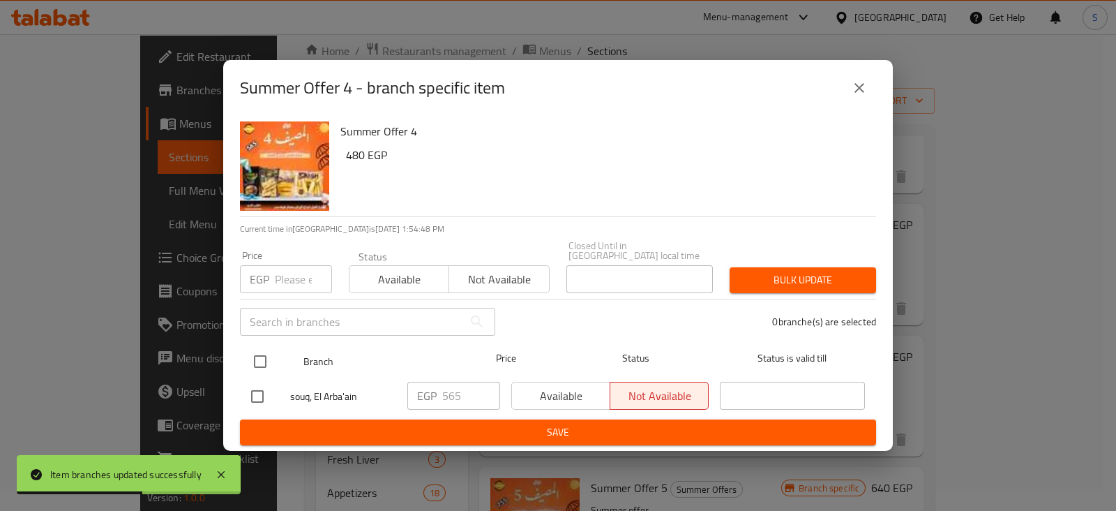
click at [257, 348] on input "checkbox" at bounding box center [260, 361] width 29 height 29
checkbox input "true"
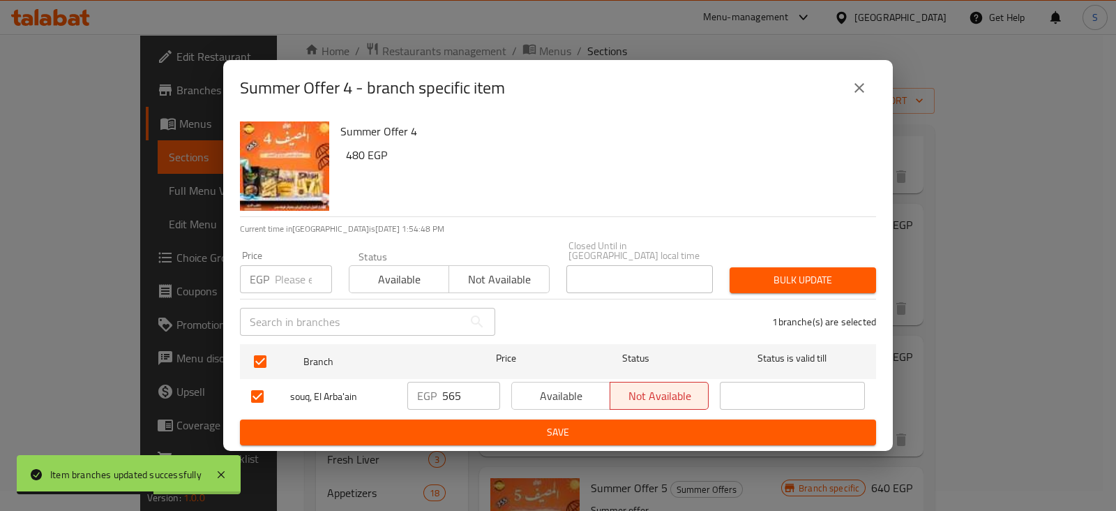
click at [392, 284] on button "Available" at bounding box center [399, 279] width 100 height 28
click at [810, 271] on span "Bulk update" at bounding box center [803, 279] width 124 height 17
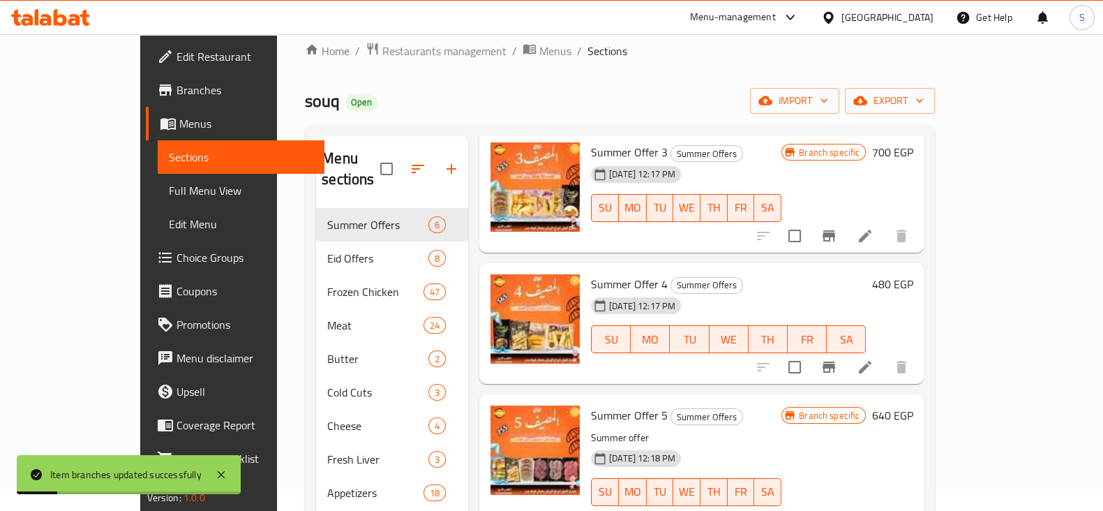
scroll to position [108, 0]
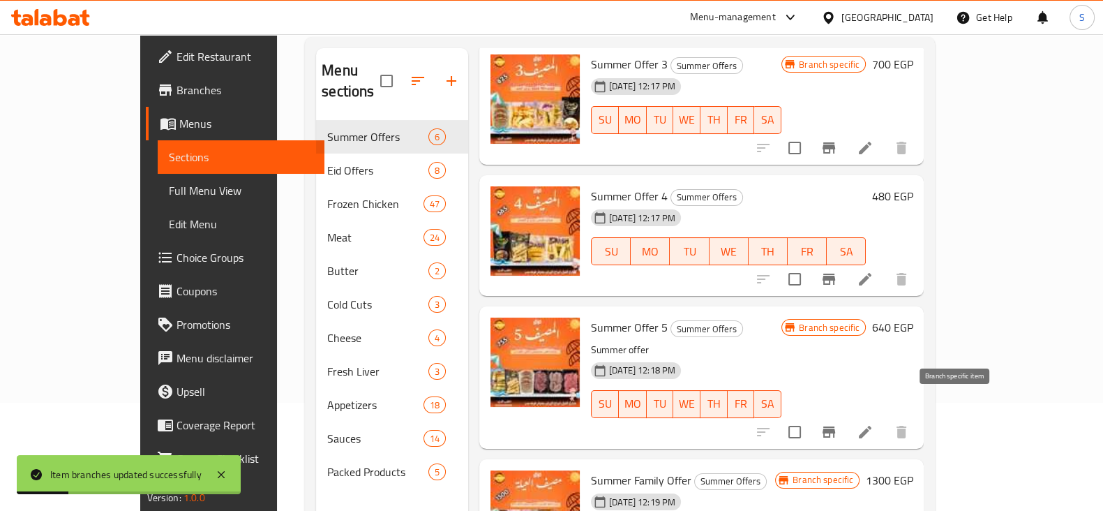
click at [846, 415] on button "Branch-specific-item" at bounding box center [828, 431] width 33 height 33
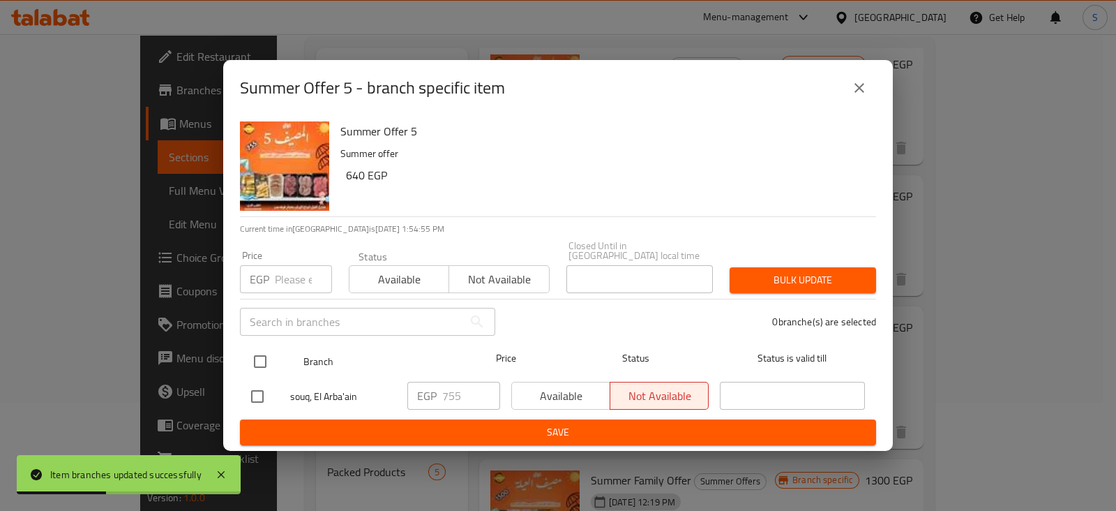
click at [262, 350] on input "checkbox" at bounding box center [260, 361] width 29 height 29
checkbox input "true"
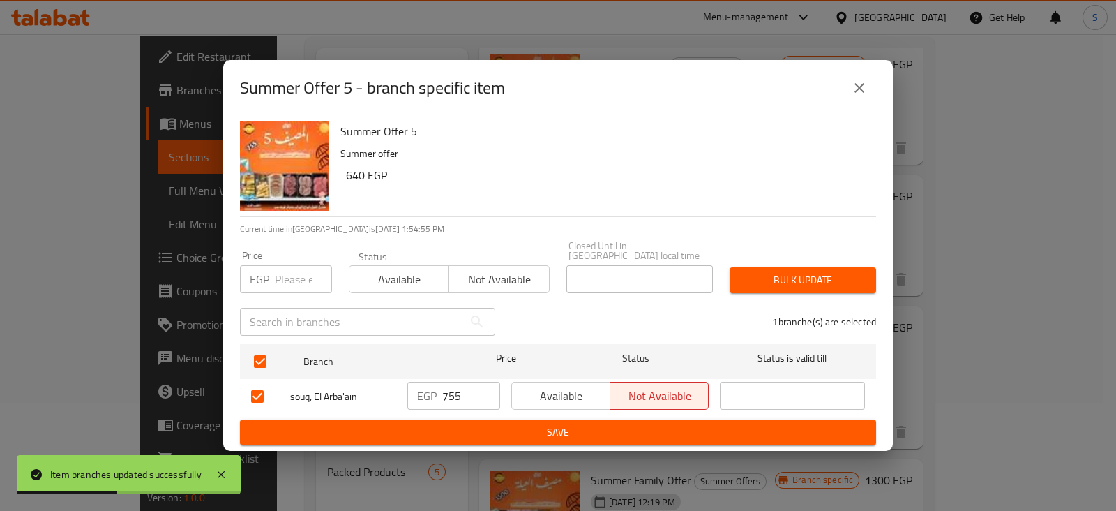
click at [388, 281] on span "Available" at bounding box center [399, 279] width 89 height 20
click at [823, 275] on span "Bulk update" at bounding box center [803, 279] width 124 height 17
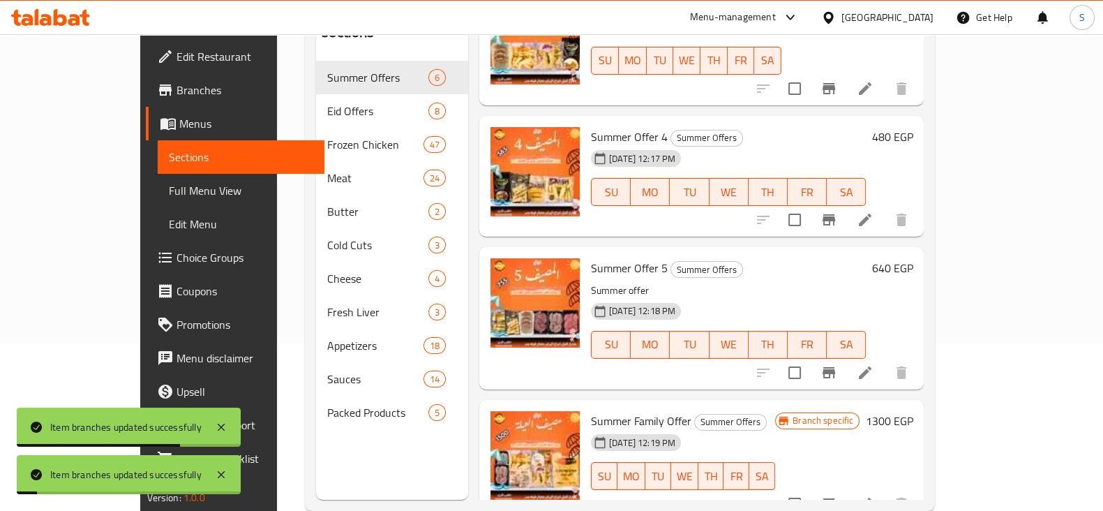
scroll to position [195, 0]
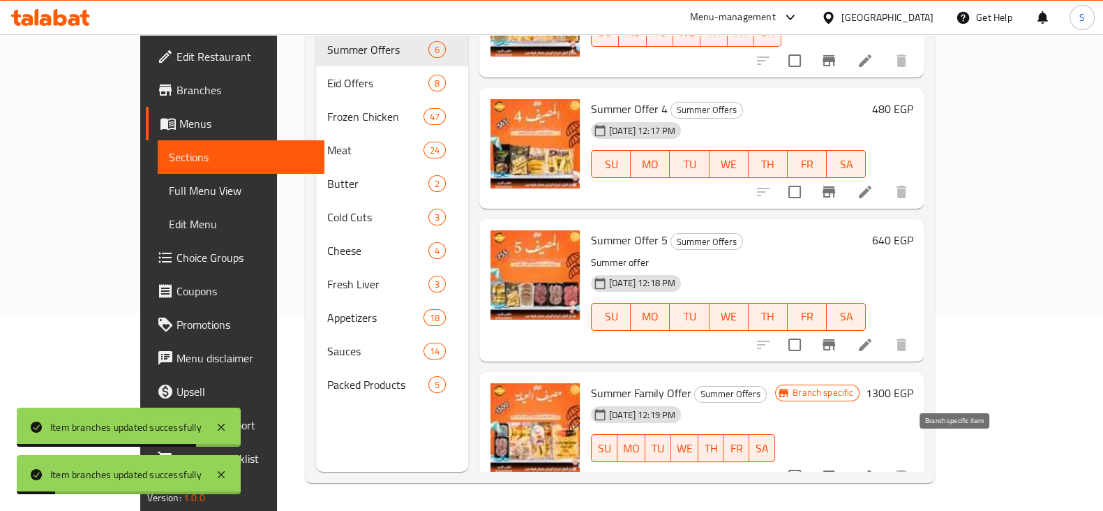
click at [837, 468] on icon "Branch-specific-item" at bounding box center [829, 476] width 17 height 17
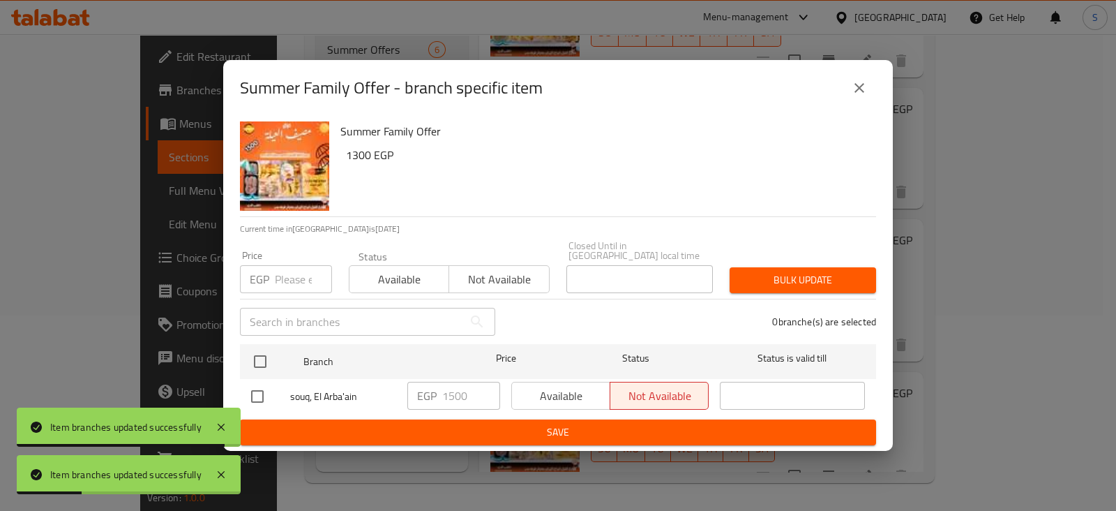
click at [384, 276] on span "Available" at bounding box center [399, 279] width 89 height 20
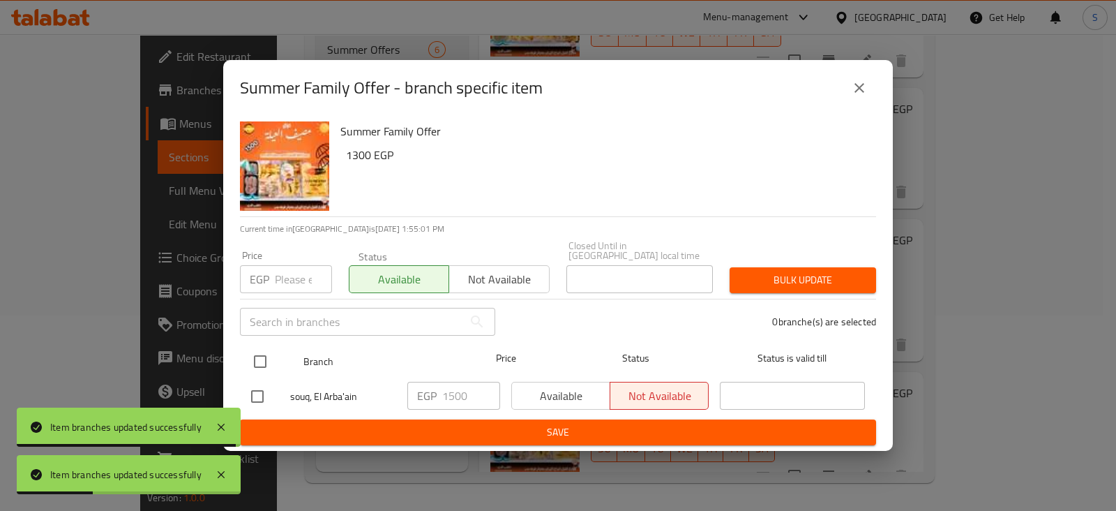
click at [258, 347] on input "checkbox" at bounding box center [260, 361] width 29 height 29
checkbox input "true"
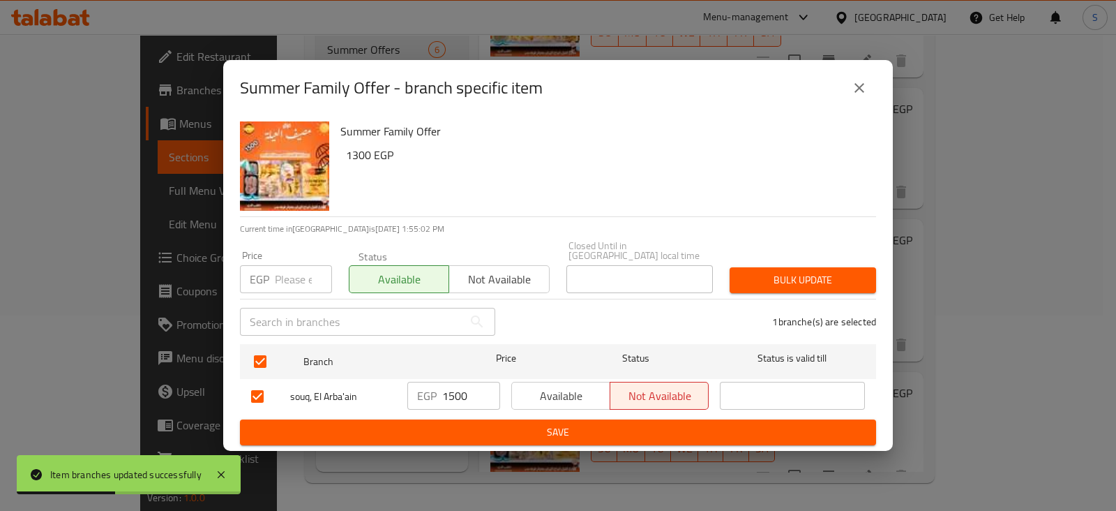
click at [784, 275] on span "Bulk update" at bounding box center [803, 279] width 124 height 17
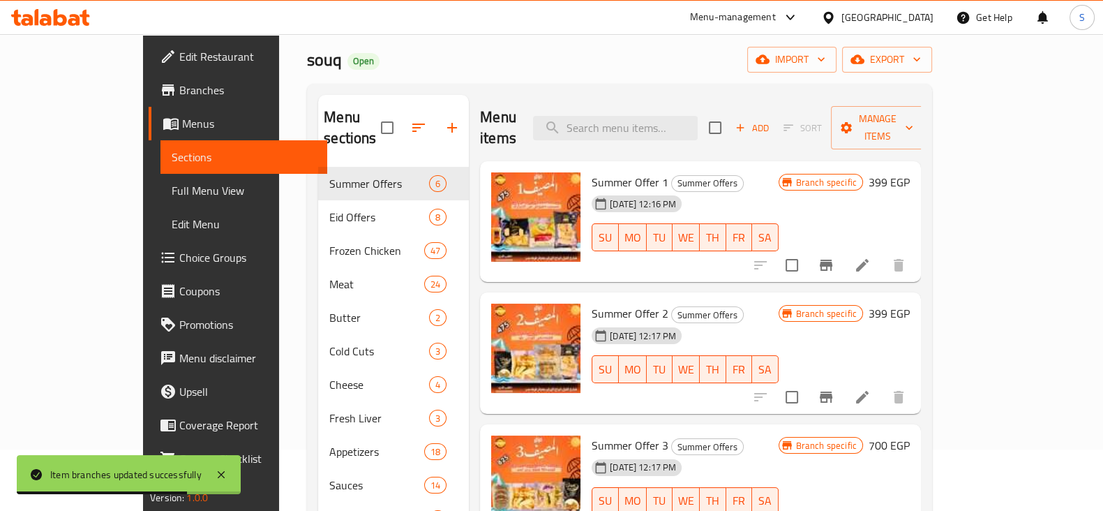
scroll to position [20, 0]
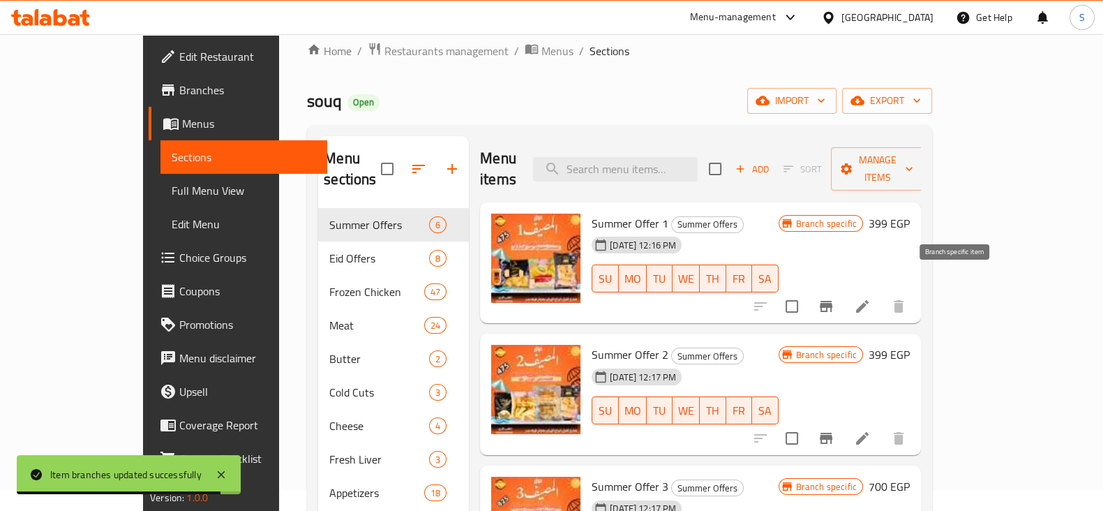
click at [832, 301] on icon "Branch-specific-item" at bounding box center [826, 306] width 13 height 11
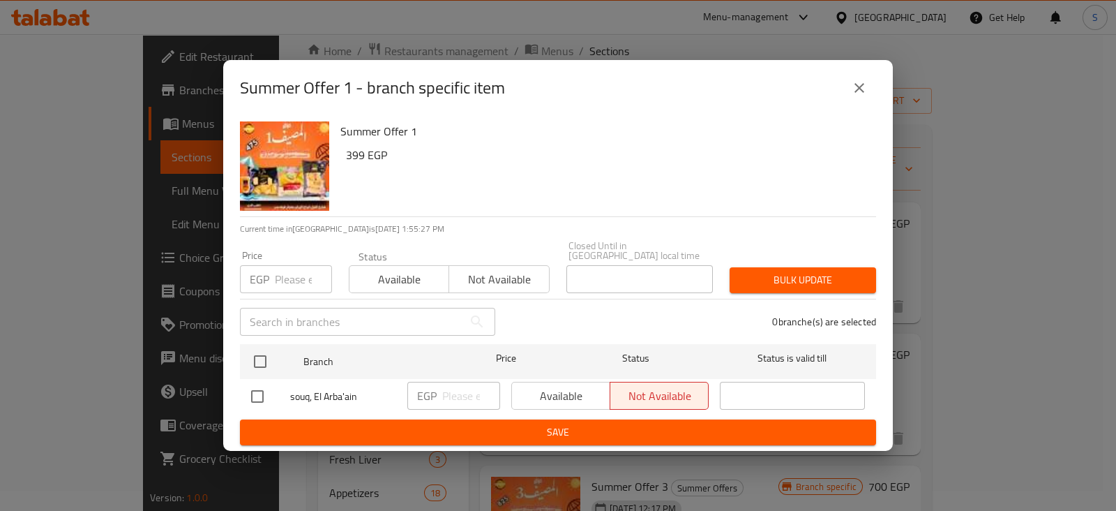
click at [292, 278] on input "number" at bounding box center [303, 279] width 57 height 28
type input "475"
click at [401, 265] on button "Available" at bounding box center [399, 279] width 100 height 28
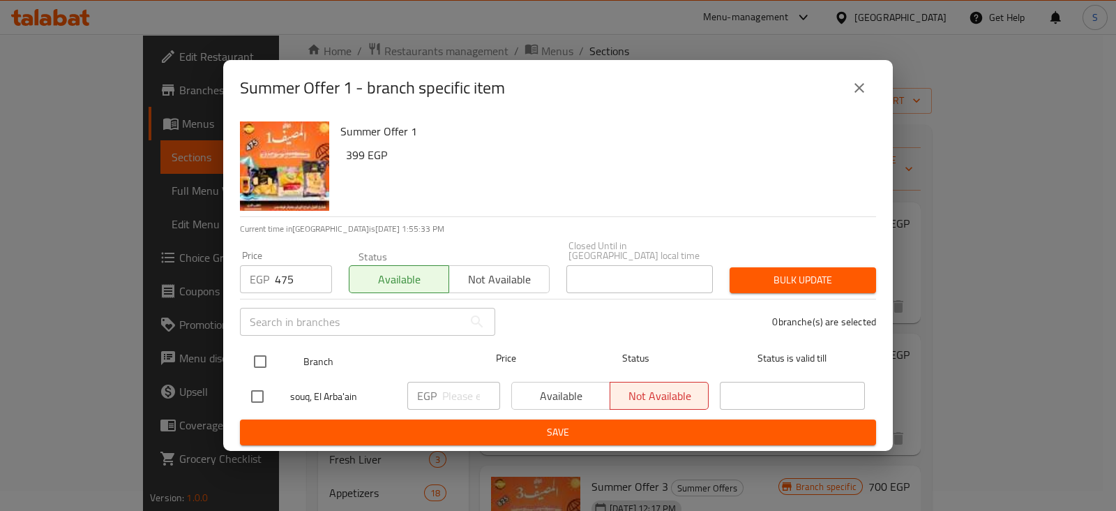
click at [263, 354] on input "checkbox" at bounding box center [260, 361] width 29 height 29
checkbox input "true"
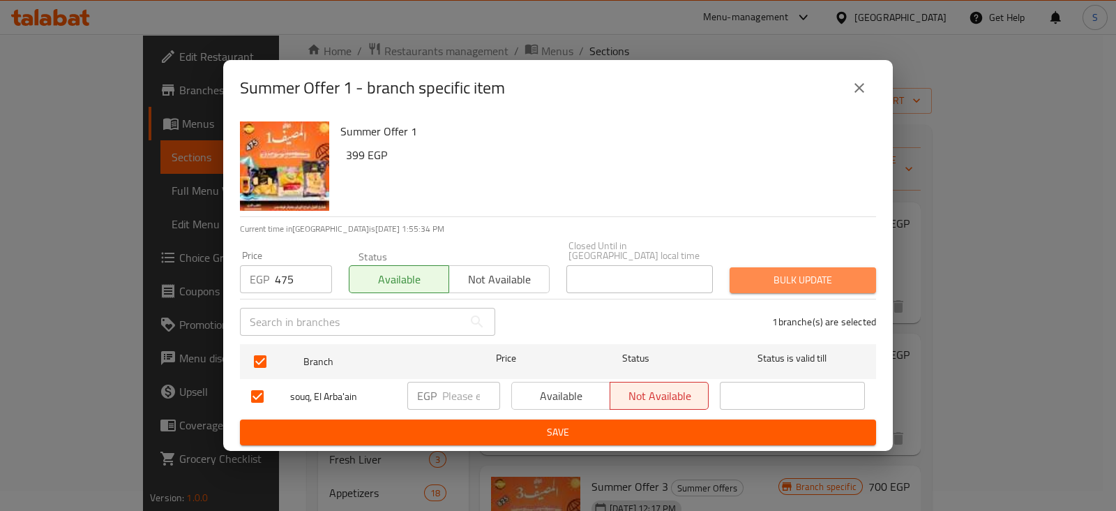
click at [817, 274] on span "Bulk update" at bounding box center [803, 279] width 124 height 17
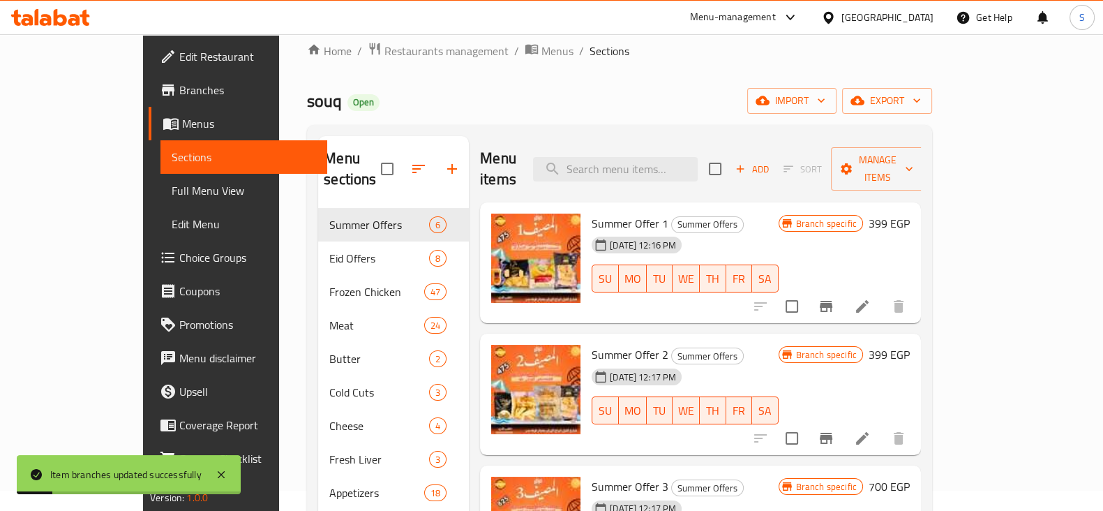
click at [835, 430] on icon "Branch-specific-item" at bounding box center [826, 438] width 17 height 17
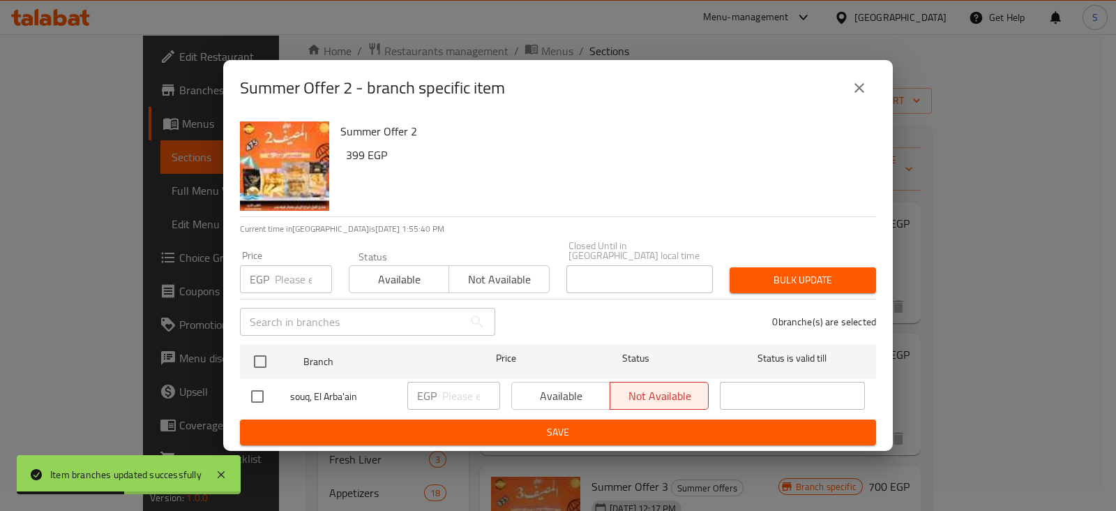
click at [862, 93] on icon "close" at bounding box center [860, 88] width 10 height 10
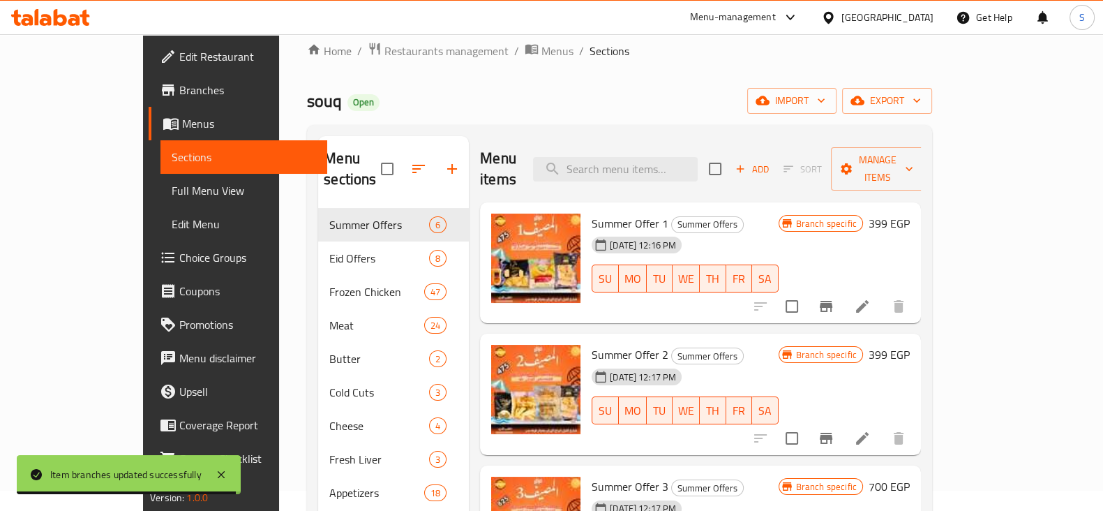
click at [748, 85] on div "Home / Restaurants management / Menus / Sections souq Open import export Menu s…" at bounding box center [619, 350] width 625 height 616
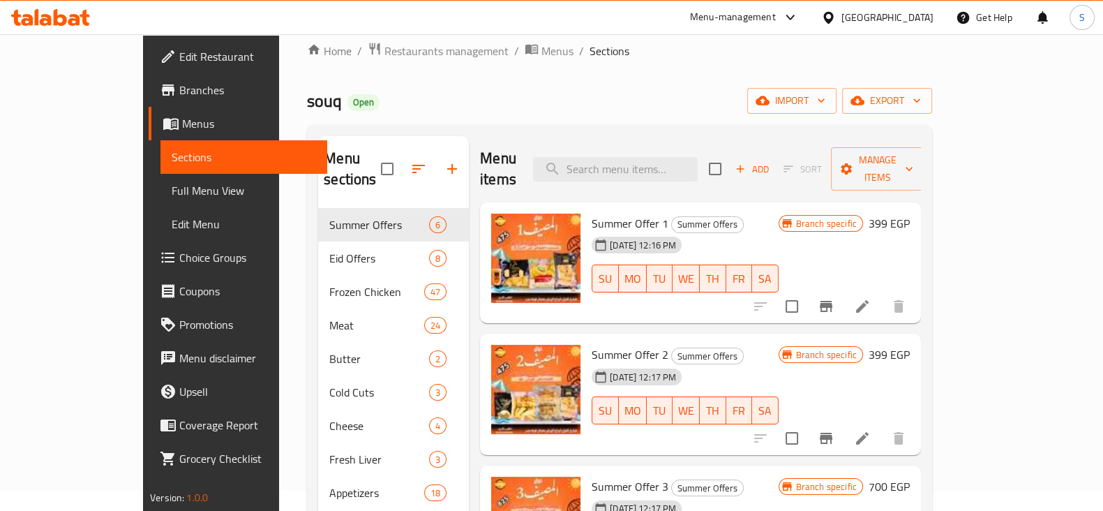
click at [744, 96] on div "souq Open import export" at bounding box center [619, 101] width 625 height 26
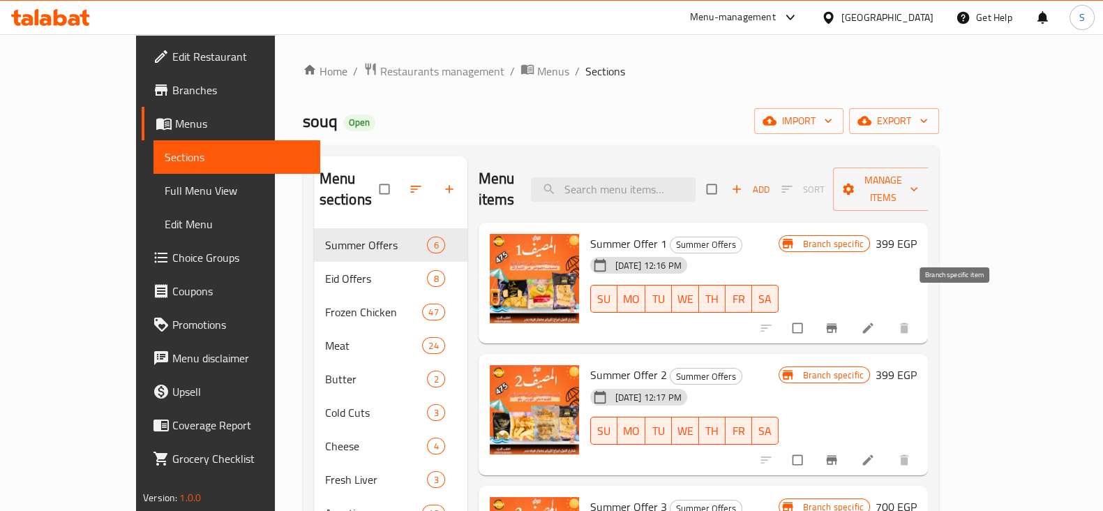
click at [837, 324] on icon "Branch-specific-item" at bounding box center [831, 328] width 10 height 9
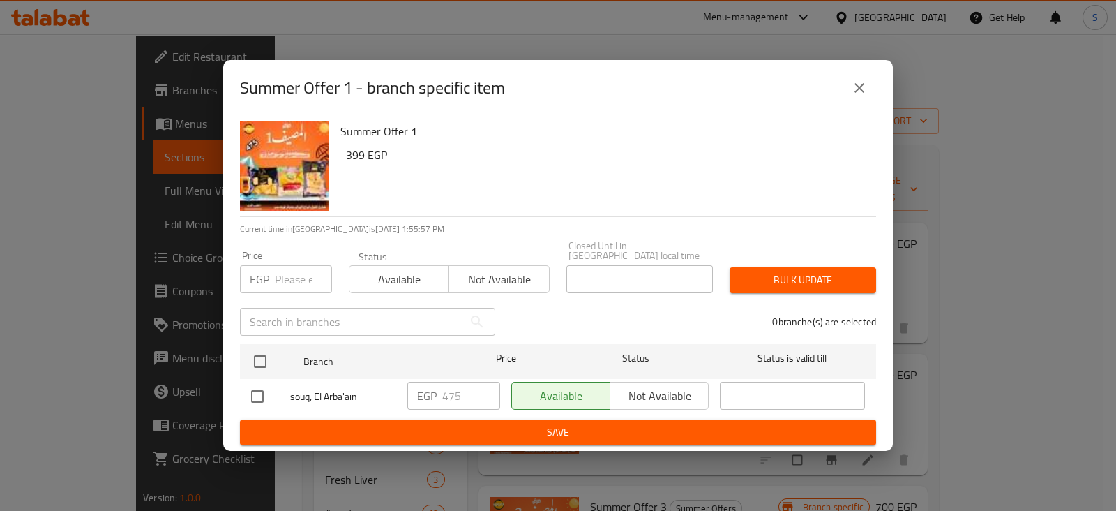
click at [862, 94] on icon "close" at bounding box center [859, 88] width 17 height 17
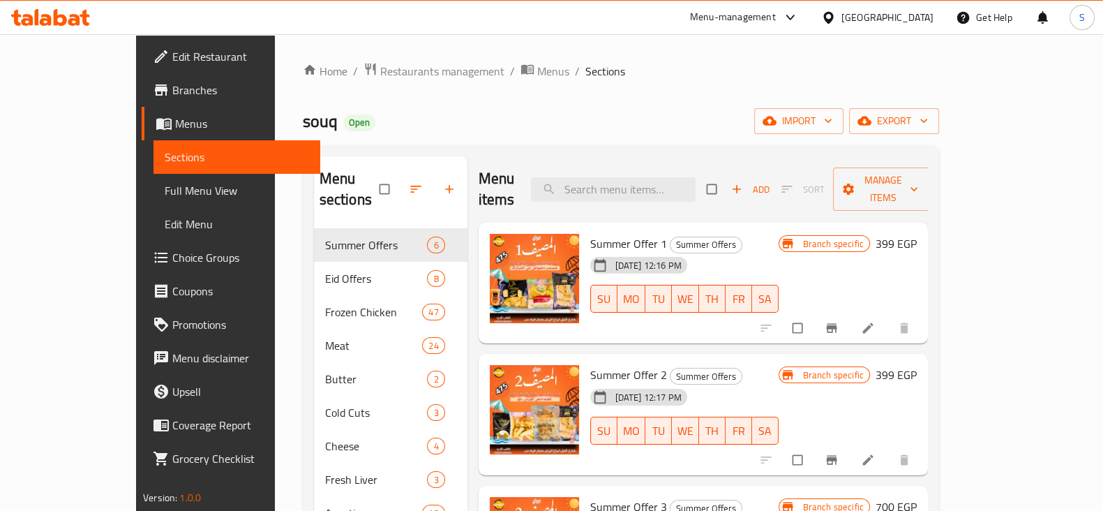
scroll to position [87, 0]
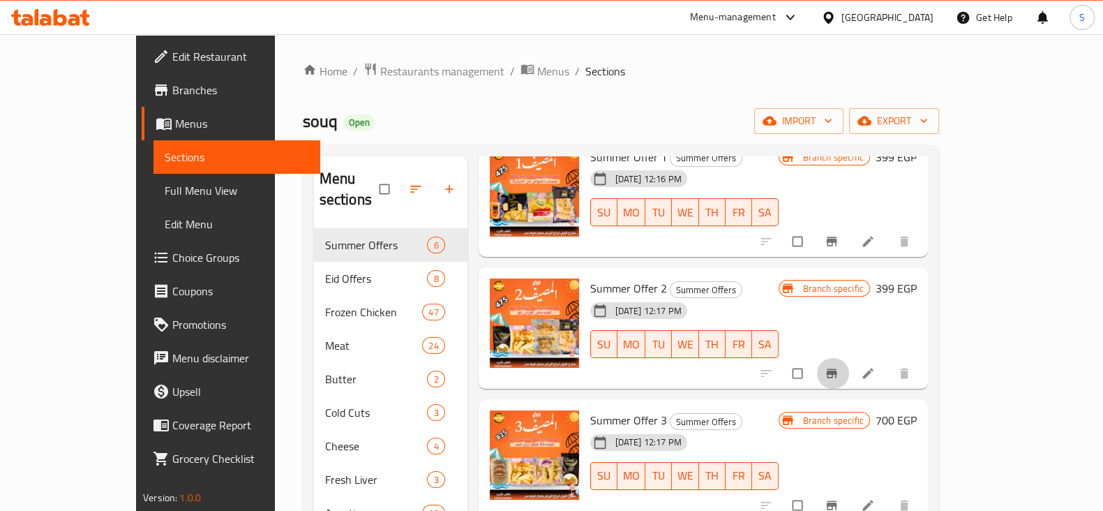
click at [837, 368] on icon "Branch-specific-item" at bounding box center [831, 372] width 10 height 9
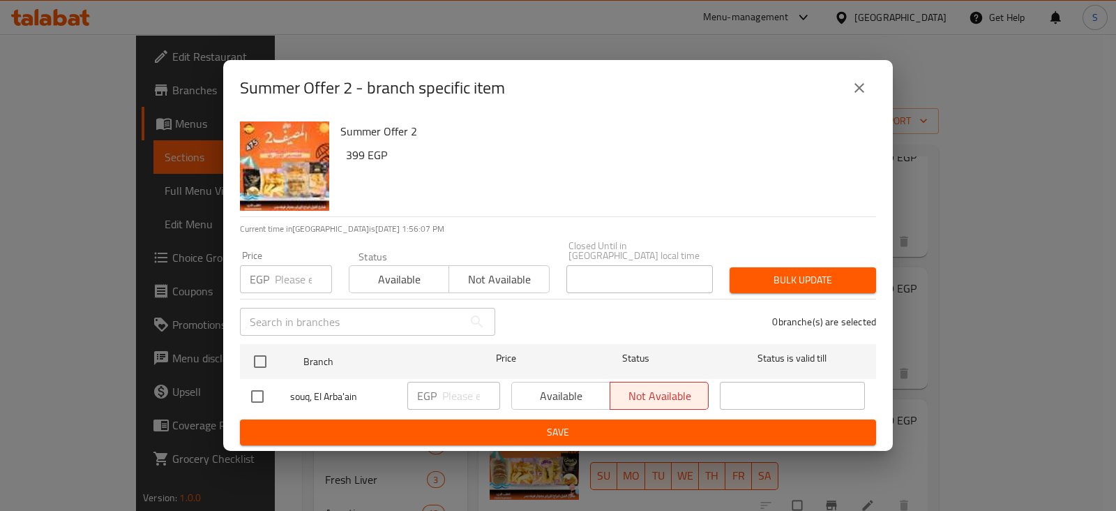
click at [285, 271] on input "number" at bounding box center [303, 279] width 57 height 28
type input "475"
click at [399, 280] on span "Available" at bounding box center [399, 279] width 89 height 20
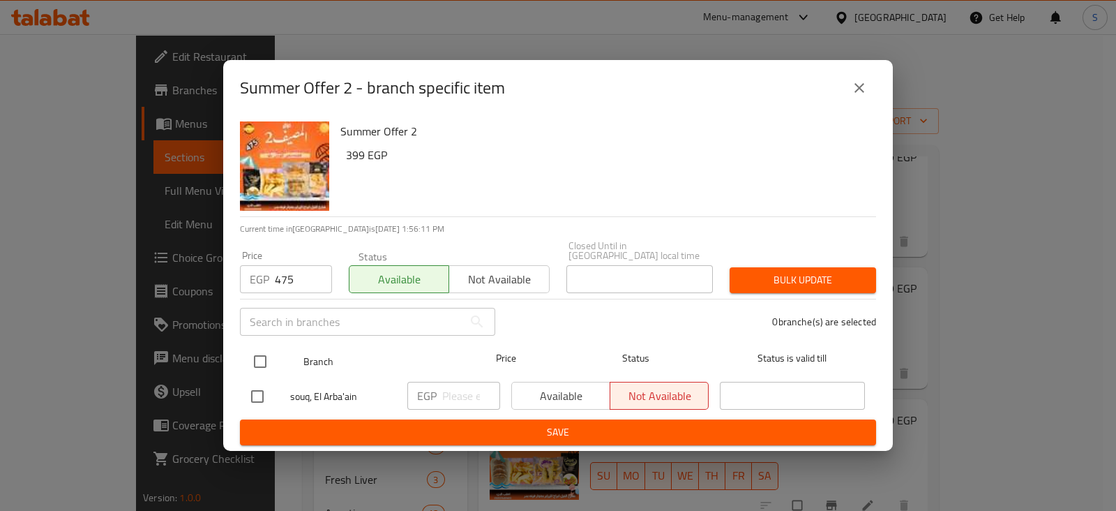
click at [257, 354] on input "checkbox" at bounding box center [260, 361] width 29 height 29
checkbox input "true"
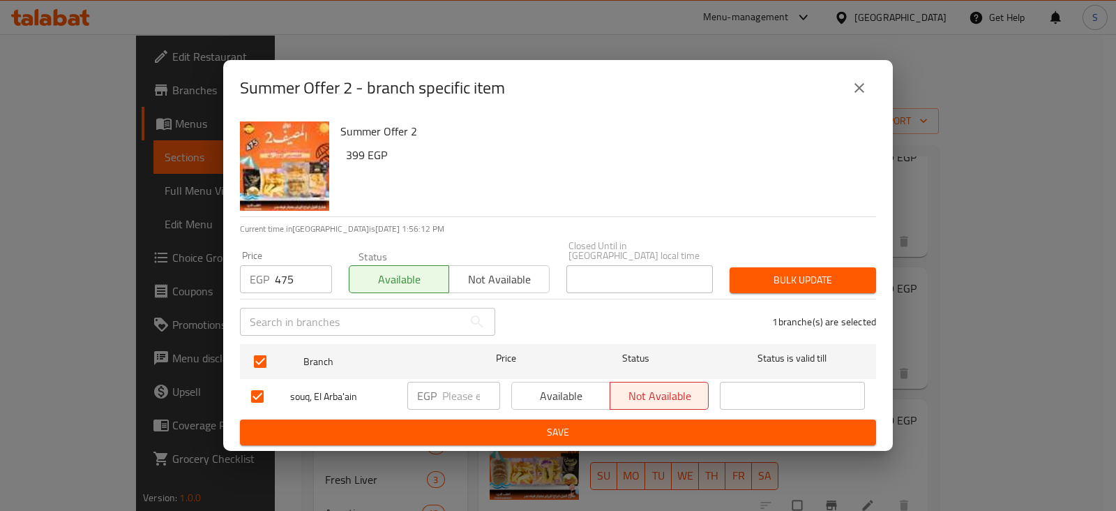
click at [778, 281] on span "Bulk update" at bounding box center [803, 279] width 124 height 17
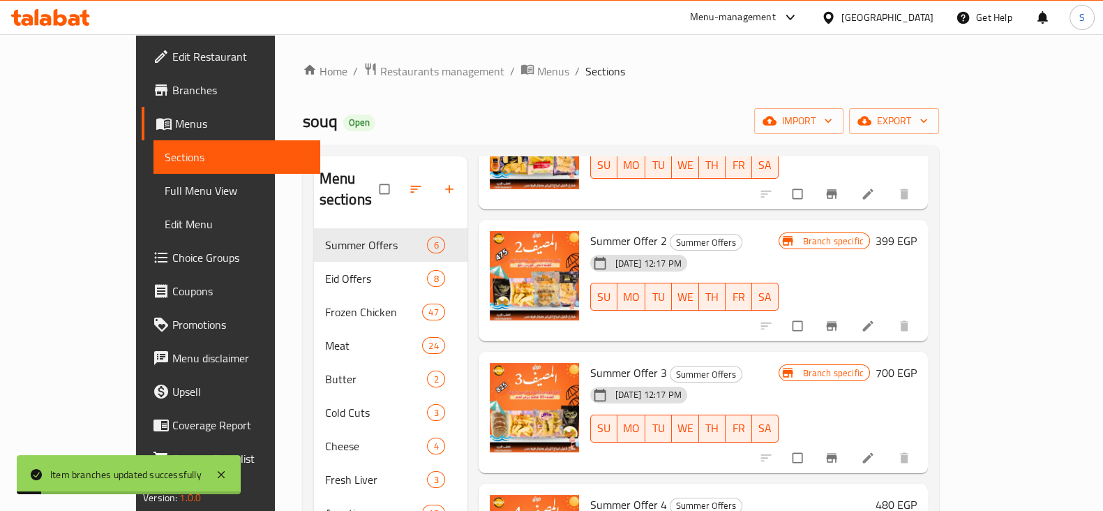
scroll to position [174, 0]
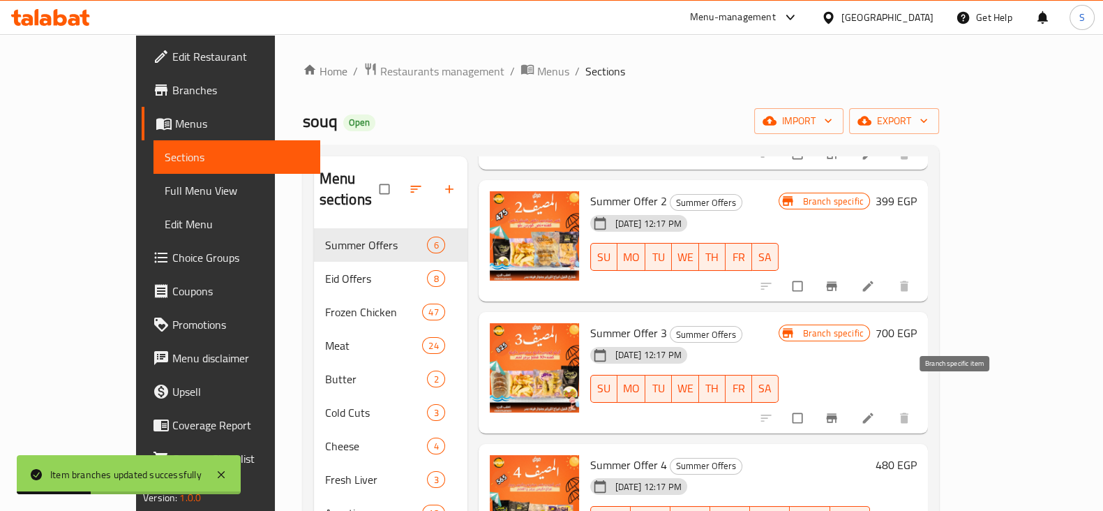
click at [837, 413] on icon "Branch-specific-item" at bounding box center [831, 417] width 10 height 9
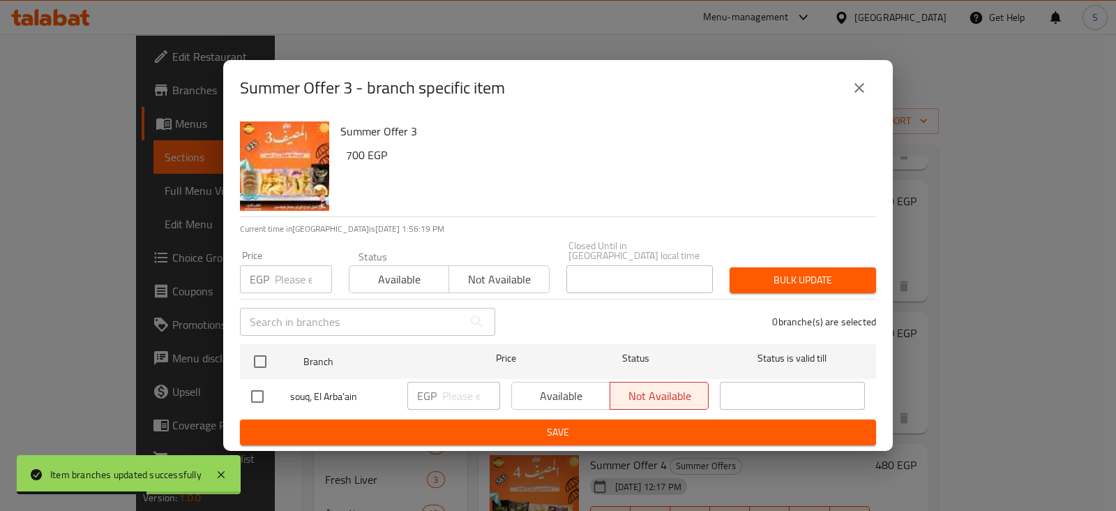
click at [265, 283] on p "EGP" at bounding box center [260, 279] width 20 height 17
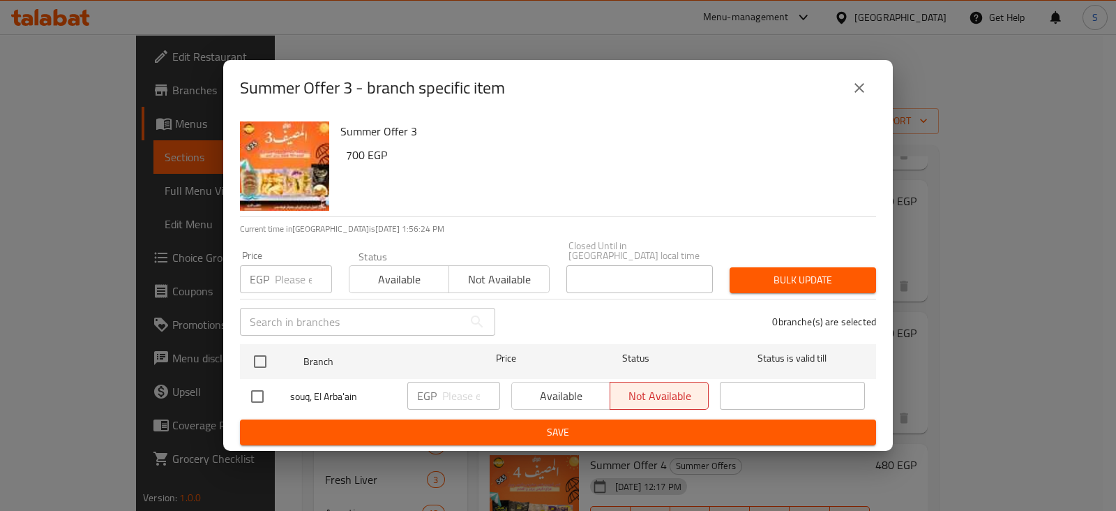
click at [288, 278] on input "number" at bounding box center [303, 279] width 57 height 28
type input "825"
click at [401, 281] on span "Available" at bounding box center [399, 279] width 89 height 20
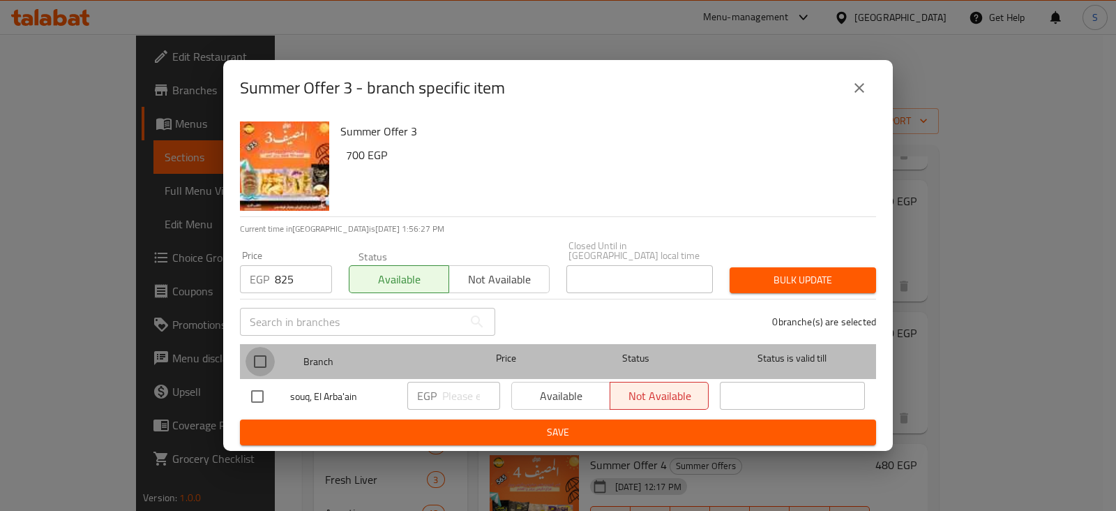
drag, startPoint x: 263, startPoint y: 354, endPoint x: 349, endPoint y: 345, distance: 86.3
click at [264, 354] on input "checkbox" at bounding box center [260, 361] width 29 height 29
checkbox input "true"
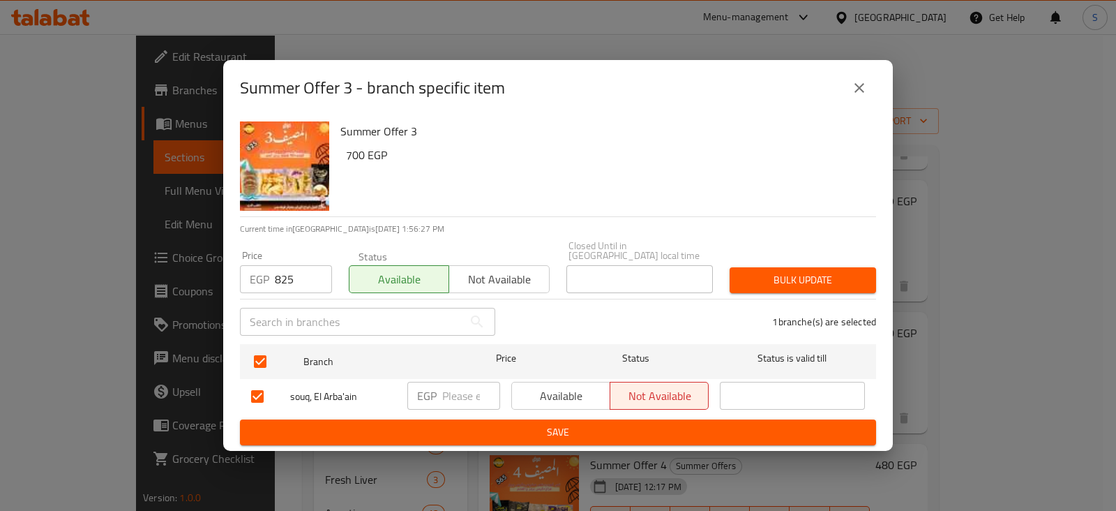
click at [796, 271] on span "Bulk update" at bounding box center [803, 279] width 124 height 17
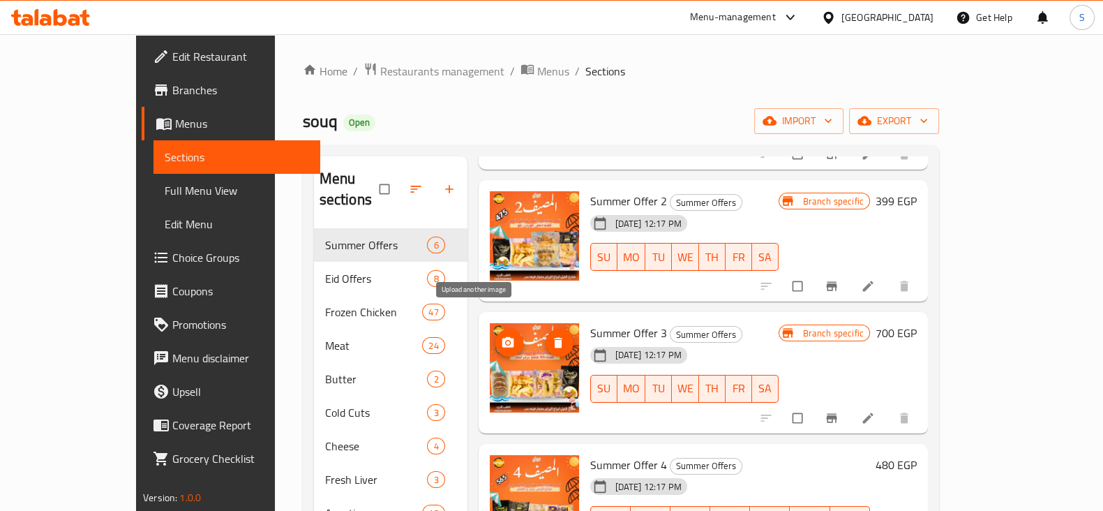
click at [501, 336] on icon "upload picture" at bounding box center [508, 343] width 14 height 14
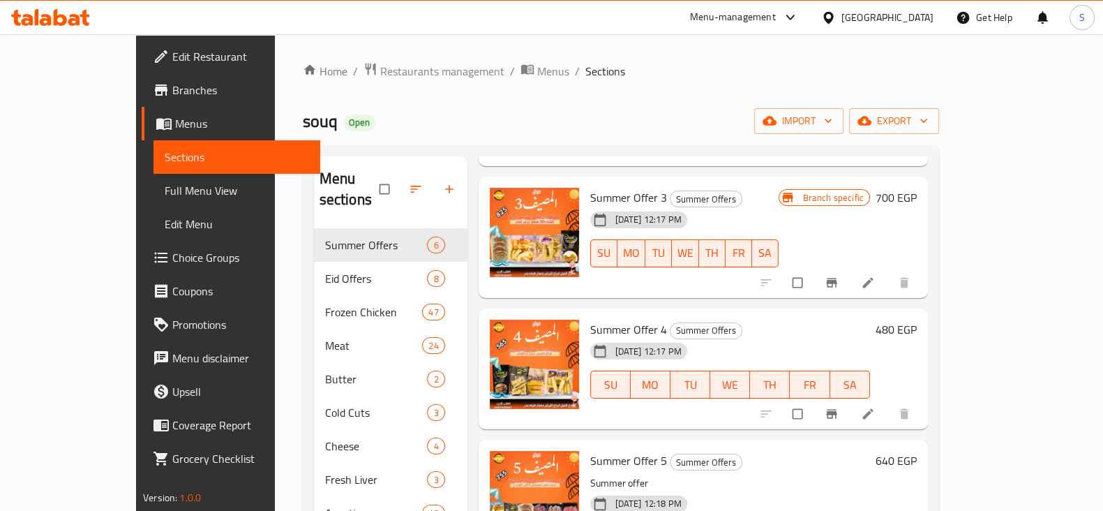
scroll to position [334, 0]
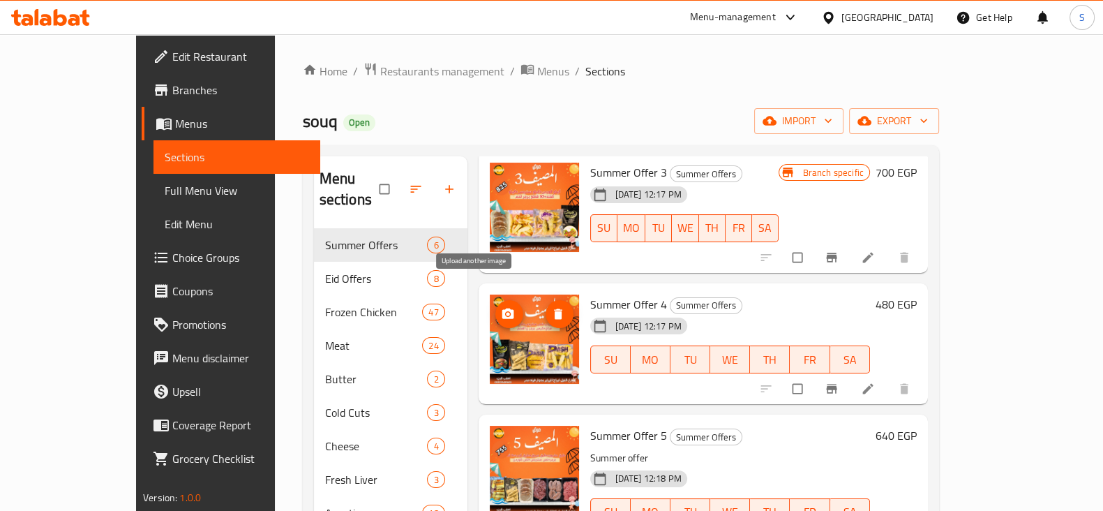
click at [502, 308] on icon "upload picture" at bounding box center [508, 313] width 12 height 10
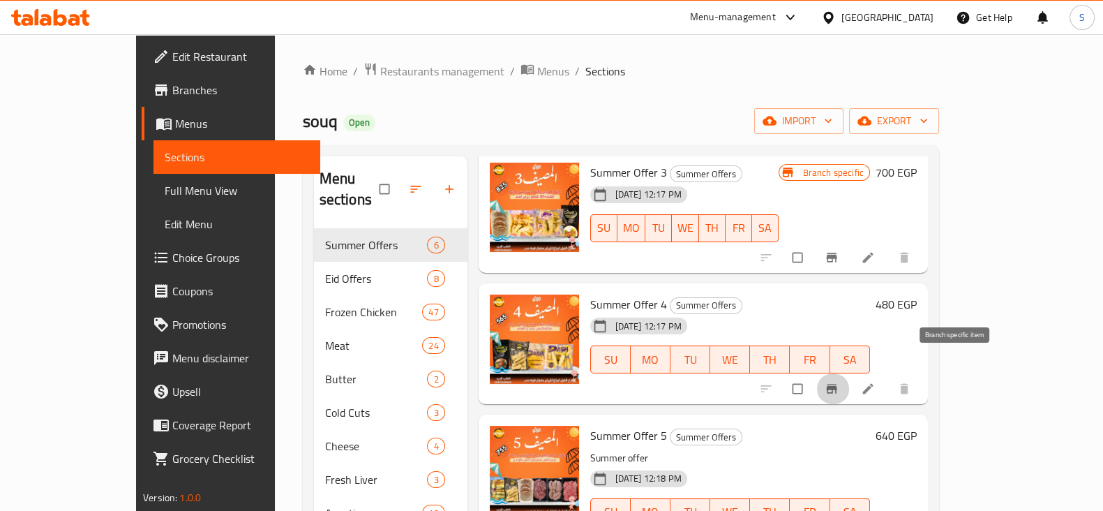
click at [837, 384] on icon "Branch-specific-item" at bounding box center [831, 388] width 10 height 9
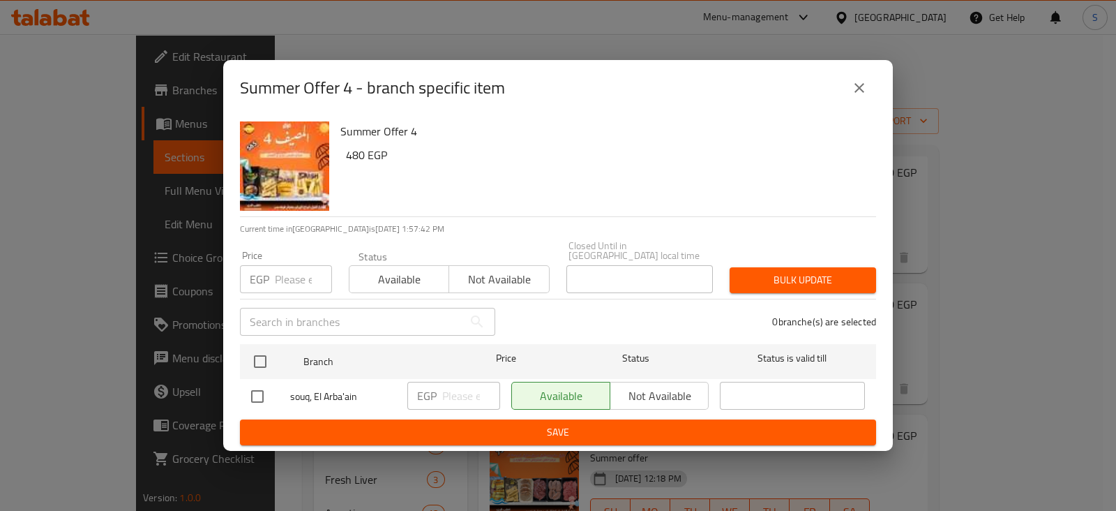
click at [290, 277] on input "number" at bounding box center [303, 279] width 57 height 28
type input "565"
click at [373, 269] on span "Available" at bounding box center [399, 279] width 89 height 20
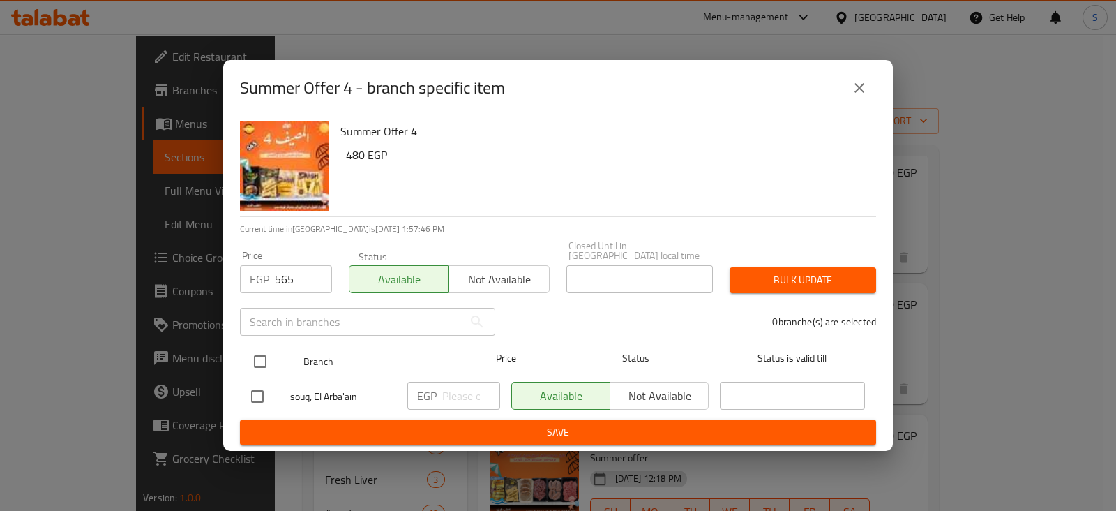
click at [255, 359] on input "checkbox" at bounding box center [260, 361] width 29 height 29
checkbox input "true"
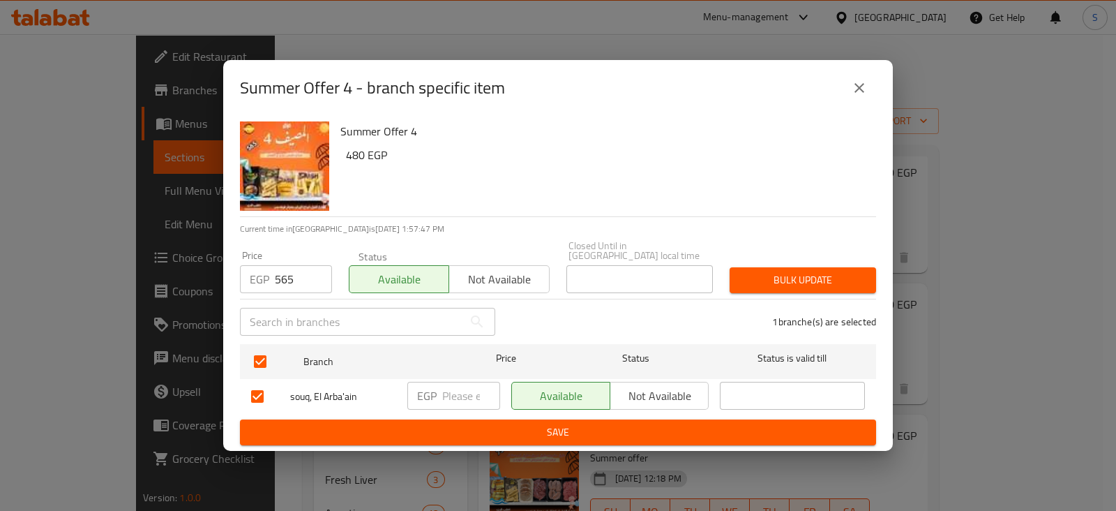
click at [795, 276] on span "Bulk update" at bounding box center [803, 279] width 124 height 17
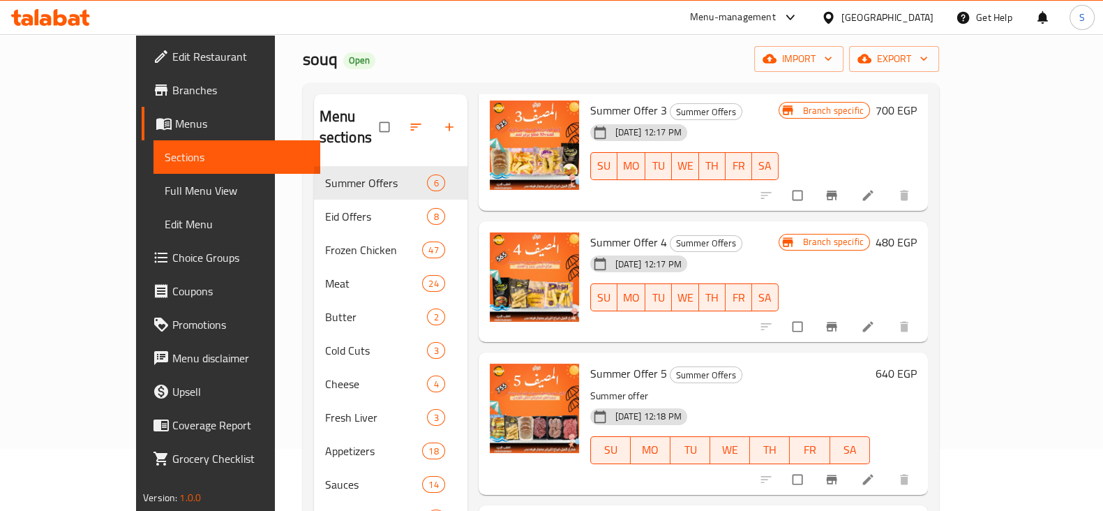
scroll to position [87, 0]
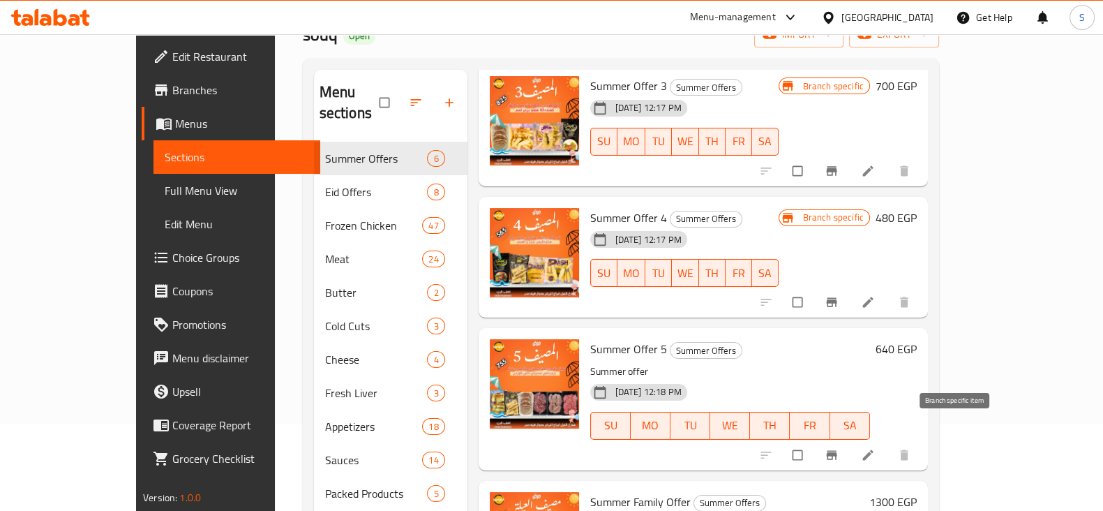
click at [837, 450] on icon "Branch-specific-item" at bounding box center [831, 454] width 10 height 9
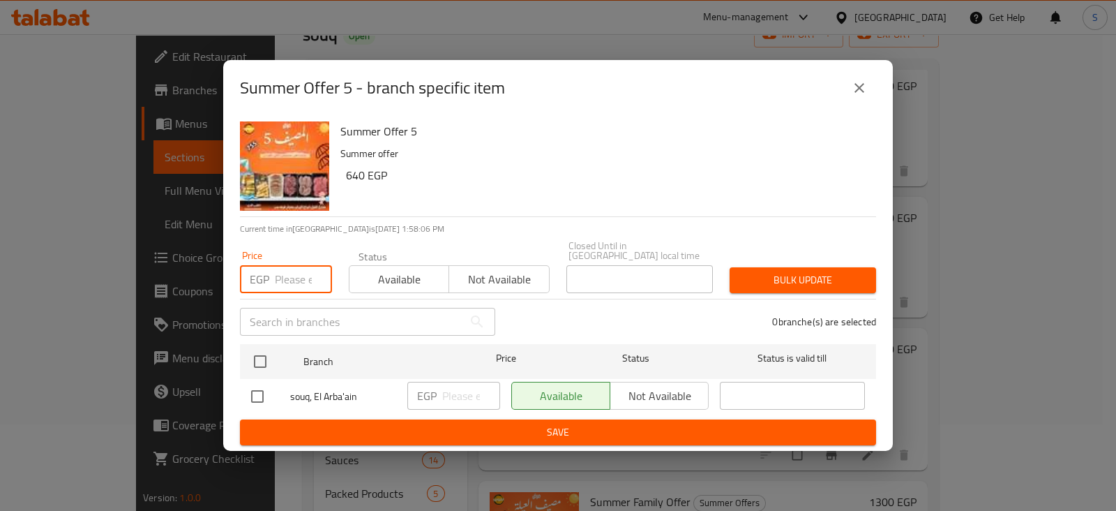
click at [300, 280] on input "number" at bounding box center [303, 279] width 57 height 28
type input "755"
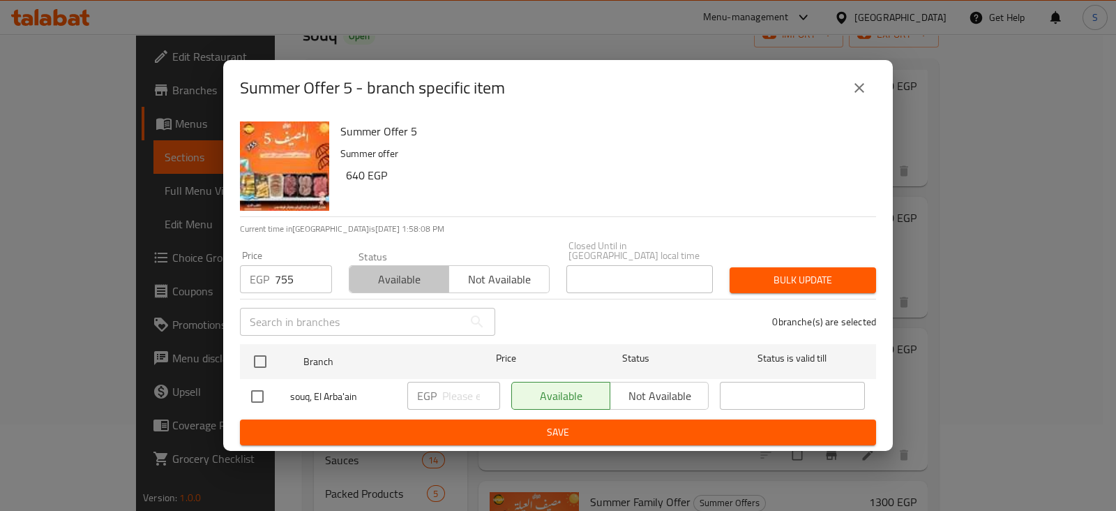
drag, startPoint x: 385, startPoint y: 271, endPoint x: 324, endPoint y: 306, distance: 70.3
click at [387, 271] on span "Available" at bounding box center [399, 279] width 89 height 20
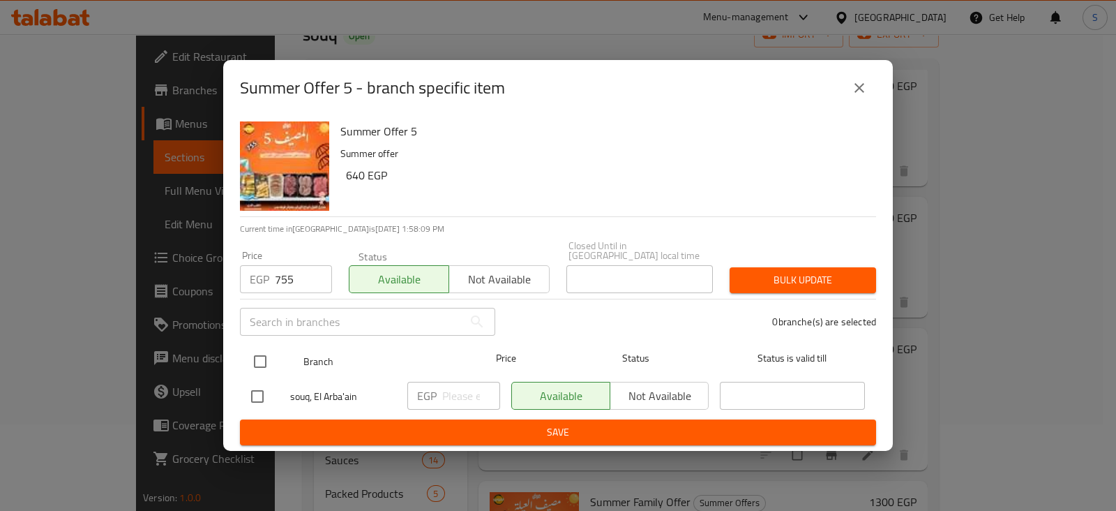
click at [257, 357] on input "checkbox" at bounding box center [260, 361] width 29 height 29
checkbox input "true"
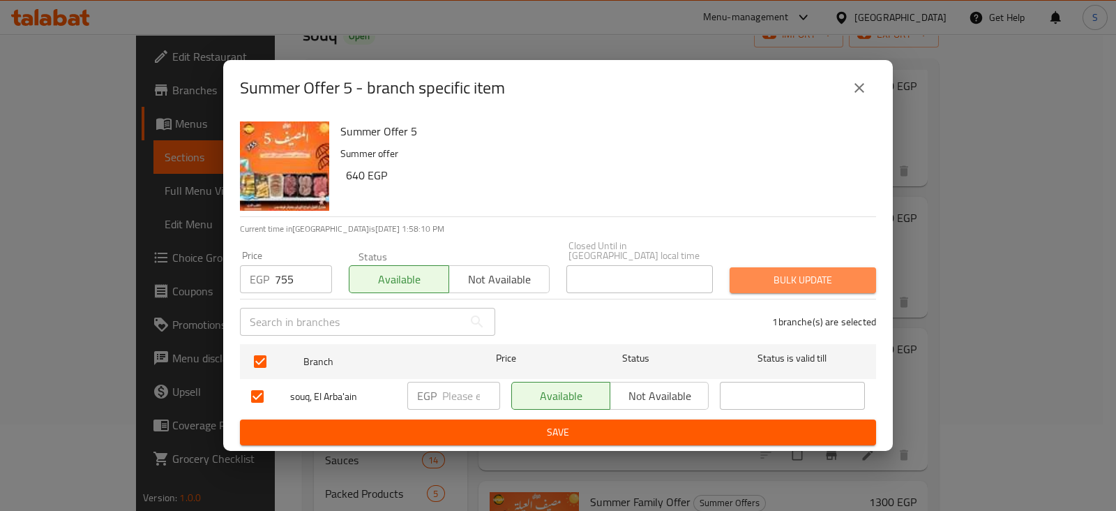
click at [762, 274] on span "Bulk update" at bounding box center [803, 279] width 124 height 17
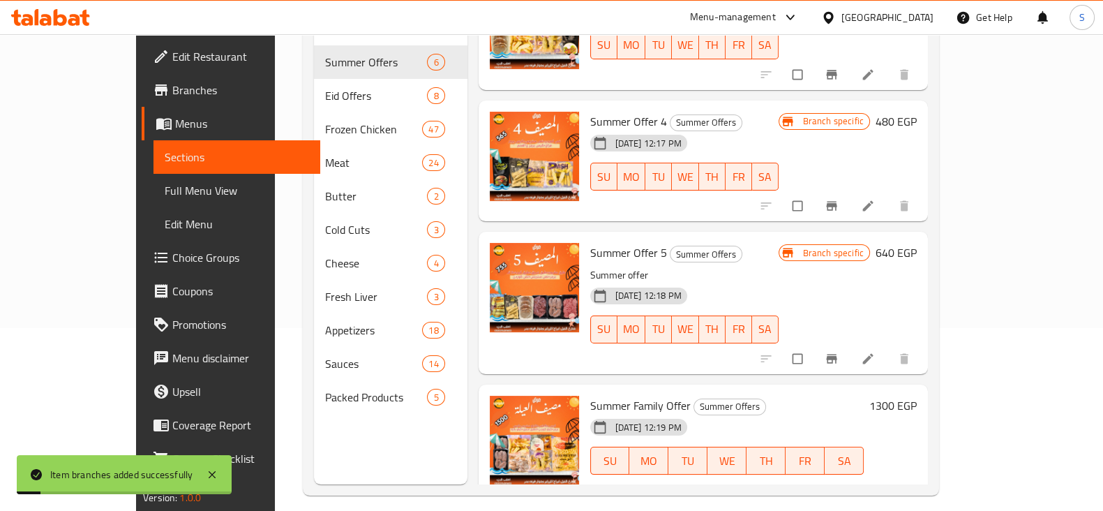
scroll to position [195, 0]
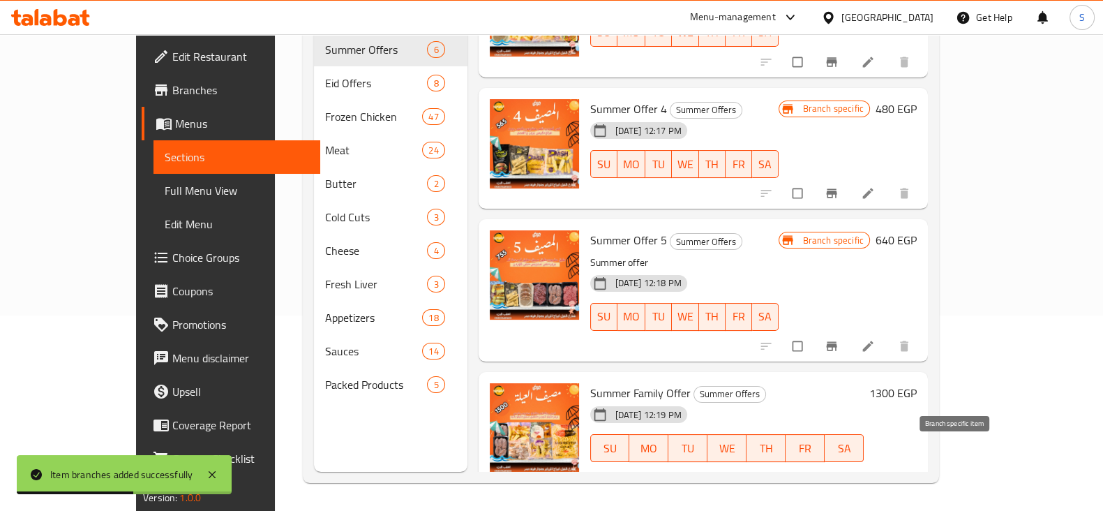
click at [839, 470] on icon "Branch-specific-item" at bounding box center [832, 477] width 14 height 14
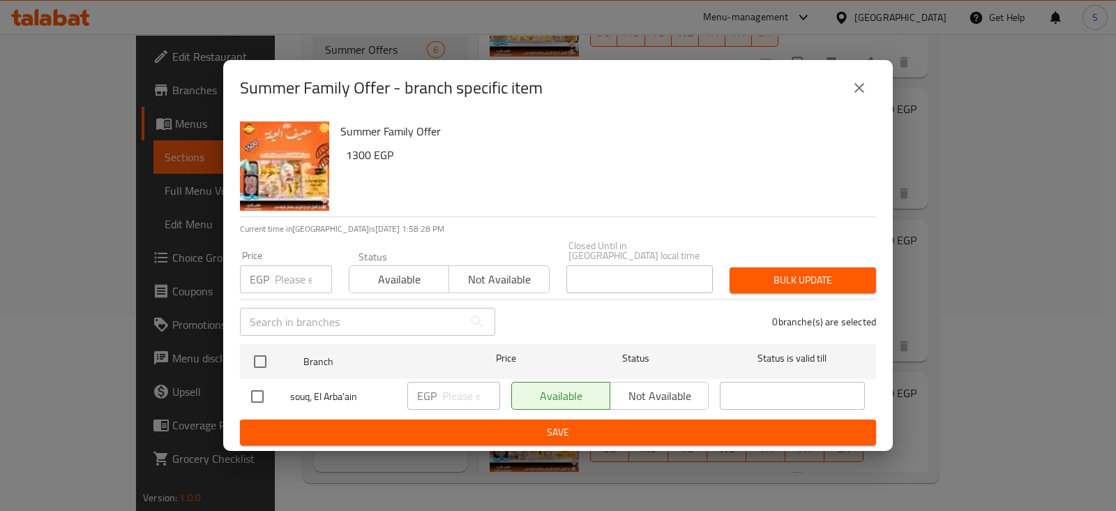
click at [290, 273] on input "number" at bounding box center [303, 279] width 57 height 28
type input "1500"
click at [384, 277] on span "Available" at bounding box center [399, 279] width 89 height 20
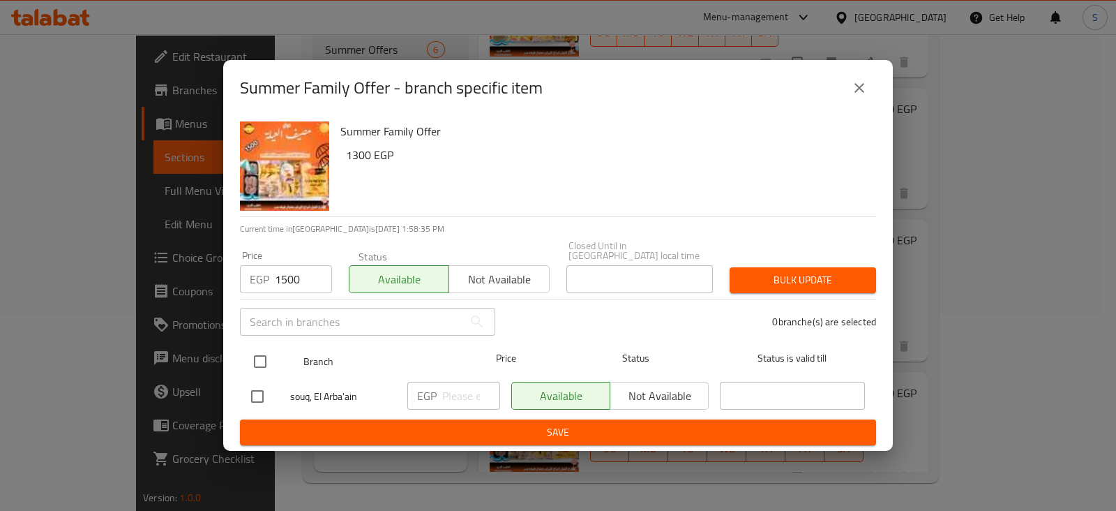
click at [260, 361] on input "checkbox" at bounding box center [260, 361] width 29 height 29
checkbox input "true"
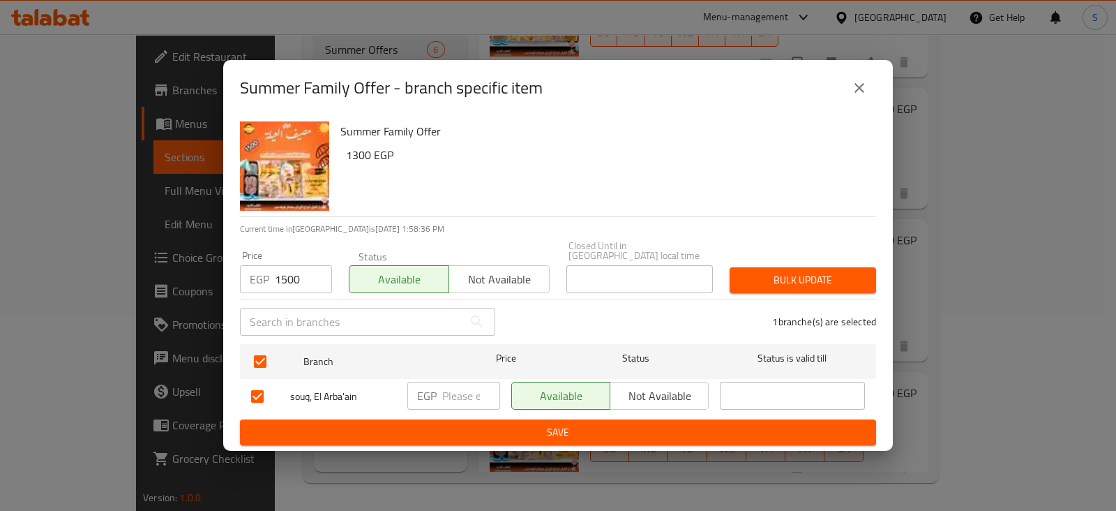
click at [749, 271] on span "Bulk update" at bounding box center [803, 279] width 124 height 17
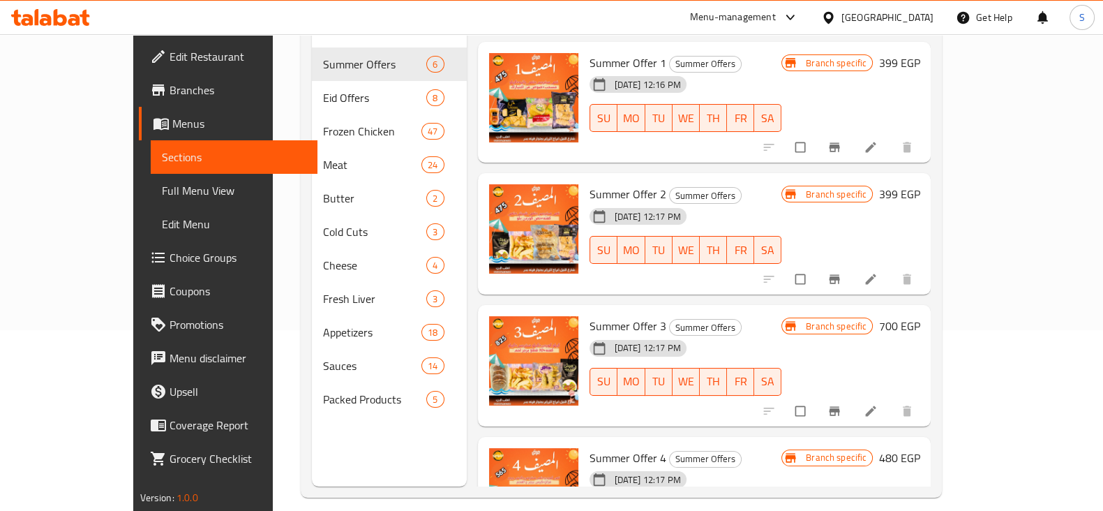
scroll to position [0, 0]
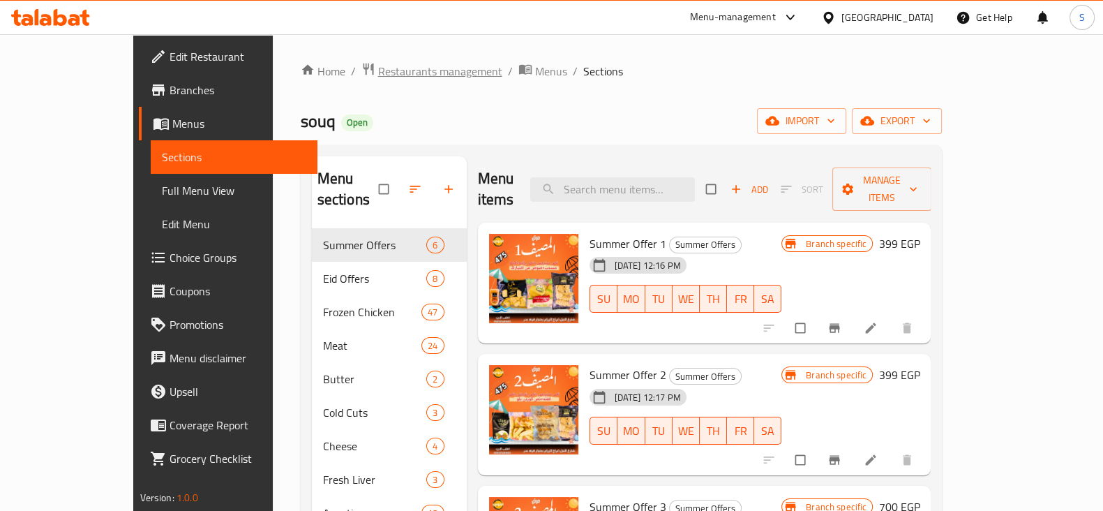
click at [378, 63] on span "Restaurants management" at bounding box center [440, 71] width 124 height 17
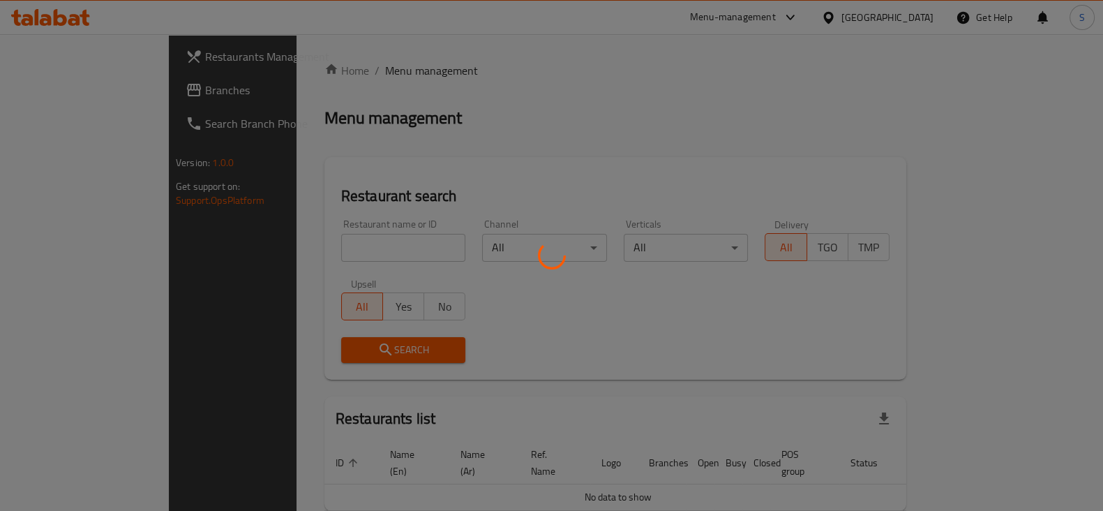
click at [338, 245] on div at bounding box center [551, 255] width 1103 height 511
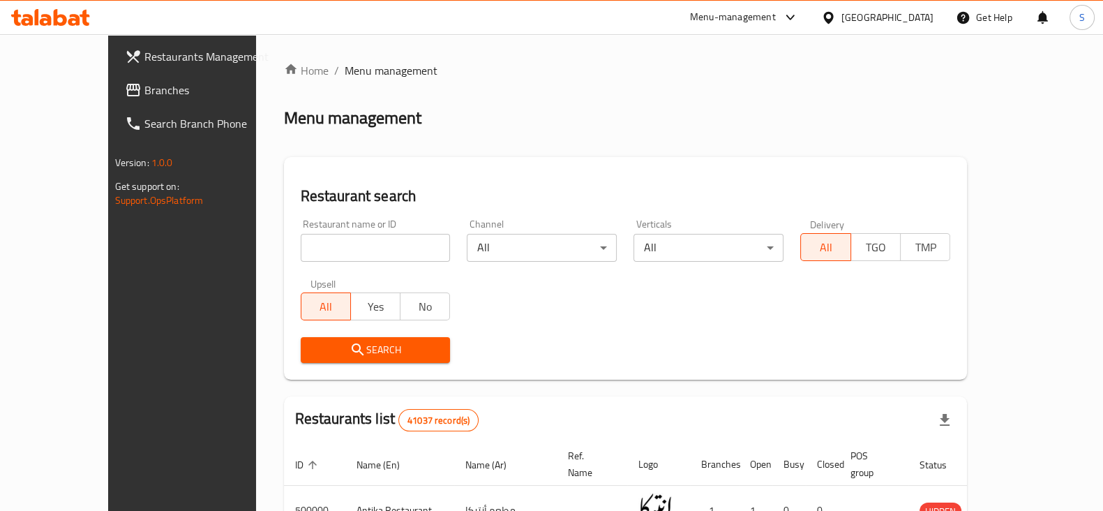
click at [307, 249] on input "search" at bounding box center [376, 248] width 150 height 28
type input "ش"
type input "asdekaa"
click at [312, 350] on span "Search" at bounding box center [376, 349] width 128 height 17
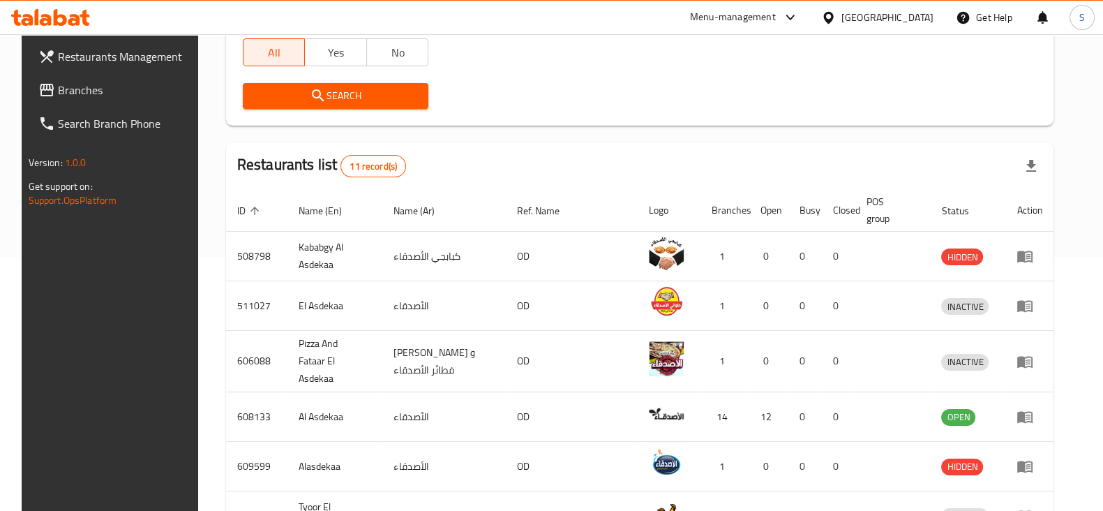
scroll to position [348, 0]
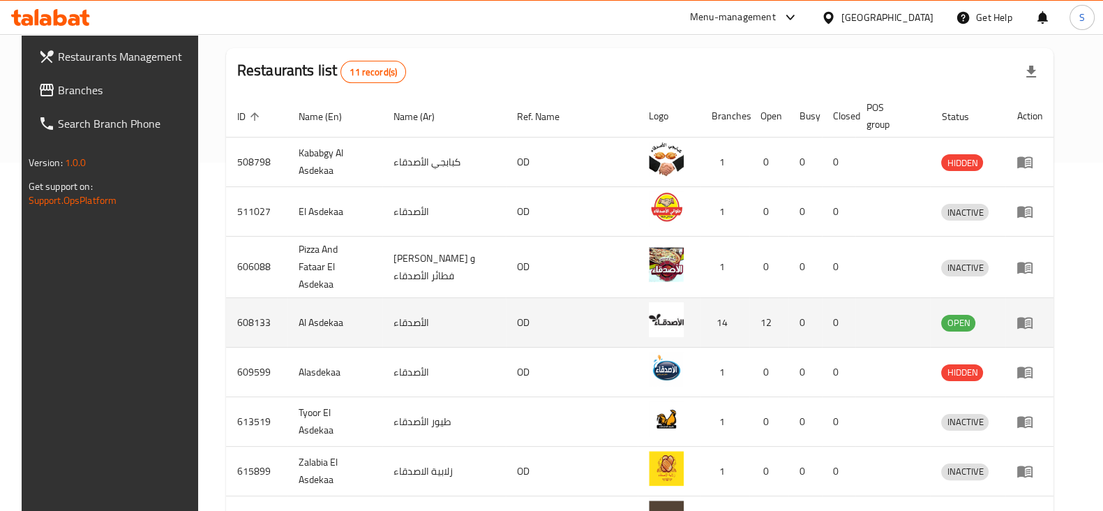
click at [1033, 314] on icon "enhanced table" at bounding box center [1025, 322] width 17 height 17
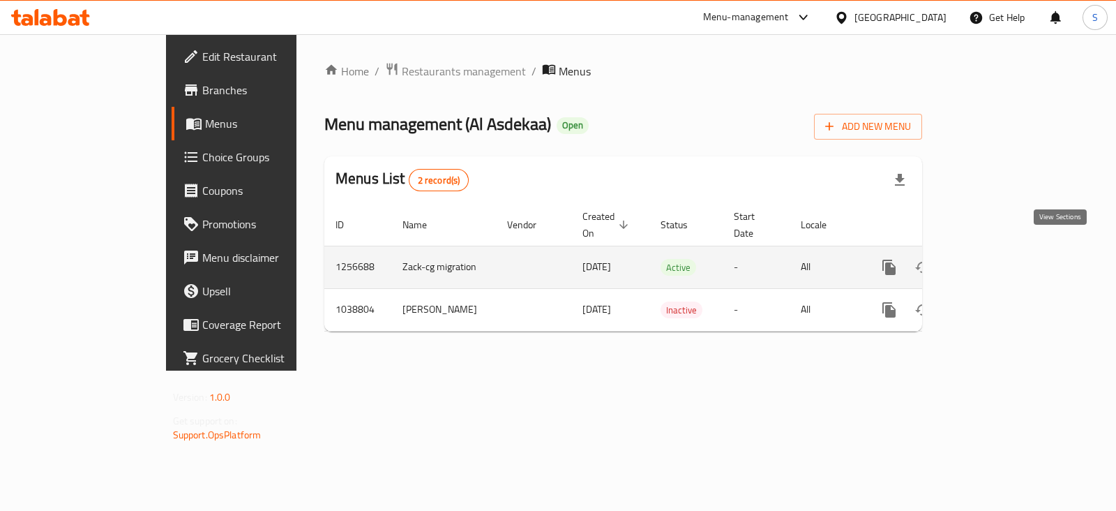
click at [996, 261] on icon "enhanced table" at bounding box center [990, 267] width 13 height 13
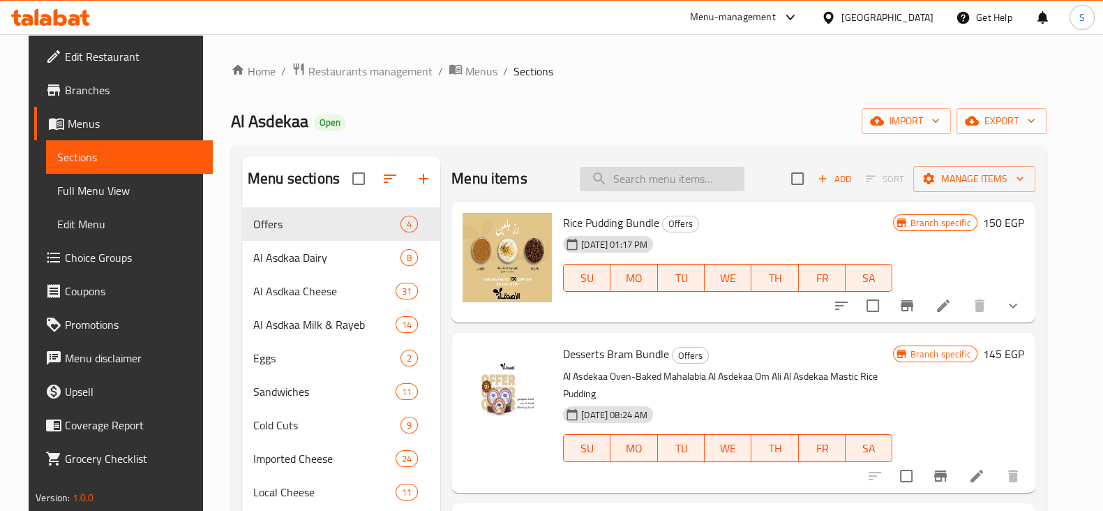
click at [648, 176] on input "search" at bounding box center [662, 179] width 165 height 24
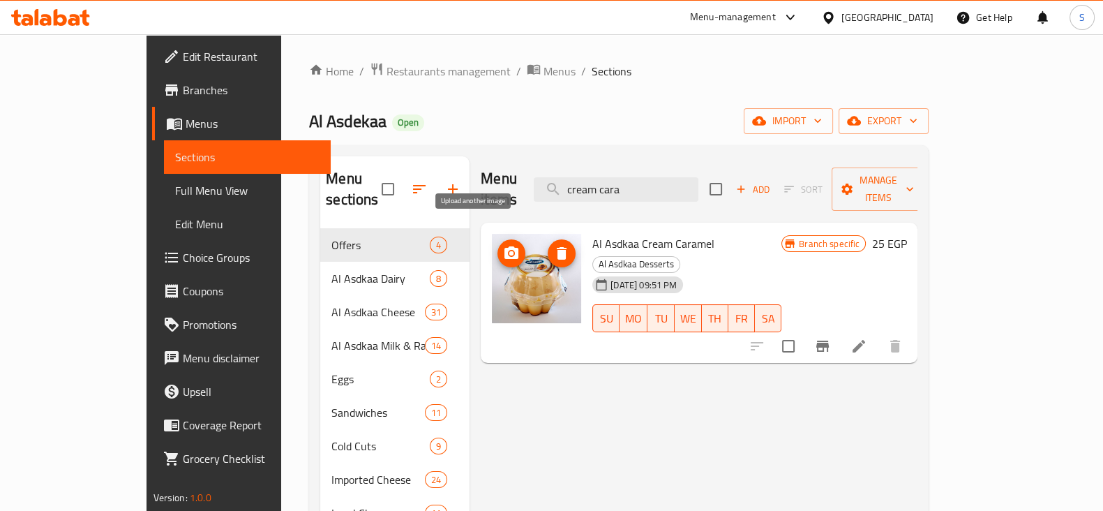
type input "cream cara"
click at [505, 246] on icon "upload picture" at bounding box center [512, 252] width 14 height 13
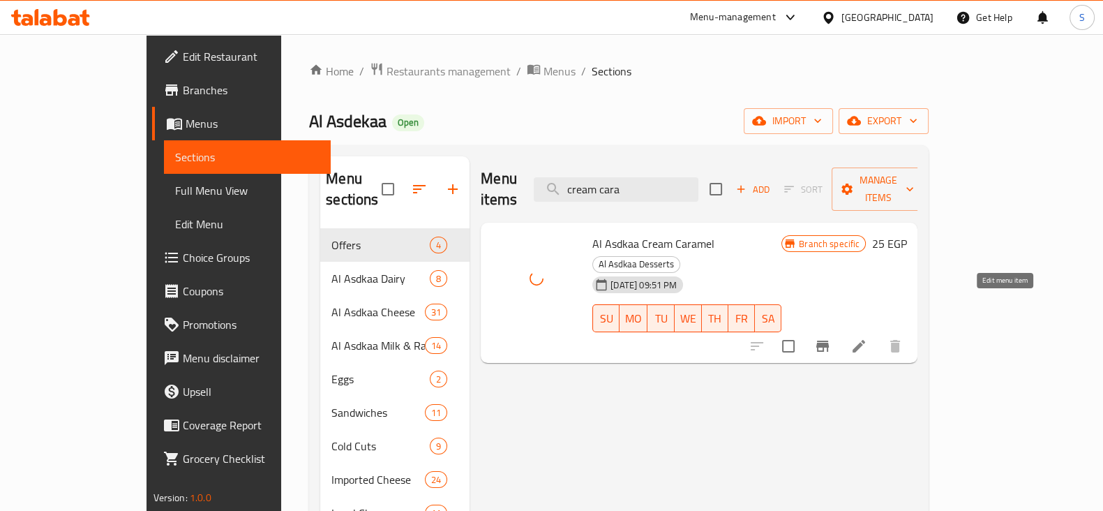
click at [865, 340] on icon at bounding box center [859, 346] width 13 height 13
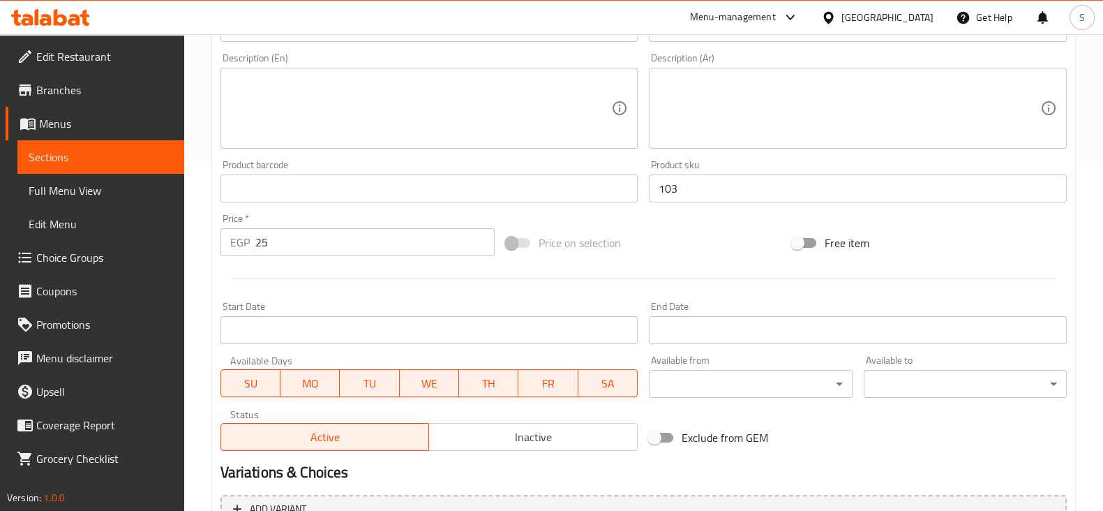
scroll to position [348, 0]
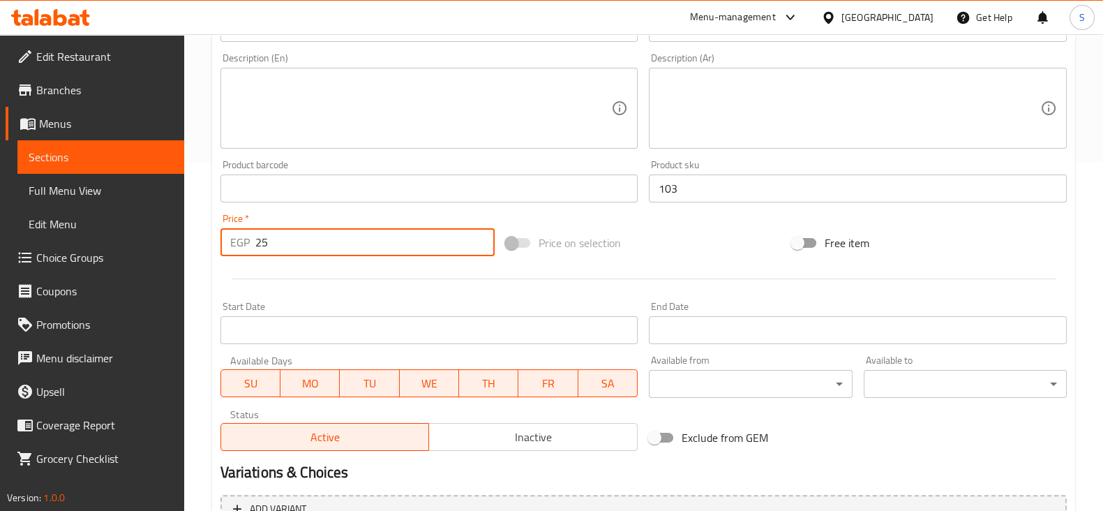
drag, startPoint x: 272, startPoint y: 242, endPoint x: 238, endPoint y: 251, distance: 35.2
click at [244, 242] on div "EGP 25 Price *" at bounding box center [358, 242] width 275 height 28
type input "0"
click at [359, 285] on div at bounding box center [644, 279] width 858 height 34
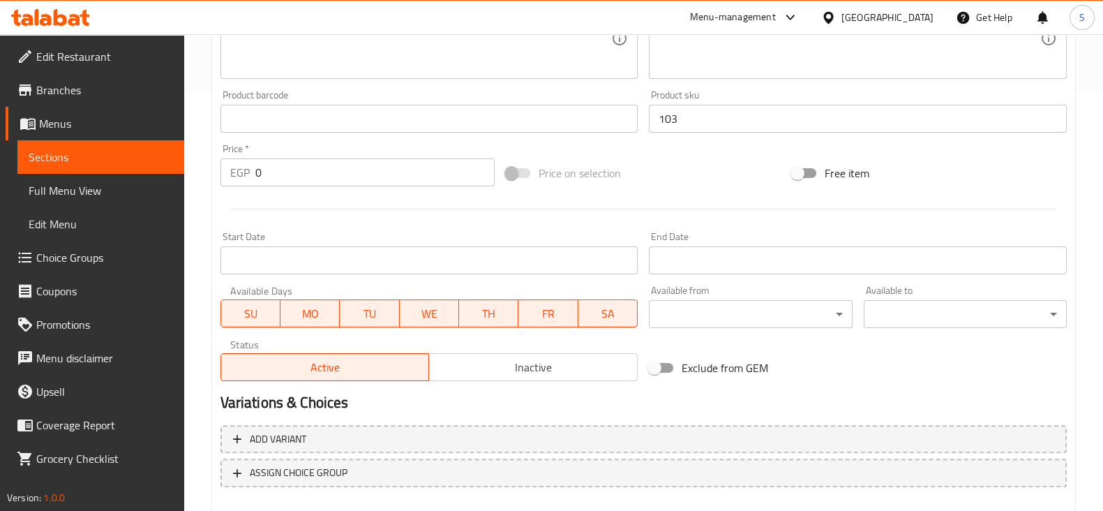
scroll to position [495, 0]
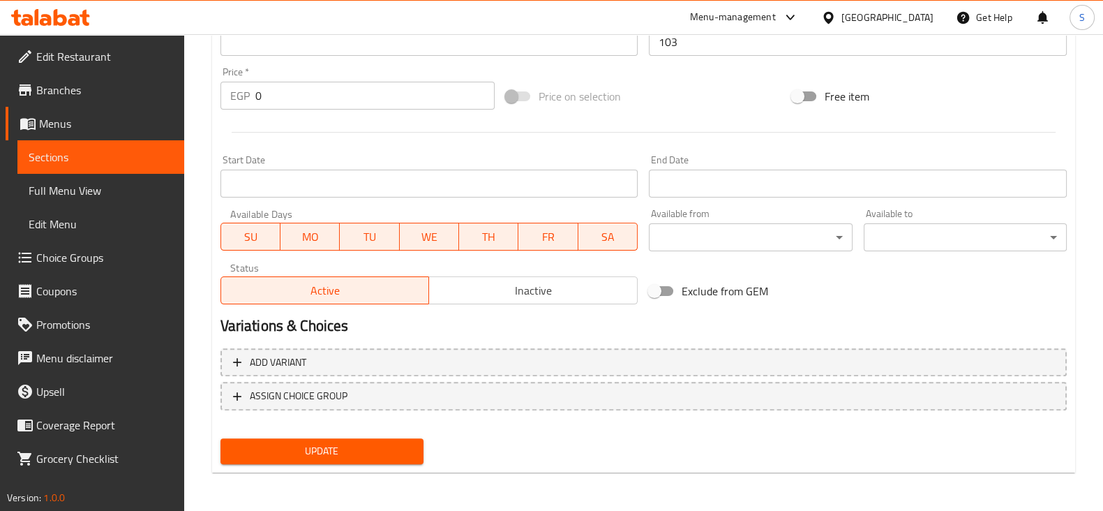
click at [279, 440] on button "Update" at bounding box center [322, 451] width 203 height 26
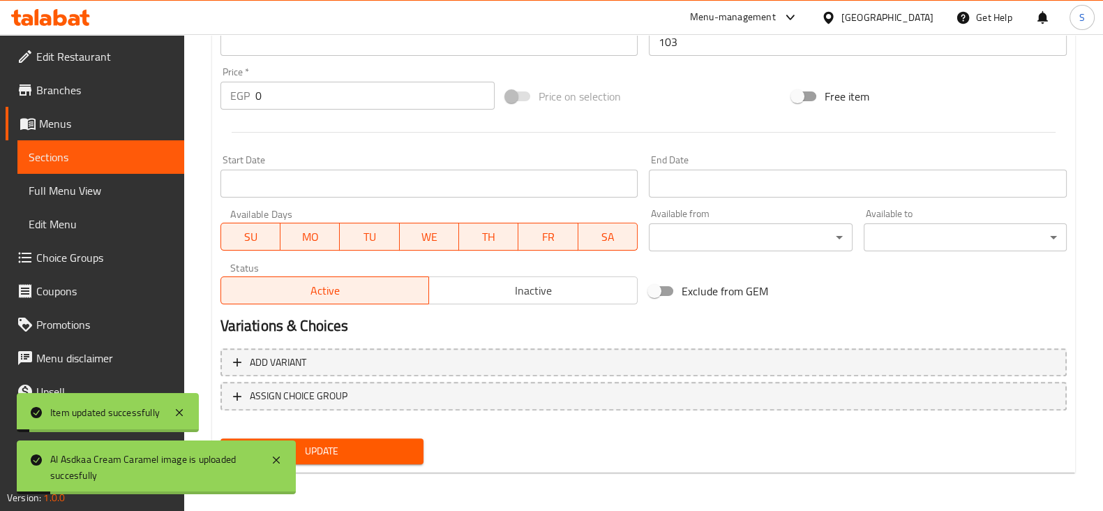
click at [94, 149] on span "Sections" at bounding box center [101, 157] width 144 height 17
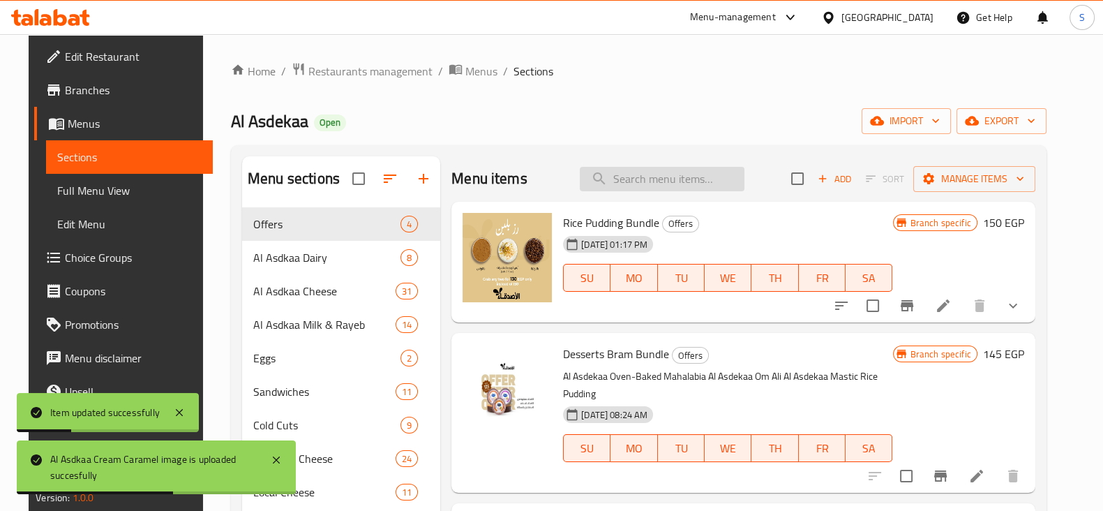
click at [644, 182] on input "search" at bounding box center [662, 179] width 165 height 24
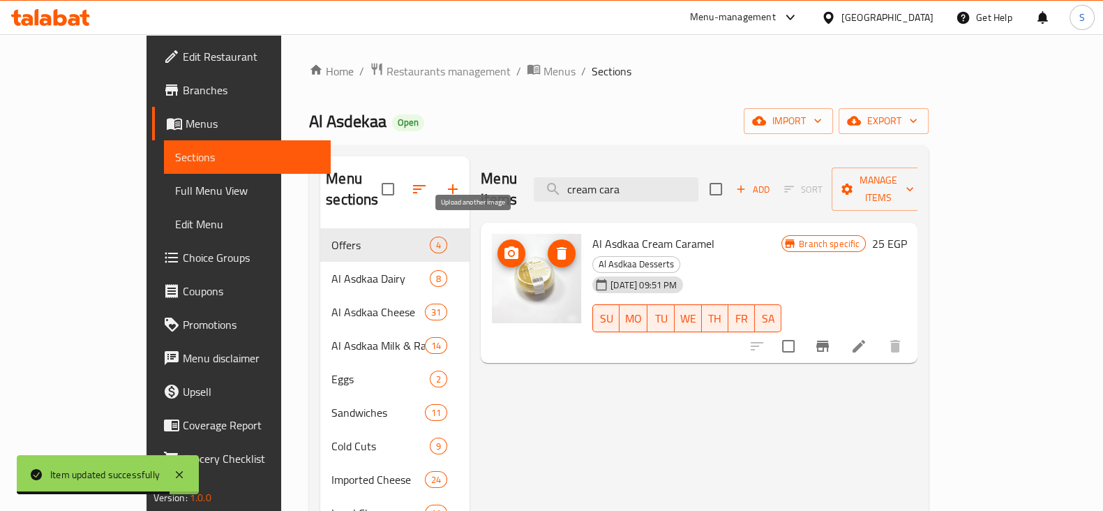
type input "cream cara"
click at [505, 246] on icon "upload picture" at bounding box center [512, 252] width 14 height 13
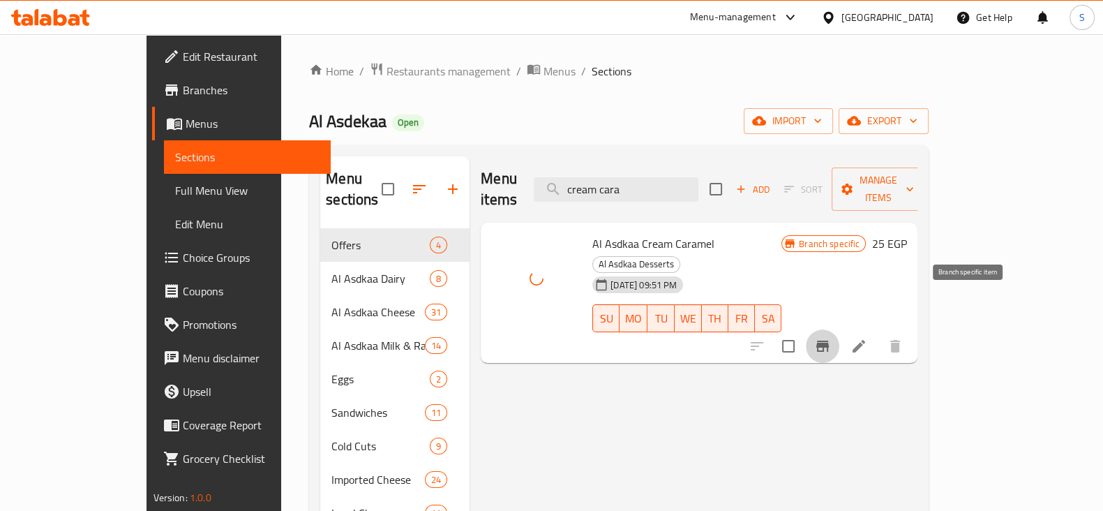
click at [829, 341] on icon "Branch-specific-item" at bounding box center [822, 346] width 13 height 11
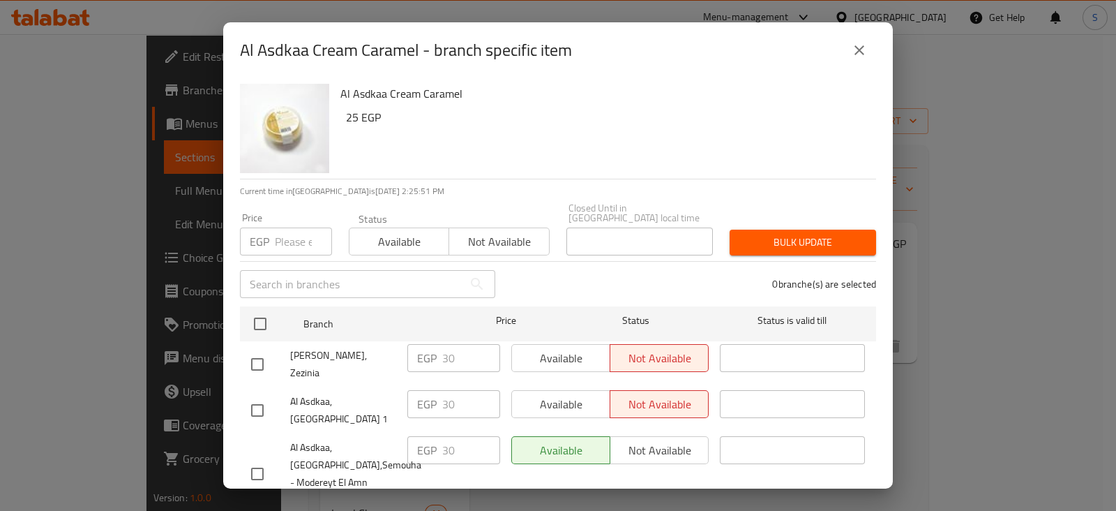
click at [289, 233] on input "number" at bounding box center [303, 241] width 57 height 28
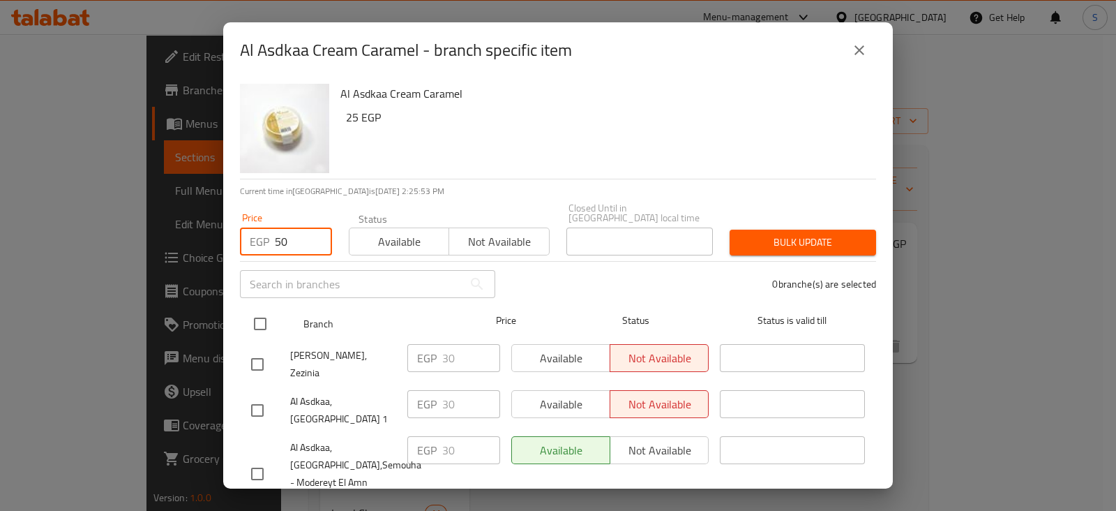
type input "50"
click at [263, 309] on input "checkbox" at bounding box center [260, 323] width 29 height 29
checkbox input "true"
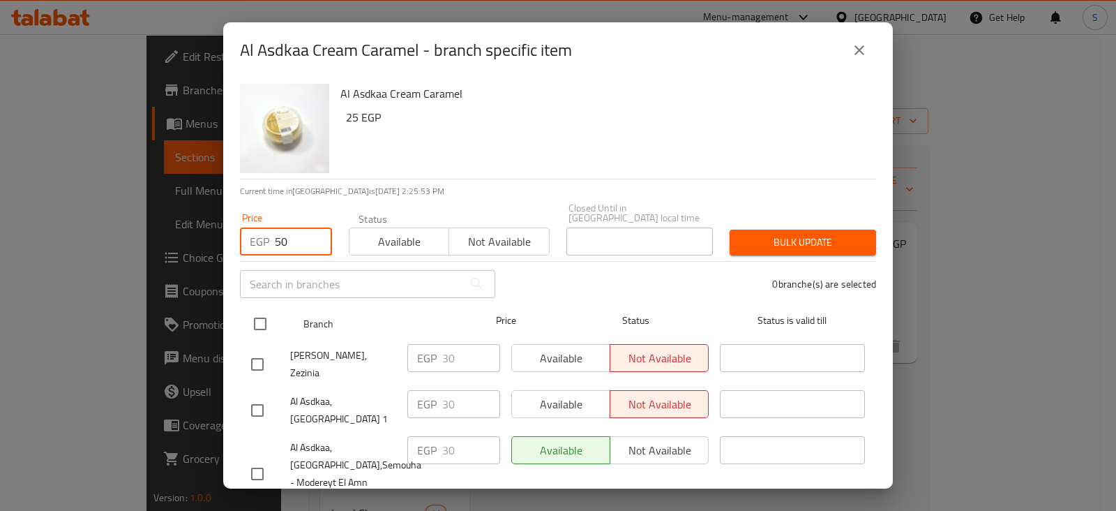
checkbox input "true"
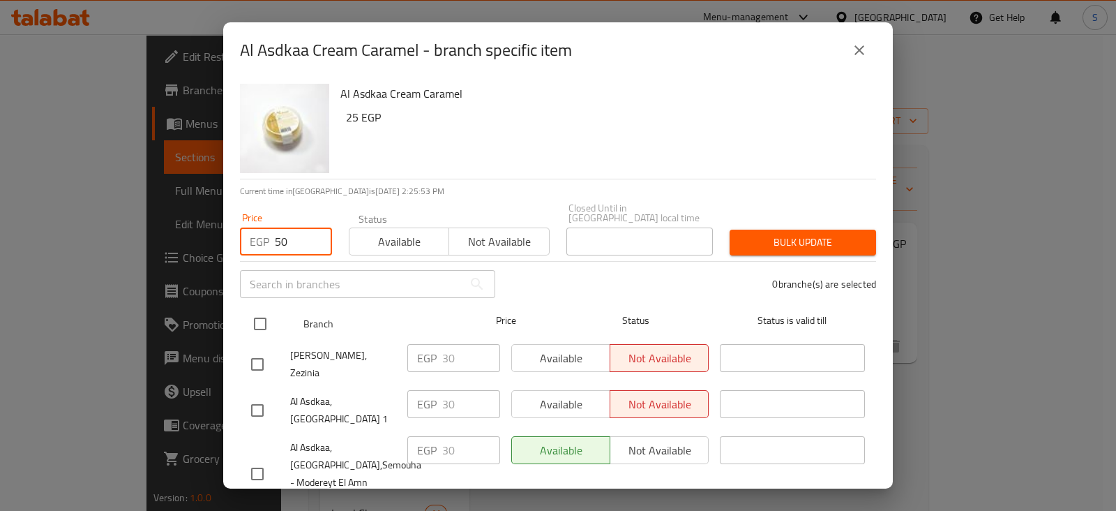
checkbox input "true"
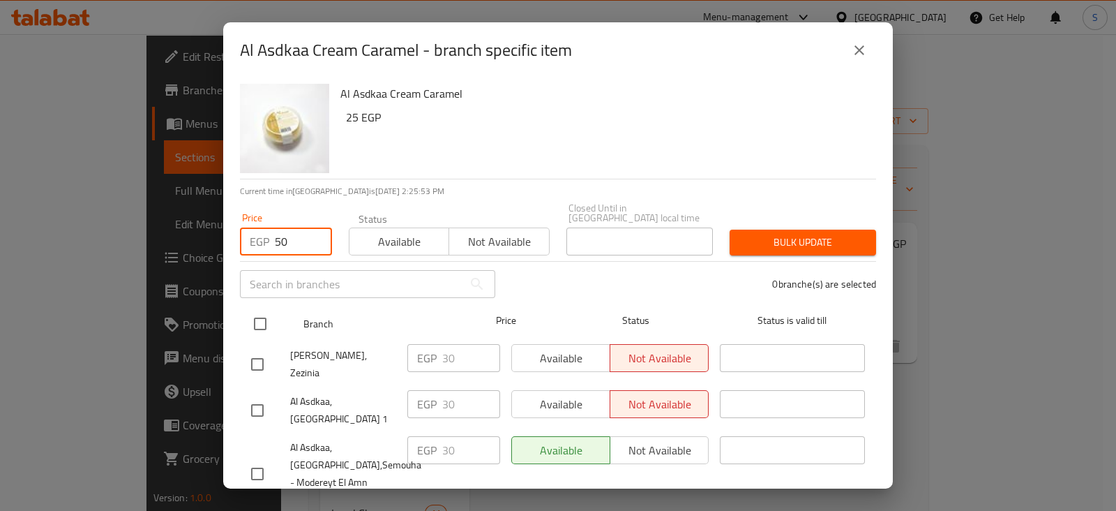
checkbox input "true"
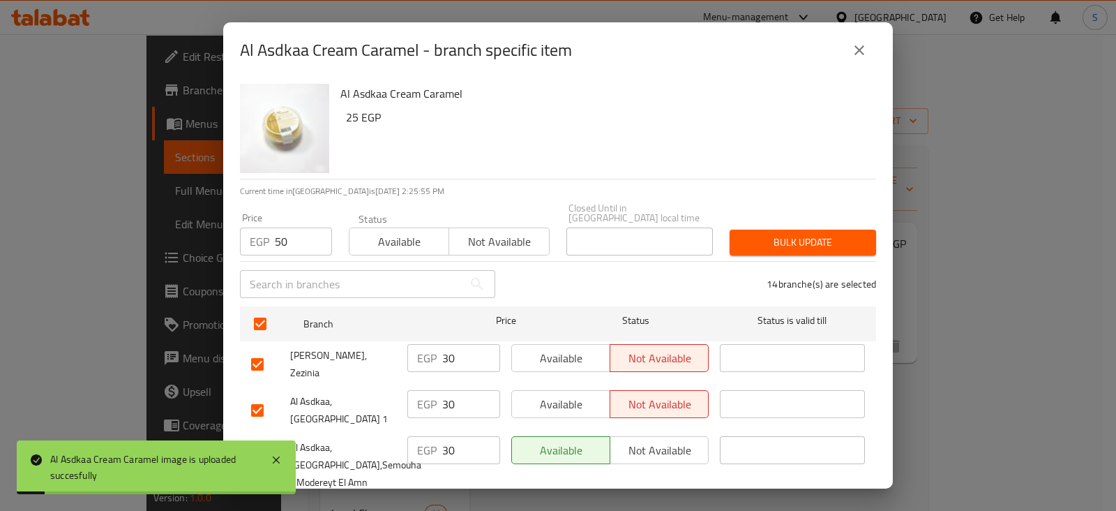
click at [782, 234] on span "Bulk update" at bounding box center [803, 242] width 124 height 17
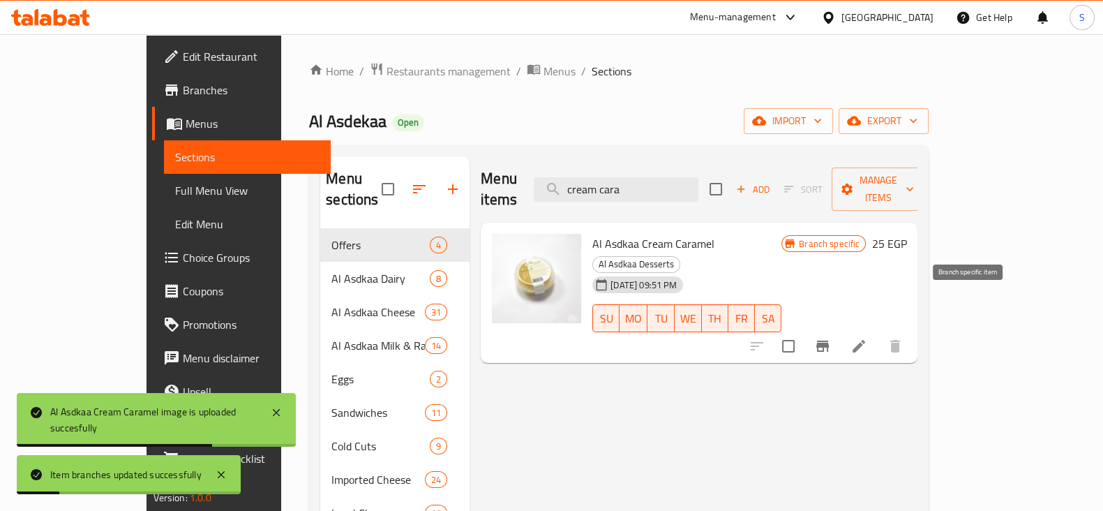
click at [831, 338] on icon "Branch-specific-item" at bounding box center [822, 346] width 17 height 17
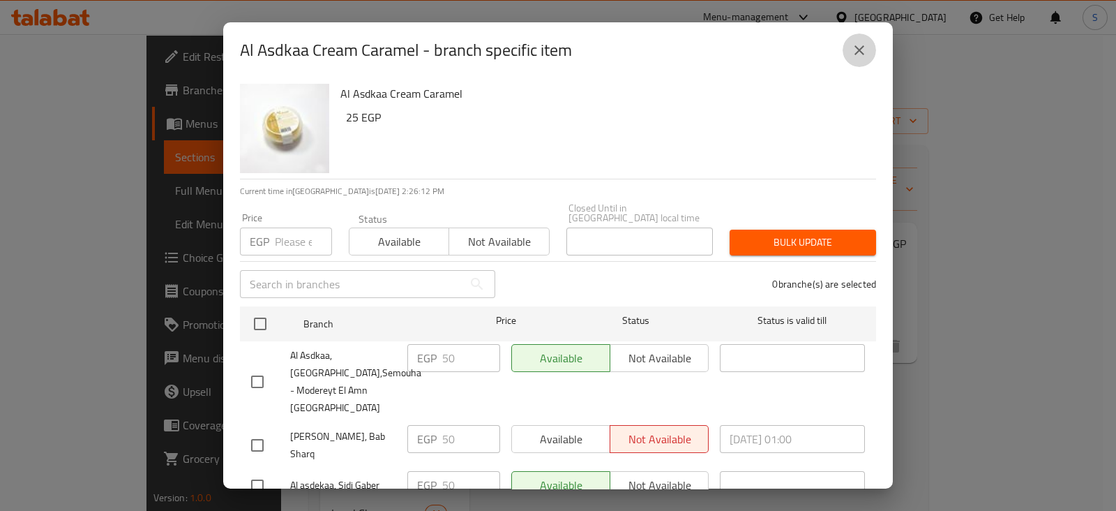
click at [858, 49] on icon "close" at bounding box center [860, 50] width 10 height 10
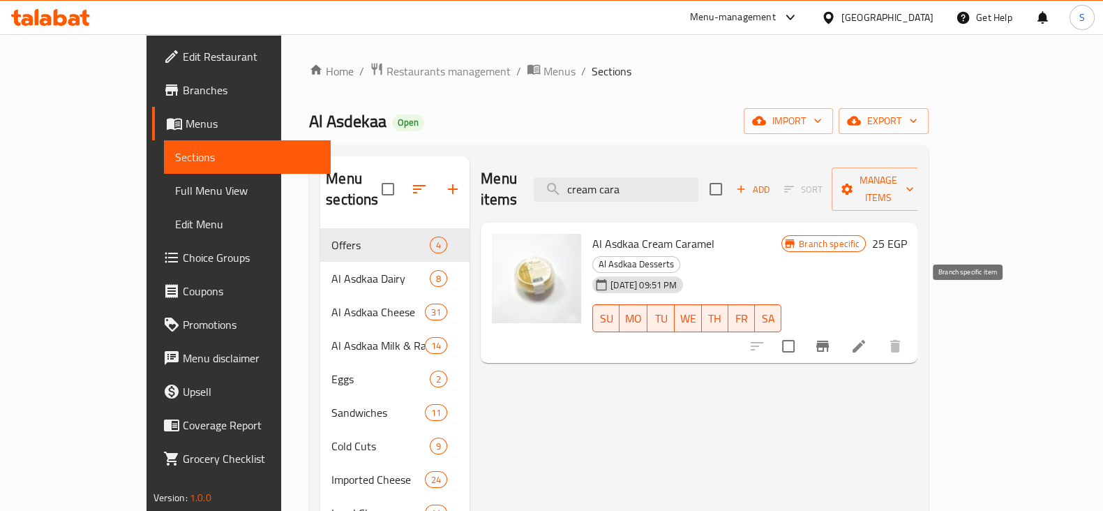
click at [829, 341] on icon "Branch-specific-item" at bounding box center [822, 346] width 13 height 11
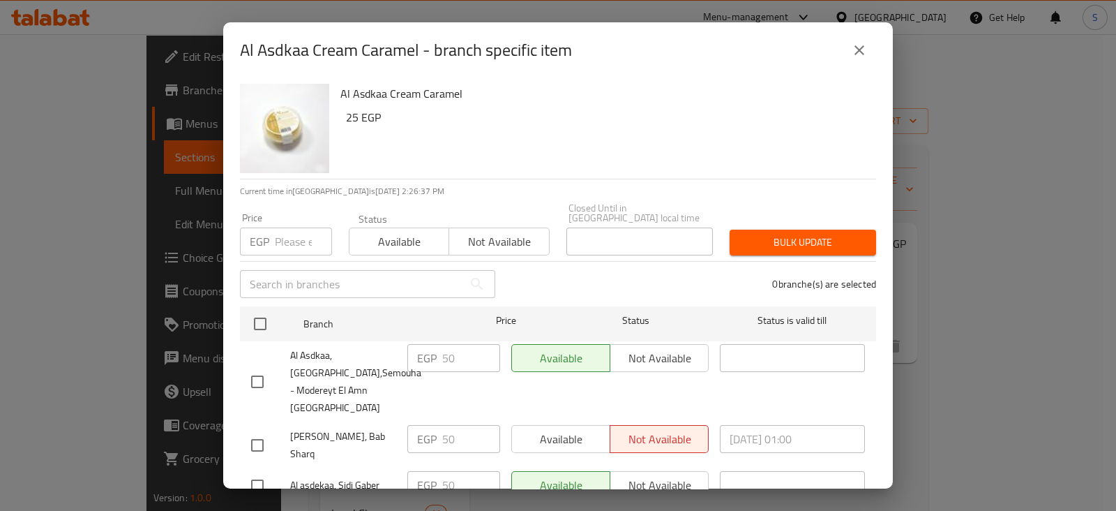
click at [858, 52] on icon "close" at bounding box center [859, 50] width 17 height 17
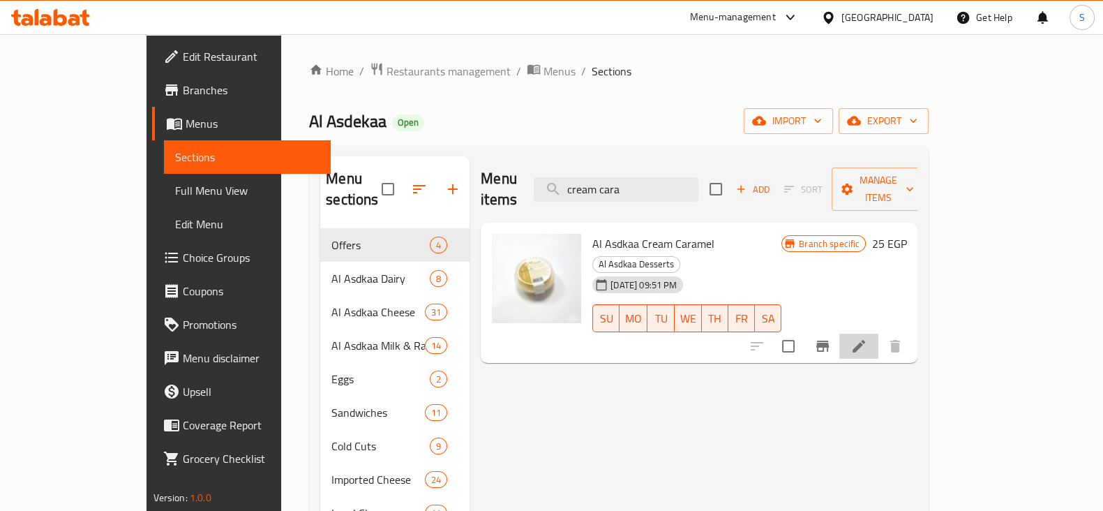
click at [865, 340] on icon at bounding box center [859, 346] width 13 height 13
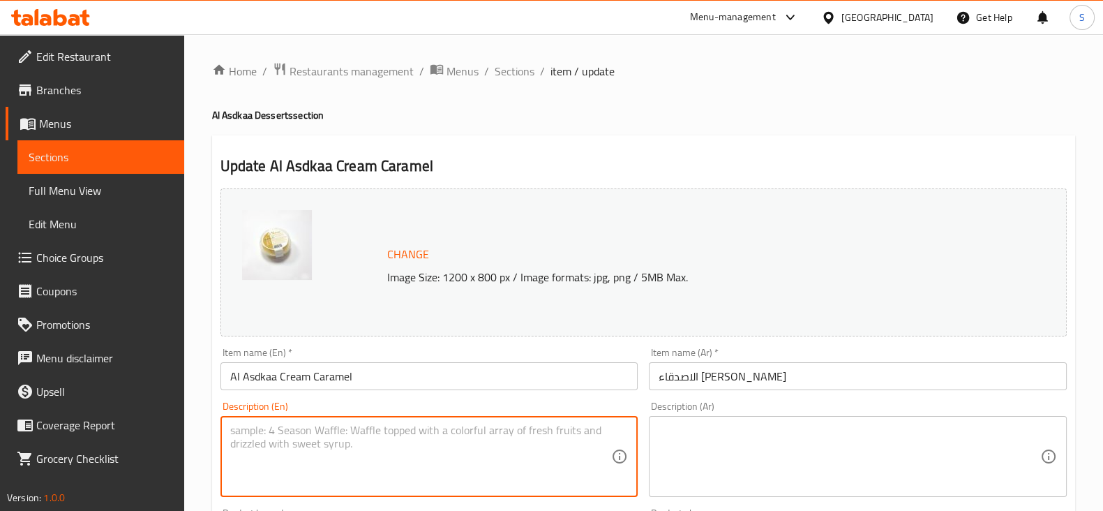
click at [354, 440] on textarea at bounding box center [421, 457] width 382 height 66
type textarea "150 Grams"
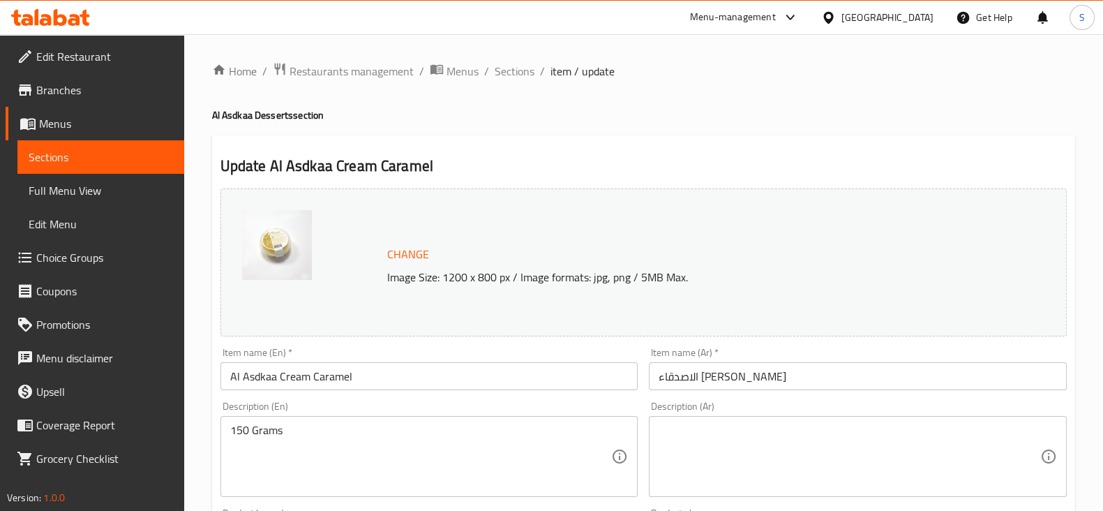
drag, startPoint x: 634, startPoint y: 457, endPoint x: 696, endPoint y: 442, distance: 64.7
click at [641, 457] on div "Description (En) 150 Grams Description (En)" at bounding box center [429, 449] width 429 height 107
click at [696, 442] on textarea at bounding box center [850, 457] width 382 height 66
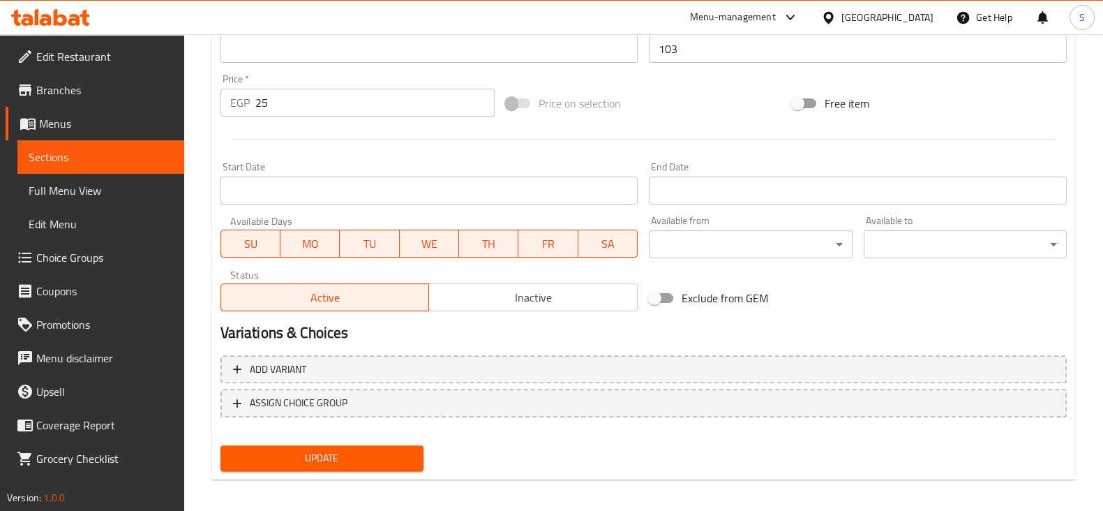
scroll to position [495, 0]
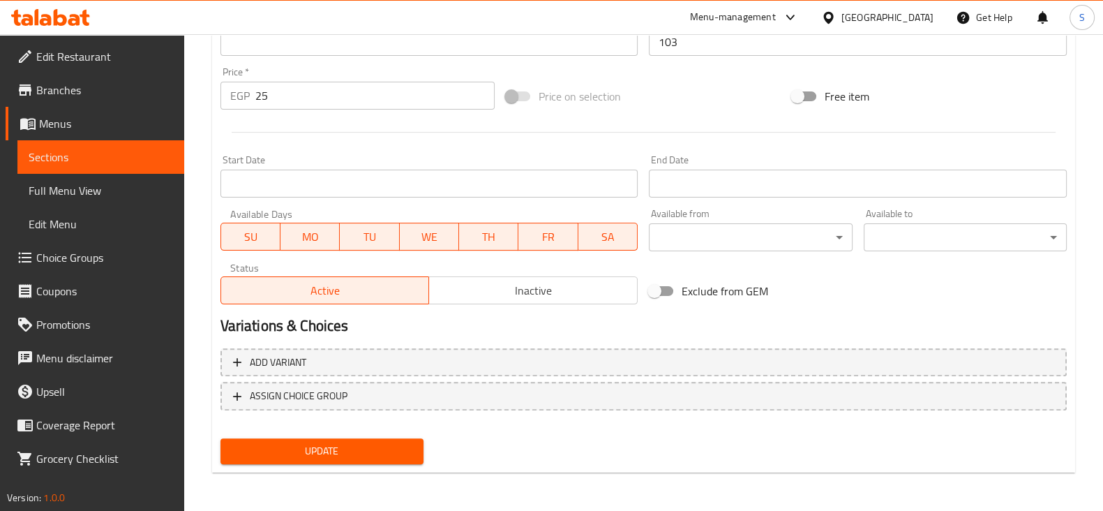
type textarea "150 جرام"
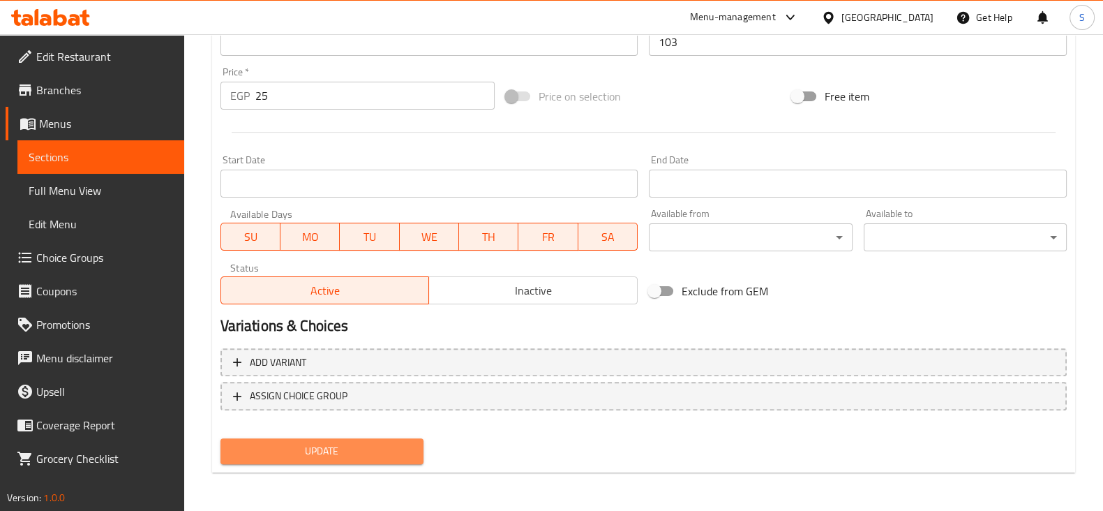
click at [299, 453] on span "Update" at bounding box center [322, 450] width 181 height 17
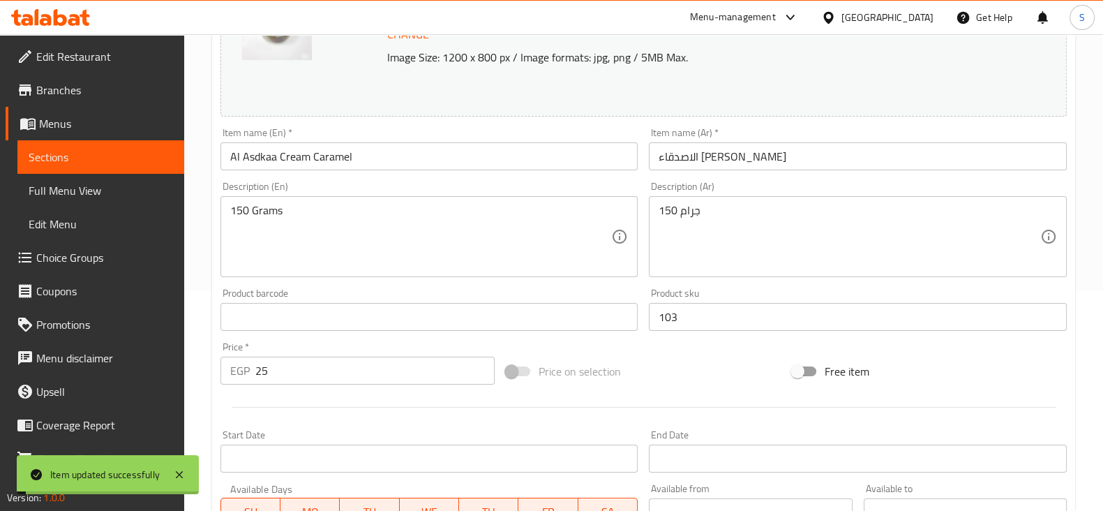
scroll to position [262, 0]
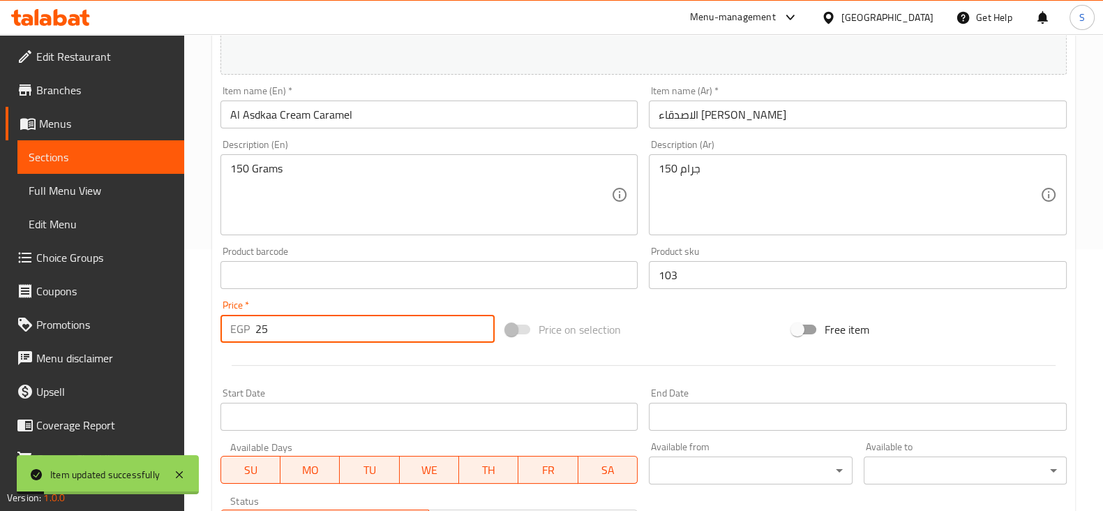
drag, startPoint x: 246, startPoint y: 319, endPoint x: 229, endPoint y: 313, distance: 17.9
click at [233, 314] on div "Price   * EGP 25 Price *" at bounding box center [358, 321] width 275 height 43
type input "0"
click at [289, 370] on div at bounding box center [644, 365] width 858 height 34
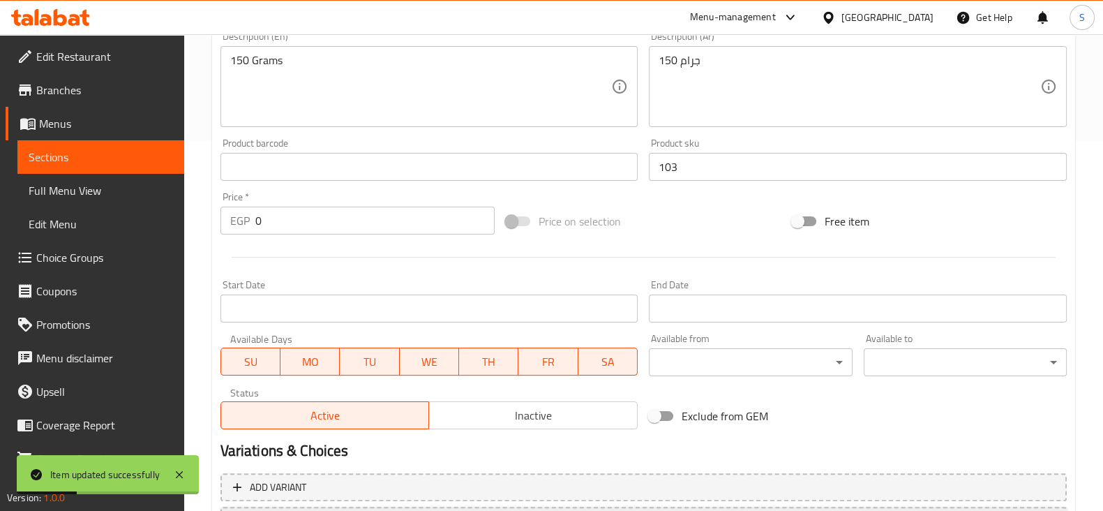
scroll to position [495, 0]
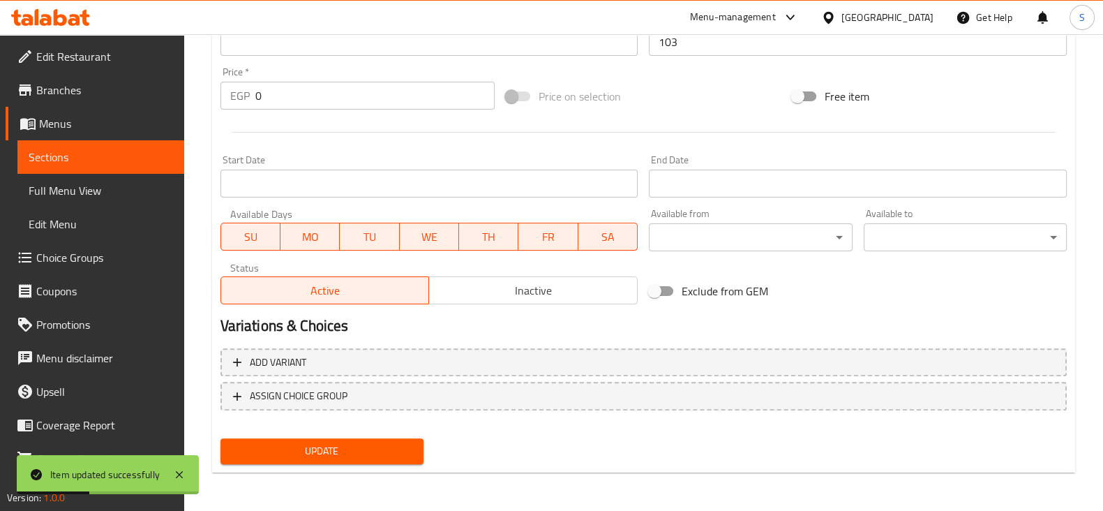
click at [300, 458] on span "Update" at bounding box center [322, 450] width 181 height 17
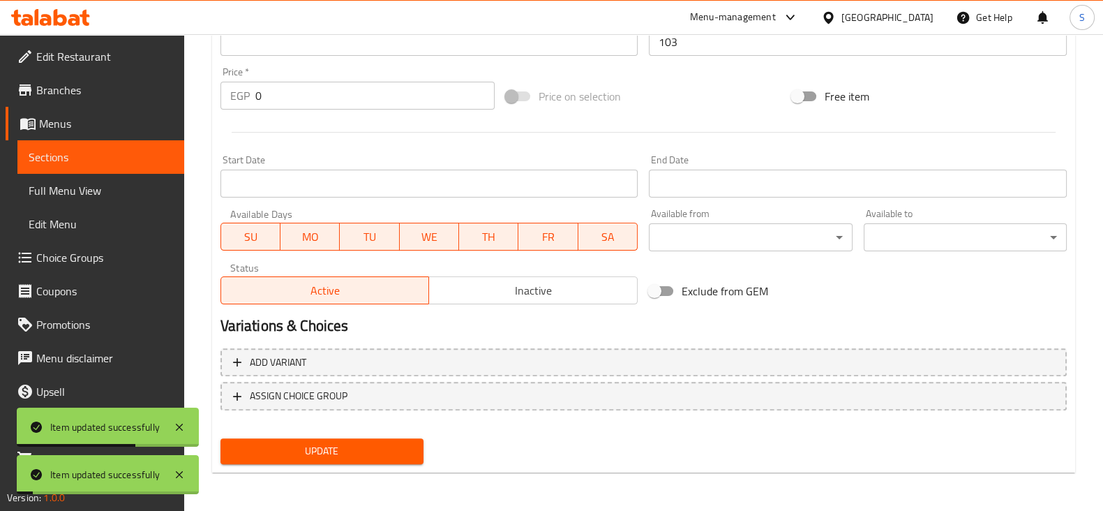
click at [127, 151] on span "Sections" at bounding box center [101, 157] width 144 height 17
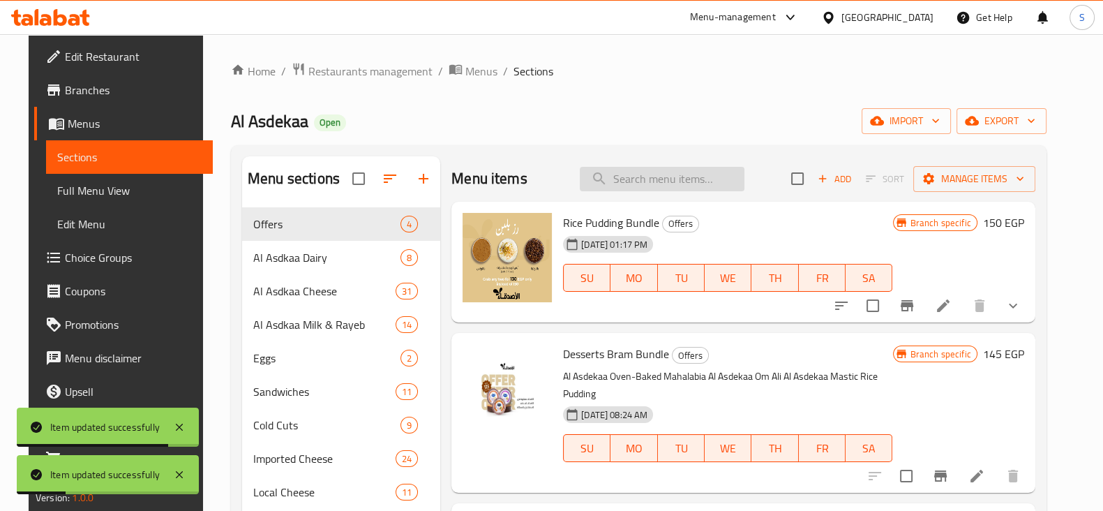
click at [656, 176] on input "search" at bounding box center [662, 179] width 165 height 24
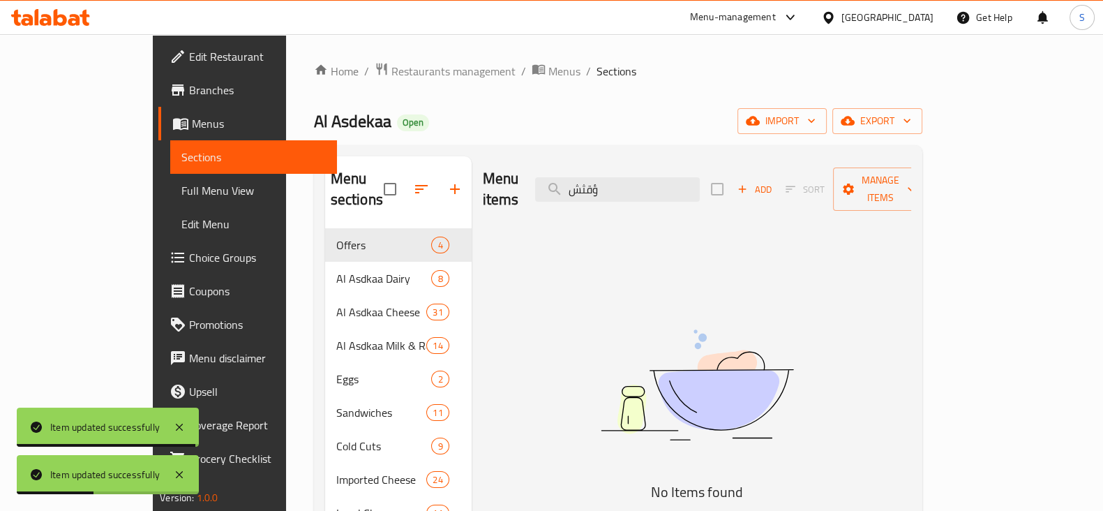
drag, startPoint x: 656, startPoint y: 176, endPoint x: 548, endPoint y: 174, distance: 108.2
click at [548, 174] on div "Menu items ؤقثش Add Sort Manage items" at bounding box center [697, 189] width 428 height 66
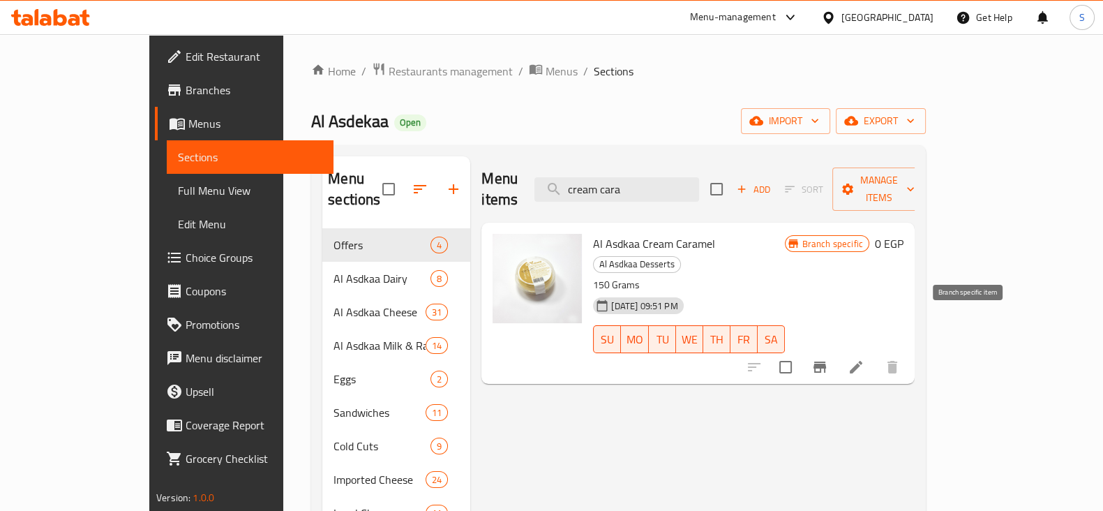
type input "cream cara"
click at [826, 361] on icon "Branch-specific-item" at bounding box center [820, 366] width 13 height 11
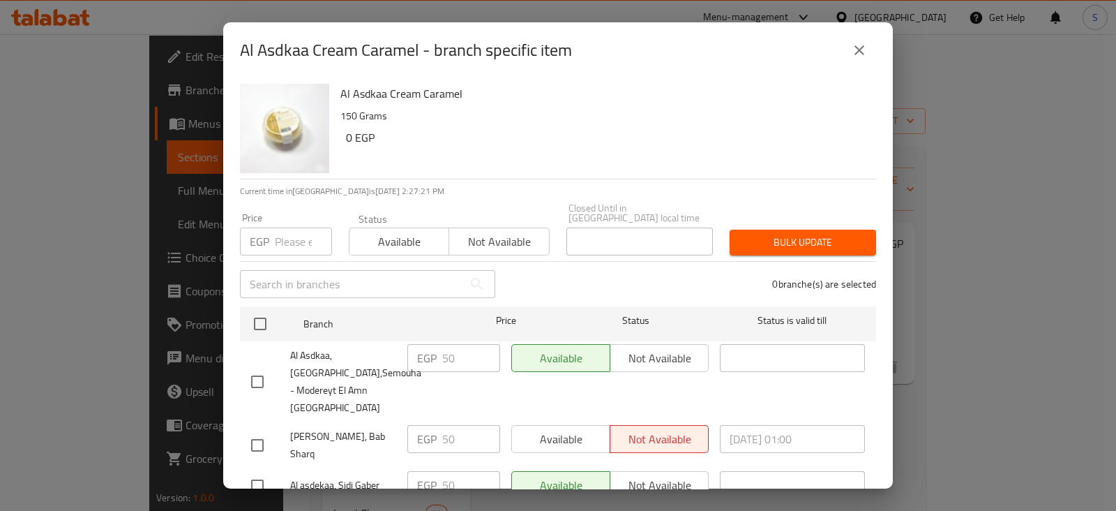
click at [863, 53] on icon "close" at bounding box center [860, 50] width 10 height 10
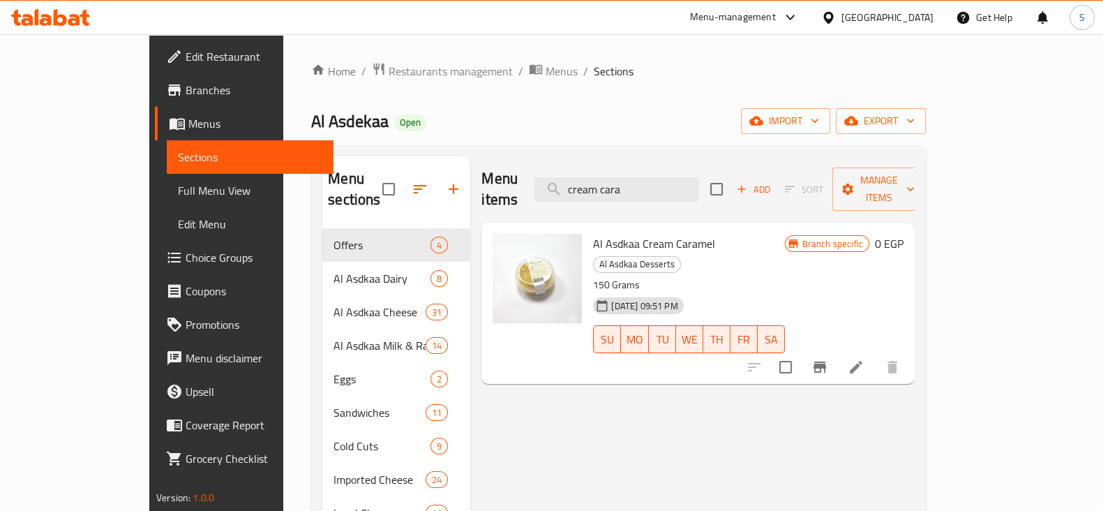
click at [826, 361] on icon "Branch-specific-item" at bounding box center [820, 366] width 13 height 11
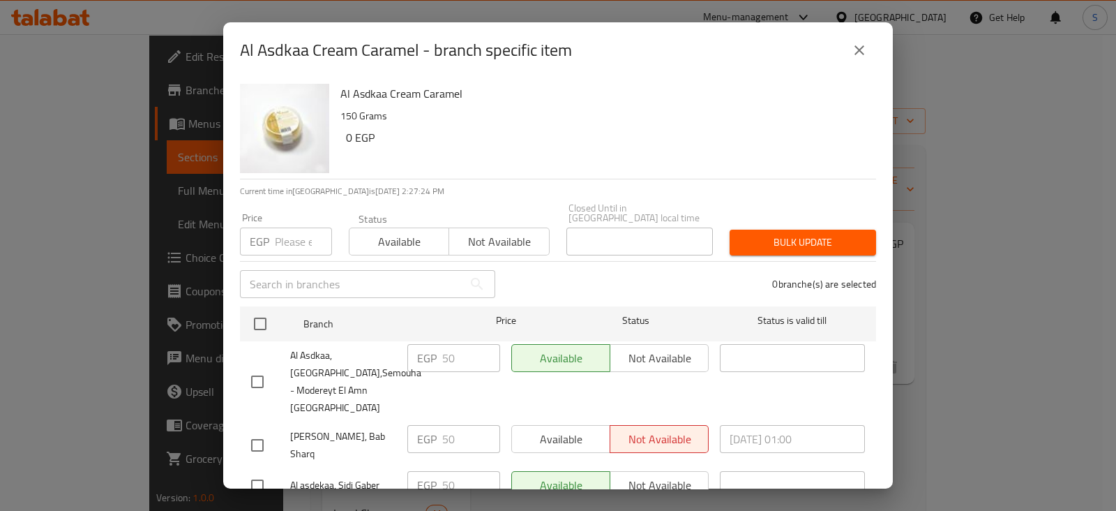
click at [857, 50] on icon "close" at bounding box center [859, 50] width 17 height 17
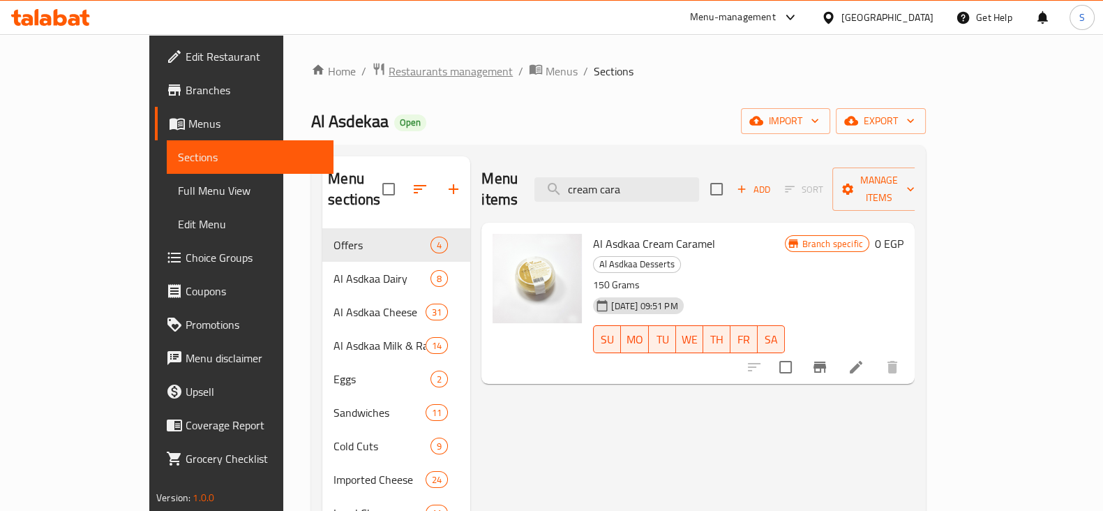
click at [389, 73] on span "Restaurants management" at bounding box center [451, 71] width 124 height 17
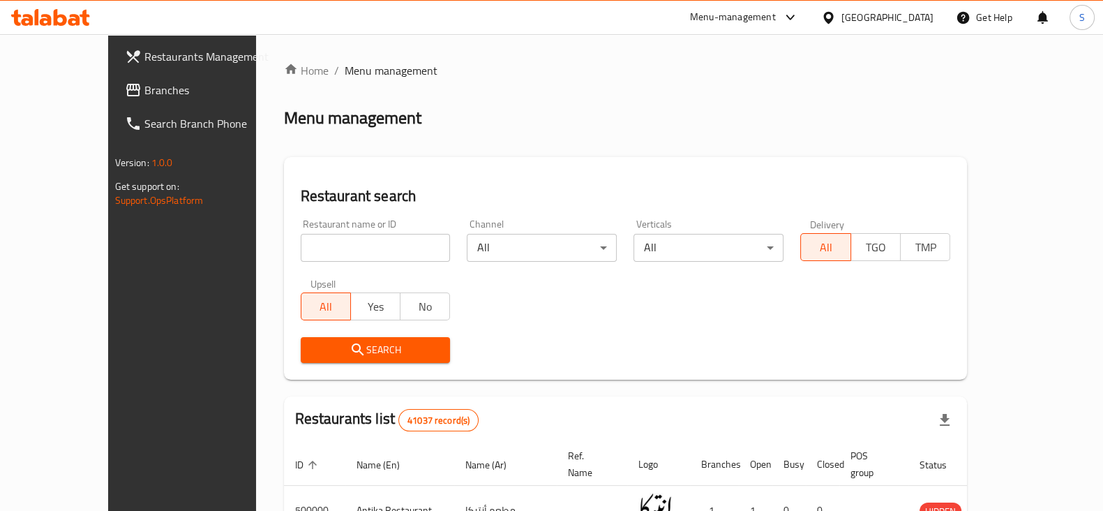
click at [366, 241] on input "search" at bounding box center [376, 248] width 150 height 28
type input "fast & fresh"
click at [373, 354] on span "Search" at bounding box center [376, 349] width 128 height 17
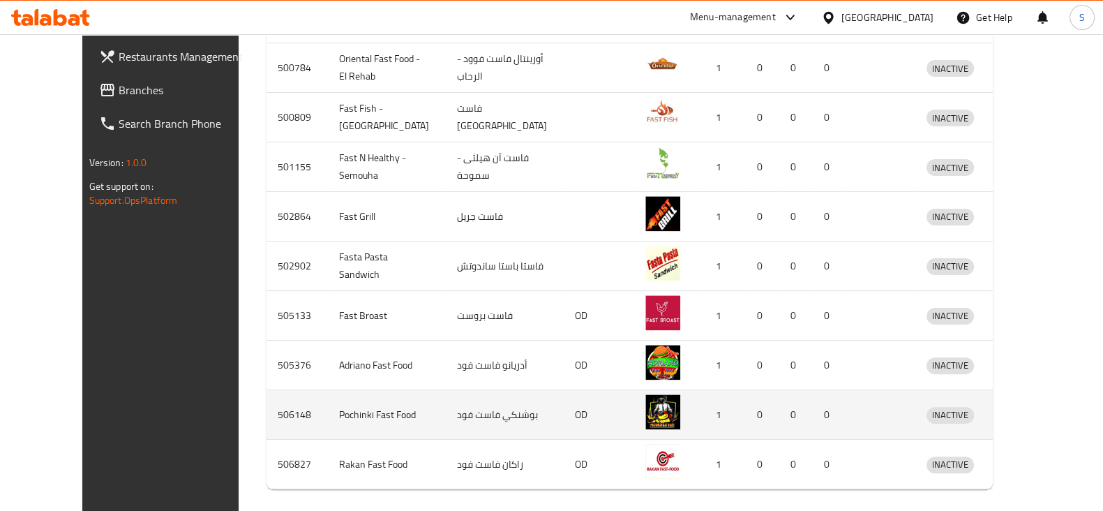
scroll to position [531, 0]
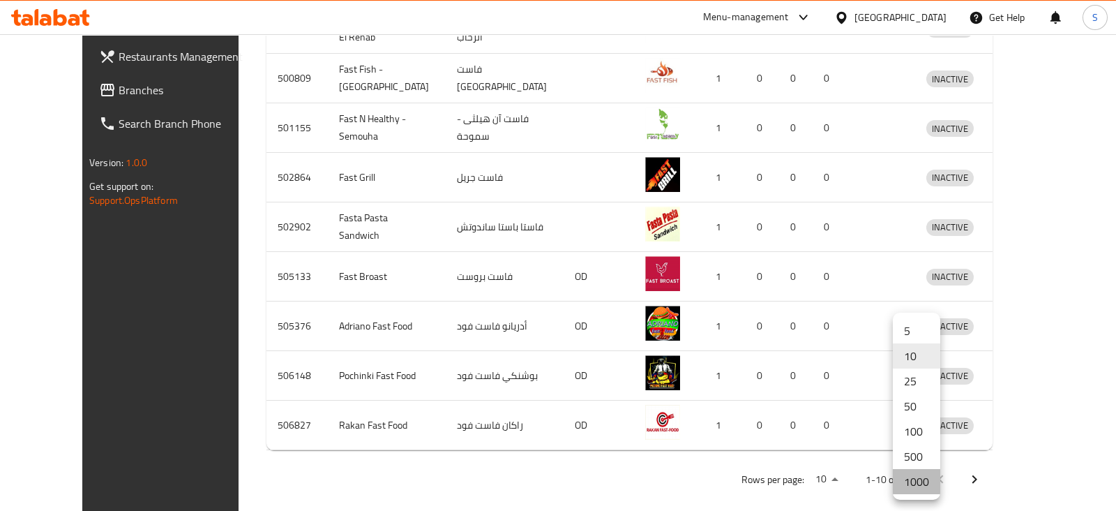
click at [918, 484] on li "1000" at bounding box center [916, 481] width 47 height 25
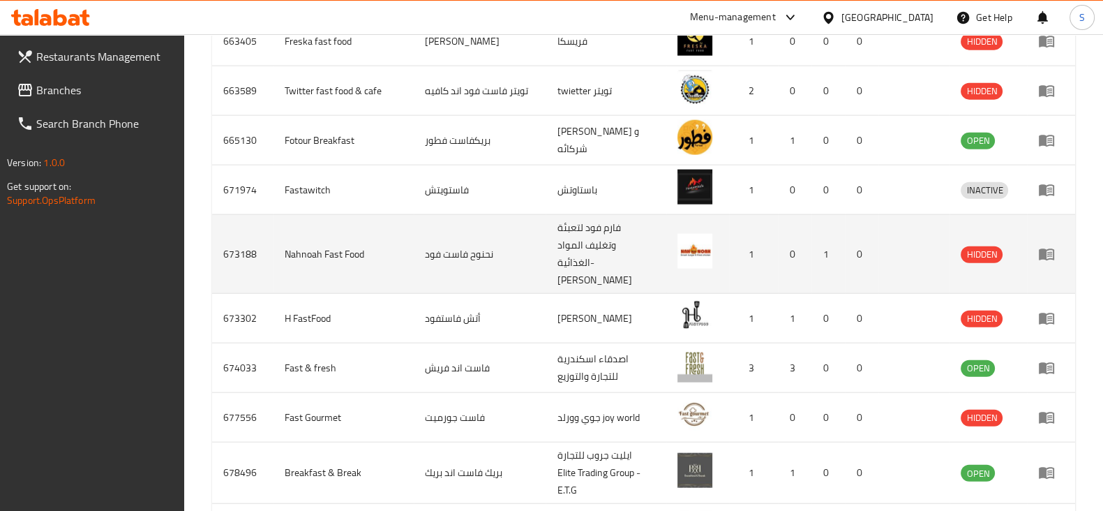
scroll to position [4118, 0]
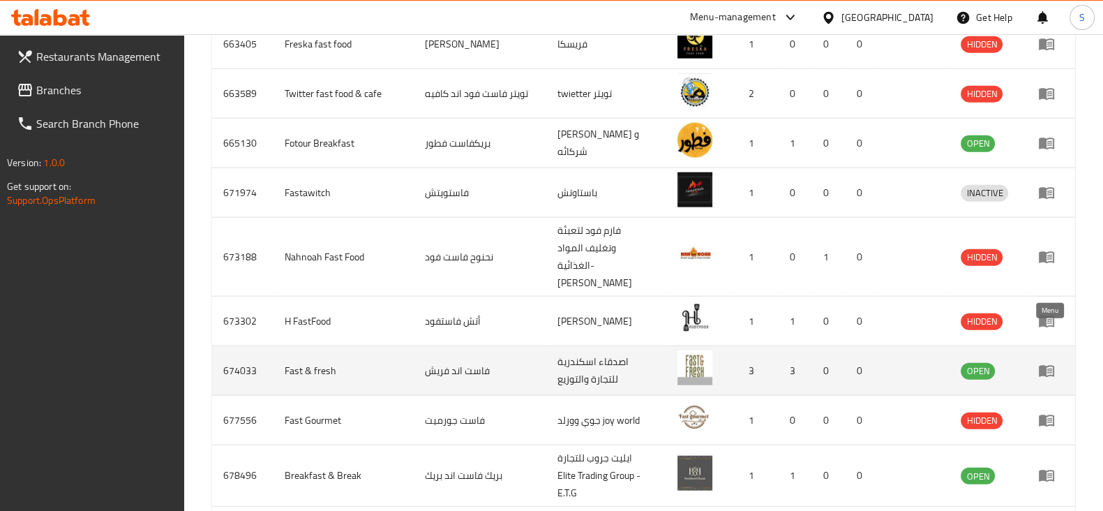
click at [1047, 368] on icon "enhanced table" at bounding box center [1049, 371] width 5 height 6
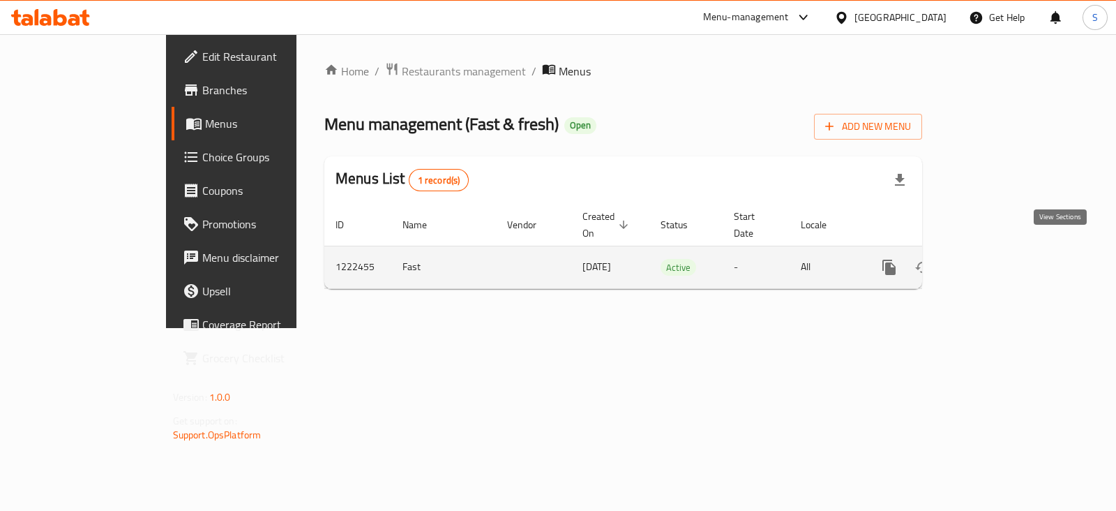
click at [999, 259] on icon "enhanced table" at bounding box center [990, 267] width 17 height 17
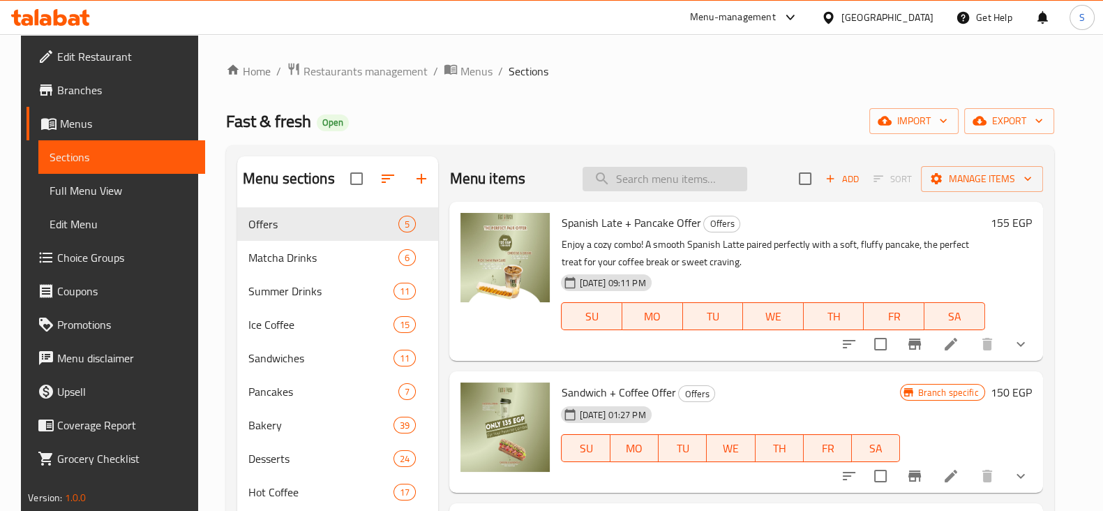
click at [653, 179] on input "search" at bounding box center [665, 179] width 165 height 24
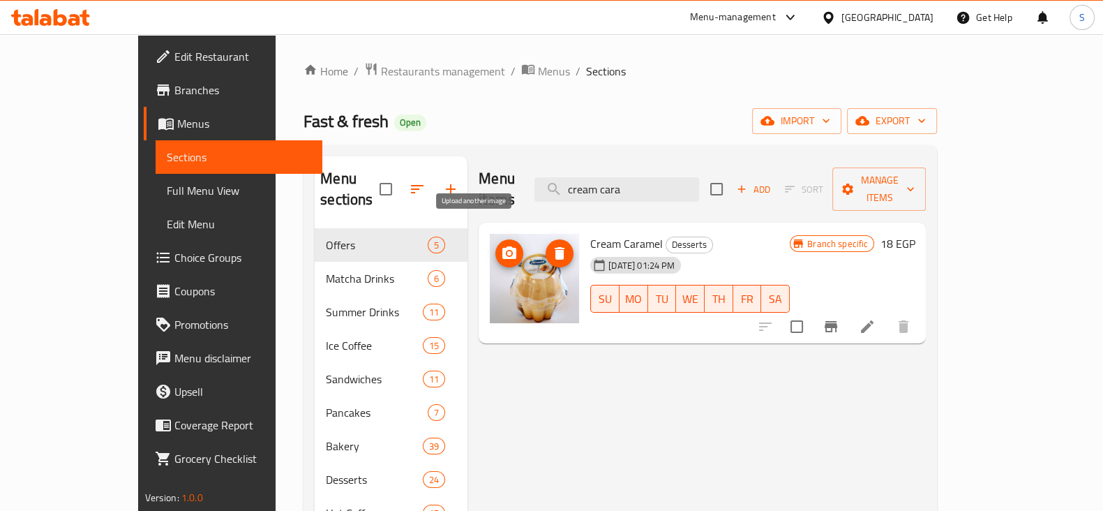
type input "cream cara"
click at [501, 245] on icon "upload picture" at bounding box center [509, 253] width 17 height 17
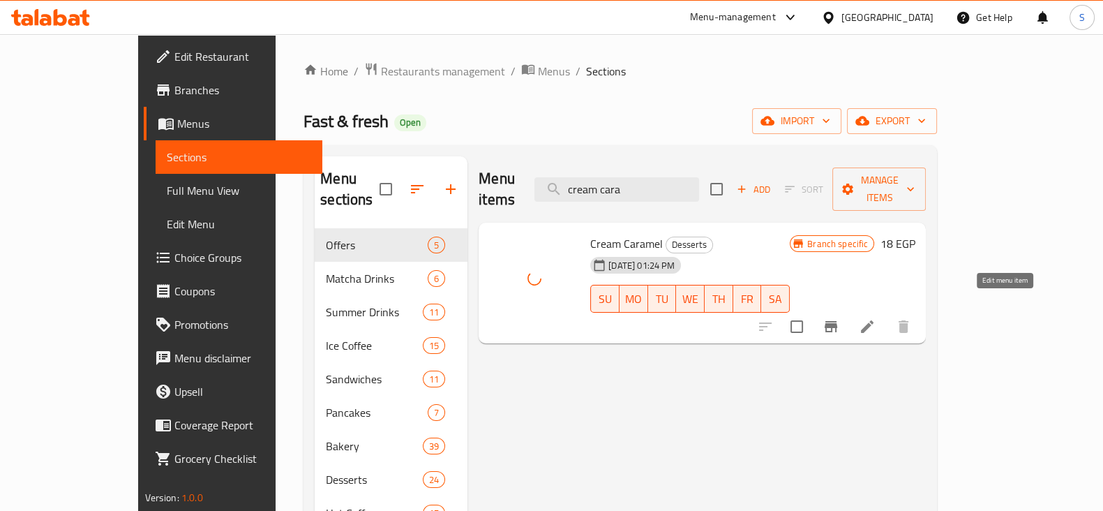
click at [876, 318] on icon at bounding box center [867, 326] width 17 height 17
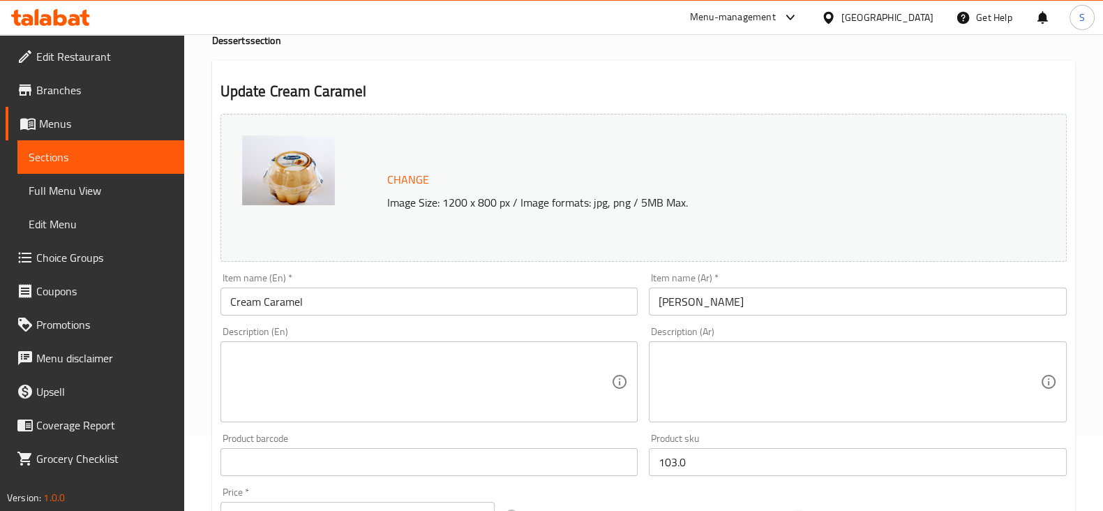
scroll to position [262, 0]
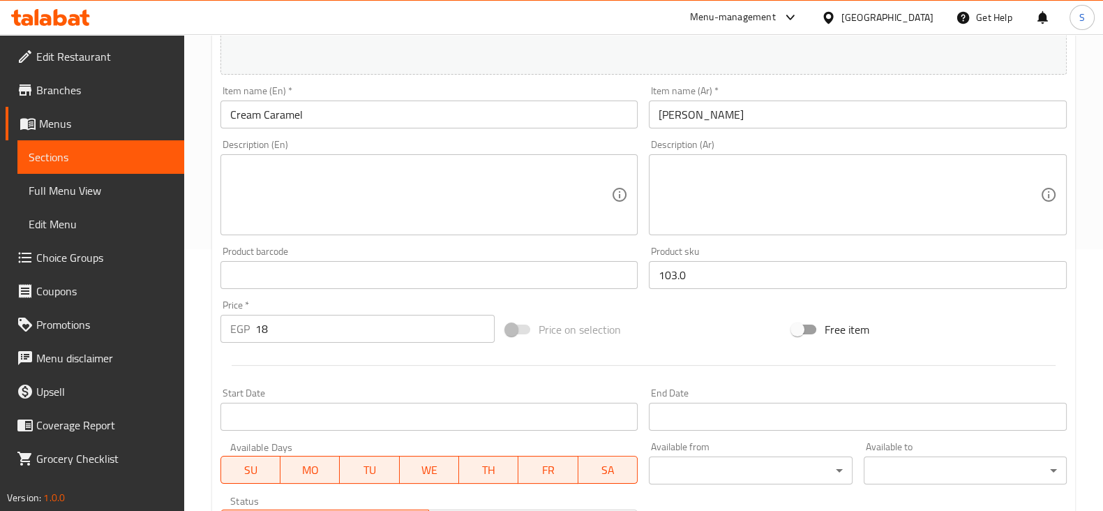
click at [285, 190] on textarea at bounding box center [421, 195] width 382 height 66
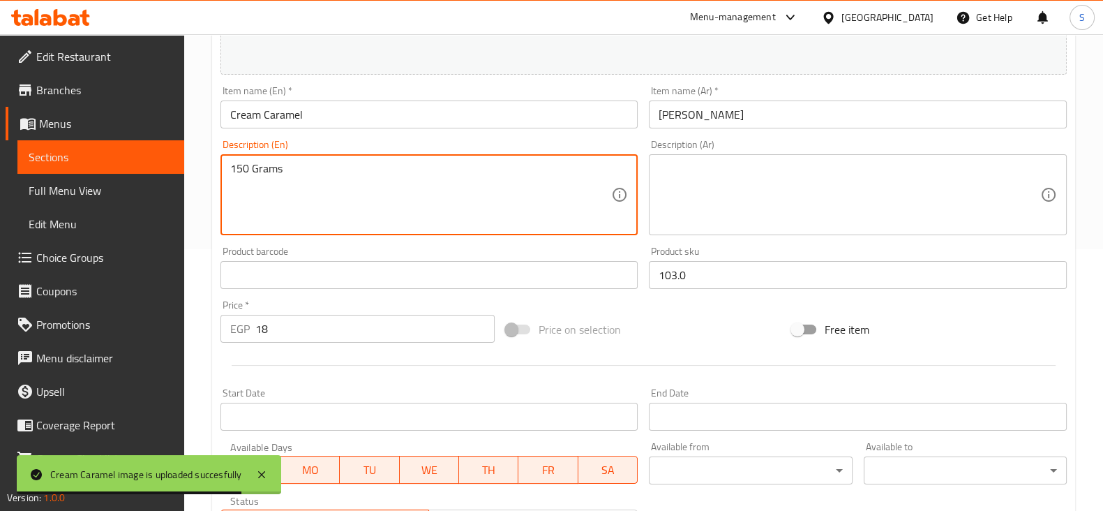
type textarea "150 Grams"
click at [724, 192] on textarea at bounding box center [850, 195] width 382 height 66
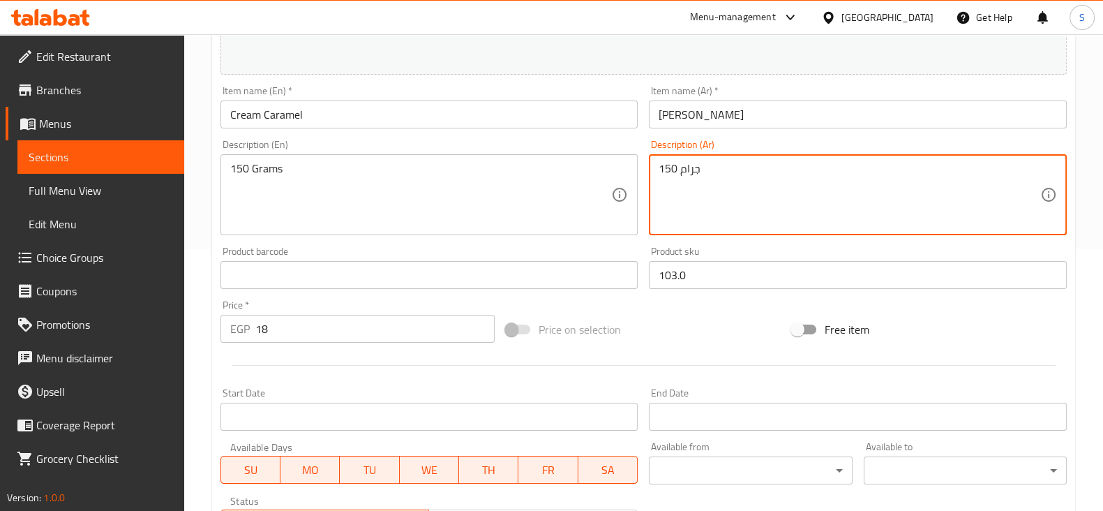
type textarea "150 جرام"
drag, startPoint x: 293, startPoint y: 333, endPoint x: 167, endPoint y: 335, distance: 126.3
click at [174, 334] on div "Edit Restaurant Branches Menus Sections Full Menu View Edit Menu Choice Groups …" at bounding box center [551, 259] width 1103 height 972
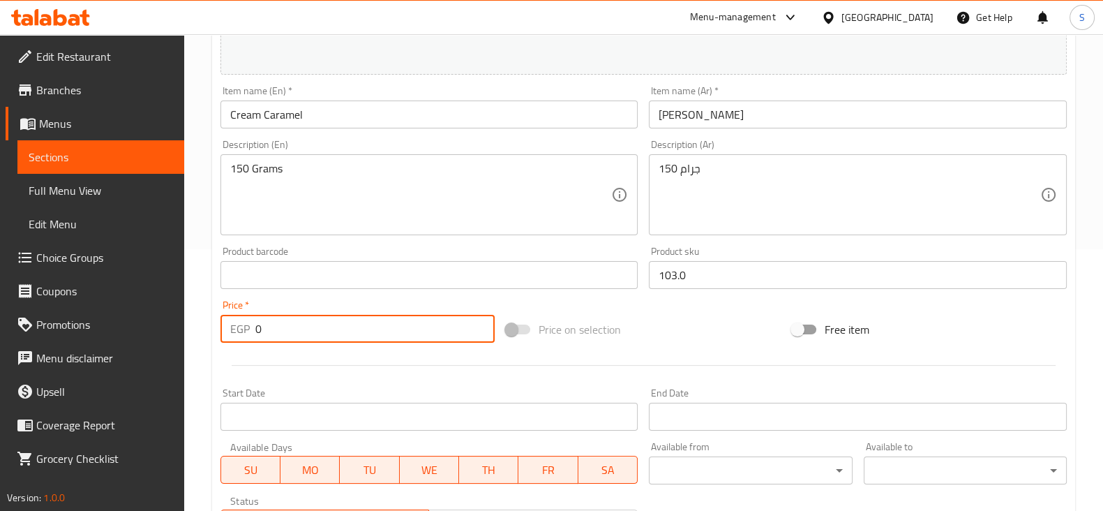
type input "0"
click at [301, 367] on div at bounding box center [644, 365] width 858 height 34
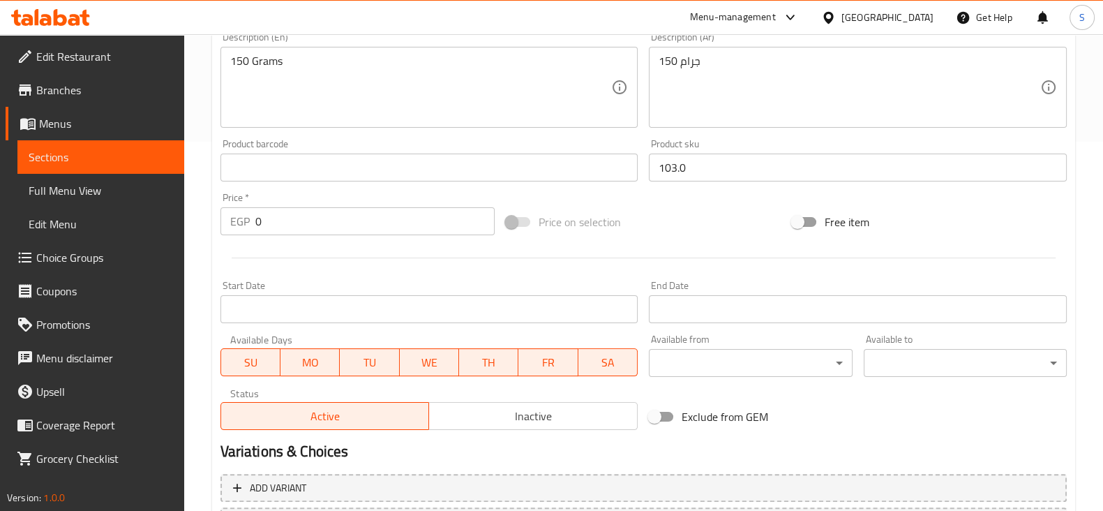
scroll to position [495, 0]
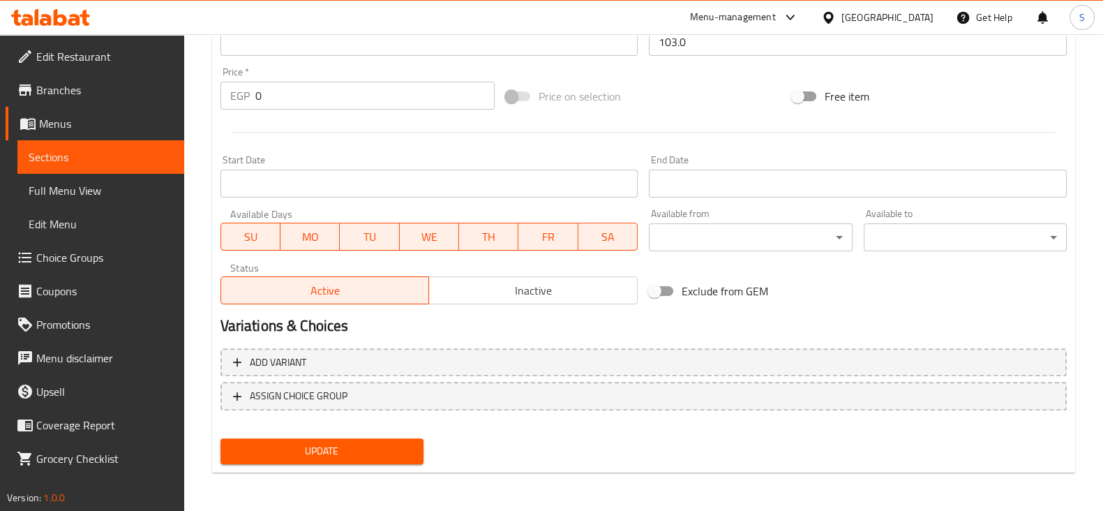
click at [333, 446] on span "Update" at bounding box center [322, 450] width 181 height 17
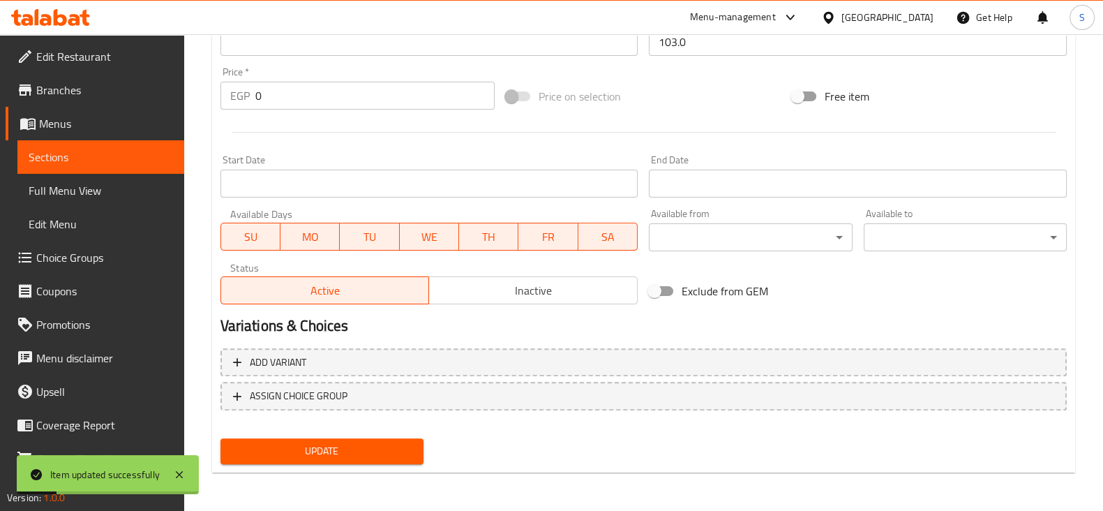
click at [331, 435] on div "Update" at bounding box center [322, 451] width 214 height 37
click at [333, 451] on span "Update" at bounding box center [322, 450] width 181 height 17
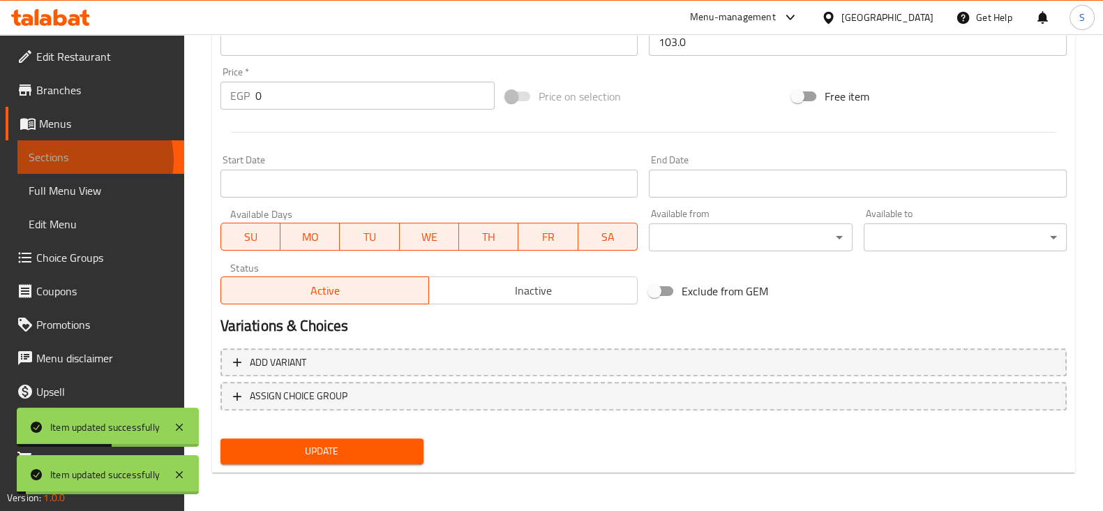
click at [84, 160] on span "Sections" at bounding box center [101, 157] width 144 height 17
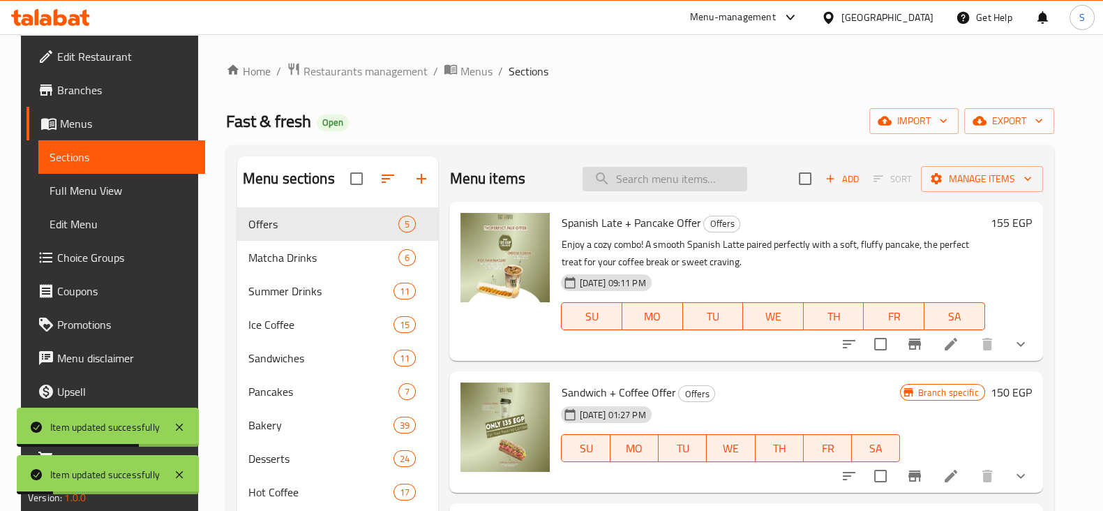
click at [681, 179] on input "search" at bounding box center [665, 179] width 165 height 24
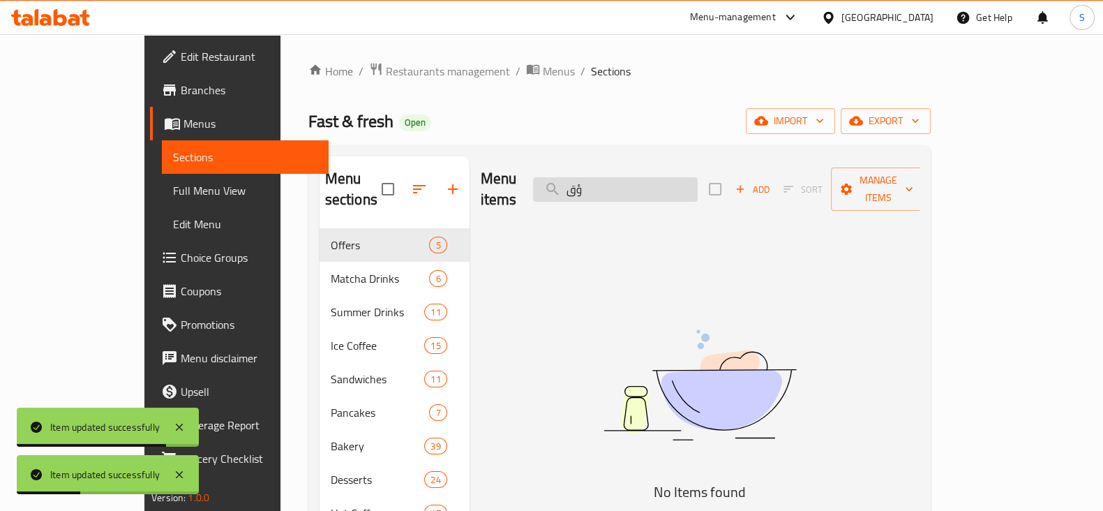
type input "ؤ"
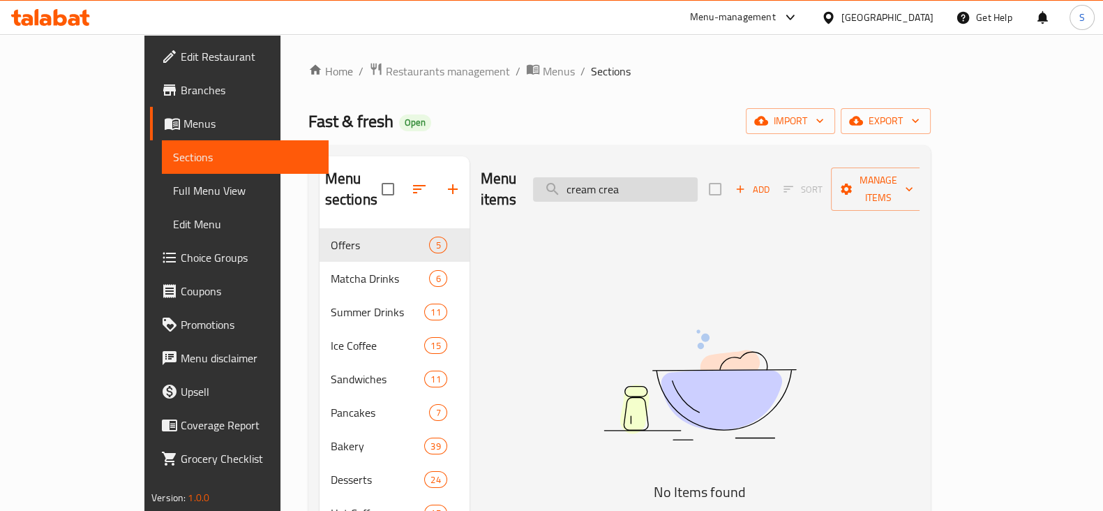
drag, startPoint x: 709, startPoint y: 177, endPoint x: 656, endPoint y: 181, distance: 53.2
click at [656, 181] on input "cream crea" at bounding box center [615, 189] width 165 height 24
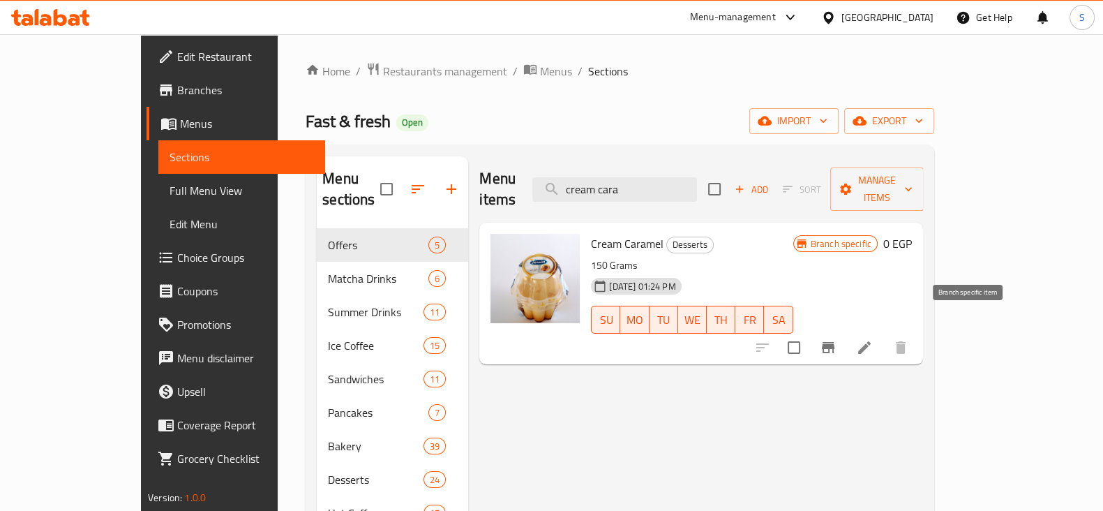
type input "cream cara"
click at [835, 342] on icon "Branch-specific-item" at bounding box center [828, 347] width 13 height 11
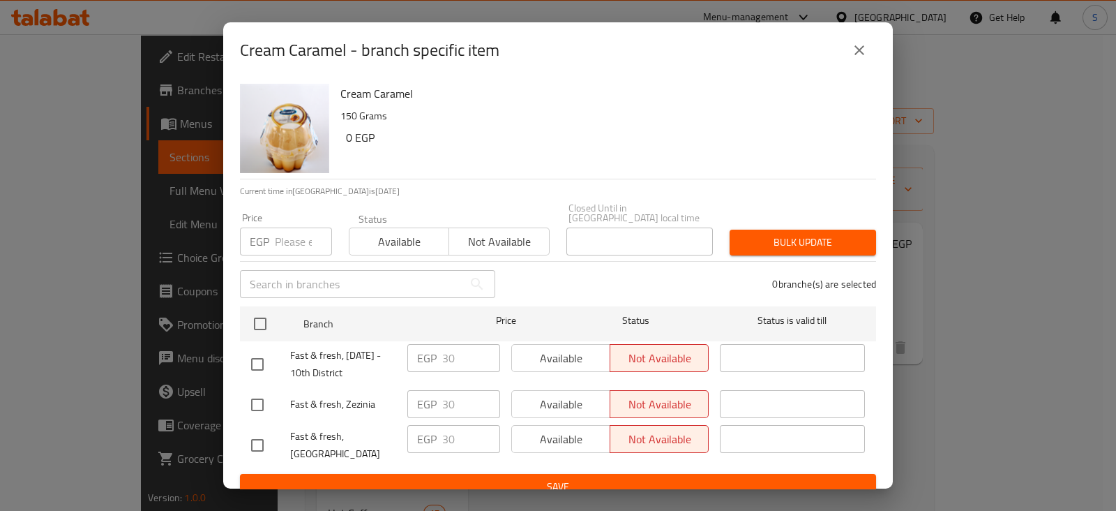
click at [287, 227] on input "number" at bounding box center [303, 241] width 57 height 28
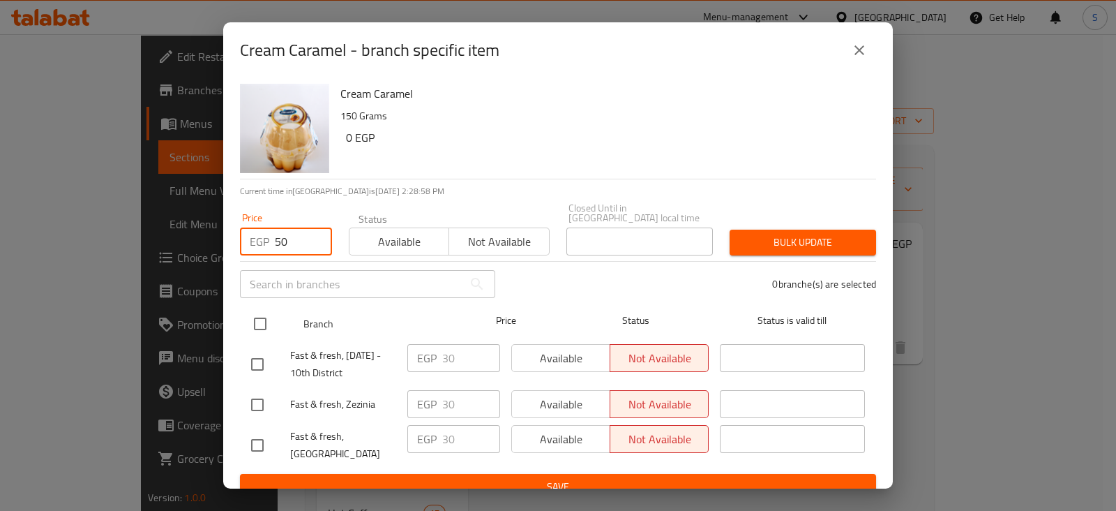
type input "50"
click at [257, 315] on input "checkbox" at bounding box center [260, 323] width 29 height 29
checkbox input "true"
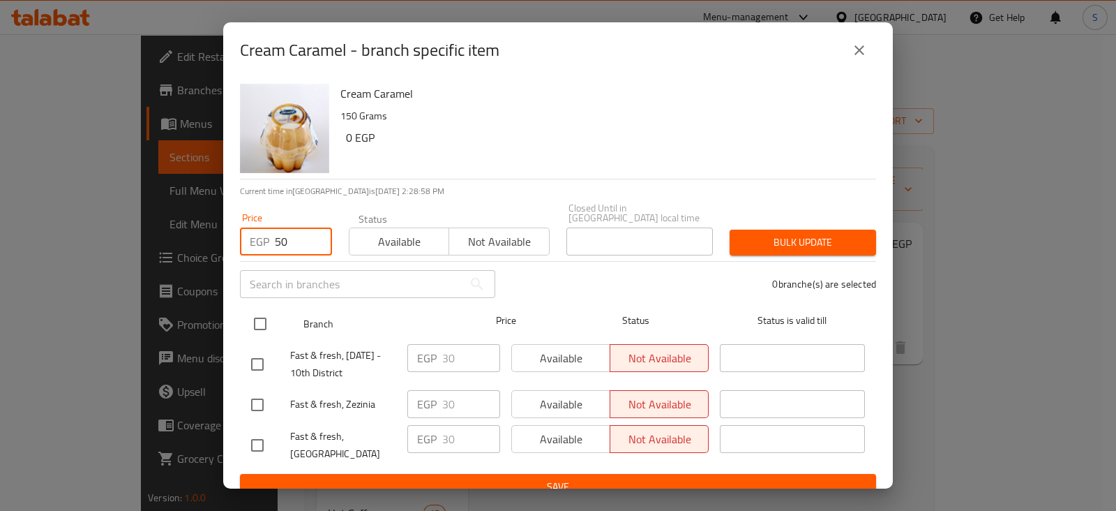
checkbox input "true"
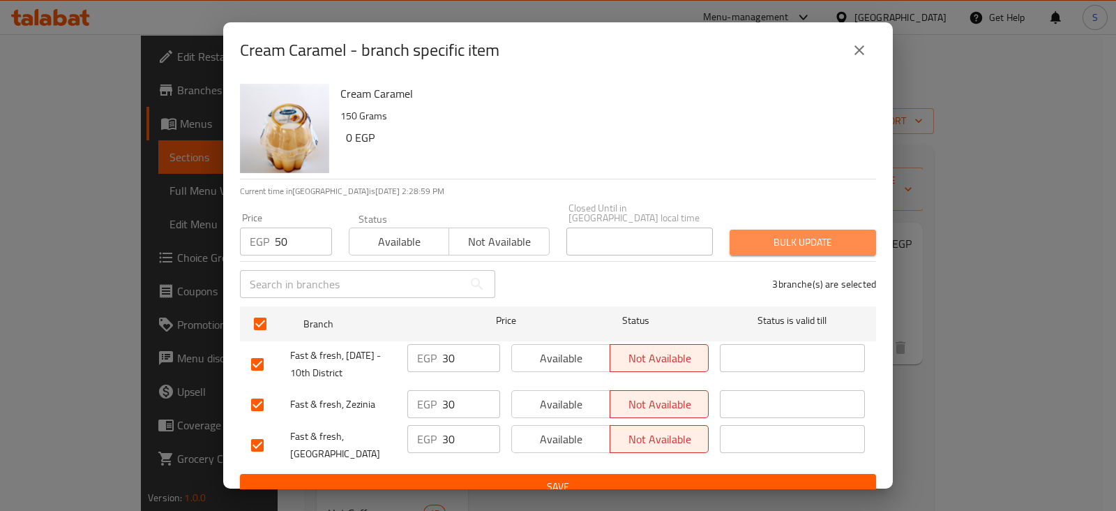
click at [823, 241] on span "Bulk update" at bounding box center [803, 242] width 124 height 17
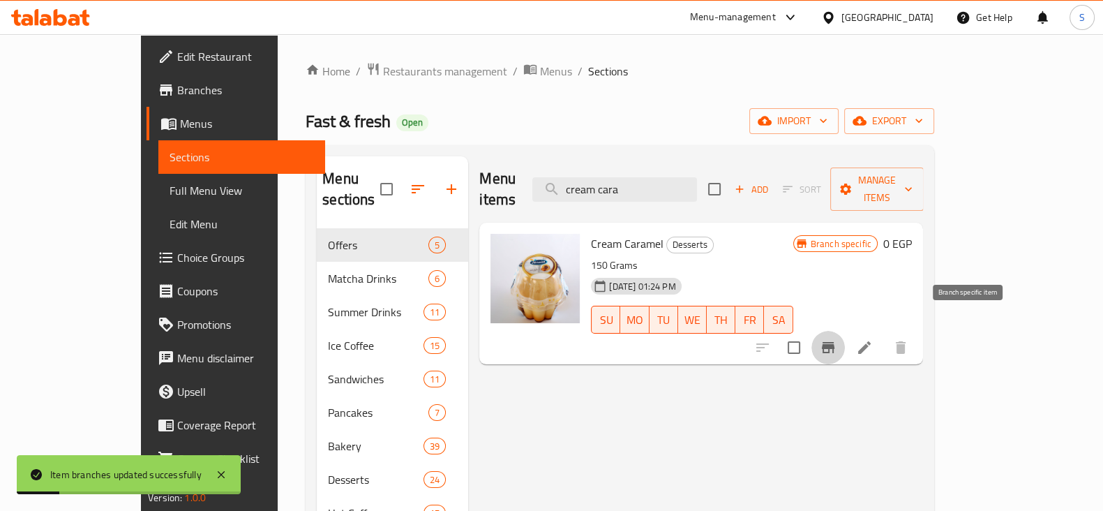
click at [835, 342] on icon "Branch-specific-item" at bounding box center [828, 347] width 13 height 11
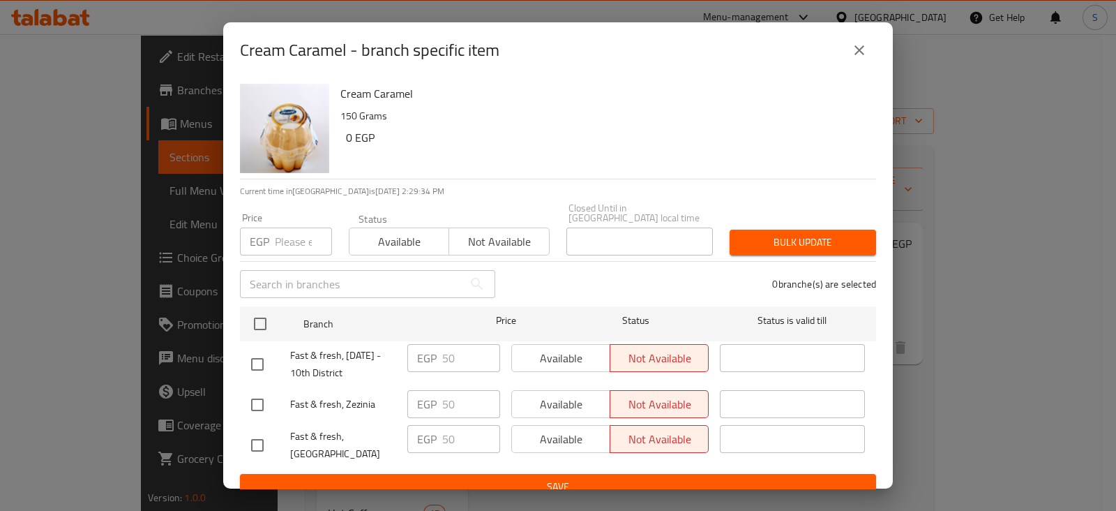
click at [865, 55] on icon "close" at bounding box center [859, 50] width 17 height 17
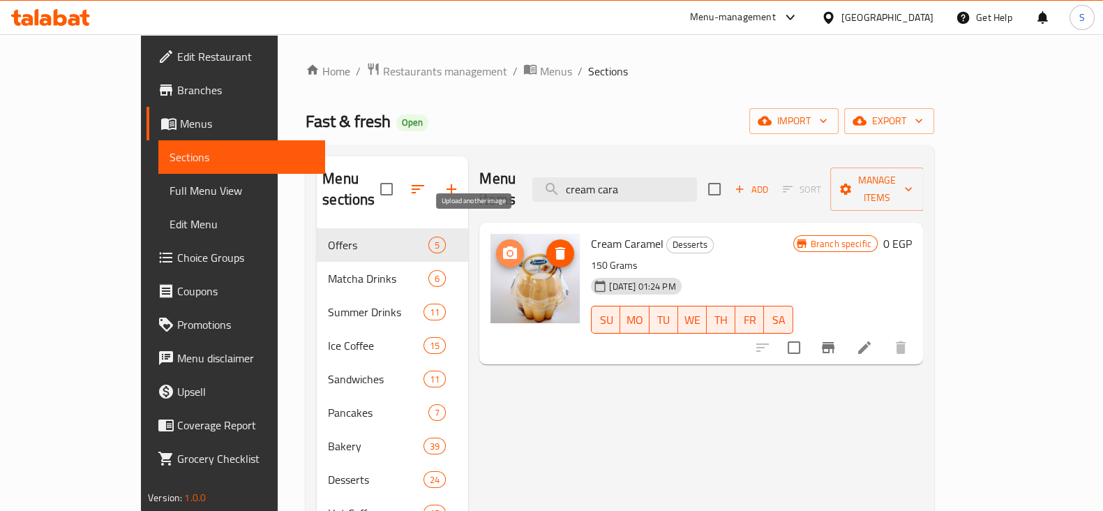
click at [502, 245] on icon "upload picture" at bounding box center [510, 253] width 17 height 17
